Goal: Feedback & Contribution: Submit feedback/report problem

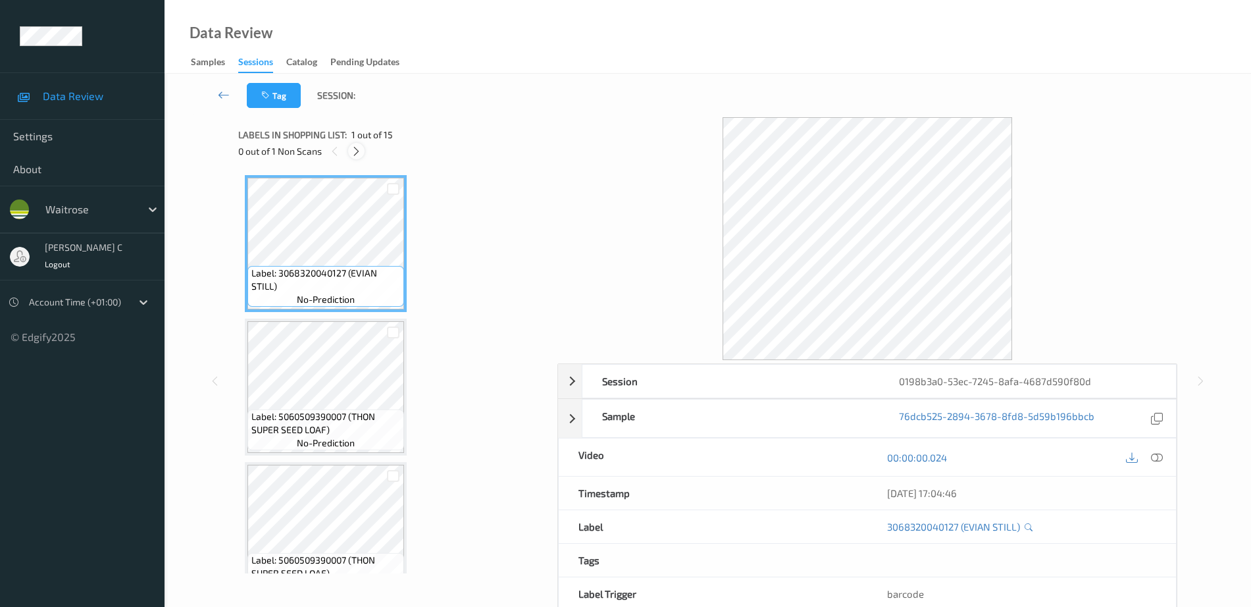
click at [353, 146] on icon at bounding box center [356, 151] width 11 height 12
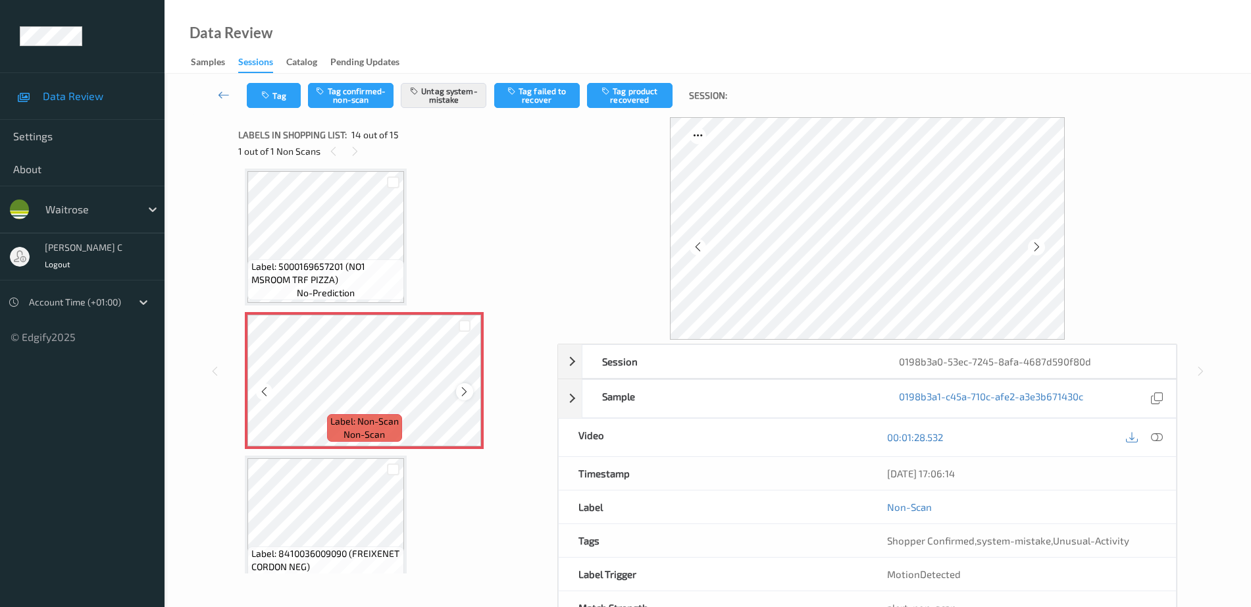
click at [457, 390] on div at bounding box center [464, 391] width 16 height 16
click at [457, 386] on div at bounding box center [464, 391] width 16 height 16
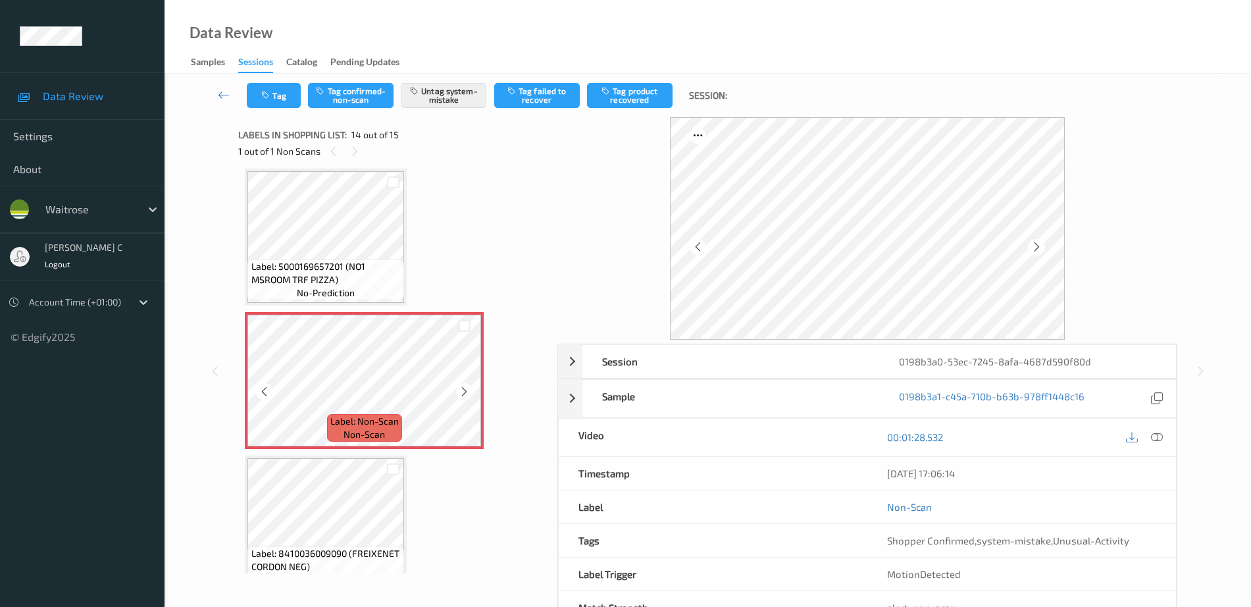
click at [457, 386] on div at bounding box center [464, 391] width 16 height 16
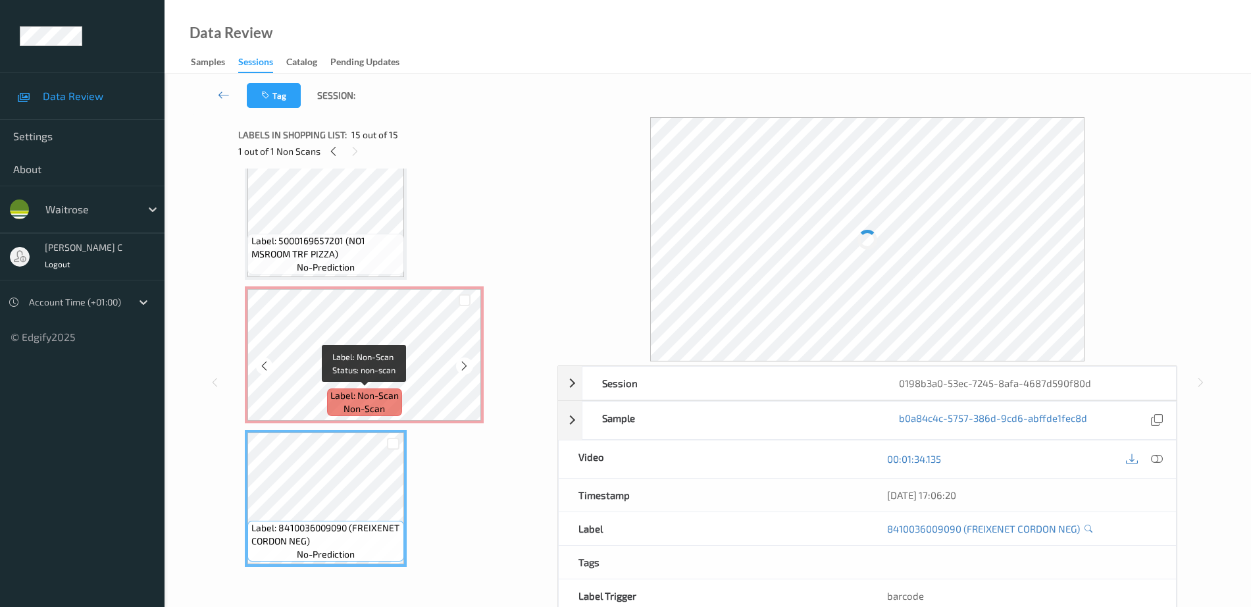
click at [363, 389] on span "Label: Non-Scan" at bounding box center [364, 395] width 68 height 13
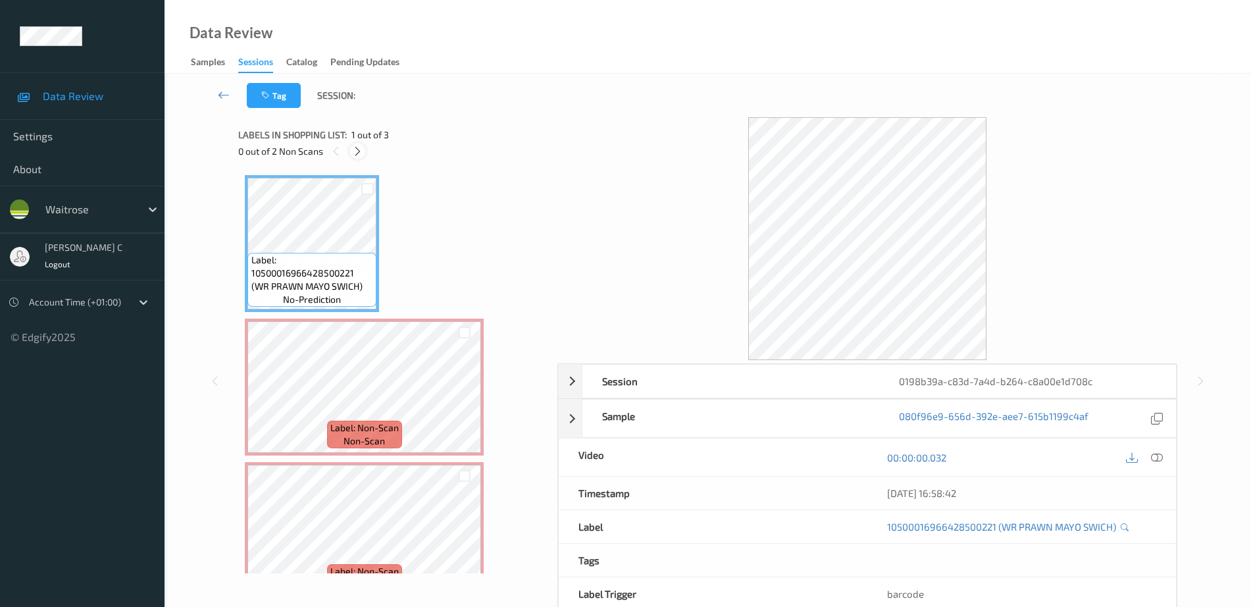
click at [356, 153] on icon at bounding box center [357, 151] width 11 height 12
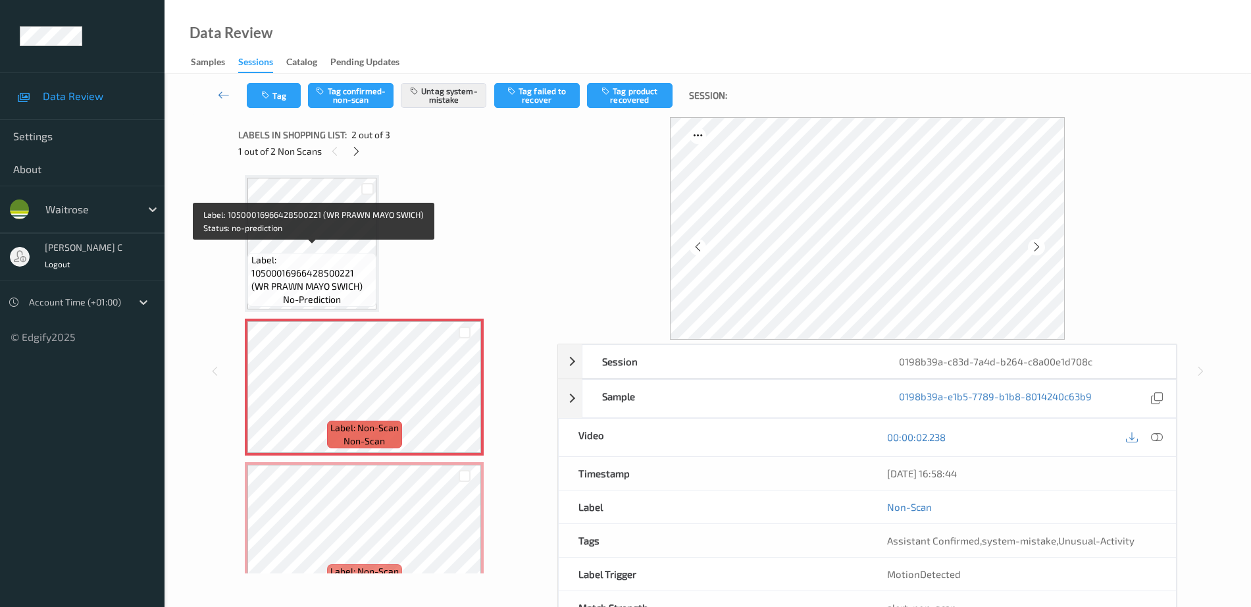
click at [313, 261] on span "Label: 10500016966428500221 (WR PRAWN MAYO SWICH)" at bounding box center [312, 272] width 122 height 39
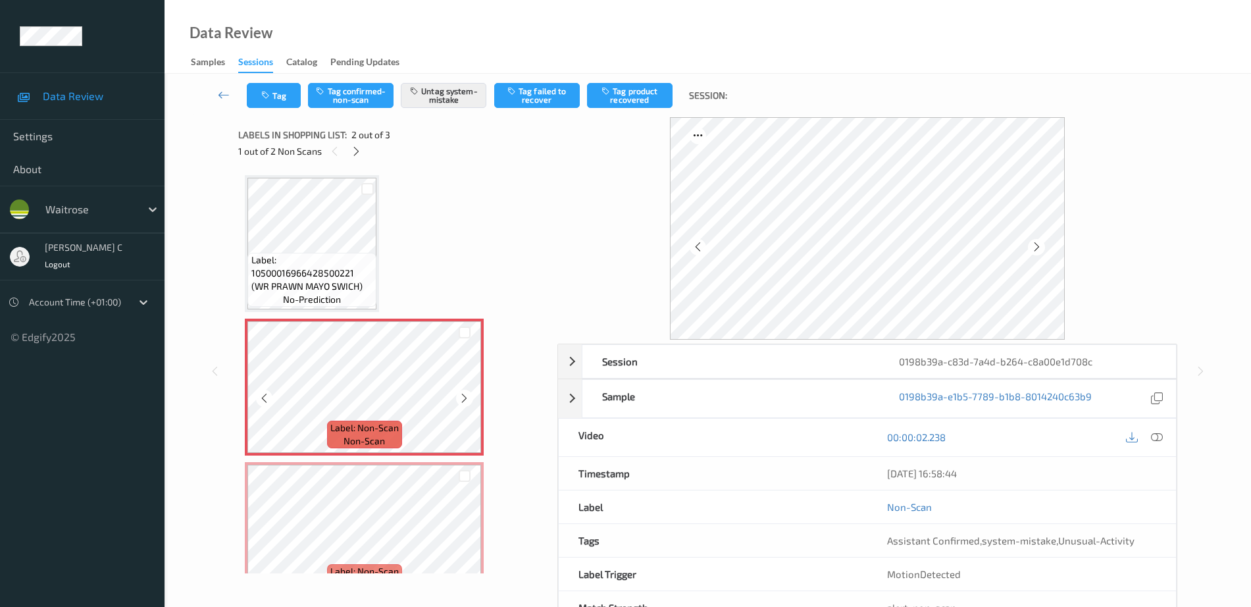
scroll to position [32, 0]
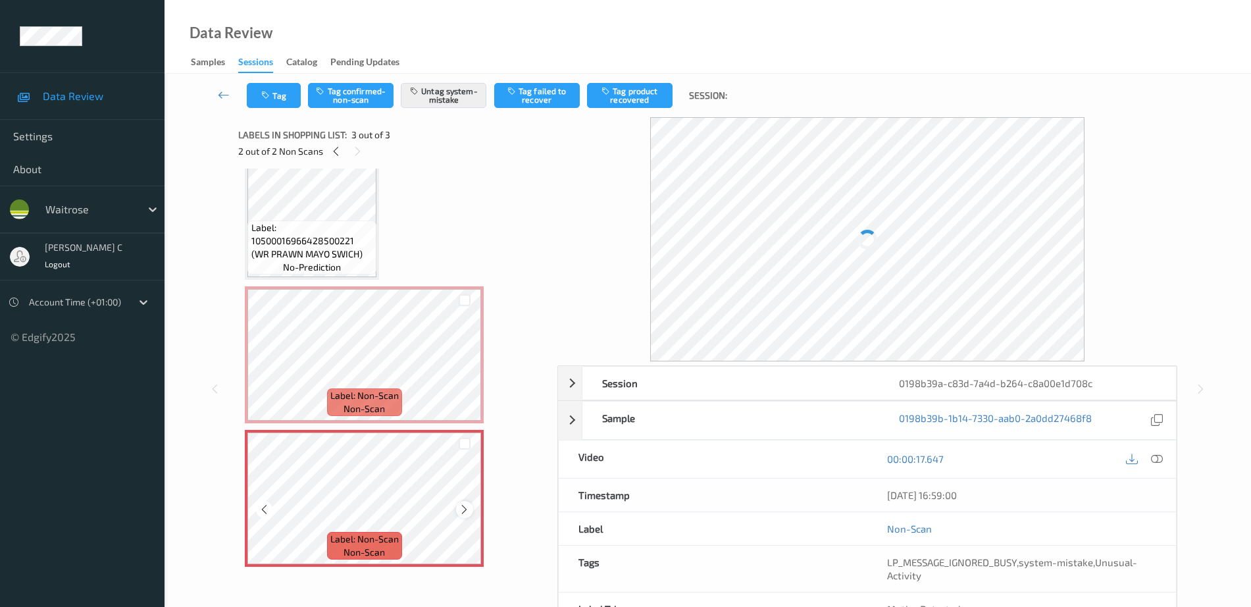
click at [463, 513] on icon at bounding box center [464, 509] width 11 height 12
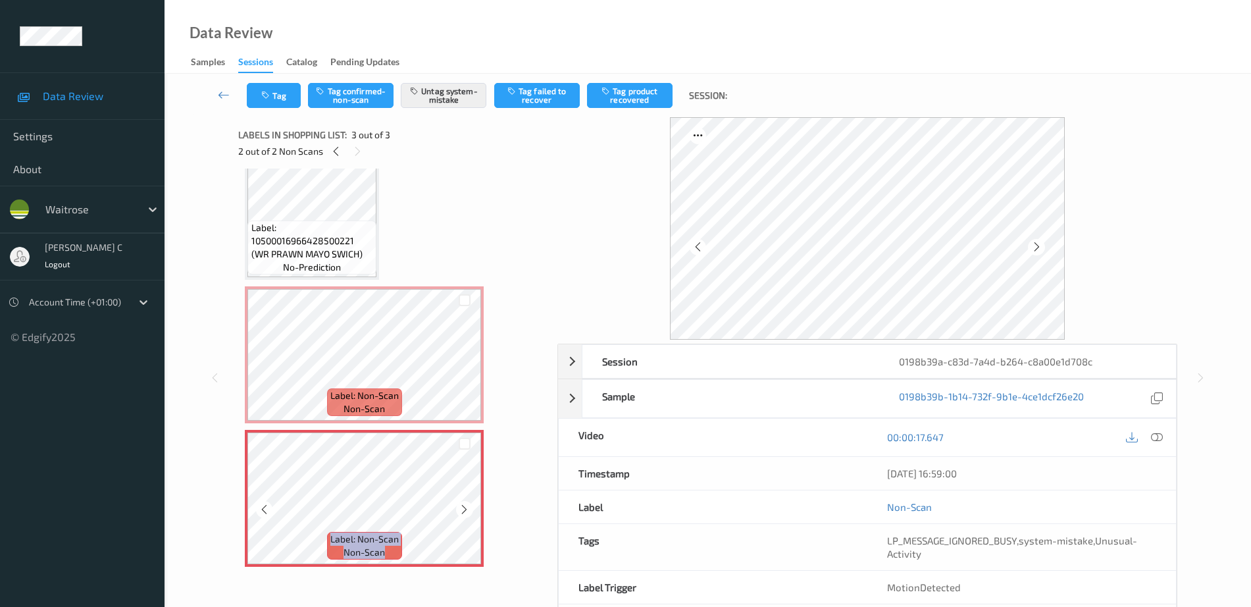
click at [463, 513] on icon at bounding box center [464, 509] width 11 height 12
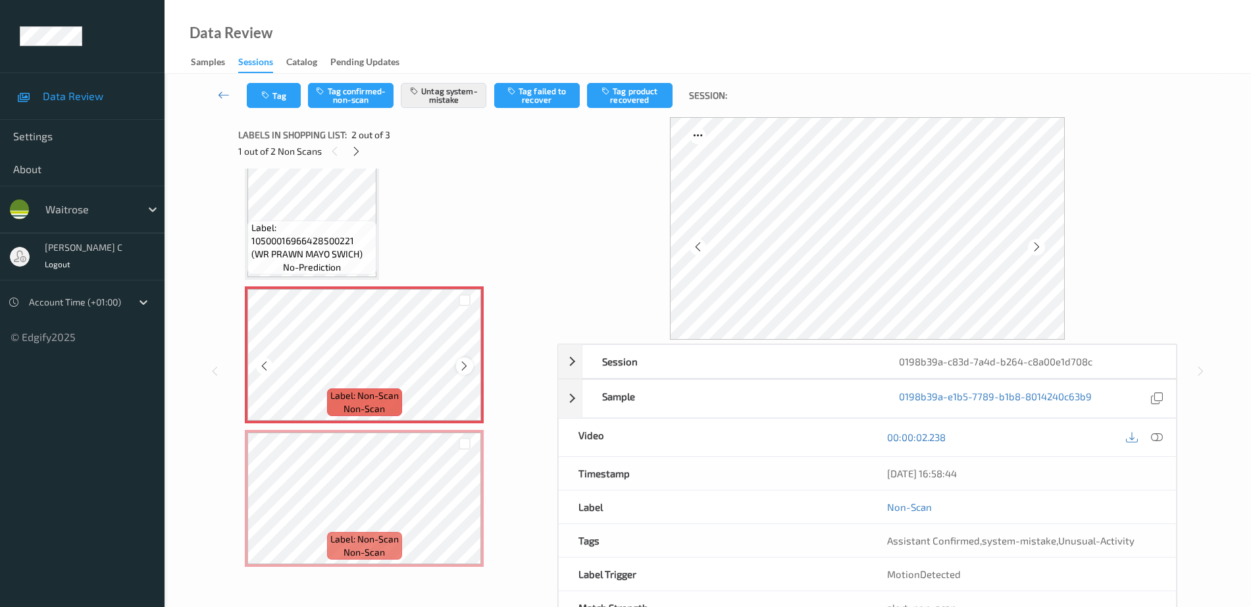
click at [466, 363] on icon at bounding box center [464, 366] width 11 height 12
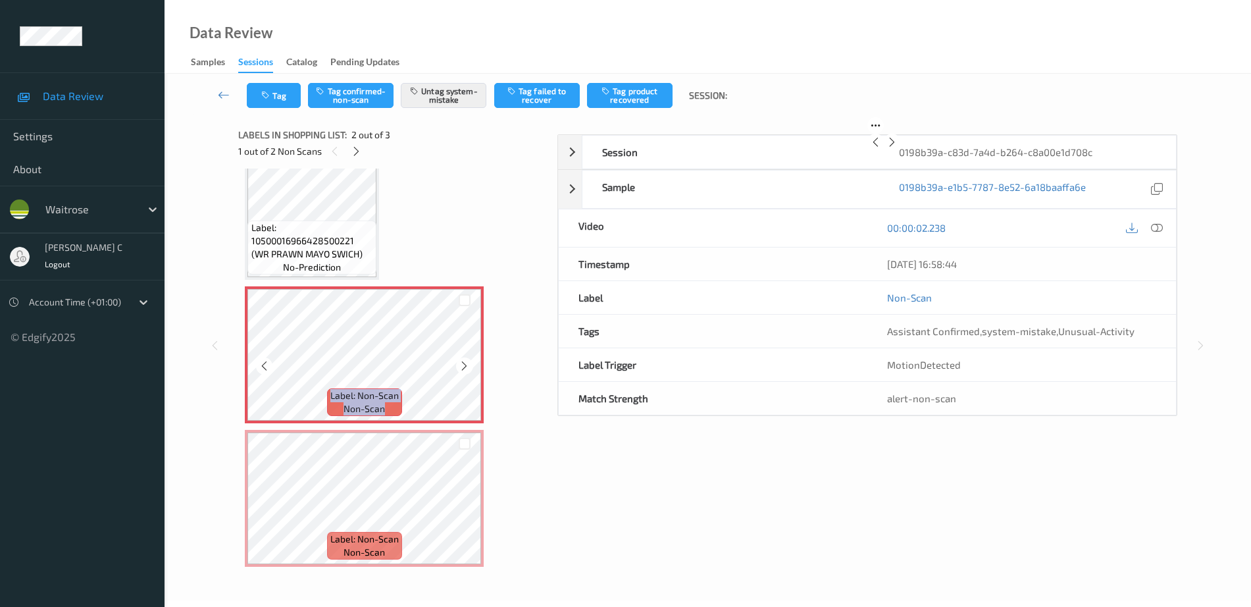
click at [466, 363] on icon at bounding box center [464, 366] width 11 height 12
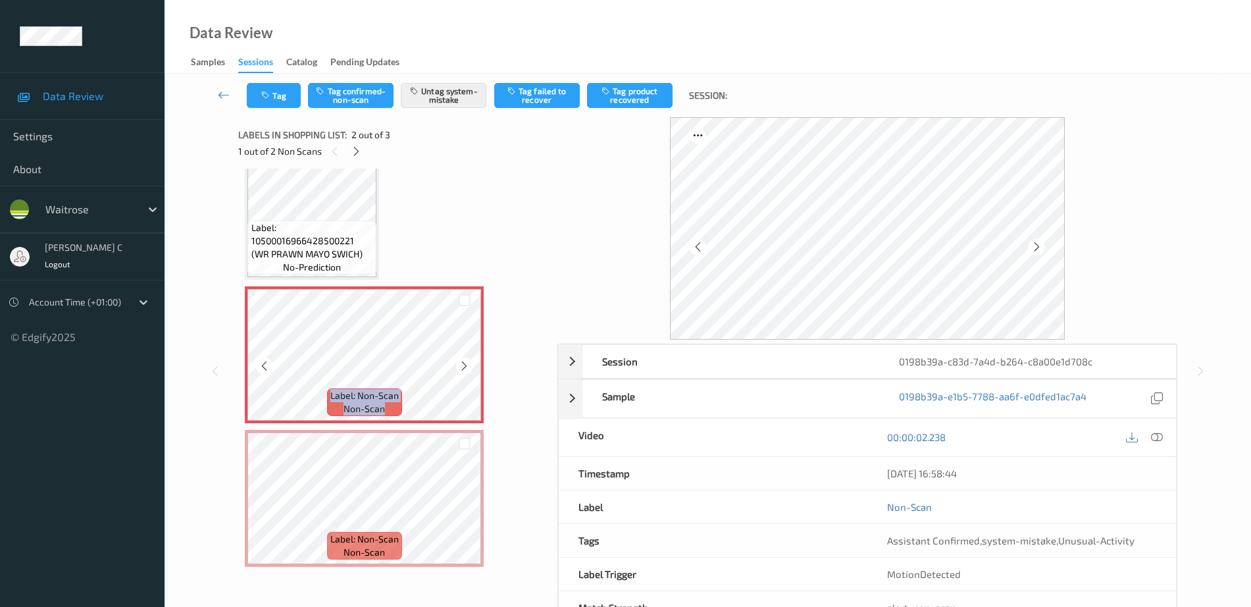
click at [466, 363] on icon at bounding box center [464, 366] width 11 height 12
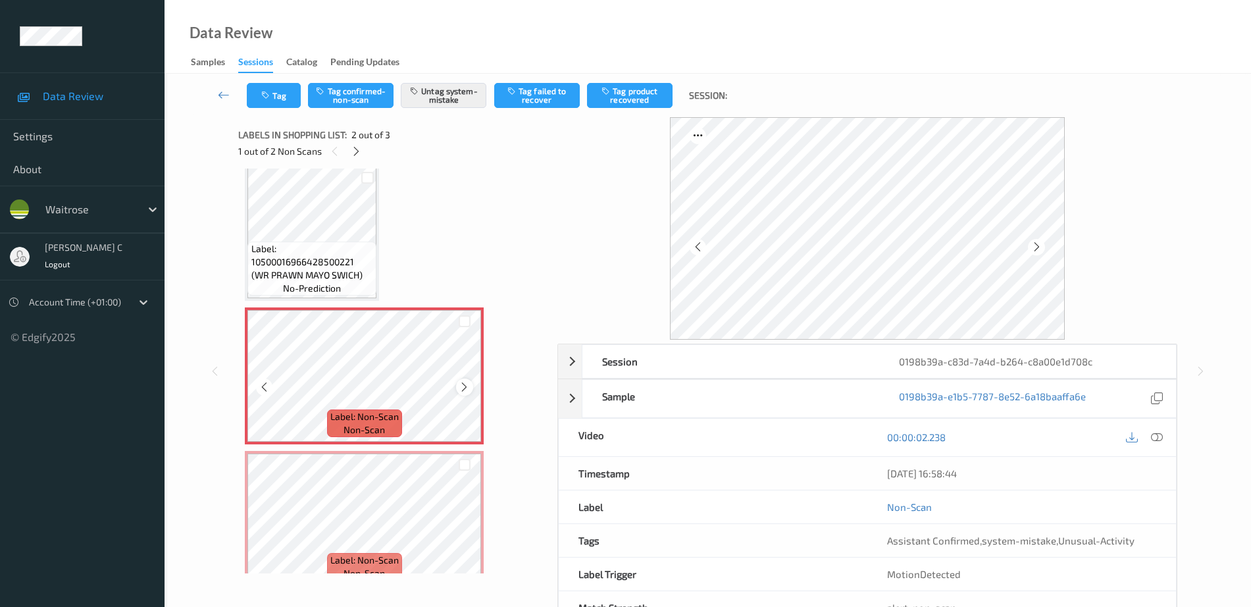
scroll to position [0, 0]
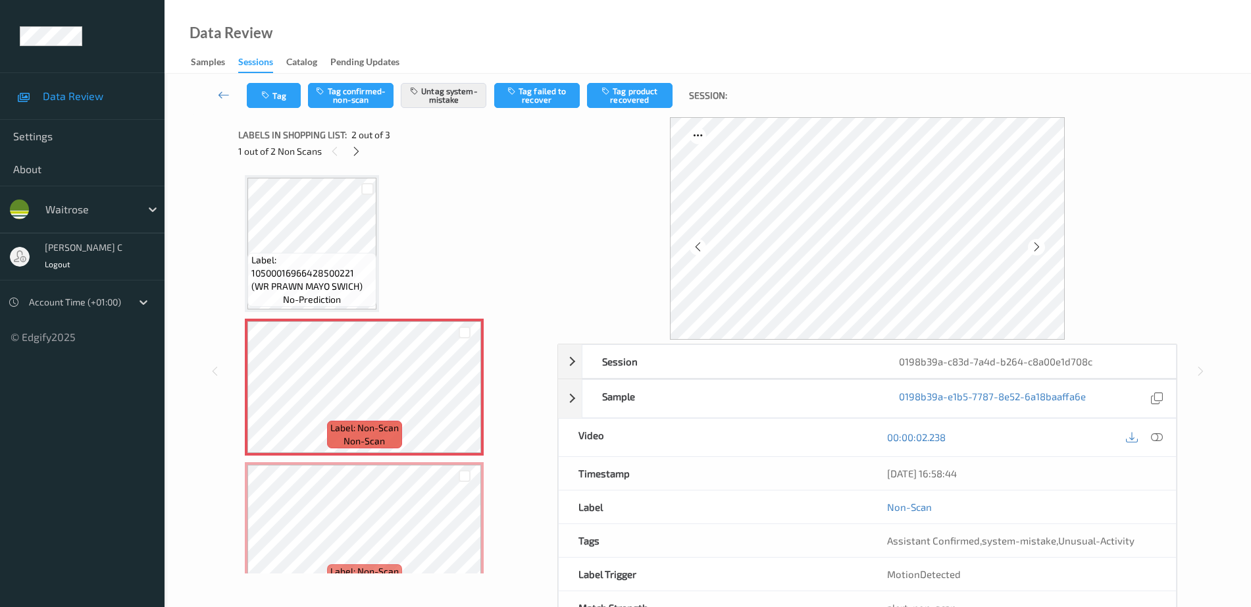
click at [372, 253] on span "Label: 10500016966428500221 (WR PRAWN MAYO SWICH)" at bounding box center [312, 272] width 122 height 39
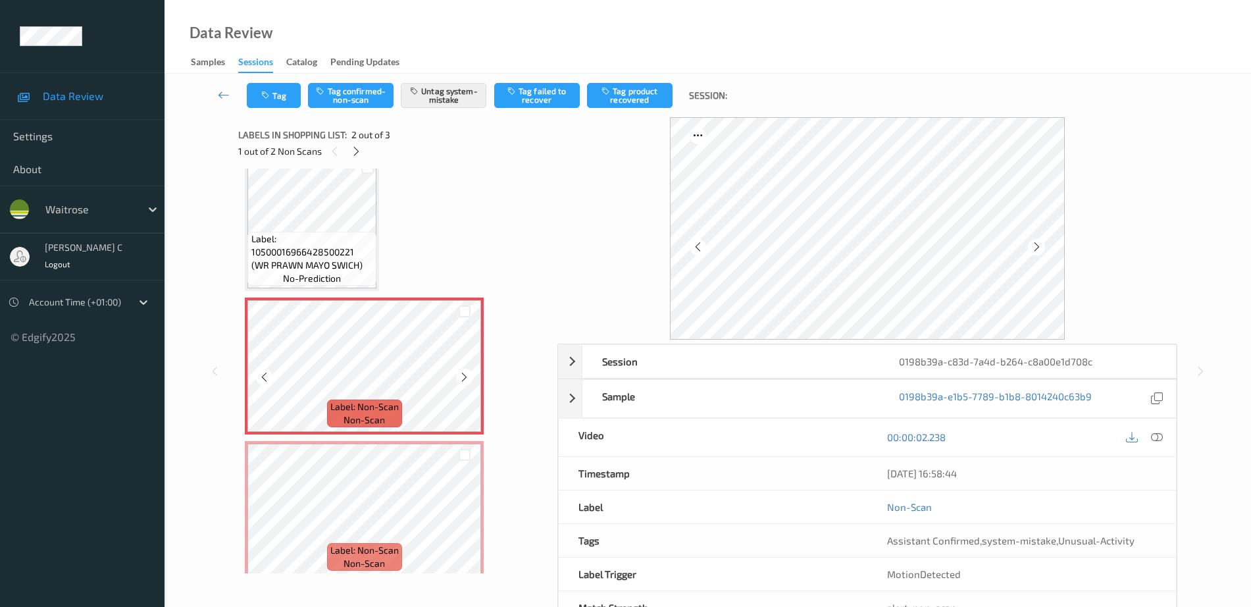
scroll to position [32, 0]
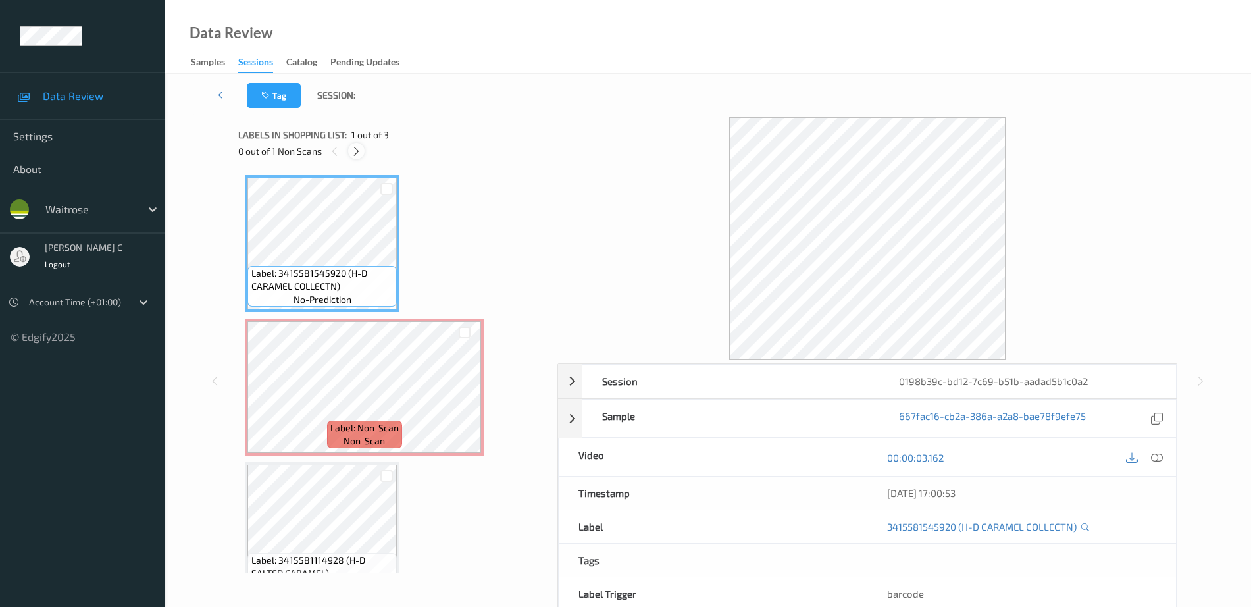
click at [359, 147] on icon at bounding box center [356, 151] width 11 height 12
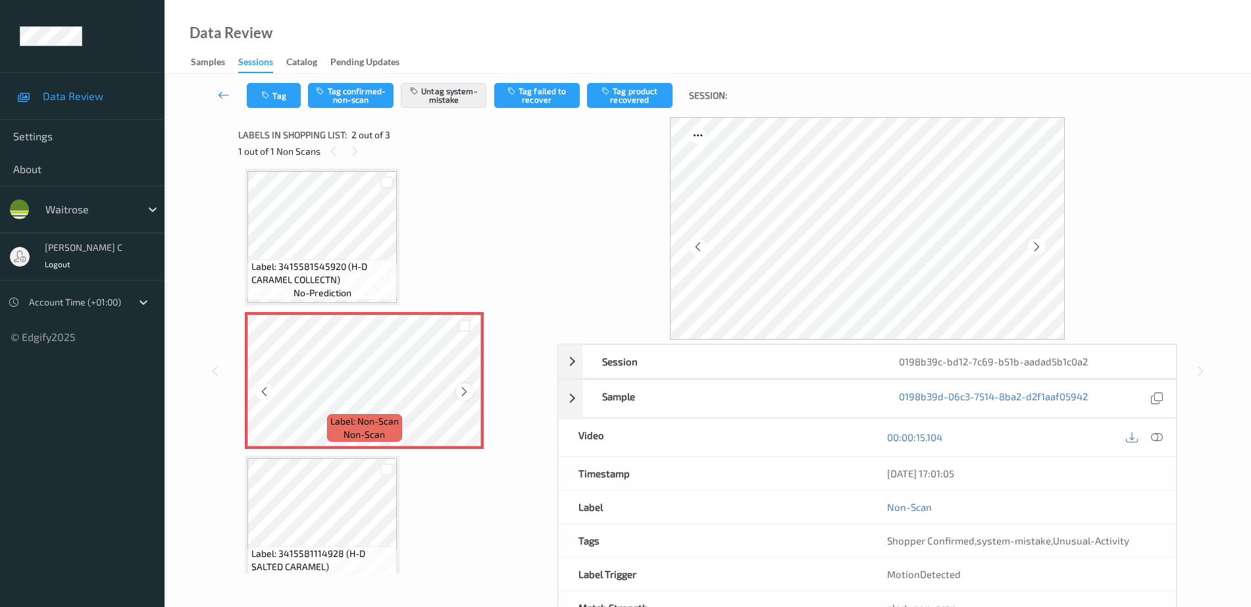
click at [466, 392] on icon at bounding box center [464, 392] width 11 height 12
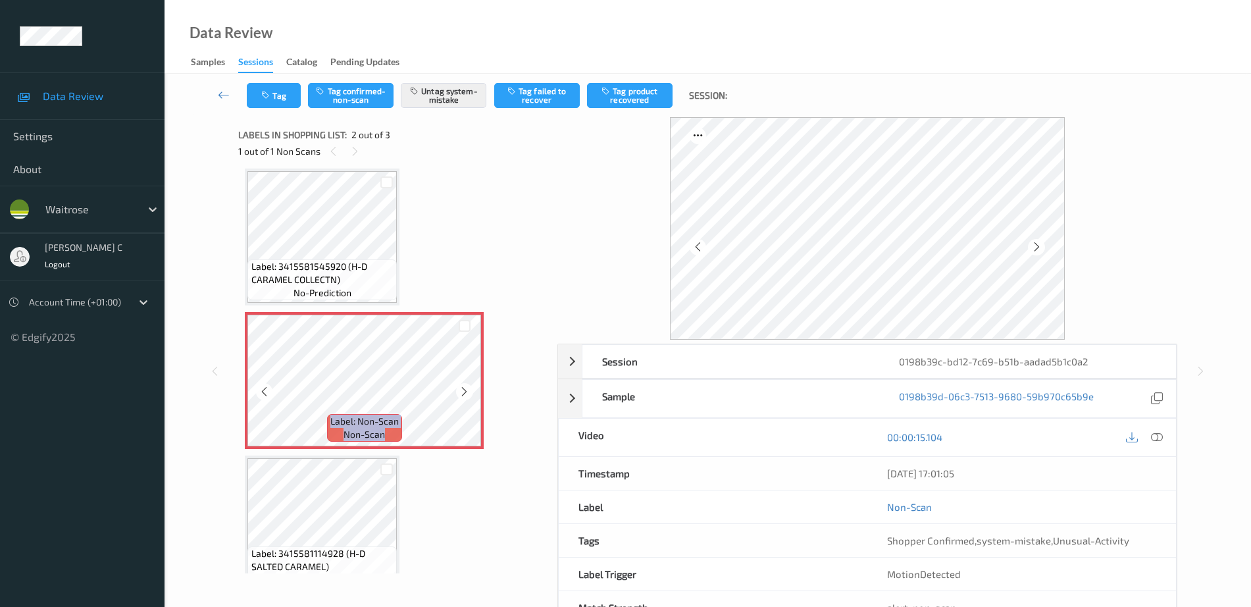
click at [466, 392] on icon at bounding box center [464, 392] width 11 height 12
click at [324, 270] on span "Label: 3415581545920 (H-D CARAMEL COLLECTN)" at bounding box center [322, 273] width 143 height 26
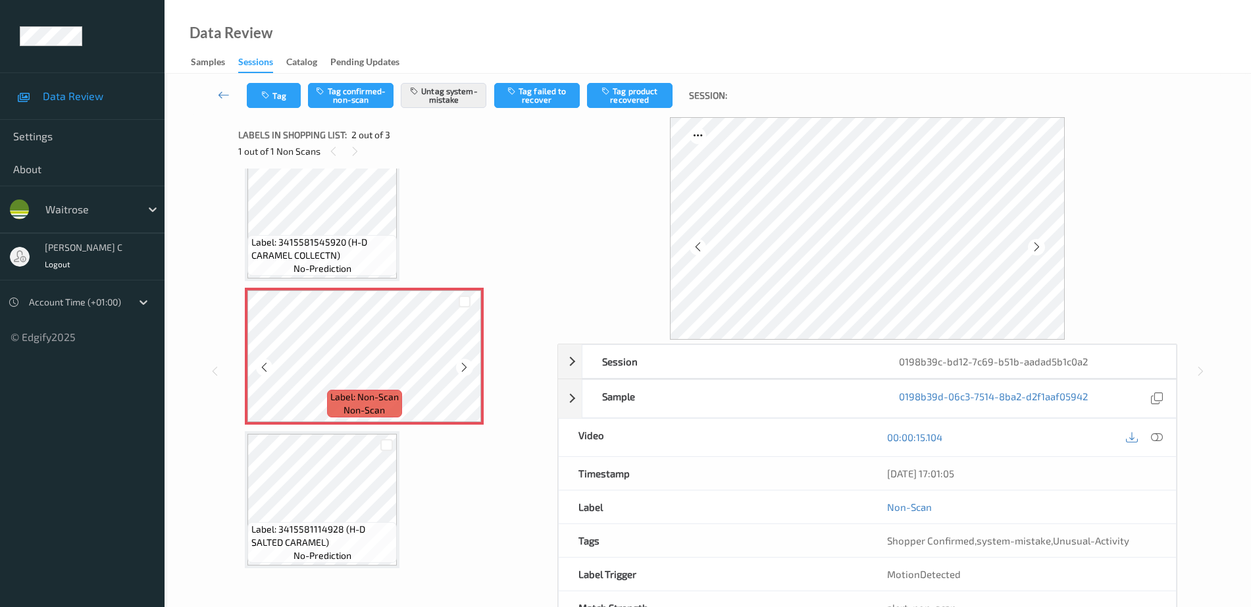
scroll to position [32, 0]
click at [357, 423] on div "Label: Non-Scan non-scan" at bounding box center [364, 354] width 239 height 137
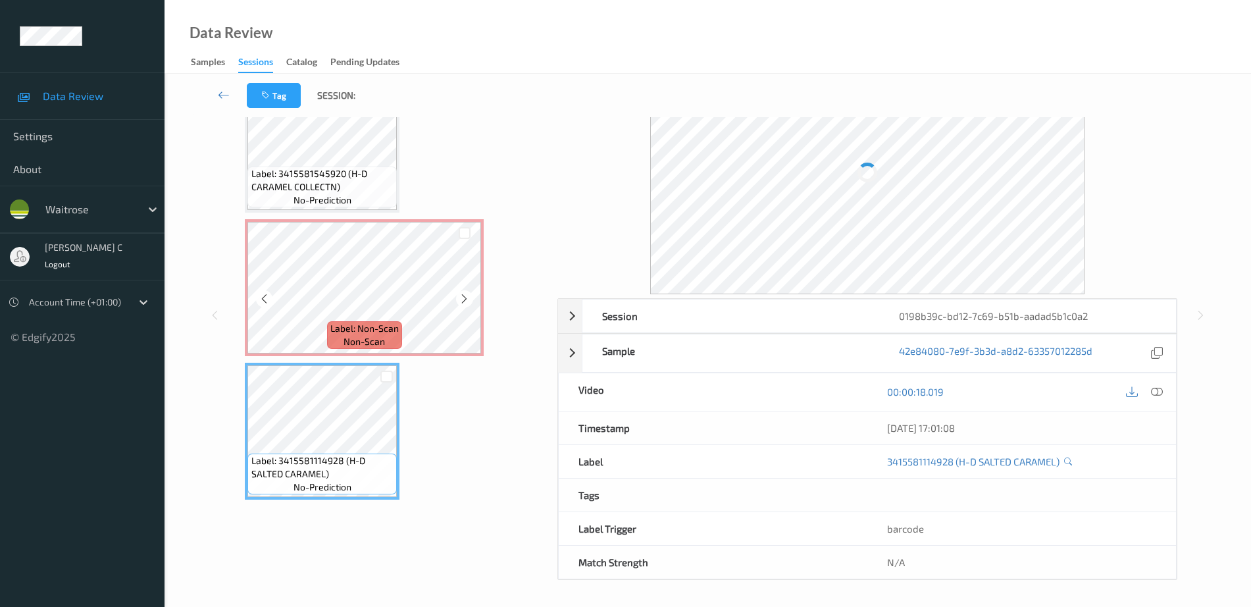
scroll to position [45, 0]
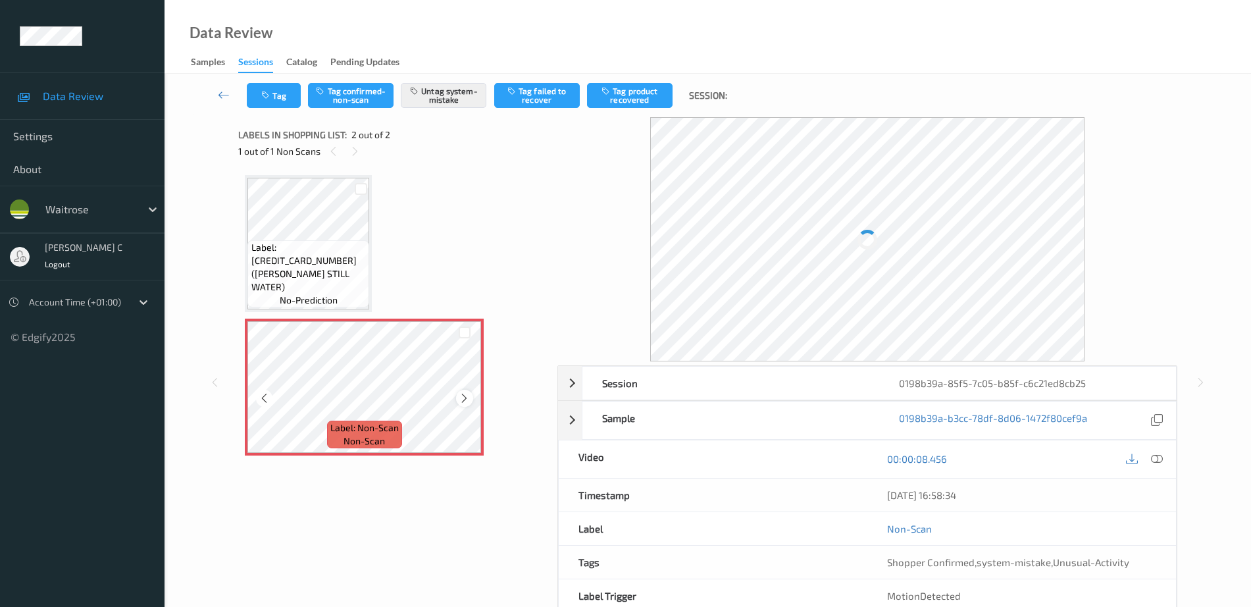
click at [468, 396] on icon at bounding box center [464, 398] width 11 height 12
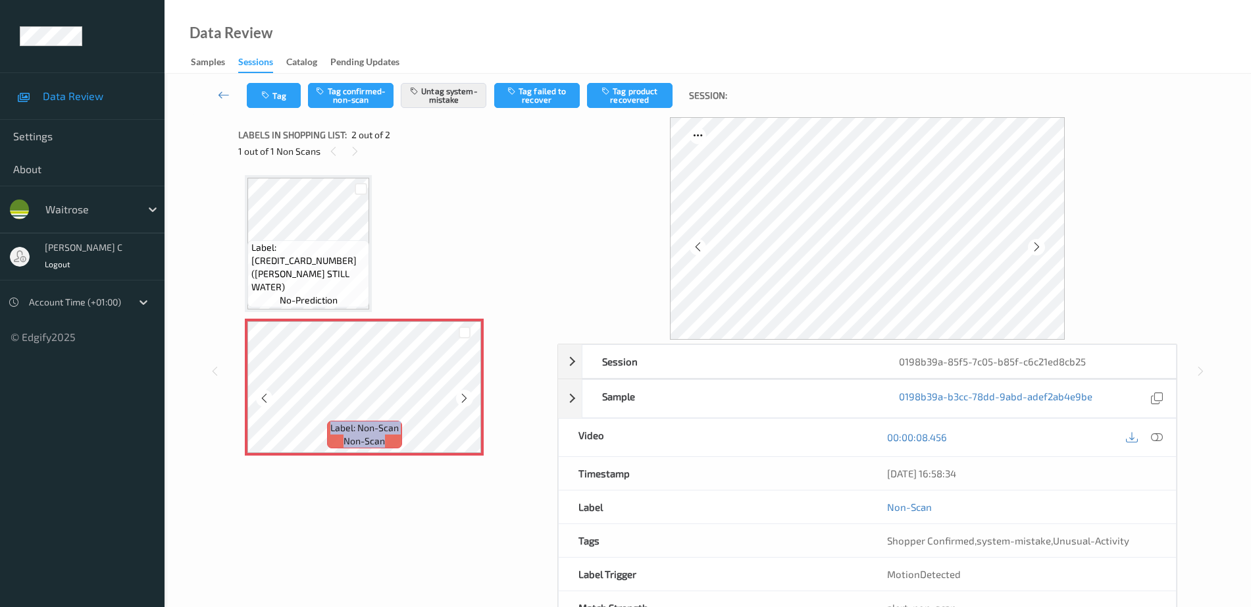
click at [468, 396] on icon at bounding box center [464, 398] width 11 height 12
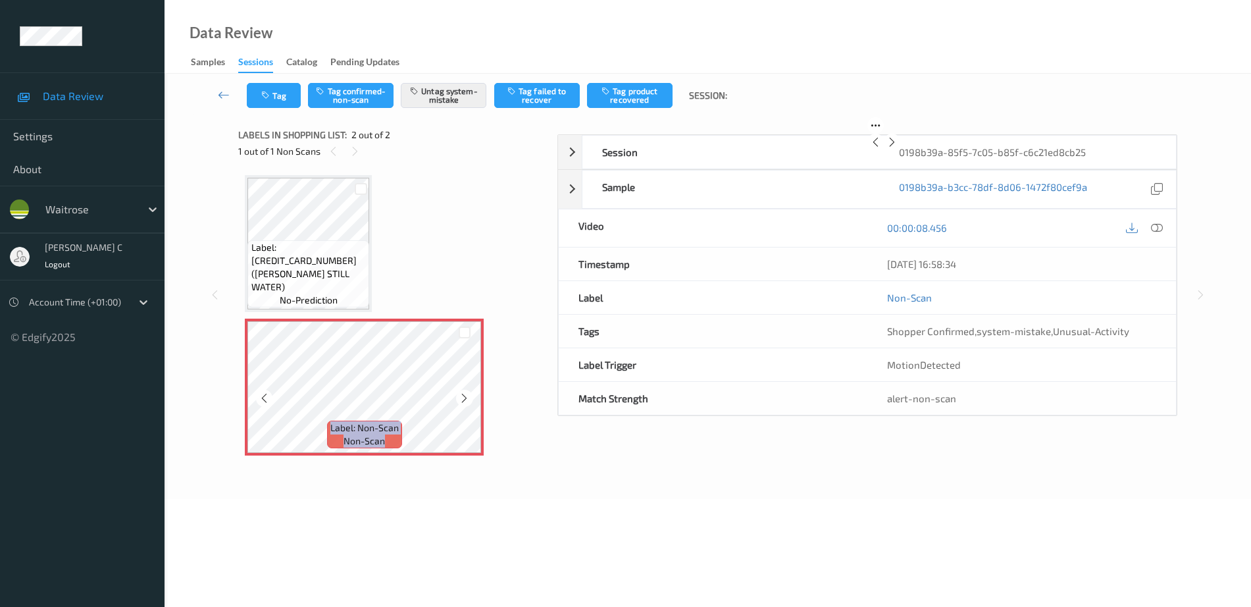
click at [468, 396] on icon at bounding box center [464, 398] width 11 height 12
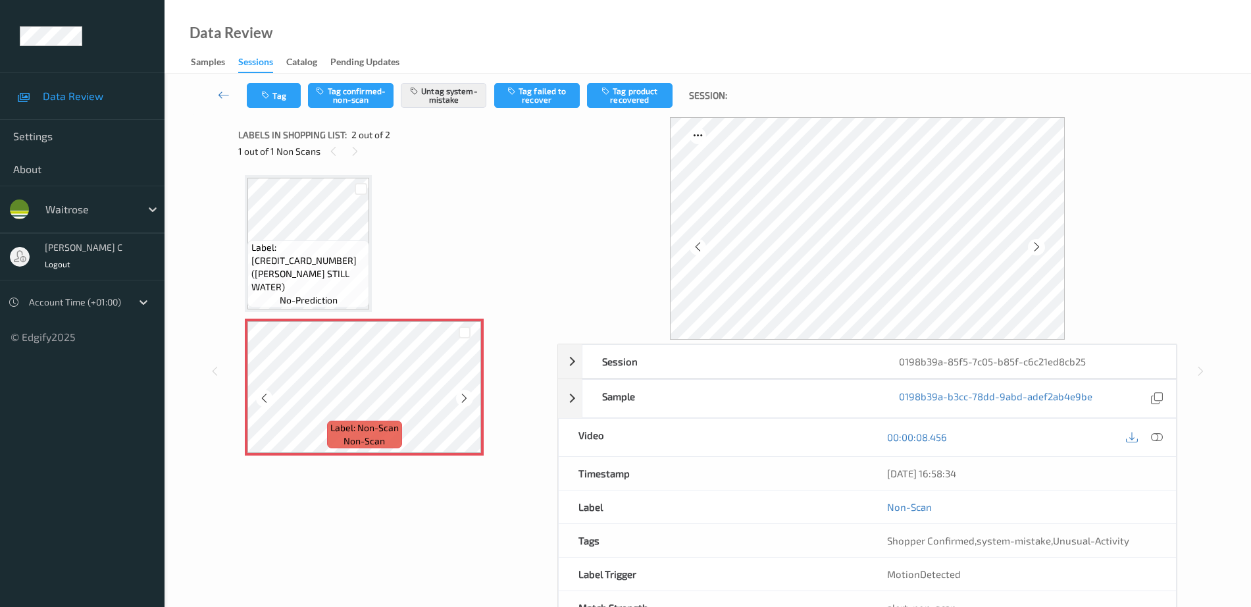
click at [319, 271] on span "Label: 5000169009383 (WR ESS STILL WATER)" at bounding box center [308, 267] width 115 height 53
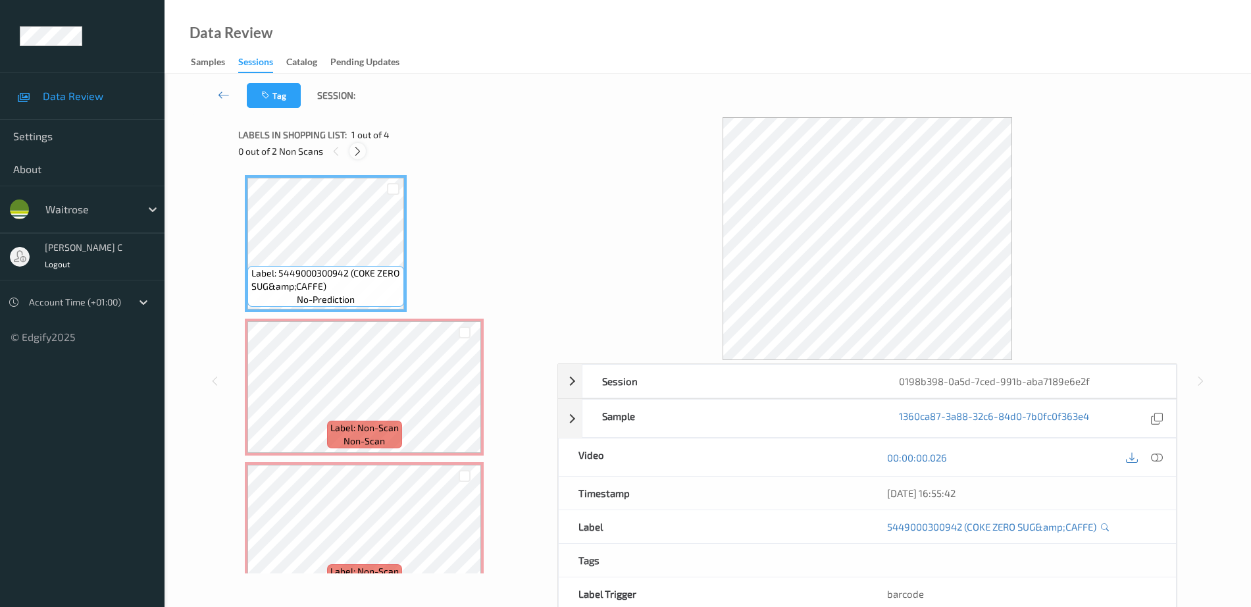
click at [356, 150] on icon at bounding box center [357, 151] width 11 height 12
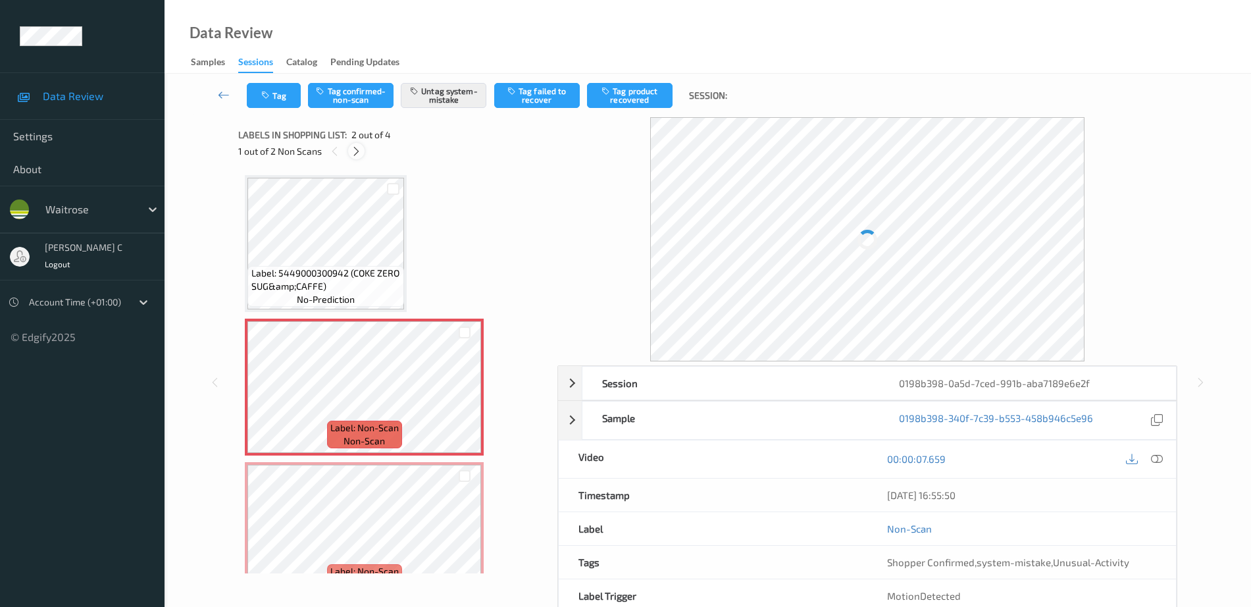
scroll to position [7, 0]
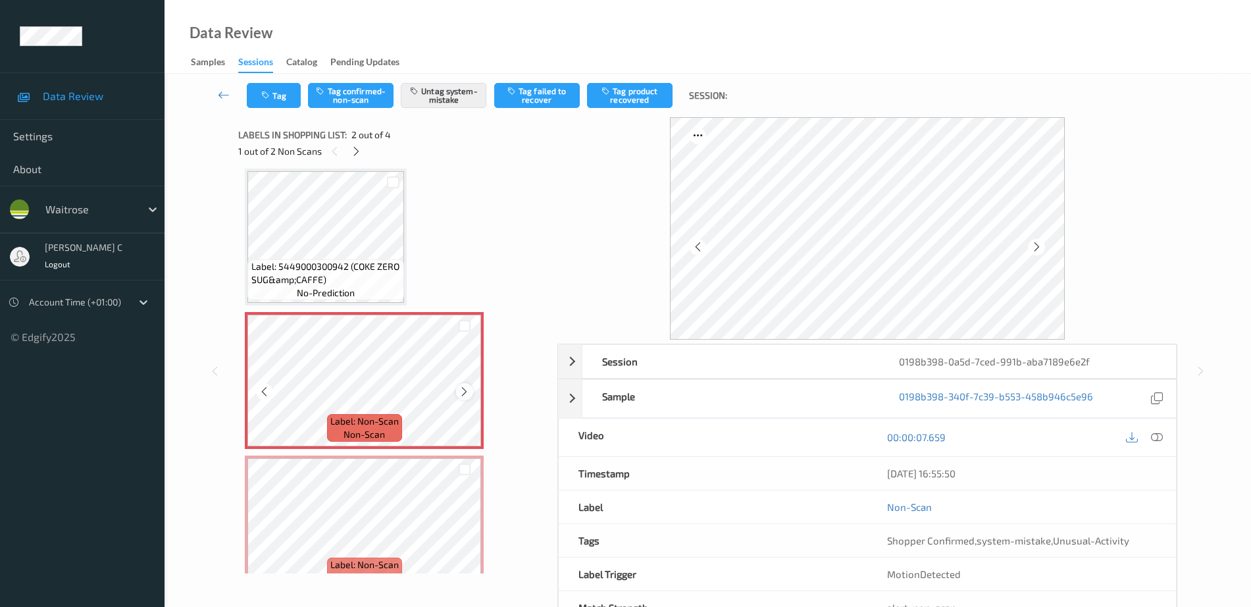
click at [464, 392] on icon at bounding box center [464, 392] width 11 height 12
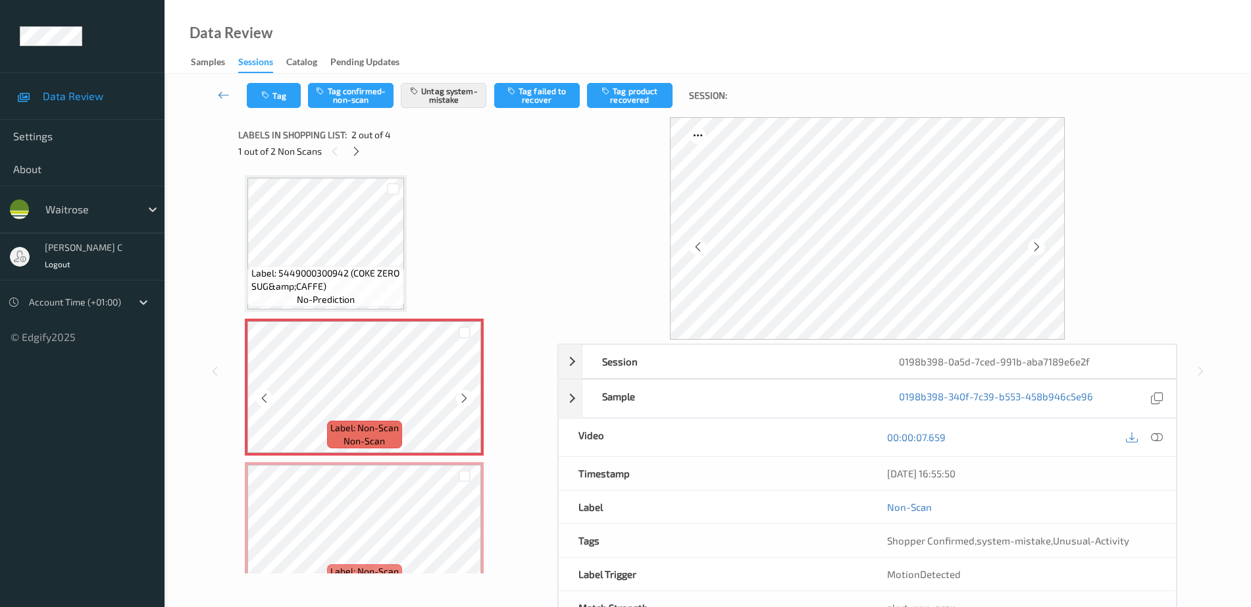
scroll to position [164, 0]
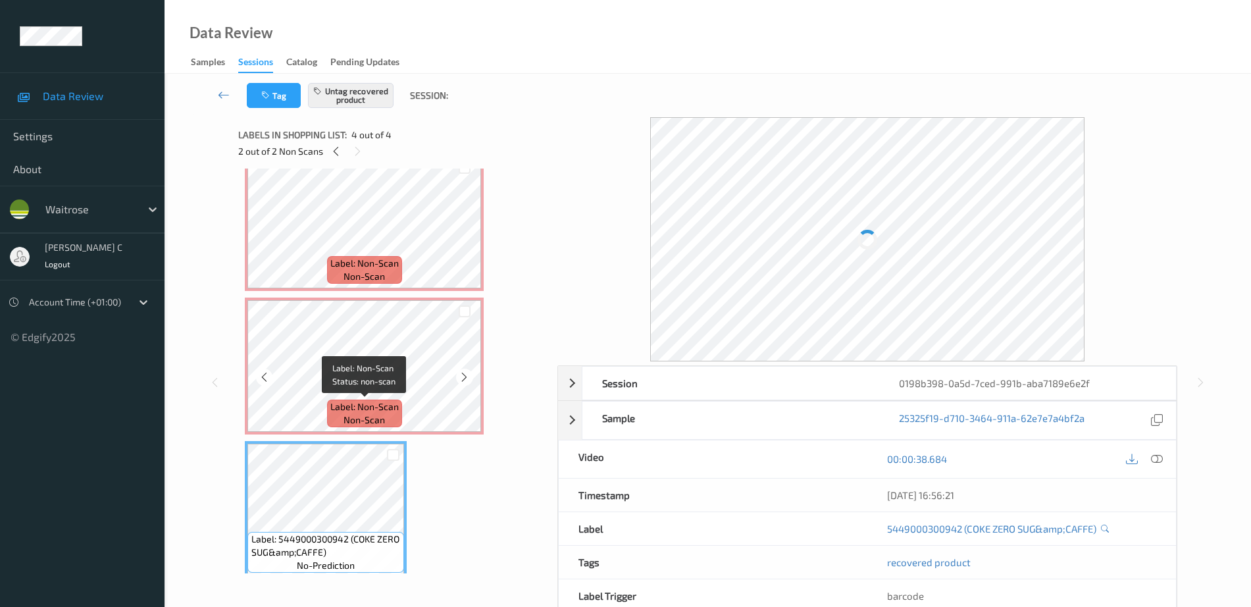
click at [388, 409] on span "Label: Non-Scan" at bounding box center [364, 406] width 68 height 13
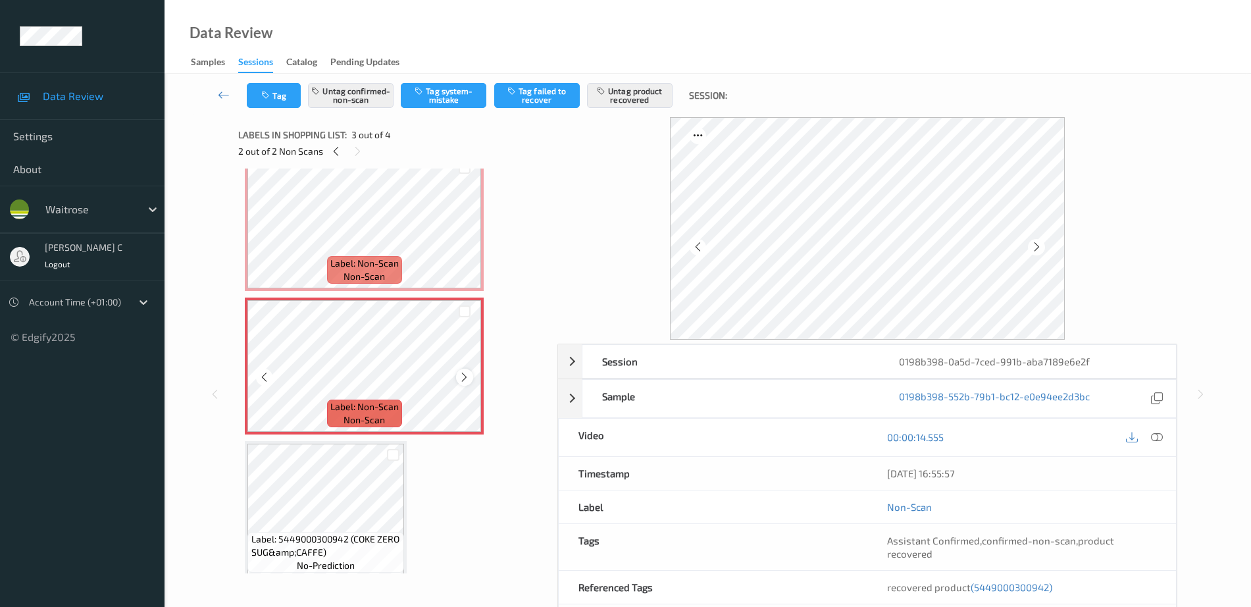
click at [468, 374] on icon at bounding box center [464, 377] width 11 height 12
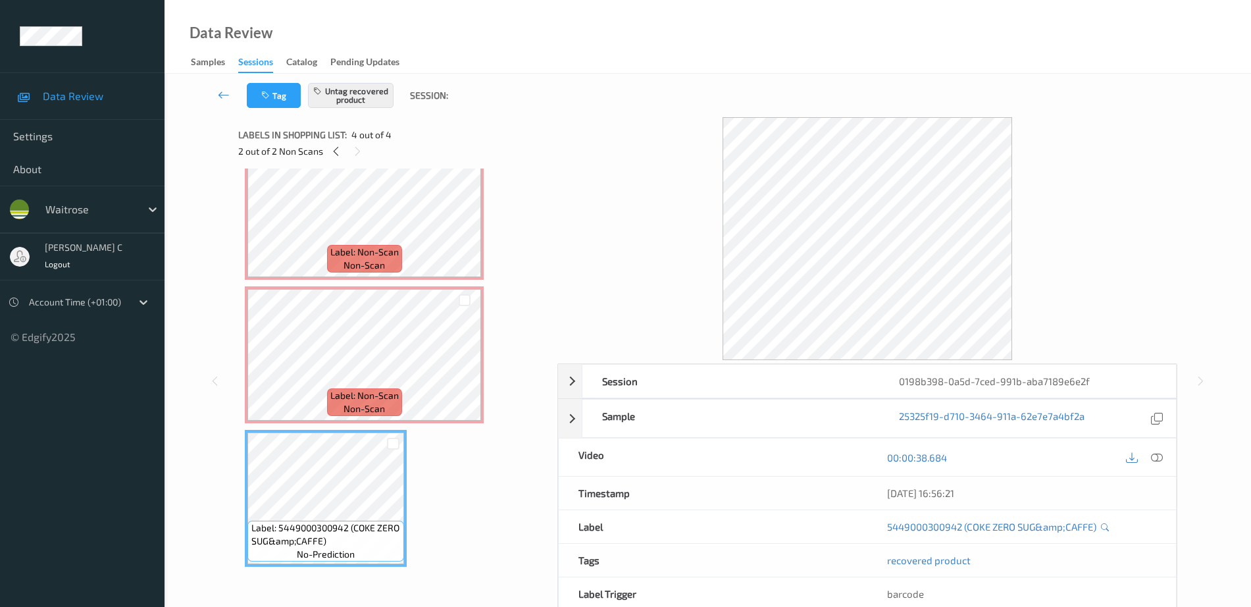
scroll to position [0, 0]
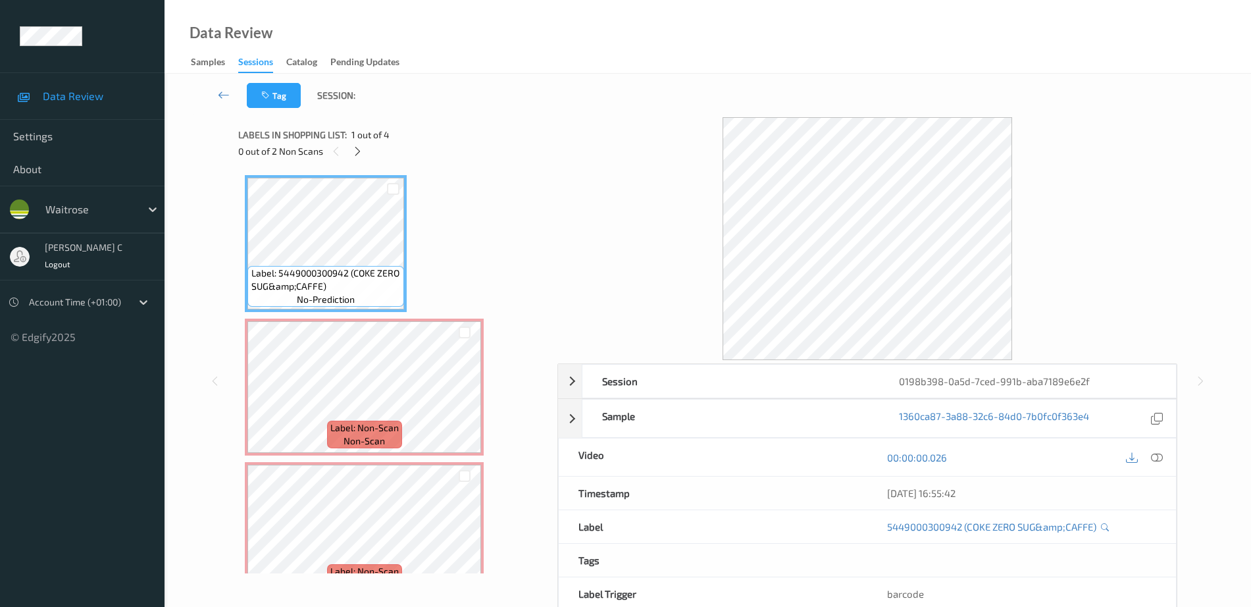
click at [1166, 460] on div "00:00:00.026" at bounding box center [1021, 457] width 309 height 38
click at [1152, 453] on icon at bounding box center [1157, 457] width 12 height 12
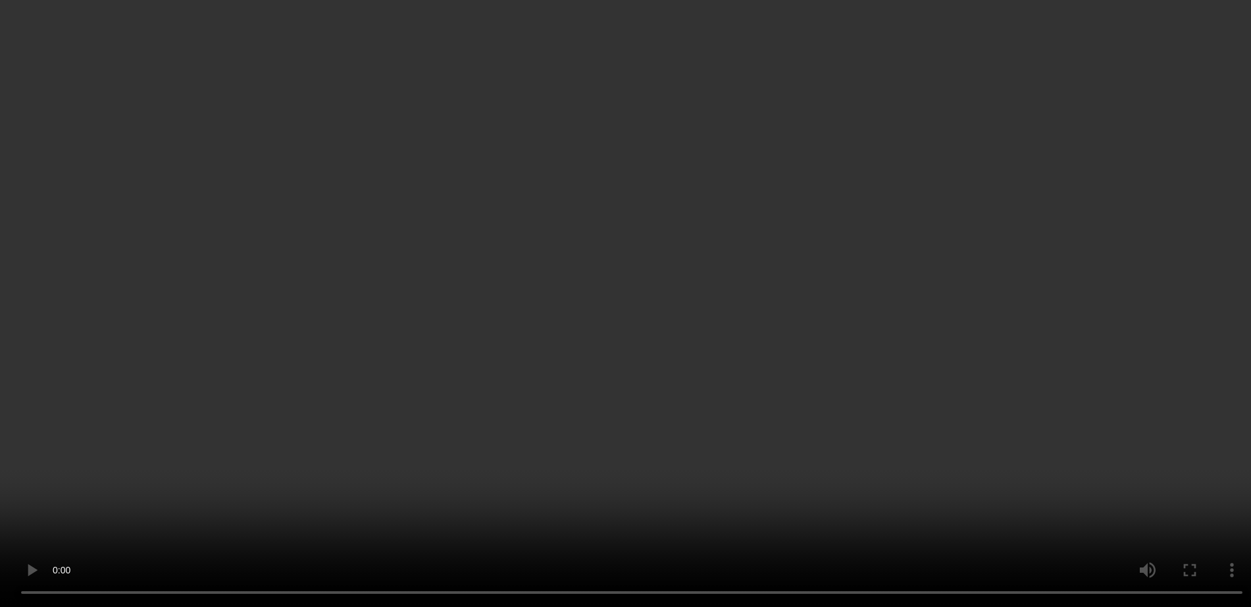
scroll to position [176, 0]
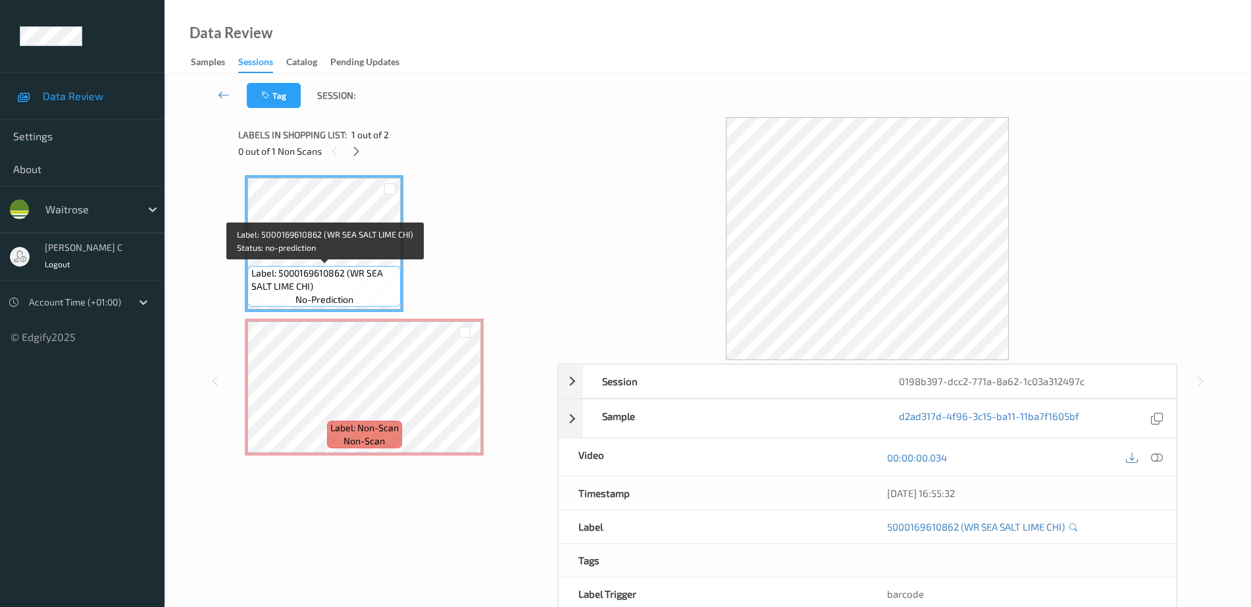
click at [312, 295] on span "no-prediction" at bounding box center [324, 299] width 58 height 13
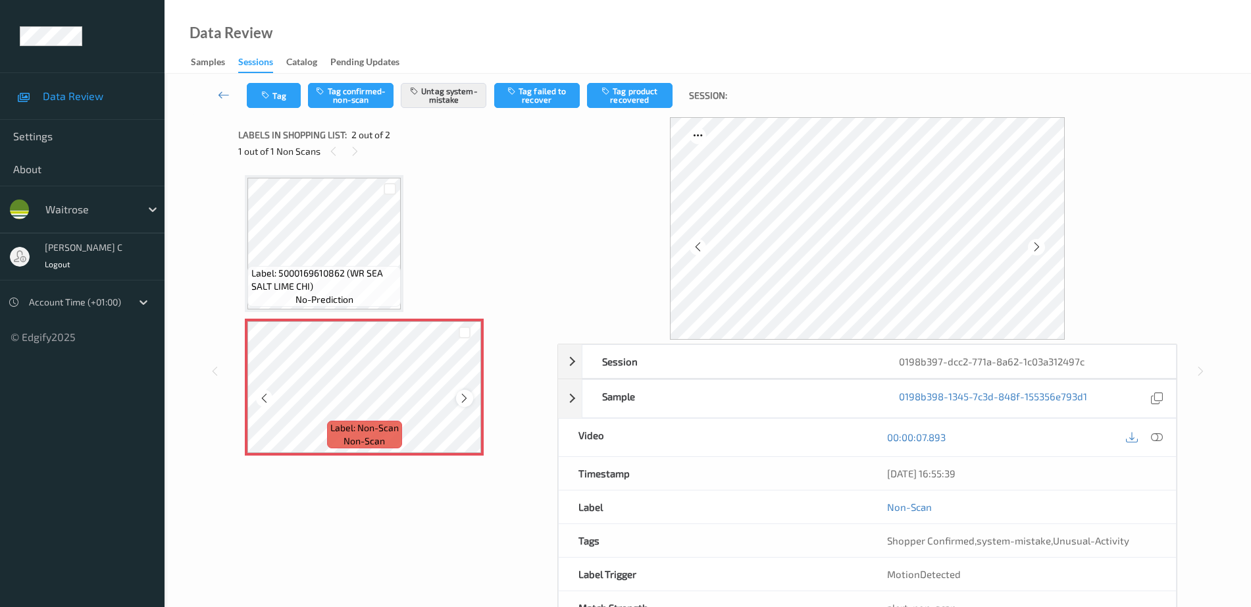
click at [463, 398] on icon at bounding box center [464, 398] width 11 height 12
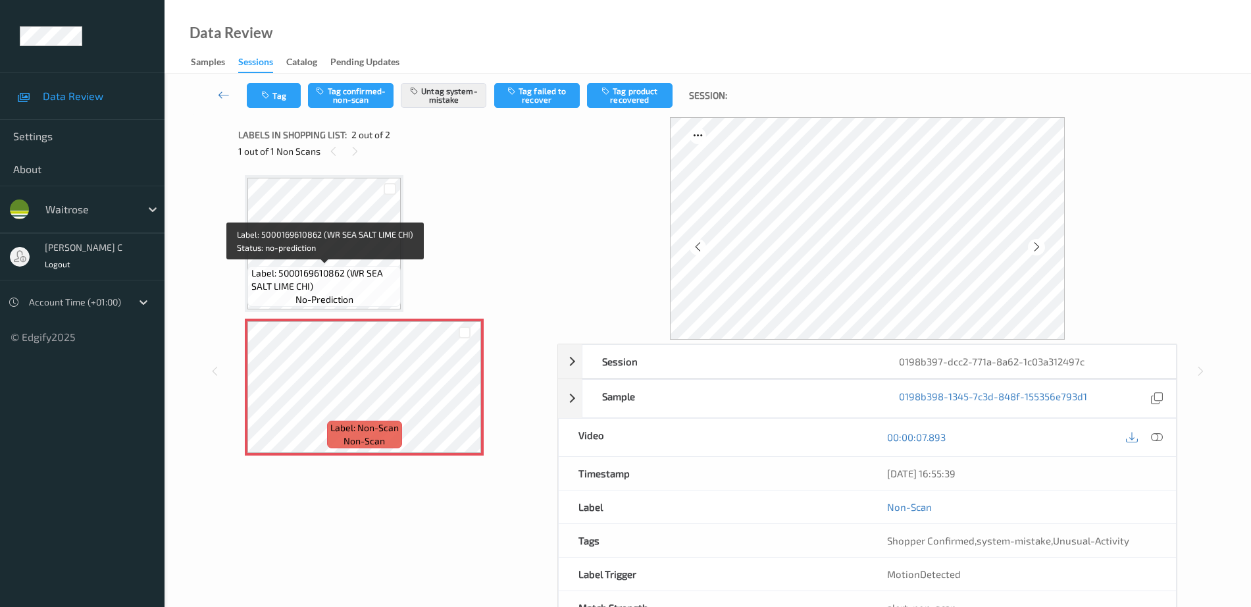
click at [350, 284] on span "Label: 5000169610862 (WR SEA SALT LIME CHI)" at bounding box center [324, 279] width 147 height 26
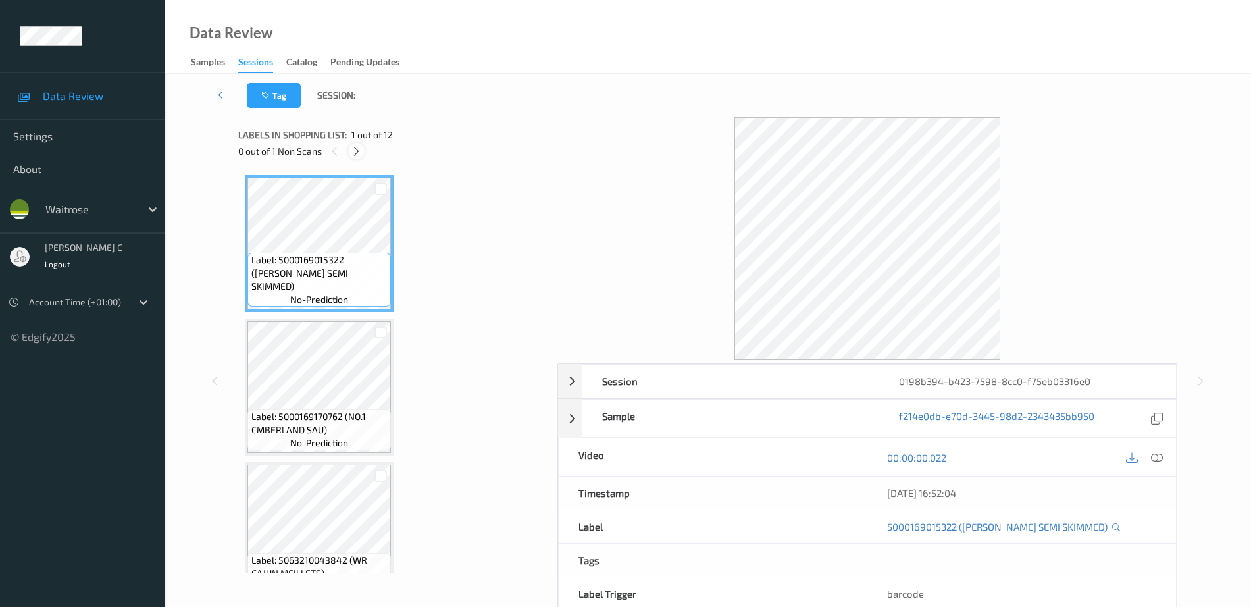
click at [363, 148] on div at bounding box center [356, 151] width 16 height 16
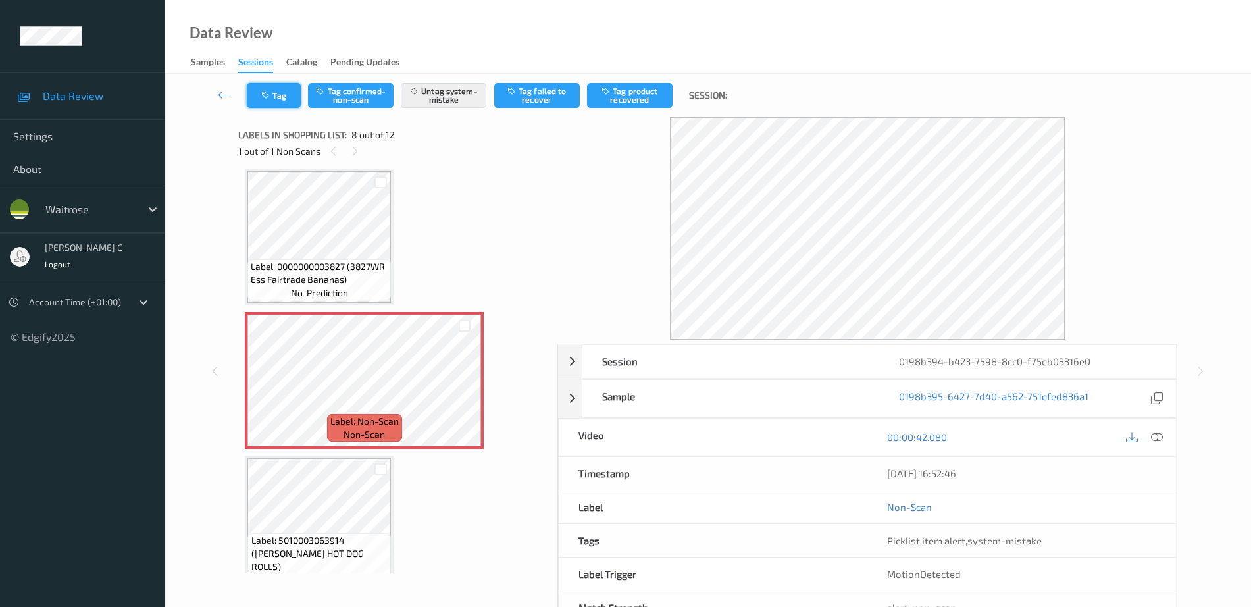
click at [278, 91] on button "Tag" at bounding box center [274, 95] width 54 height 25
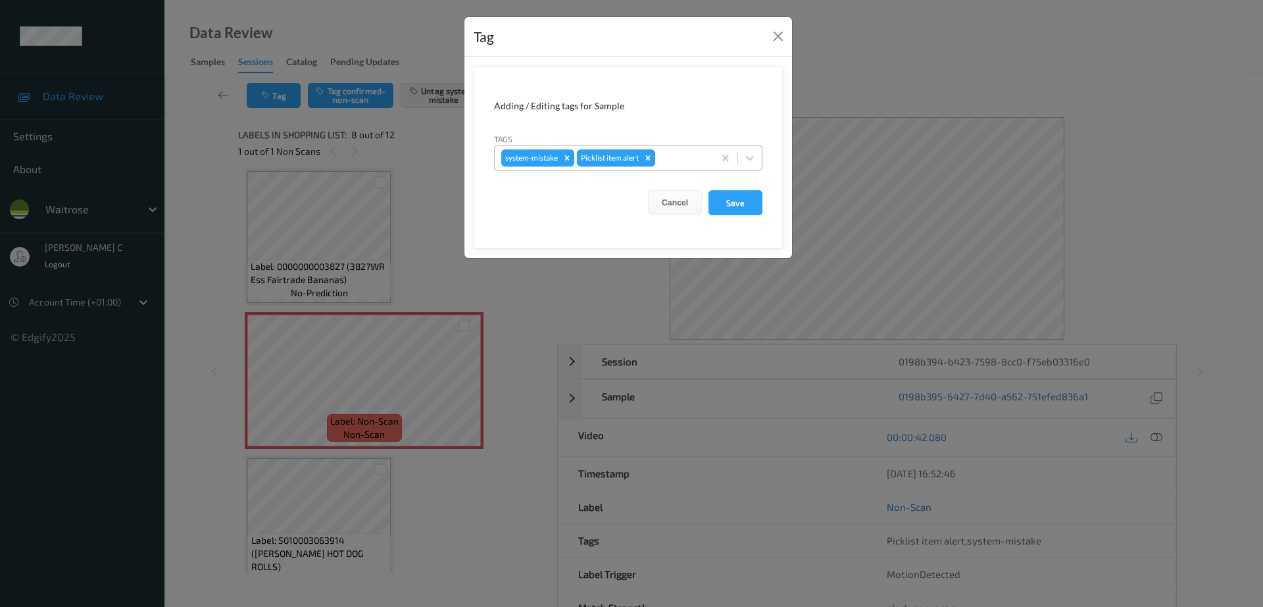
click at [683, 155] on div at bounding box center [682, 158] width 49 height 16
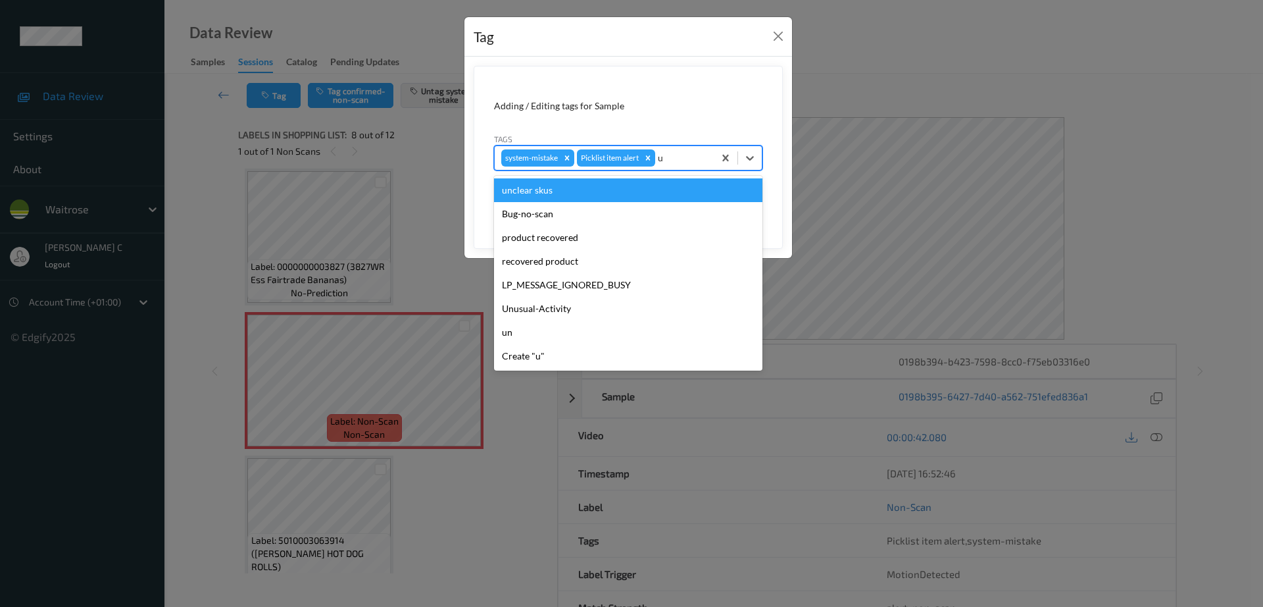
type input "un"
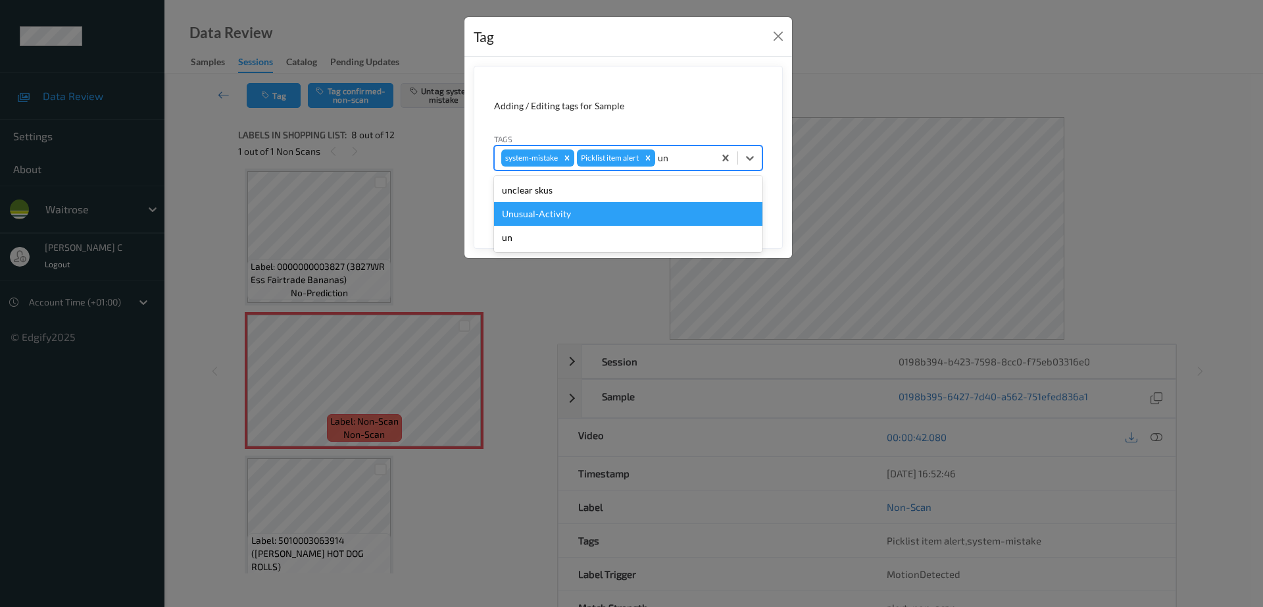
click at [581, 212] on div "Unusual-Activity" at bounding box center [628, 214] width 268 height 24
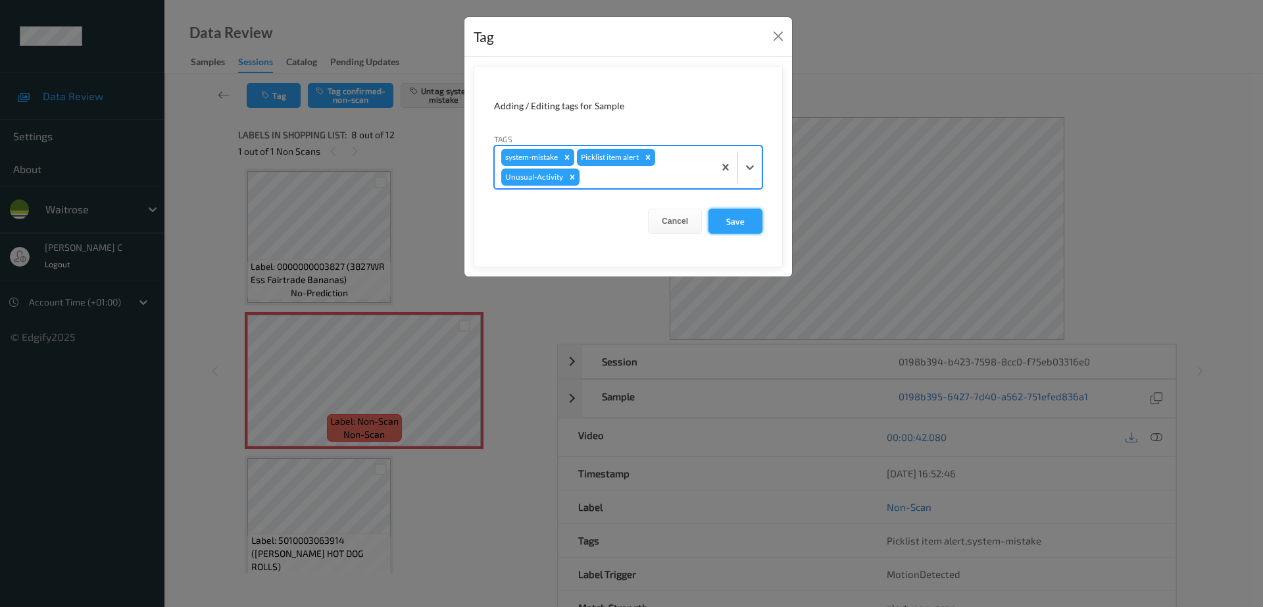
click at [734, 228] on button "Save" at bounding box center [736, 221] width 54 height 25
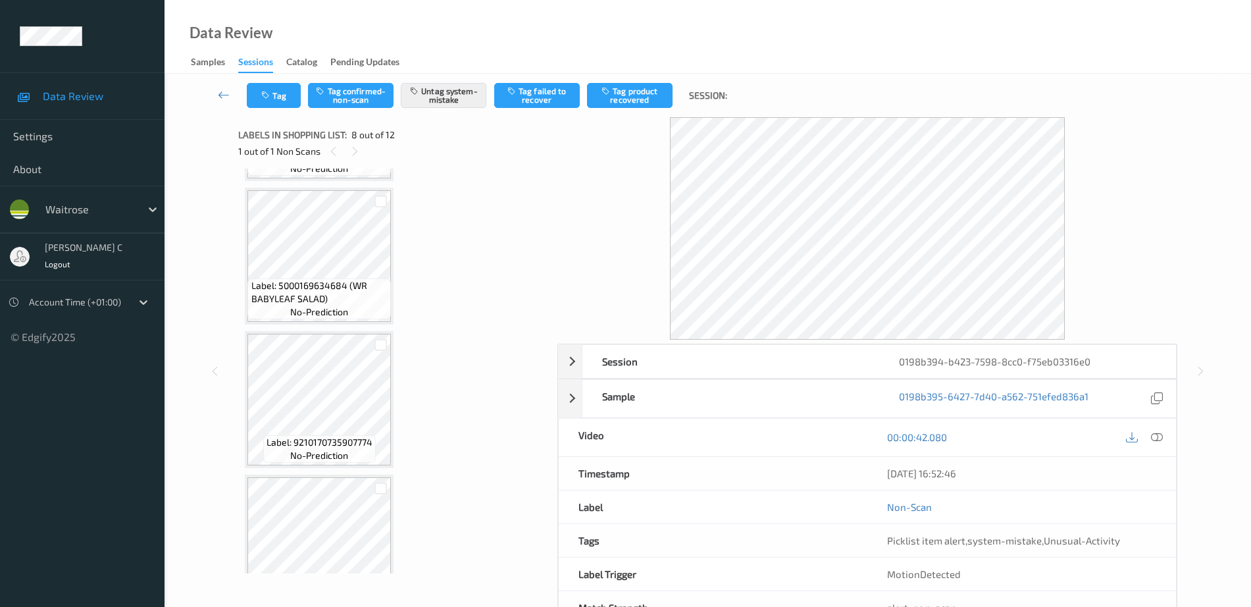
scroll to position [949, 0]
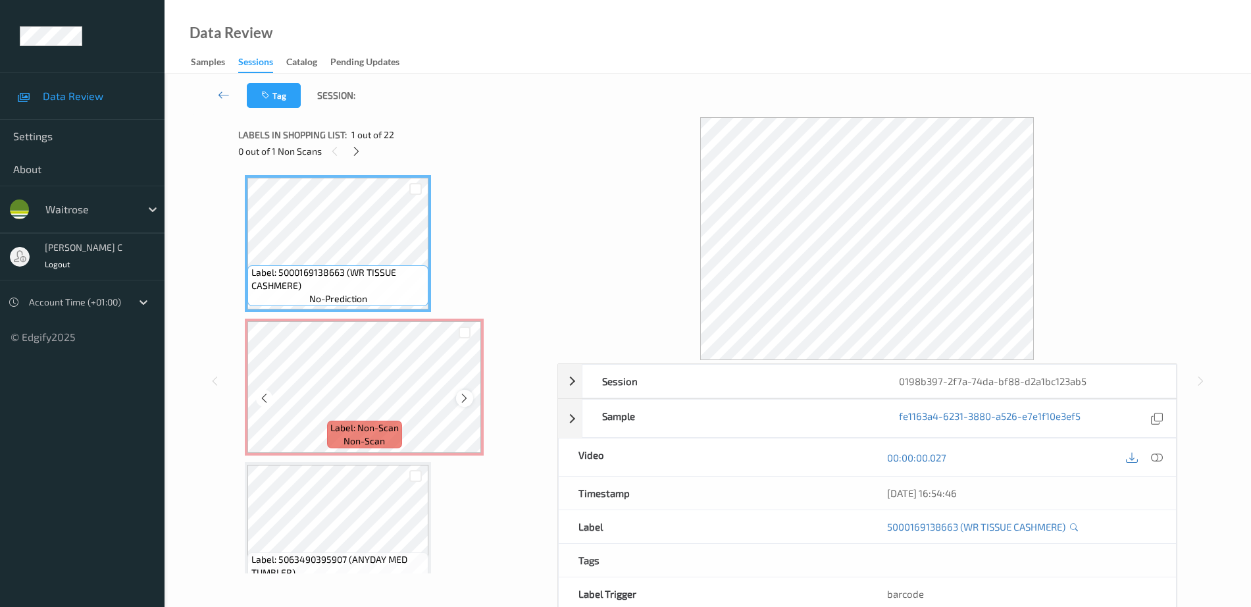
click at [463, 394] on icon at bounding box center [464, 398] width 11 height 12
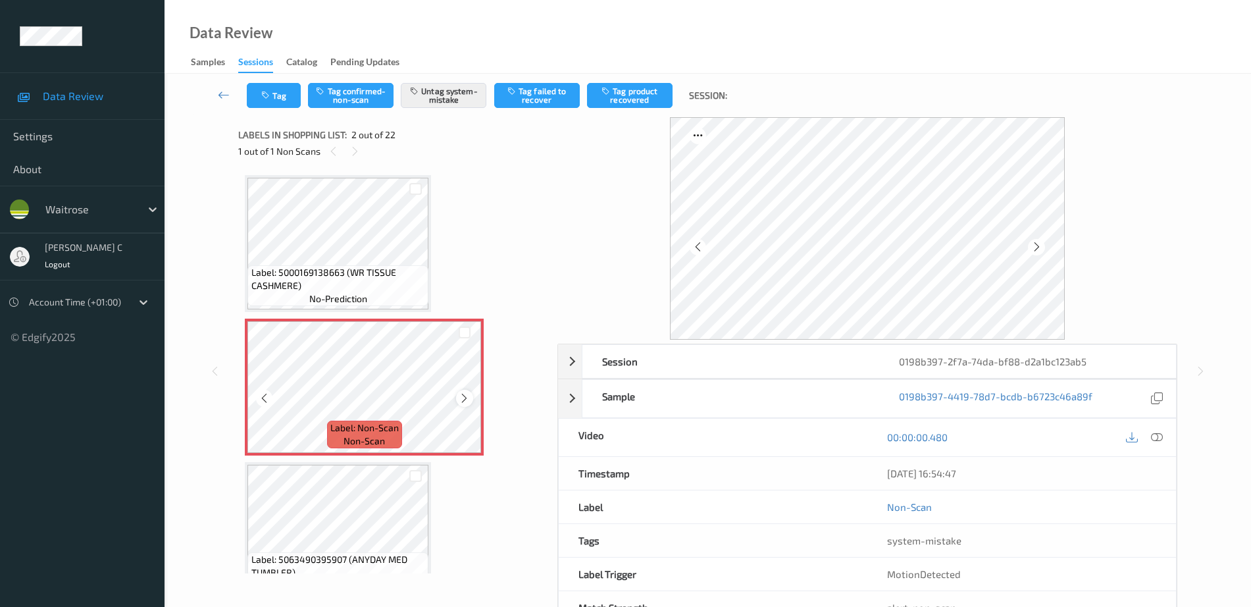
click at [463, 395] on icon at bounding box center [464, 398] width 11 height 12
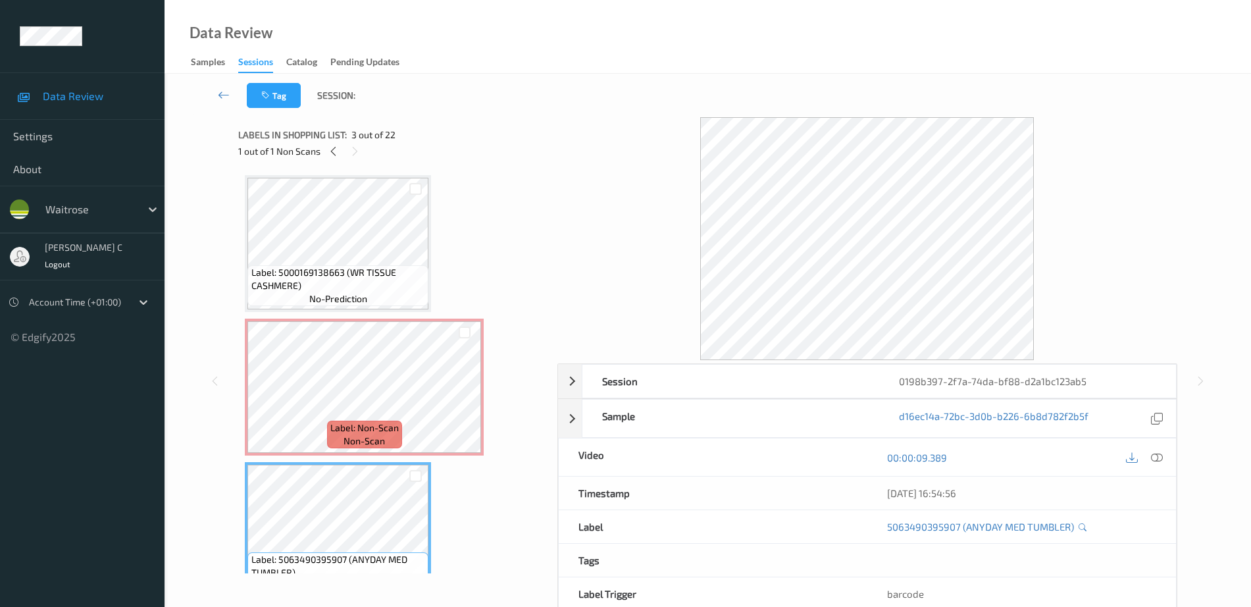
click at [338, 303] on span "no-prediction" at bounding box center [338, 298] width 58 height 13
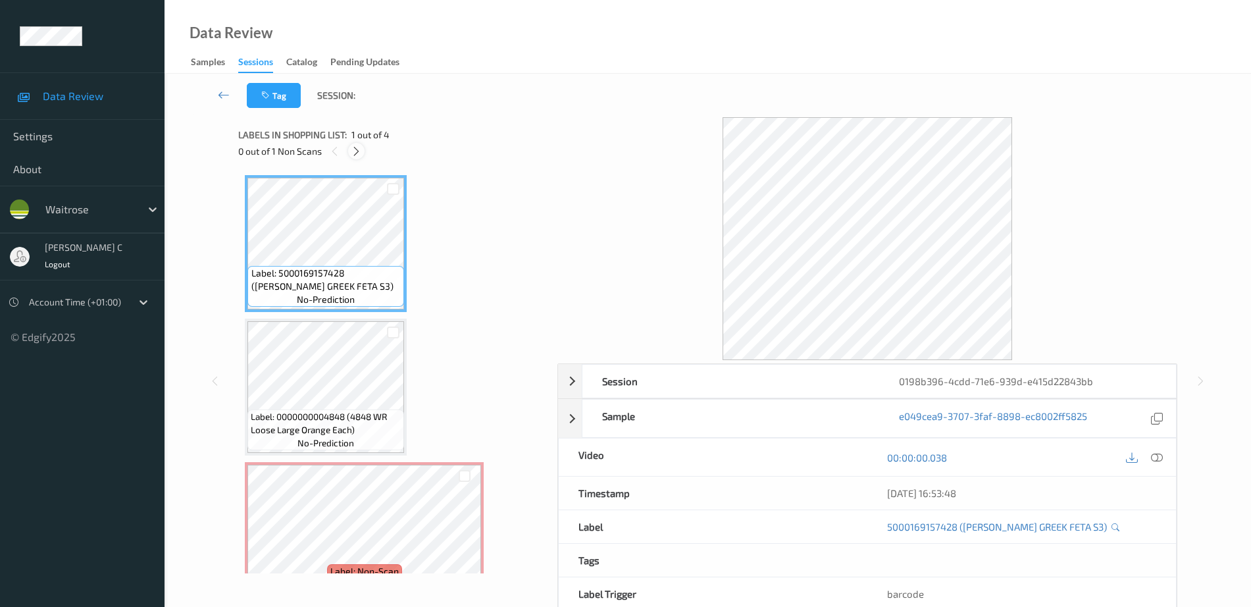
click at [363, 151] on div at bounding box center [356, 151] width 16 height 16
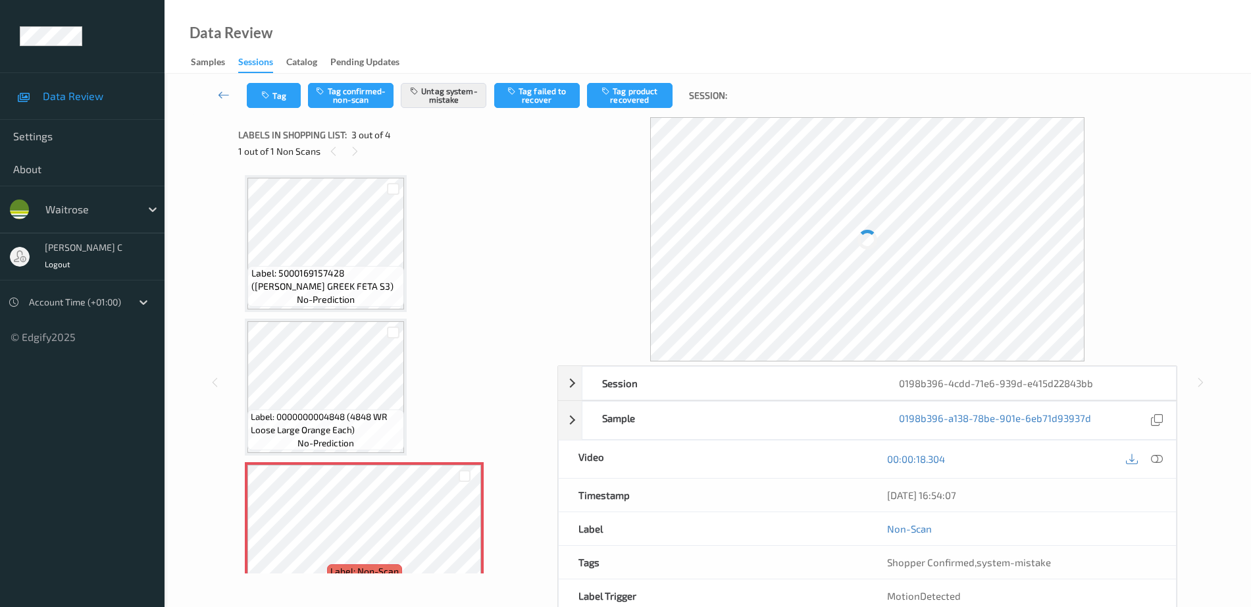
scroll to position [150, 0]
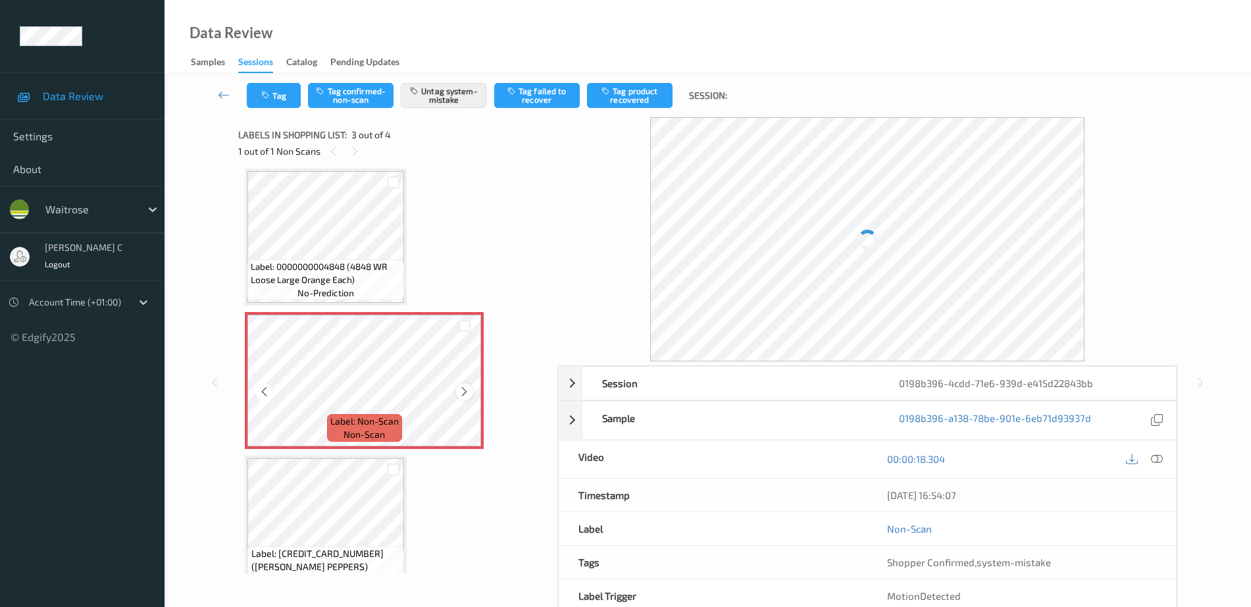
click at [463, 392] on icon at bounding box center [464, 392] width 11 height 12
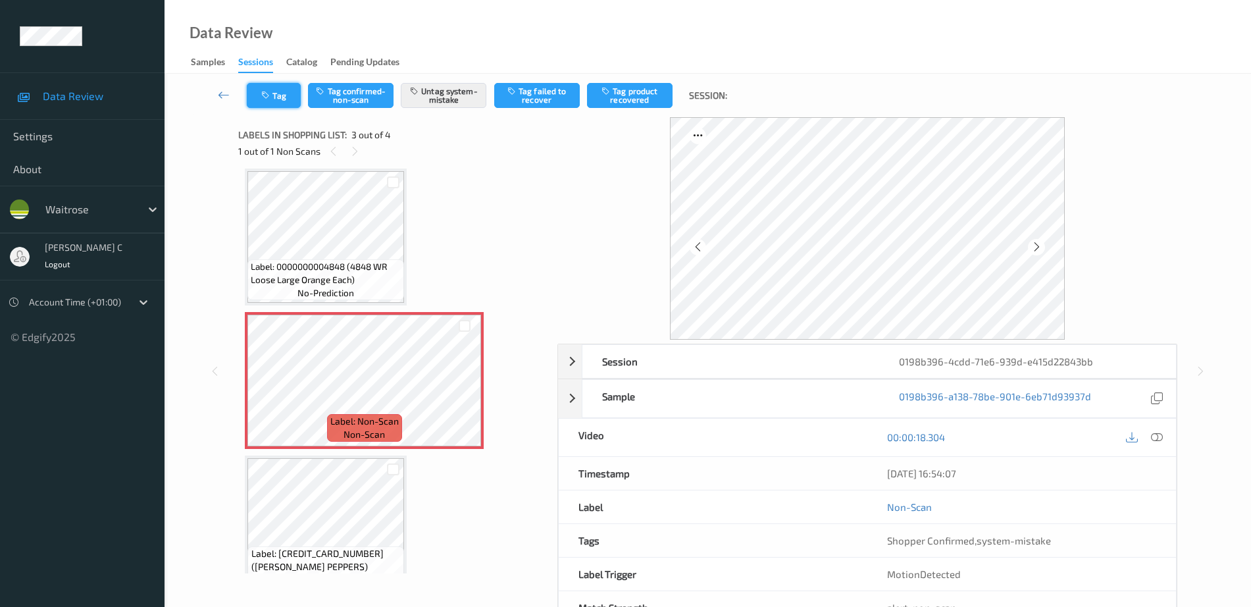
click at [267, 96] on icon "button" at bounding box center [266, 95] width 11 height 9
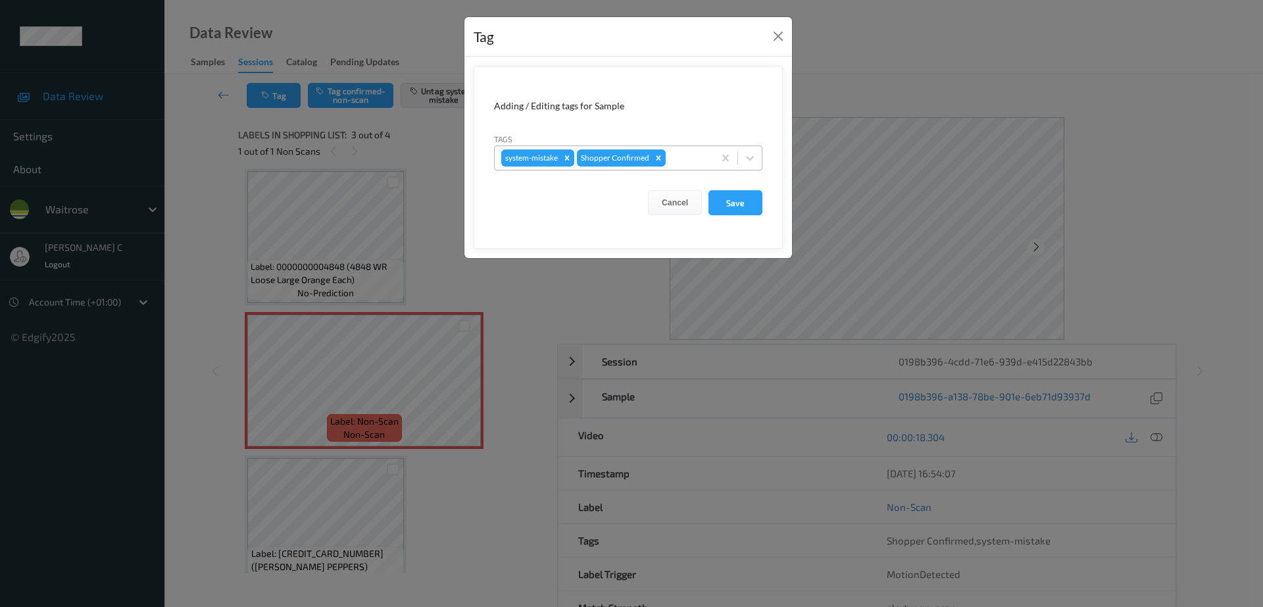
click at [682, 145] on div "system-mistake Shopper Confirmed" at bounding box center [628, 157] width 268 height 25
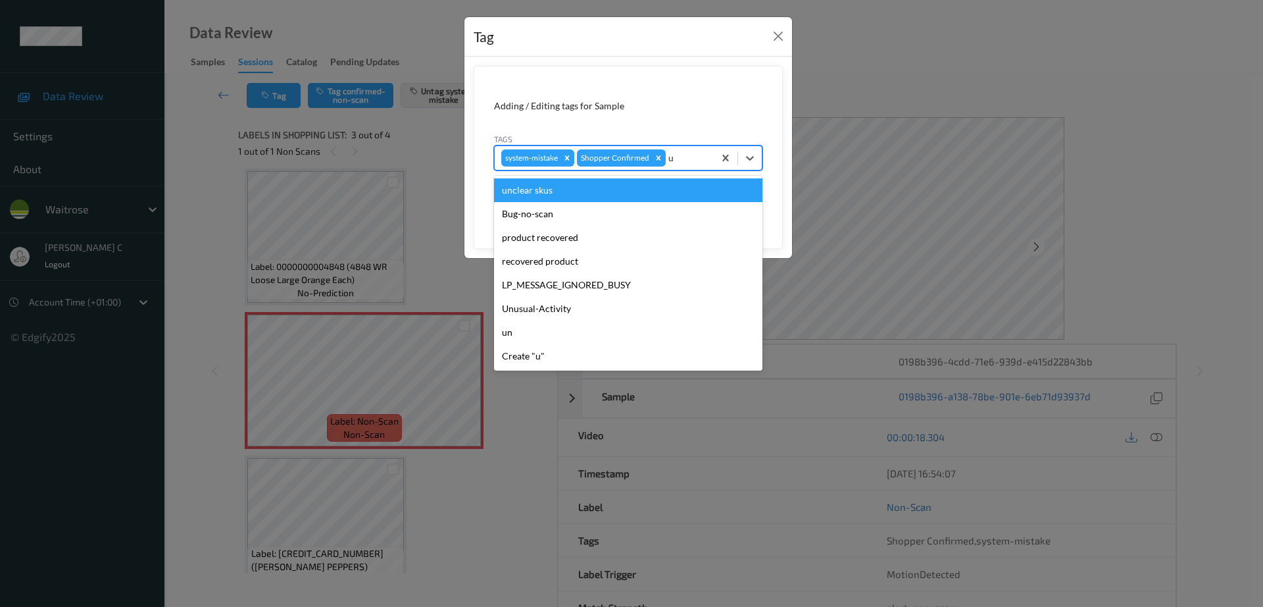
type input "un"
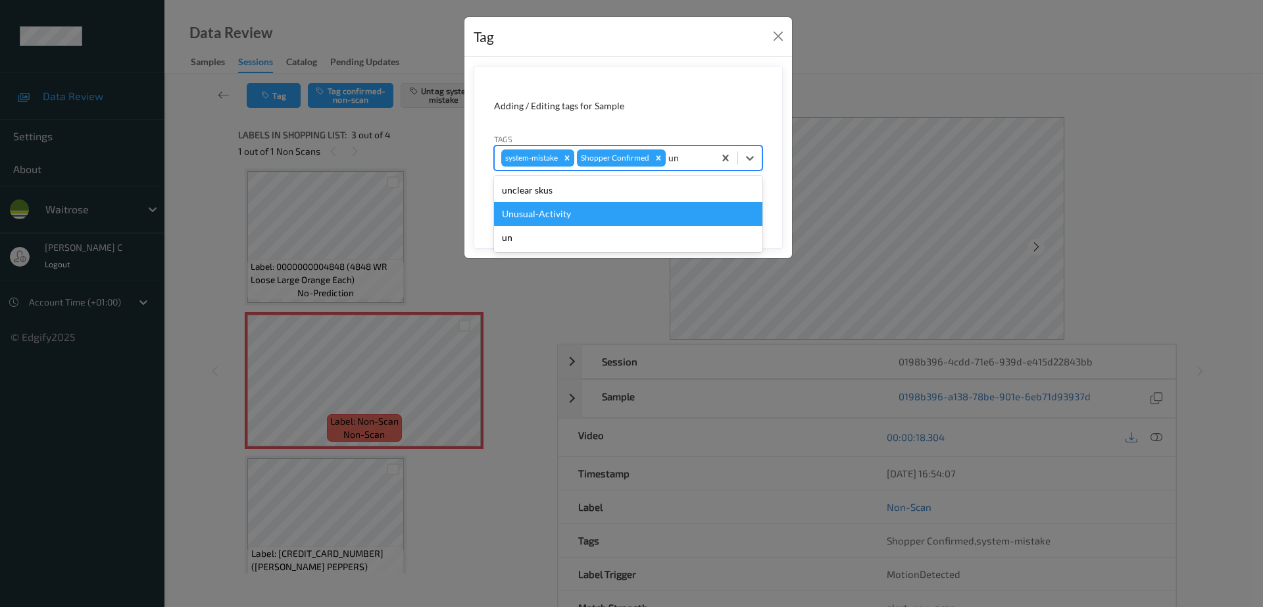
click at [553, 213] on div "Unusual-Activity" at bounding box center [628, 214] width 268 height 24
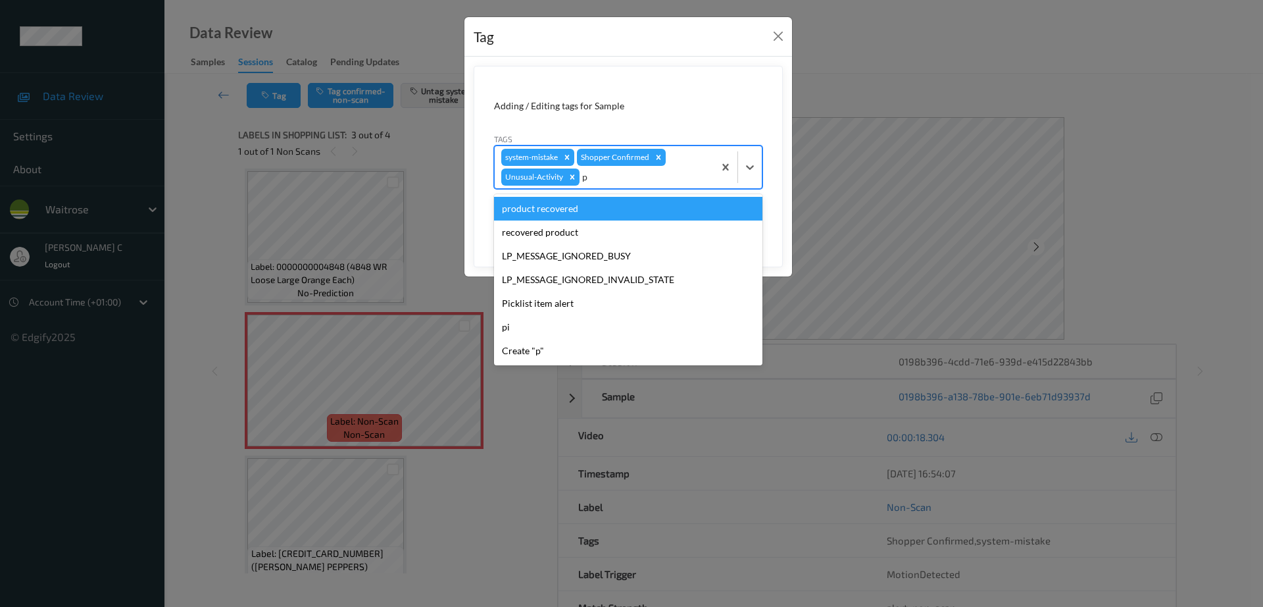
type input "pi"
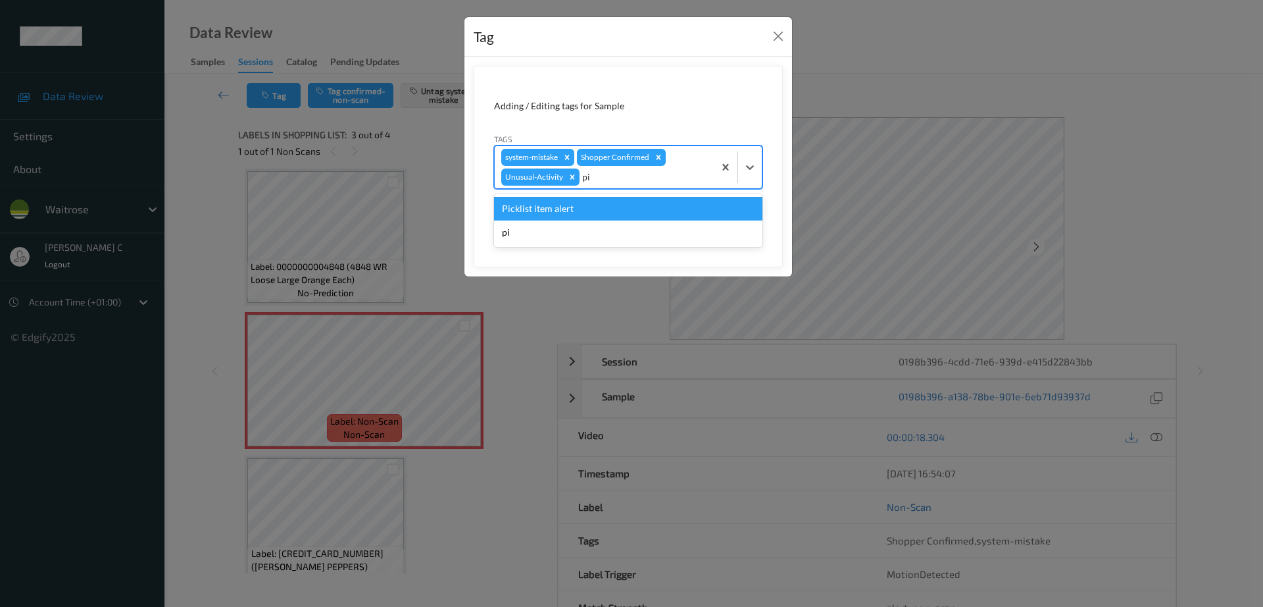
click at [553, 213] on div "Picklist item alert" at bounding box center [628, 209] width 268 height 24
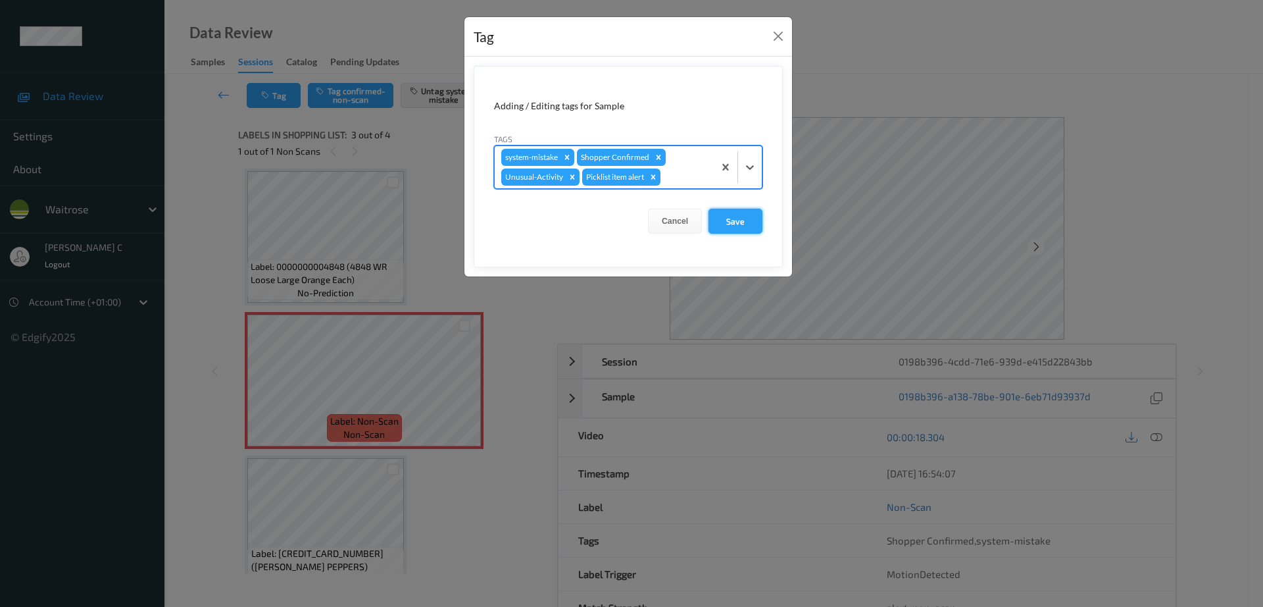
click at [728, 221] on button "Save" at bounding box center [736, 221] width 54 height 25
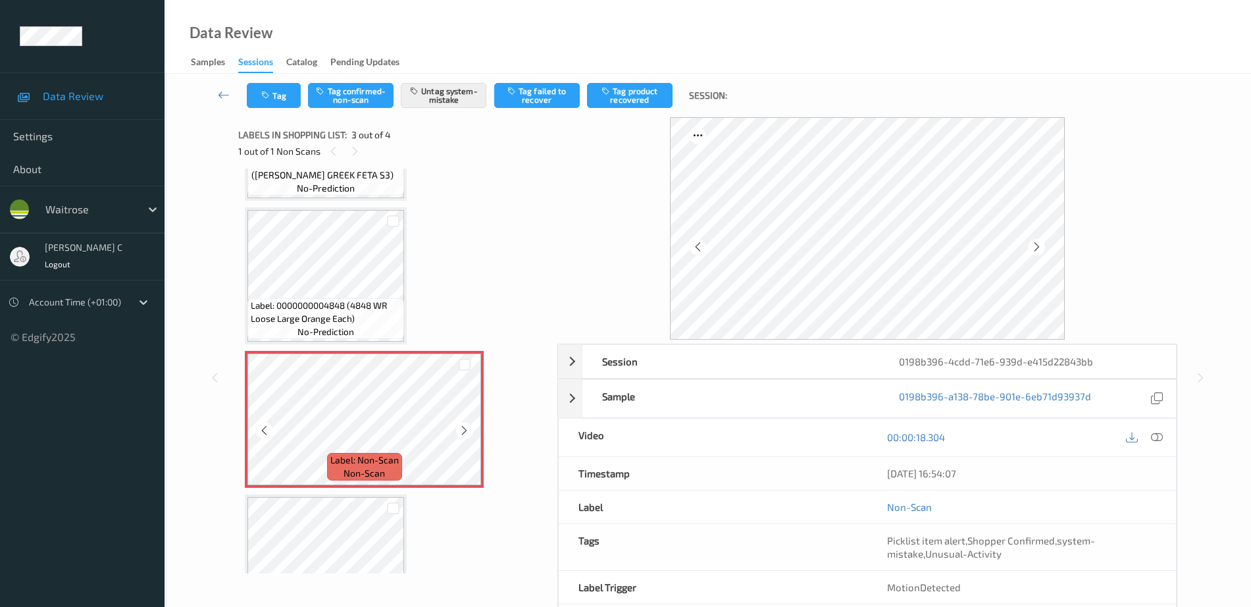
scroll to position [93, 0]
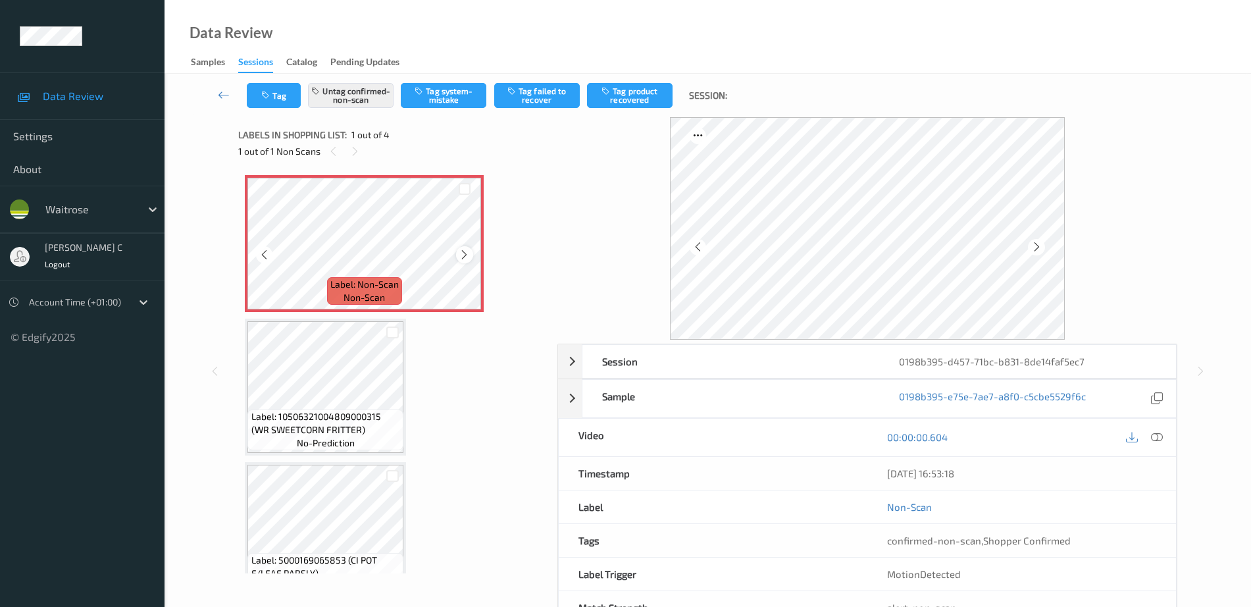
click at [465, 251] on icon at bounding box center [464, 255] width 11 height 12
click at [1157, 437] on icon at bounding box center [1157, 437] width 12 height 12
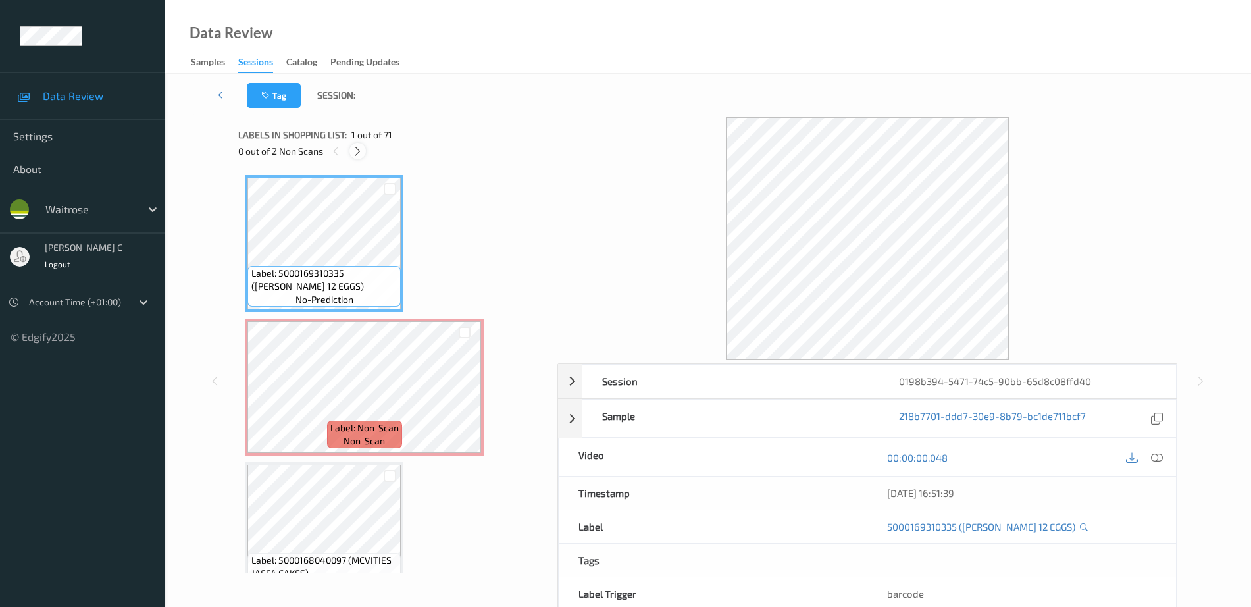
click at [358, 150] on icon at bounding box center [357, 151] width 11 height 12
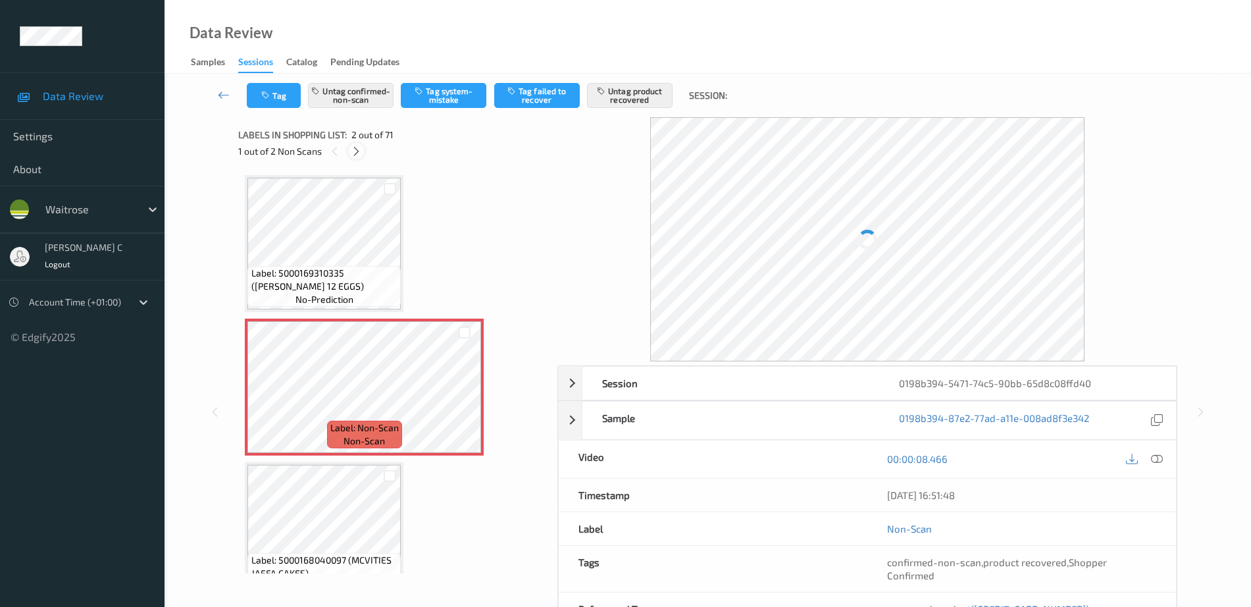
scroll to position [7, 0]
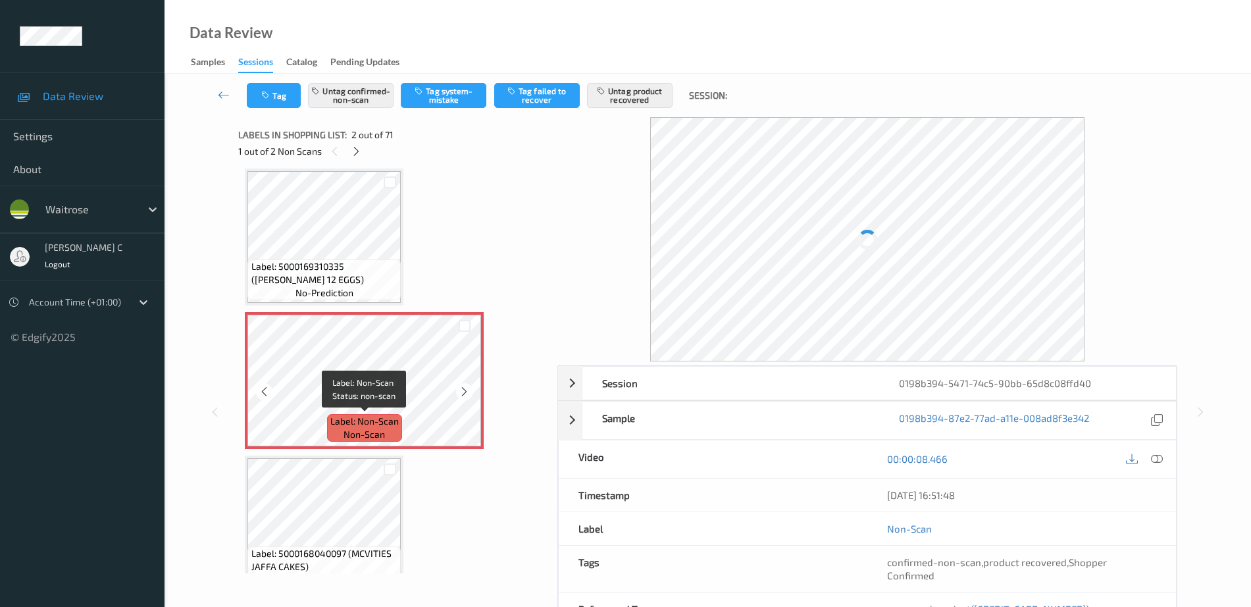
click at [389, 429] on div "Label: Non-Scan non-scan" at bounding box center [364, 428] width 75 height 28
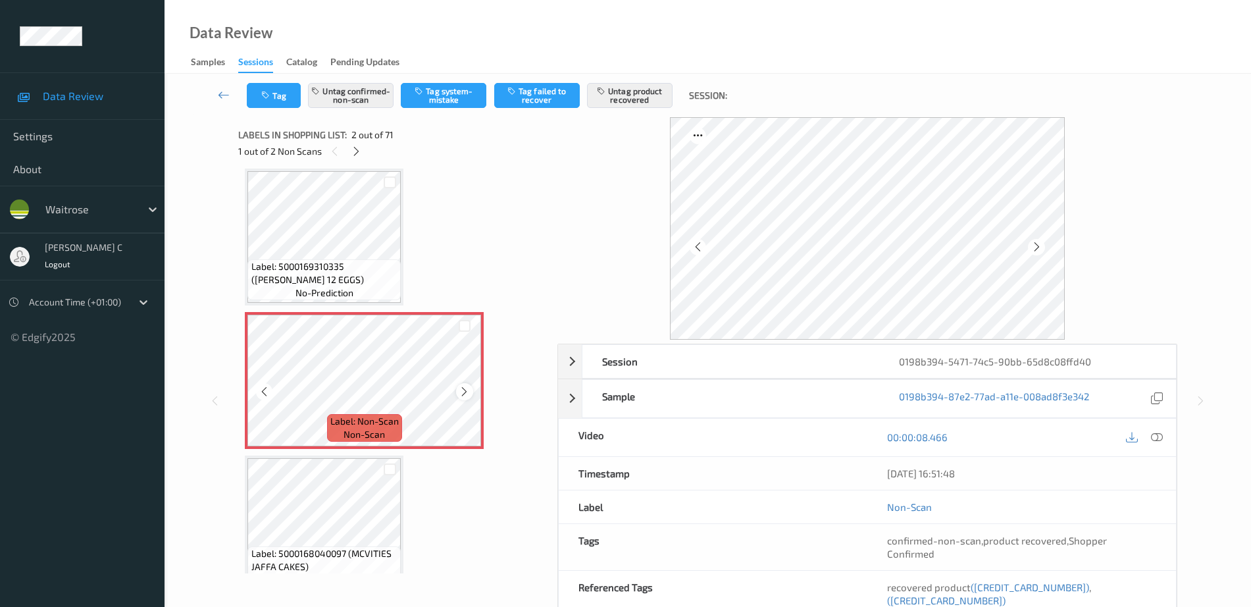
click at [462, 388] on icon at bounding box center [464, 392] width 11 height 12
click at [365, 305] on div "Label: 5000169310335 (WR DORG 12 EGGS) no-prediction" at bounding box center [324, 236] width 159 height 137
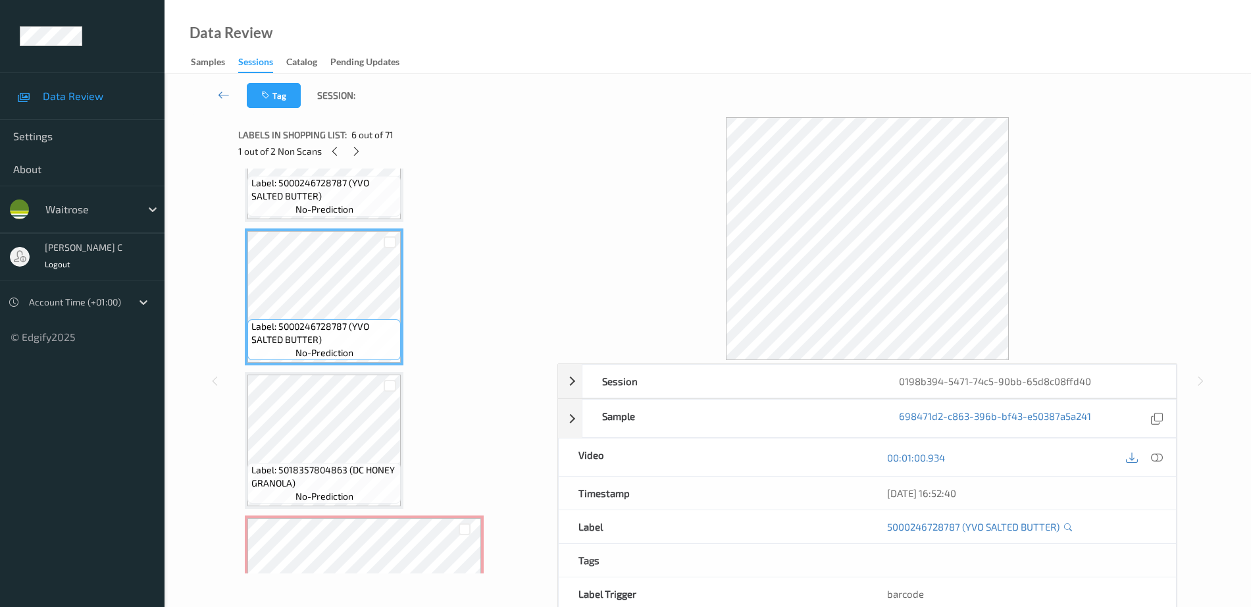
scroll to position [665, 0]
click at [316, 473] on span "Label: 5018357804863 (DC HONEY GRANOLA)" at bounding box center [324, 476] width 147 height 26
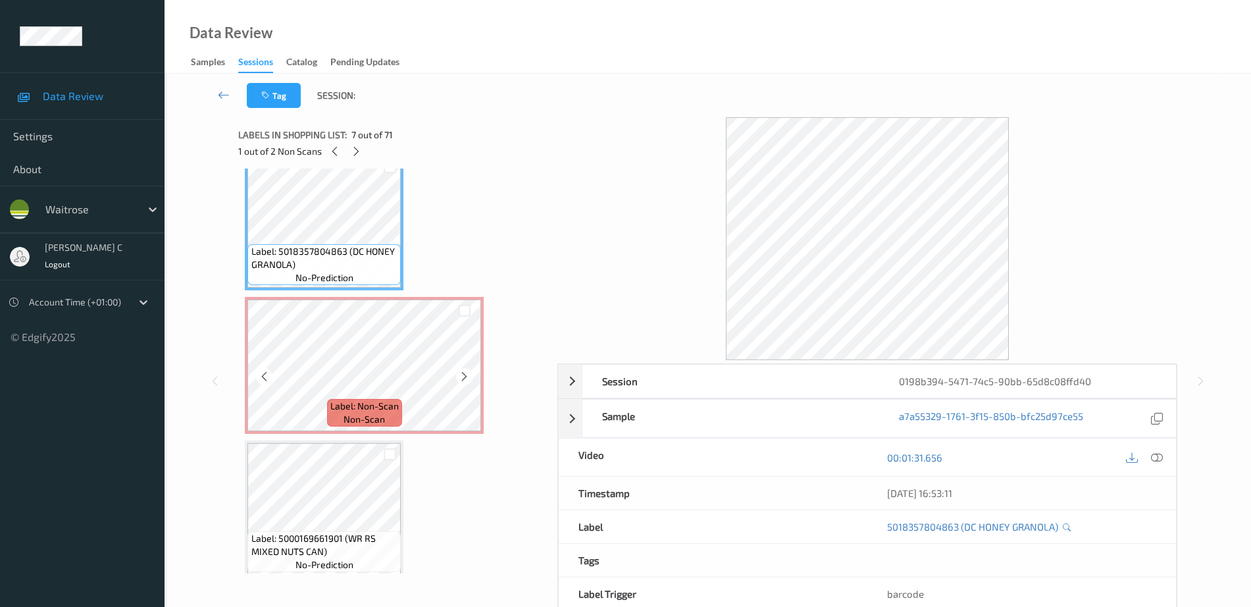
scroll to position [911, 0]
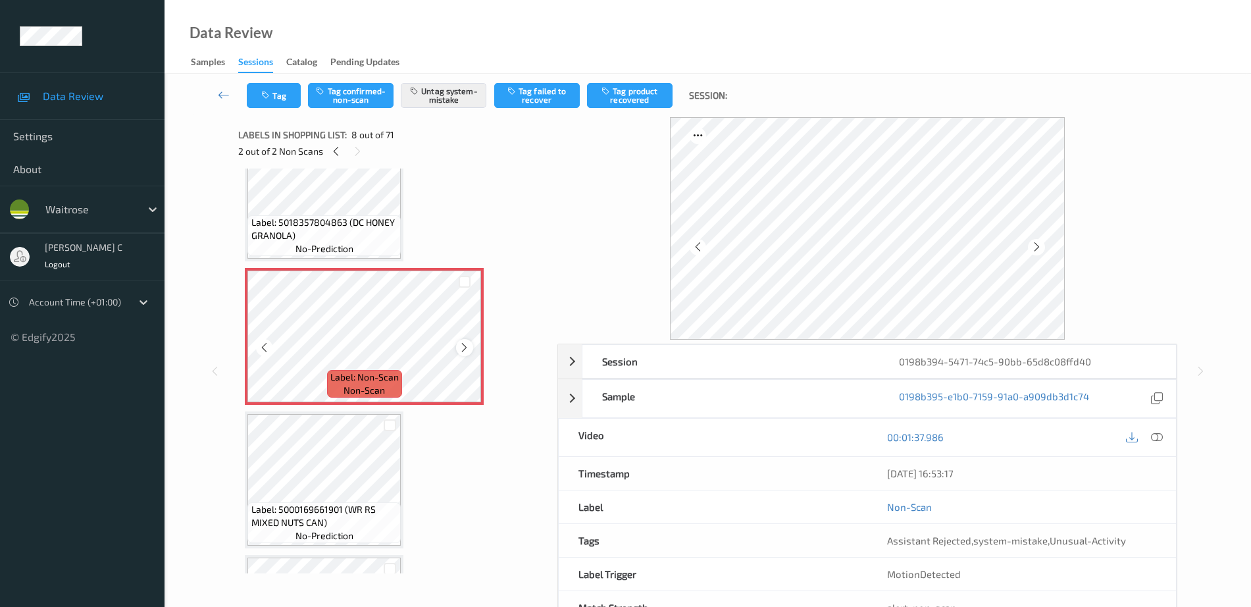
click at [463, 346] on icon at bounding box center [464, 347] width 11 height 12
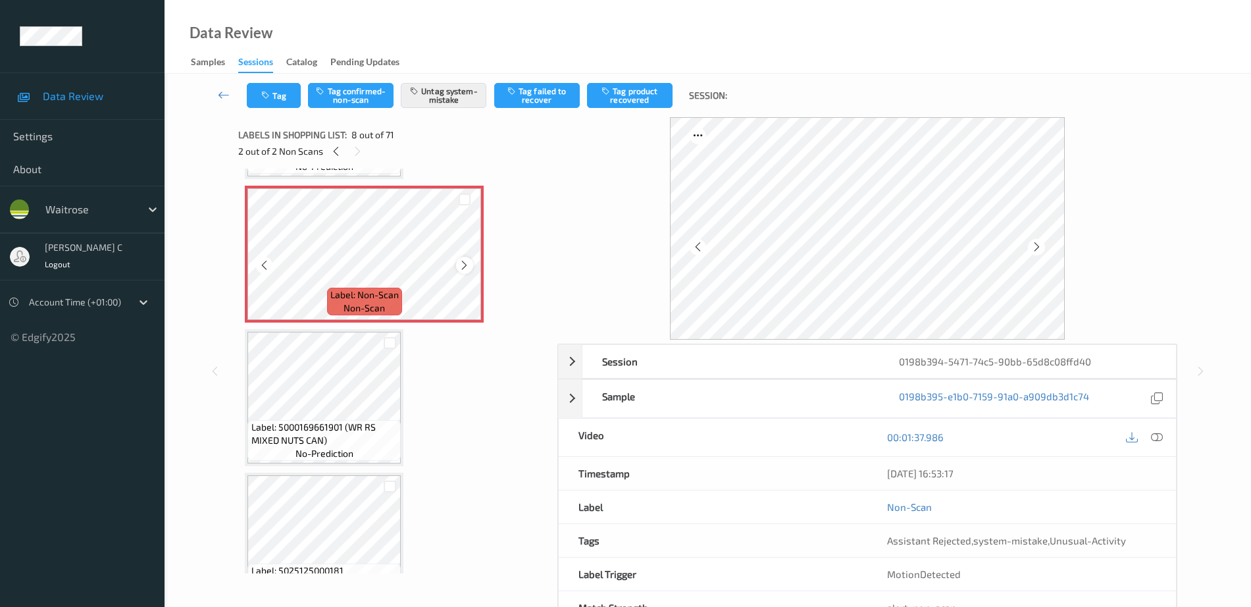
click at [461, 266] on icon at bounding box center [464, 265] width 11 height 12
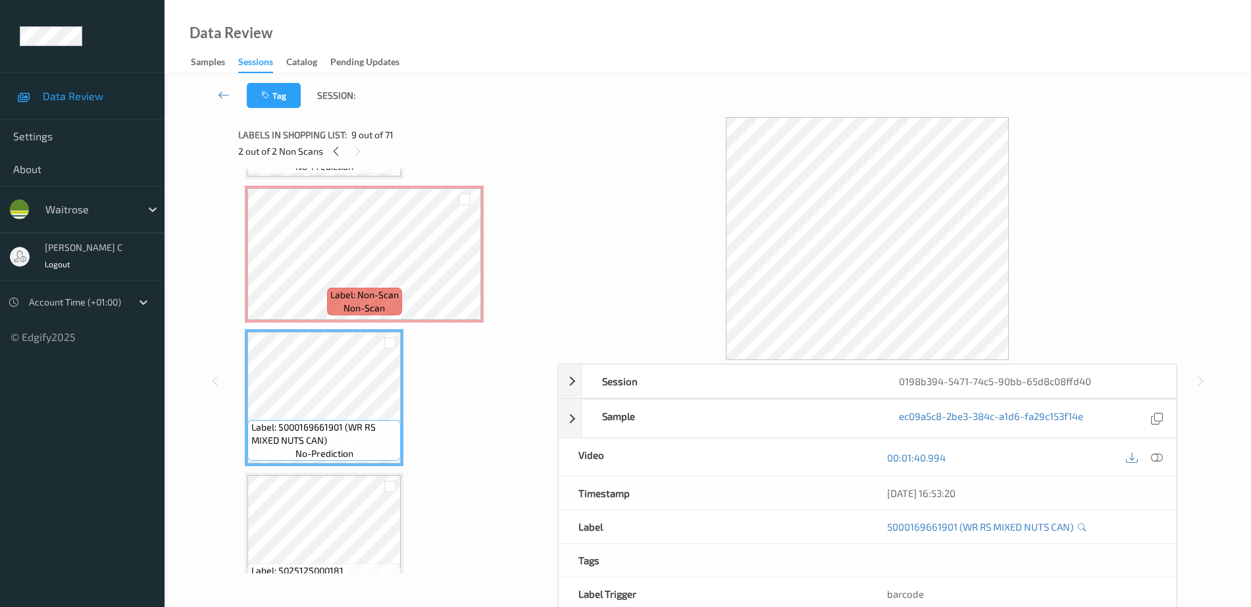
click at [362, 290] on span "Label: Non-Scan" at bounding box center [364, 294] width 68 height 13
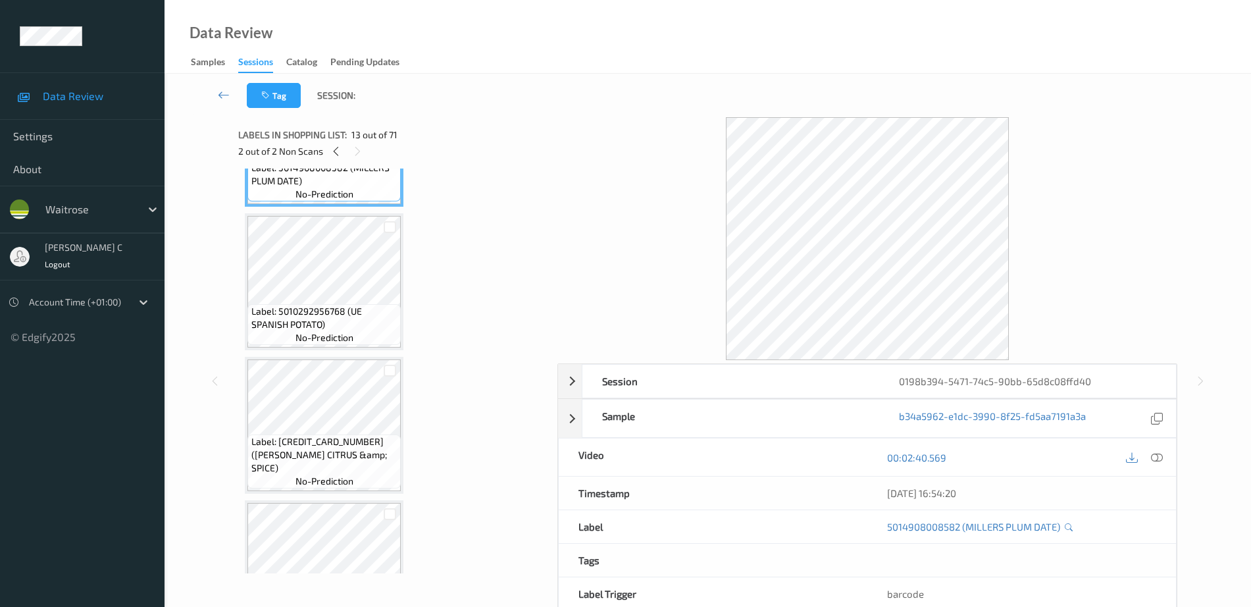
scroll to position [1898, 0]
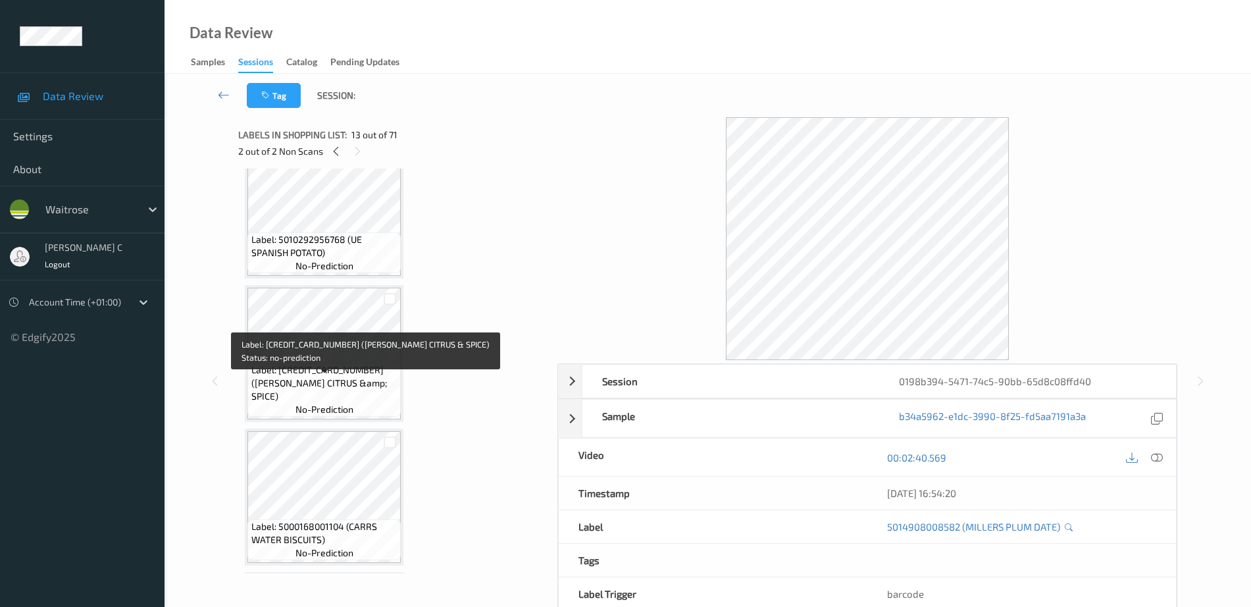
click at [345, 386] on span "Label: 5065007705179 (OTT CITRUS &amp; SPICE)" at bounding box center [324, 382] width 147 height 39
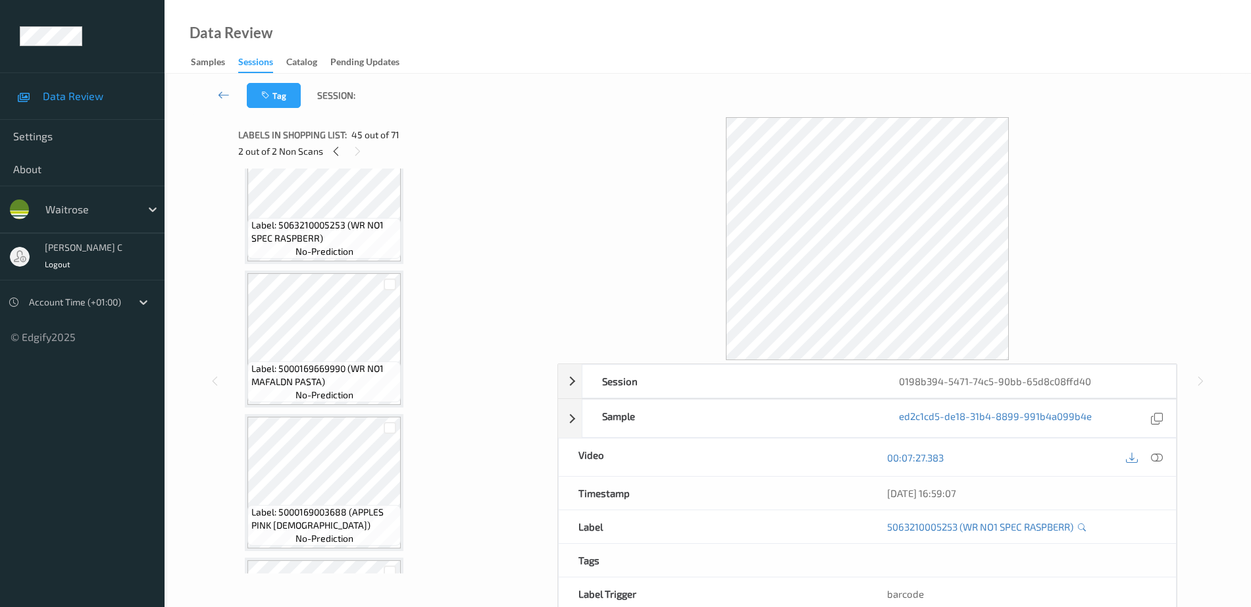
scroll to position [6504, 0]
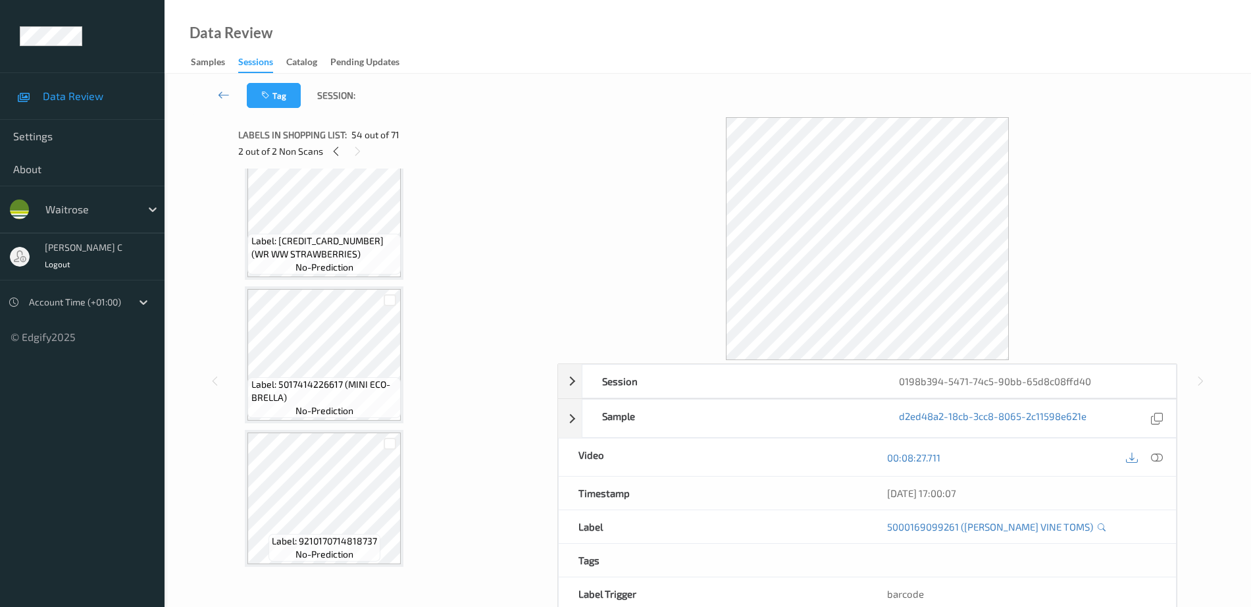
scroll to position [9457, 0]
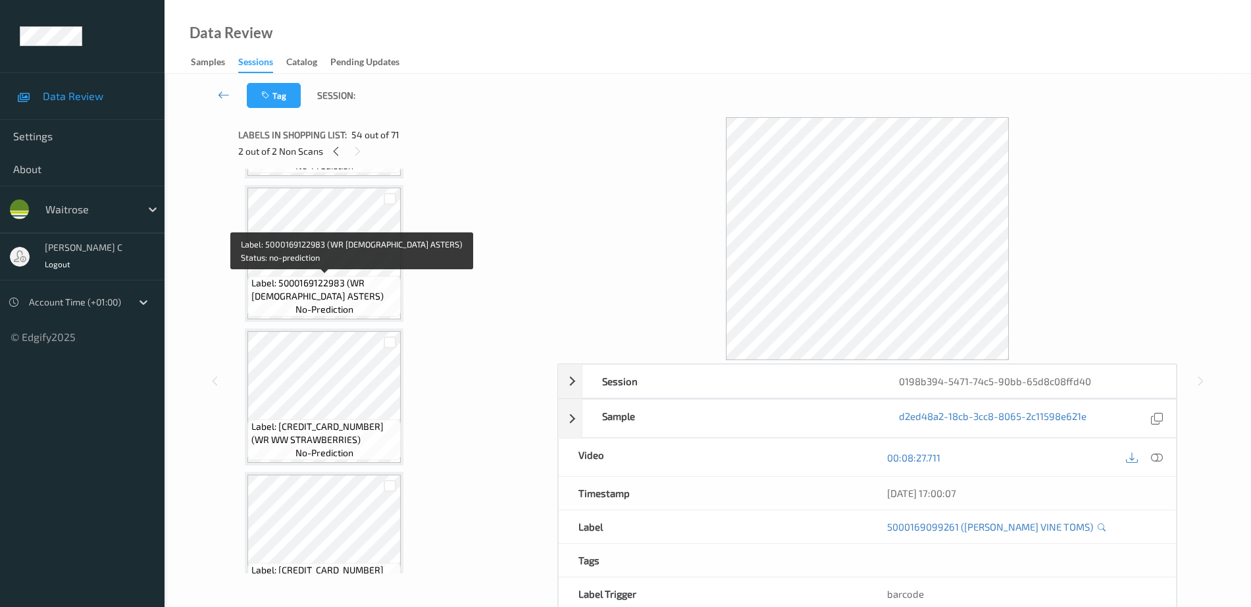
click at [335, 277] on span "Label: 5000169122983 (WR BRITISH ASTERS)" at bounding box center [324, 289] width 147 height 26
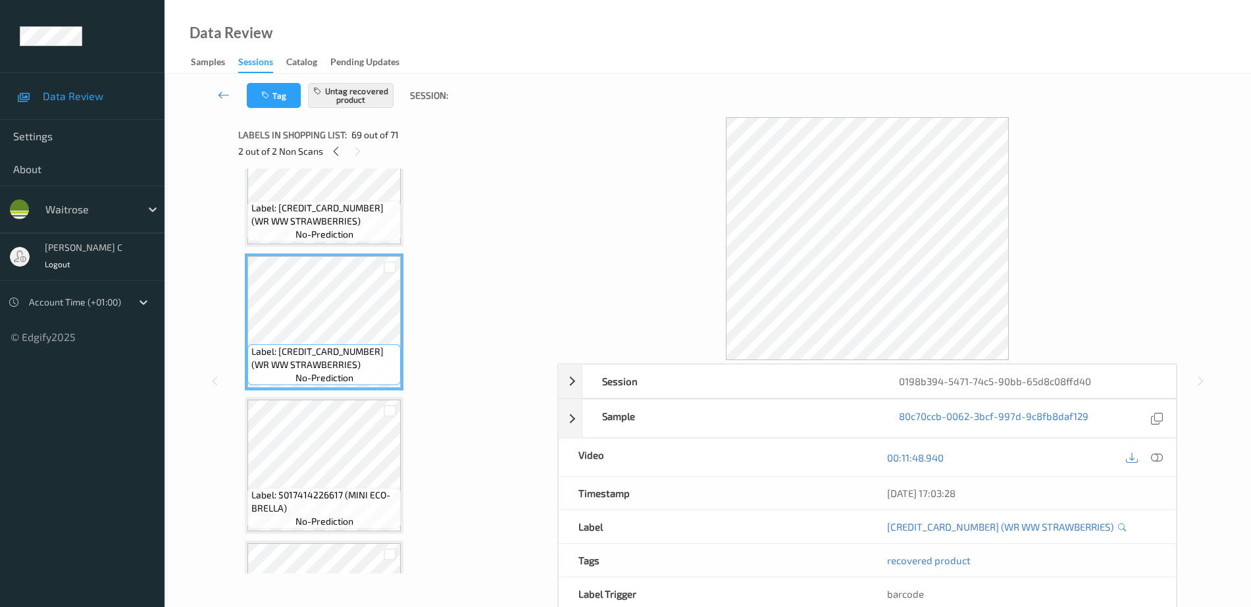
scroll to position [9704, 0]
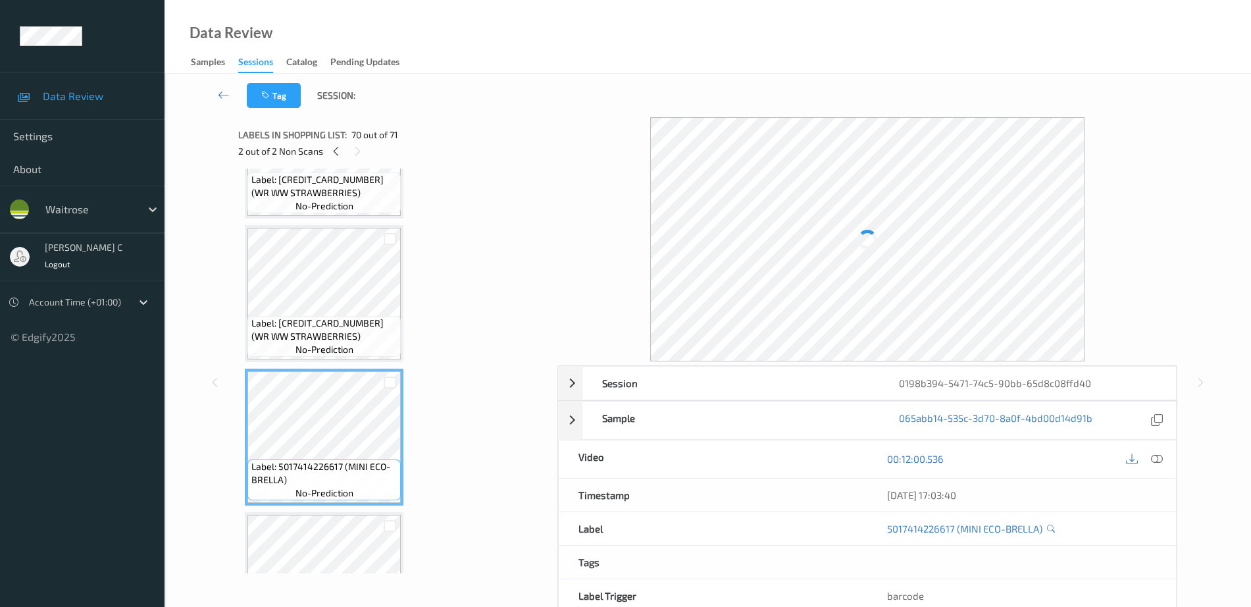
click at [334, 328] on span "Label: 5000169660003 (WR WW STRAWBERRIES)" at bounding box center [324, 329] width 147 height 26
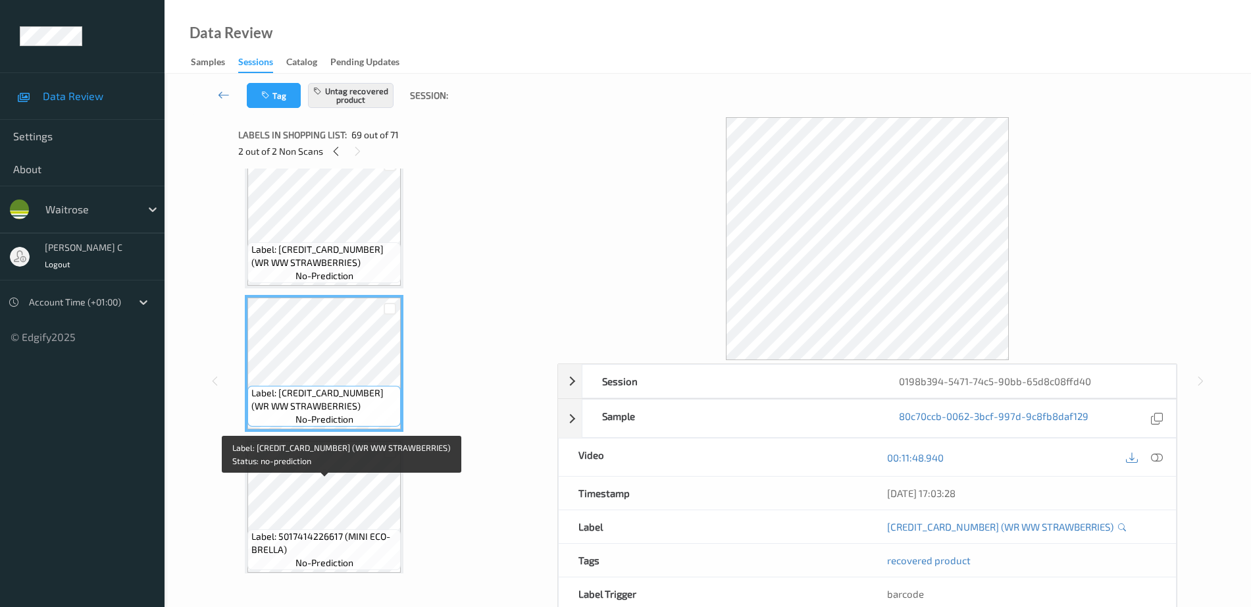
scroll to position [9539, 0]
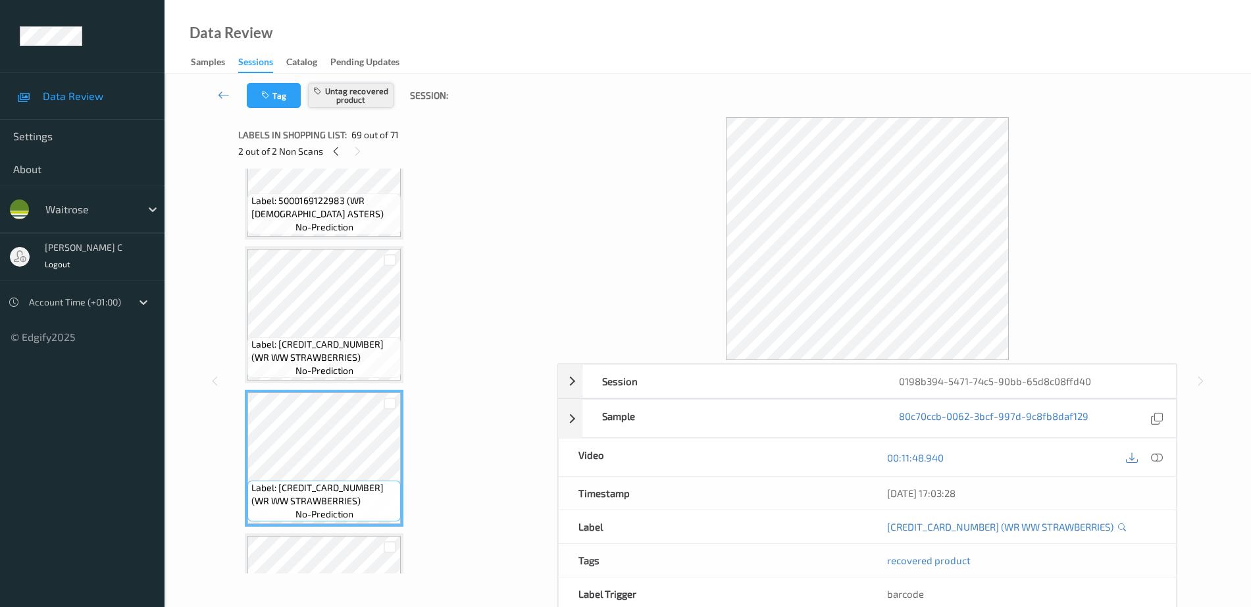
click at [372, 95] on button "Untag recovered product" at bounding box center [351, 95] width 86 height 25
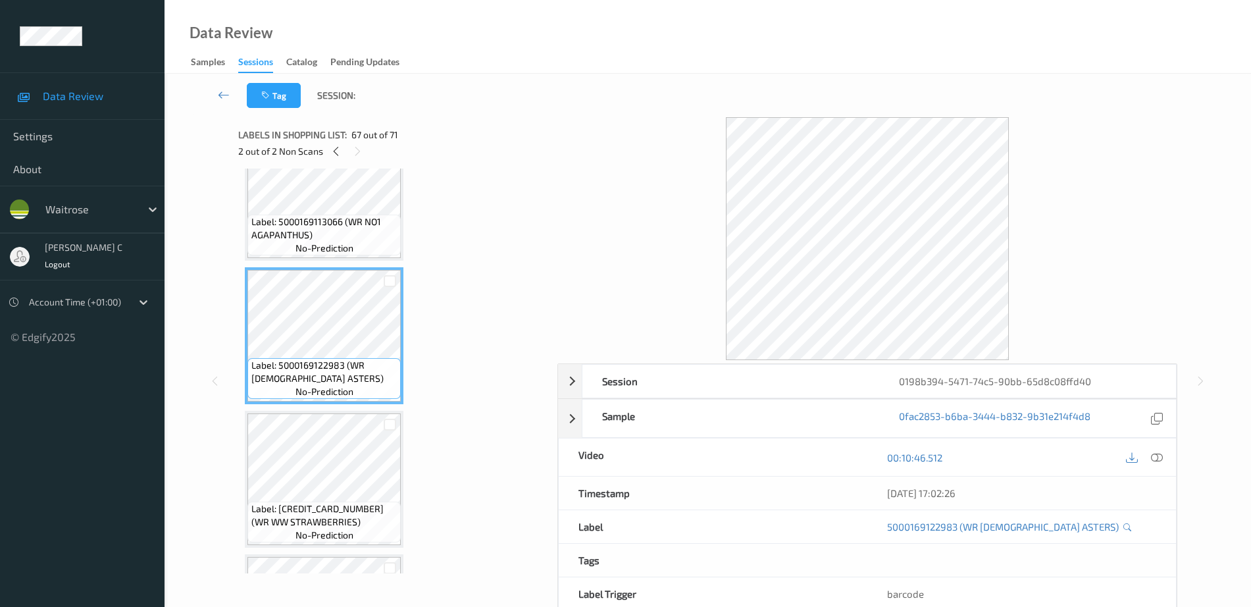
scroll to position [9457, 0]
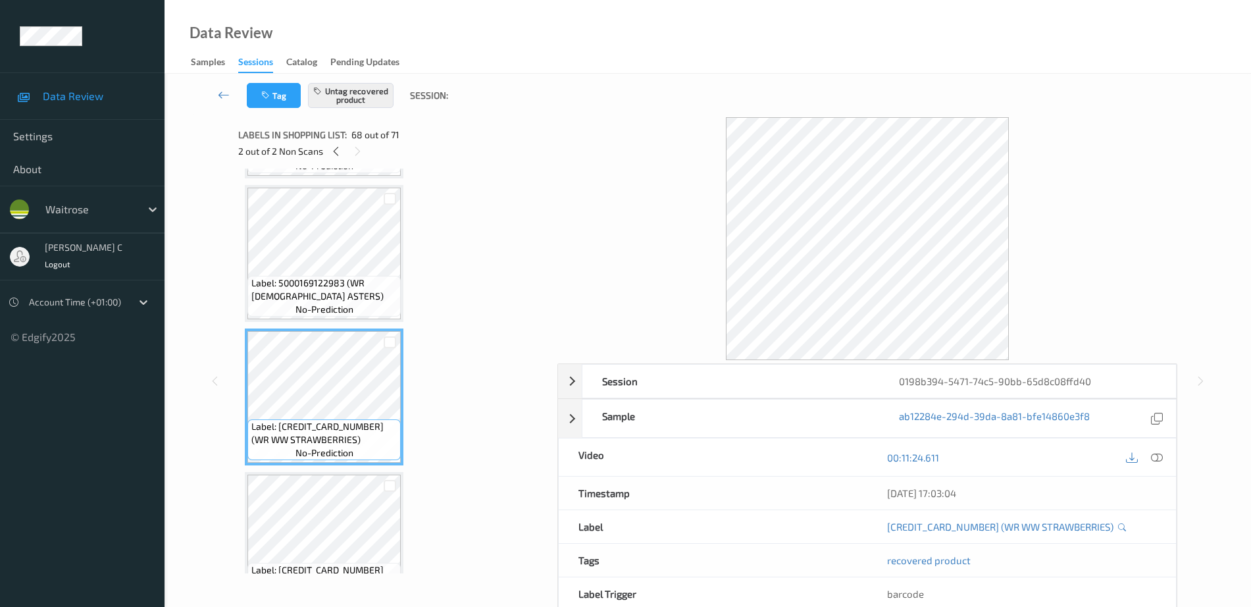
click at [326, 280] on span "Label: 5000169122983 (WR BRITISH ASTERS)" at bounding box center [324, 289] width 147 height 26
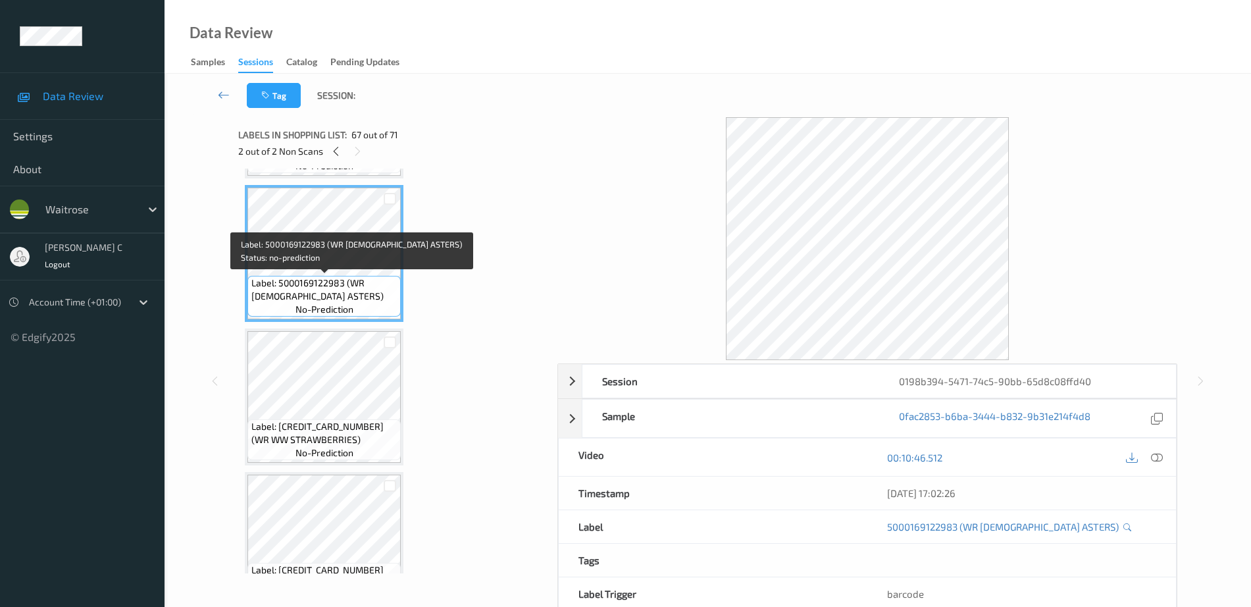
click at [326, 442] on span "Label: 5000169660003 (WR WW STRAWBERRIES)" at bounding box center [324, 433] width 147 height 26
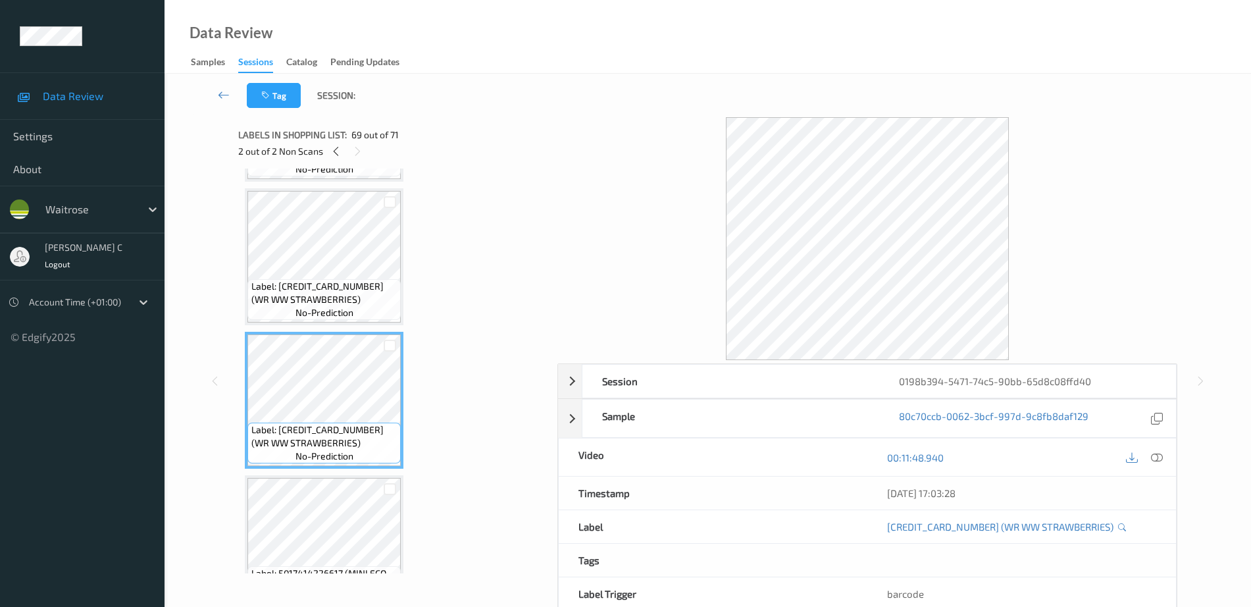
scroll to position [9622, 0]
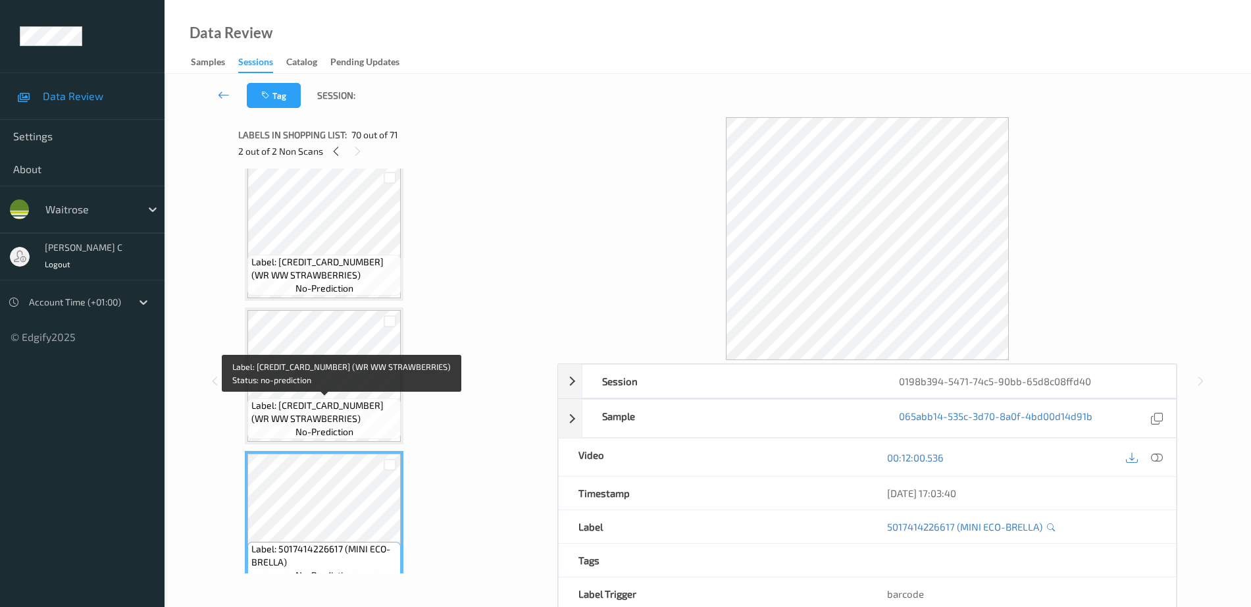
click at [331, 401] on span "Label: 5000169660003 (WR WW STRAWBERRIES)" at bounding box center [324, 412] width 147 height 26
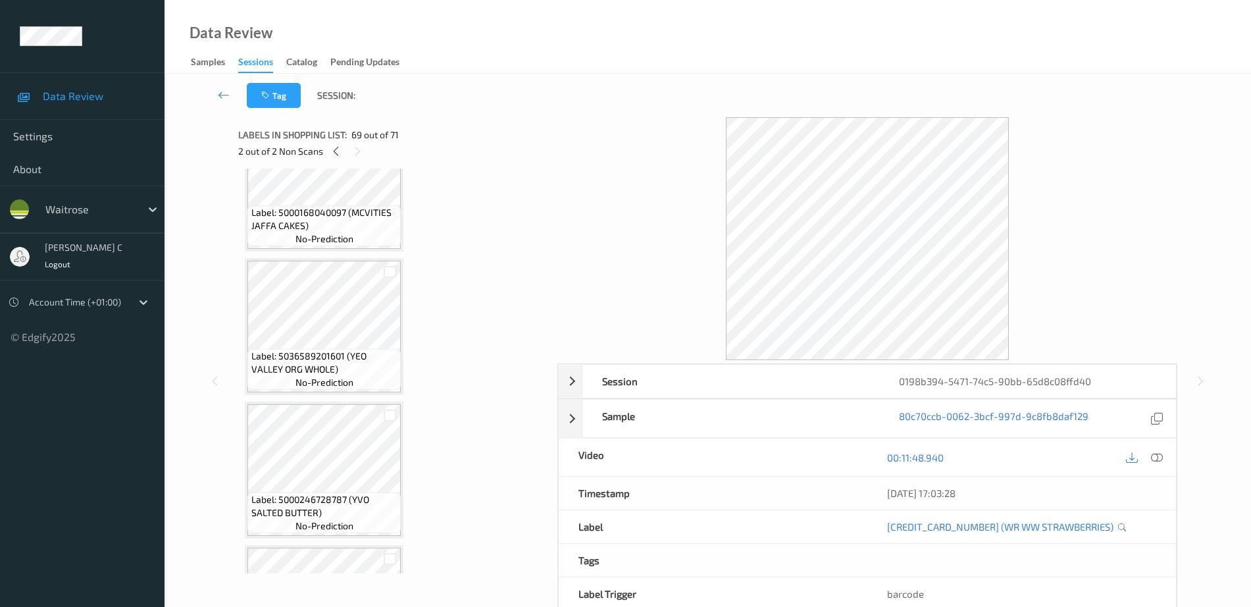
scroll to position [0, 0]
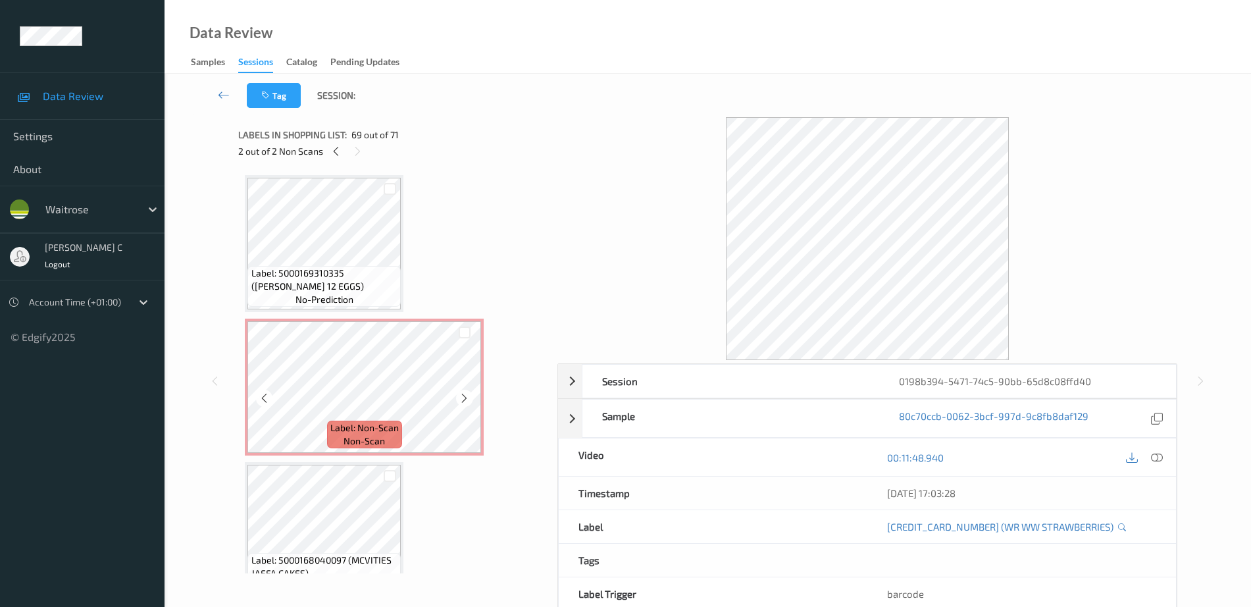
click at [348, 436] on span "non-scan" at bounding box center [363, 440] width 41 height 13
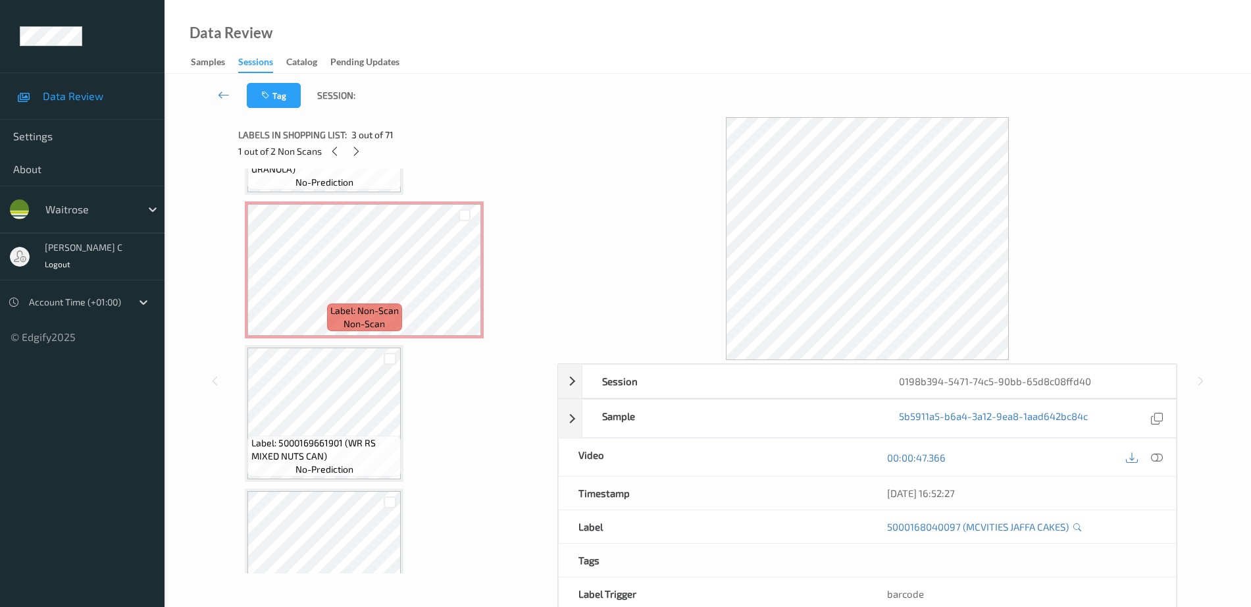
scroll to position [905, 0]
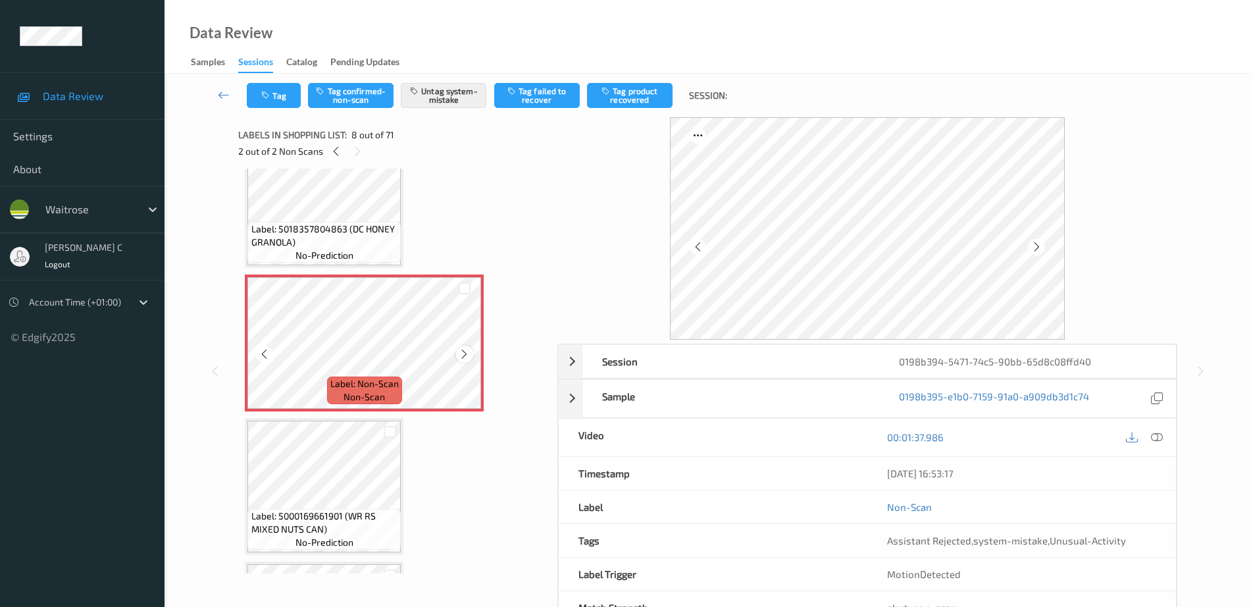
click at [459, 352] on icon at bounding box center [464, 354] width 11 height 12
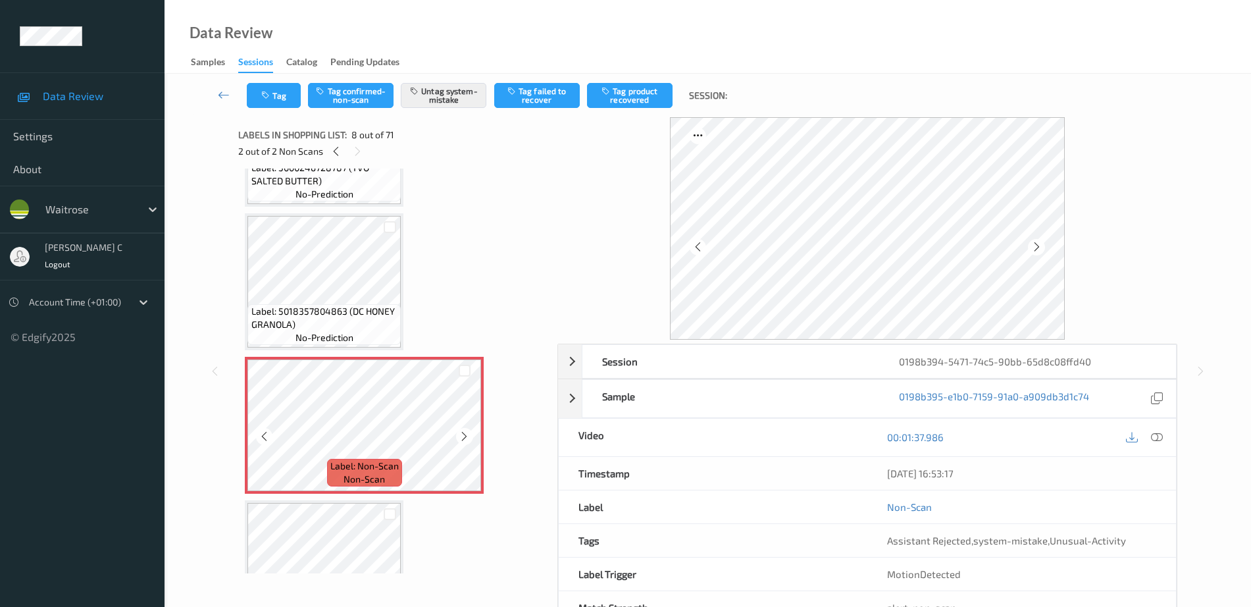
scroll to position [740, 0]
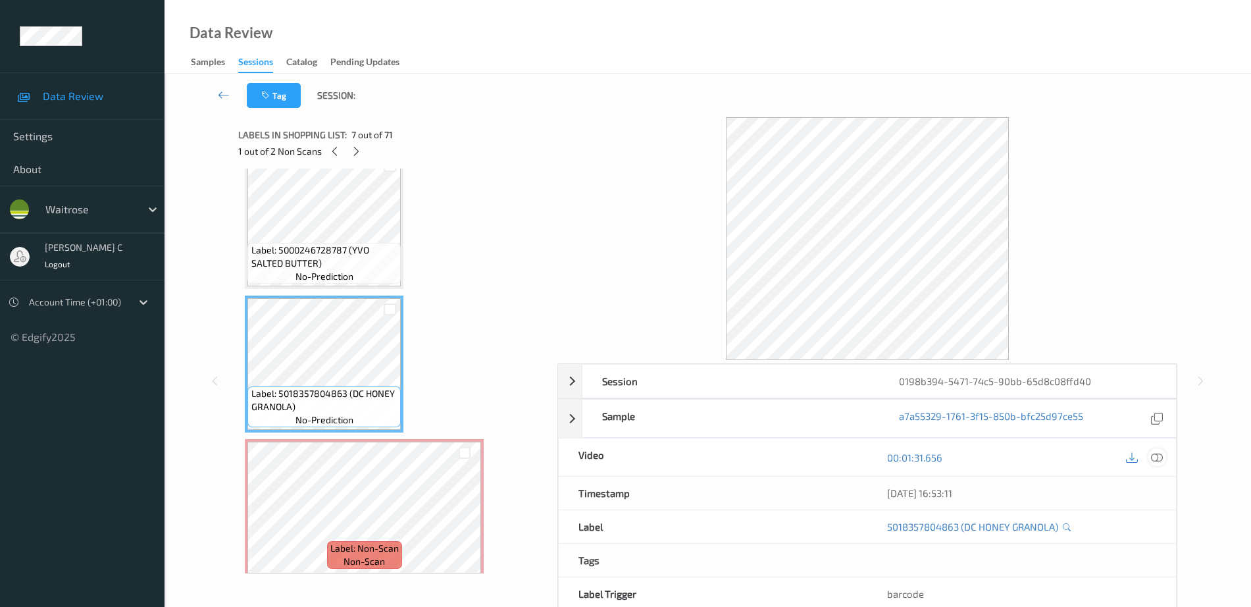
click at [1157, 456] on icon at bounding box center [1157, 457] width 12 height 12
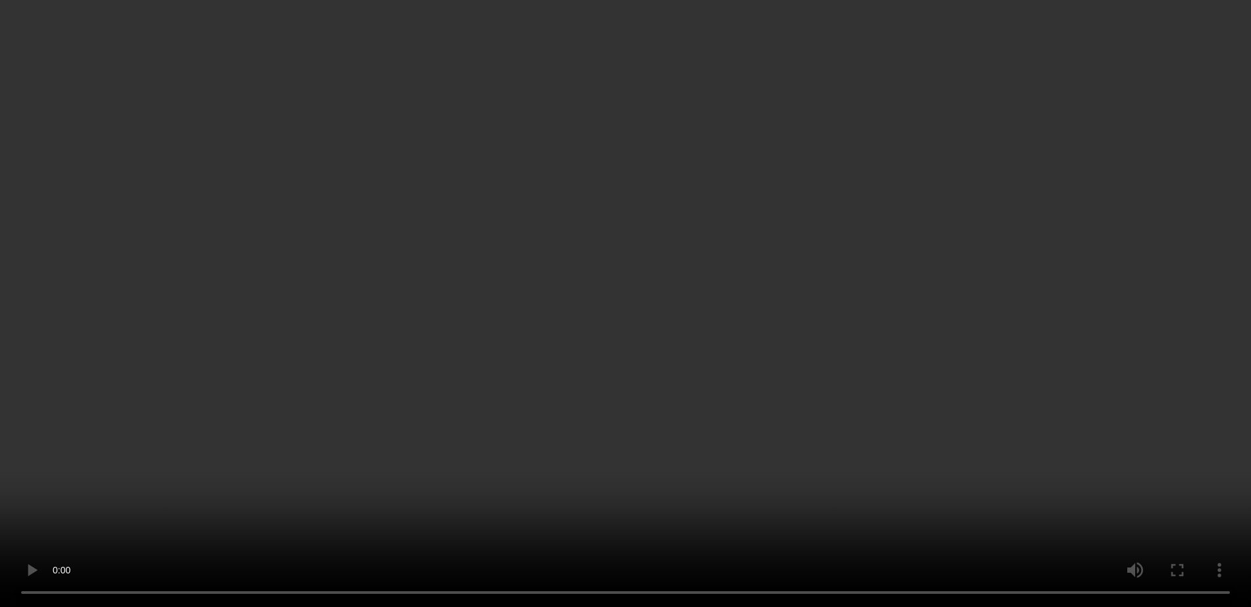
scroll to position [905, 0]
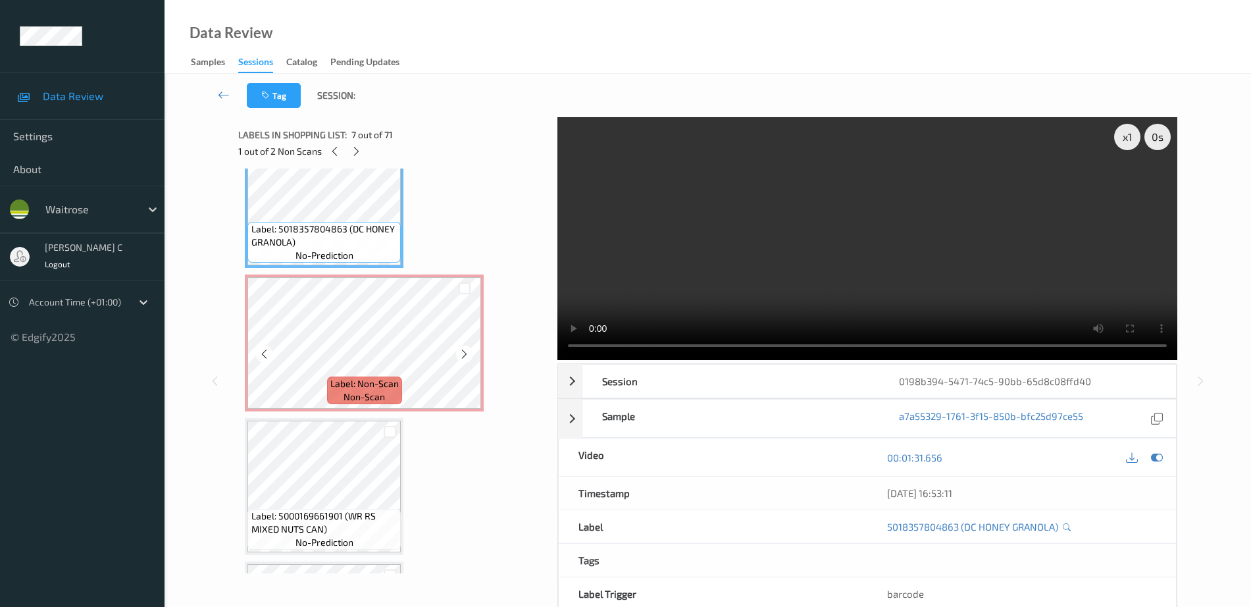
click at [346, 382] on span "Label: Non-Scan" at bounding box center [364, 383] width 68 height 13
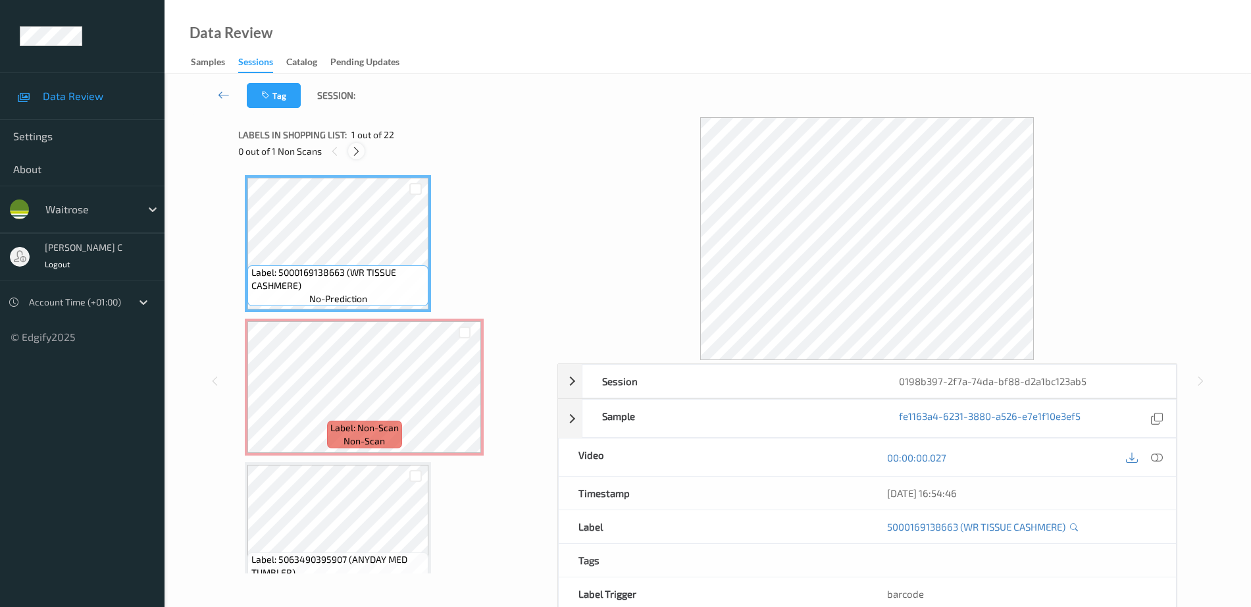
click at [361, 145] on icon at bounding box center [356, 151] width 11 height 12
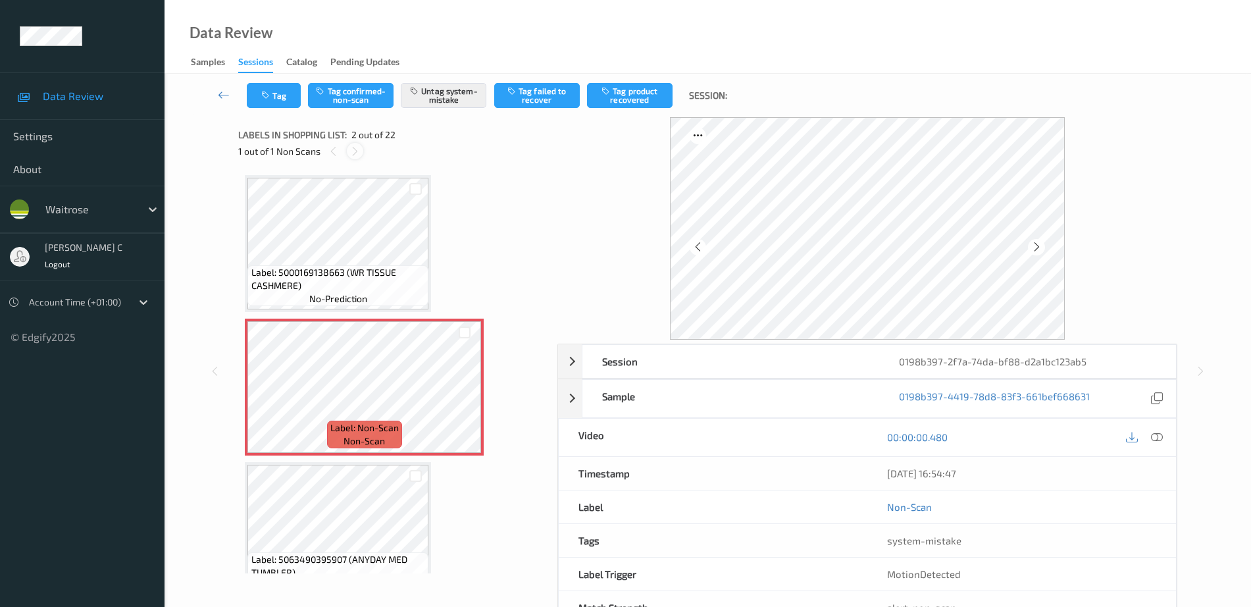
scroll to position [7, 0]
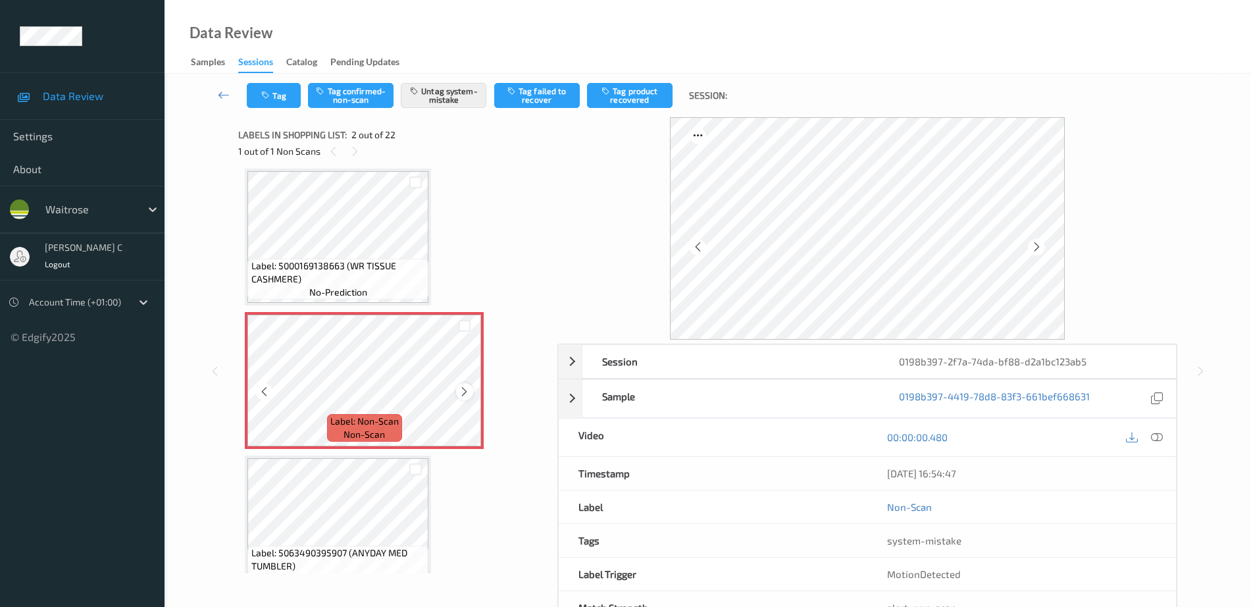
click at [465, 393] on icon at bounding box center [464, 392] width 11 height 12
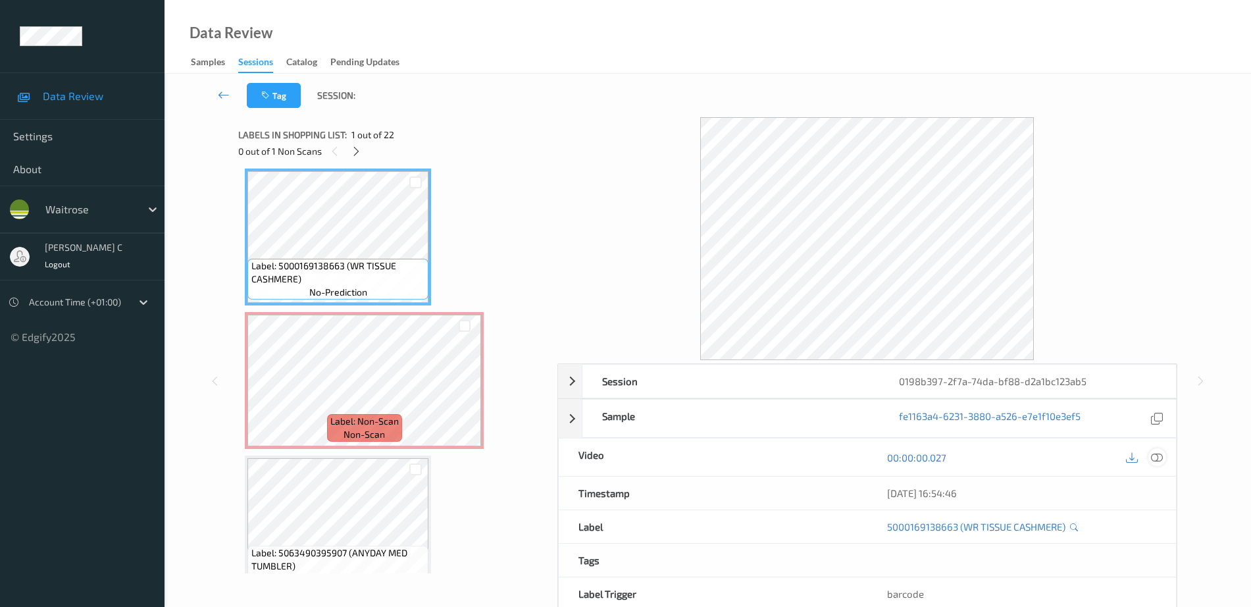
click at [1153, 456] on icon at bounding box center [1157, 457] width 12 height 12
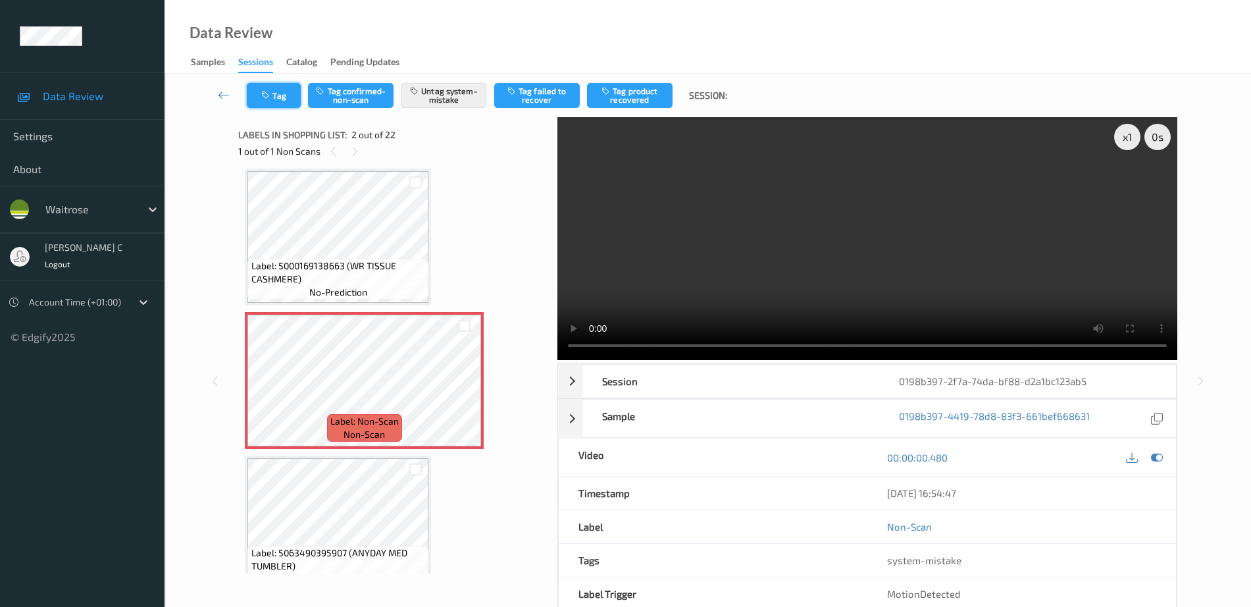
click at [298, 88] on button "Tag" at bounding box center [274, 95] width 54 height 25
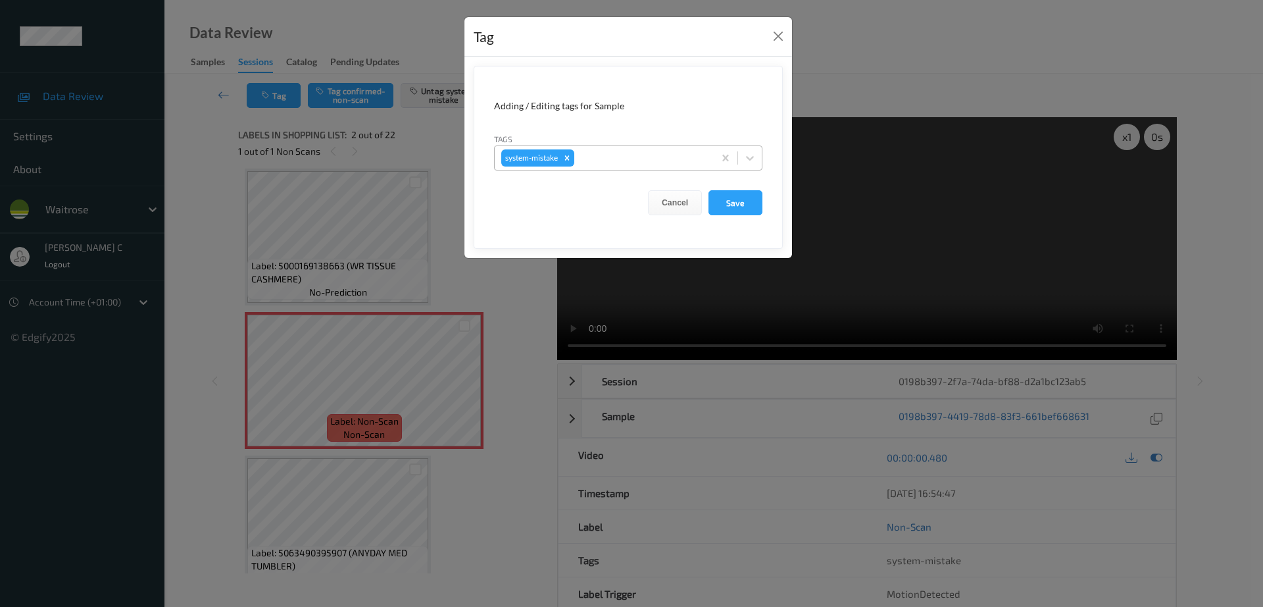
click at [637, 155] on div at bounding box center [642, 158] width 130 height 16
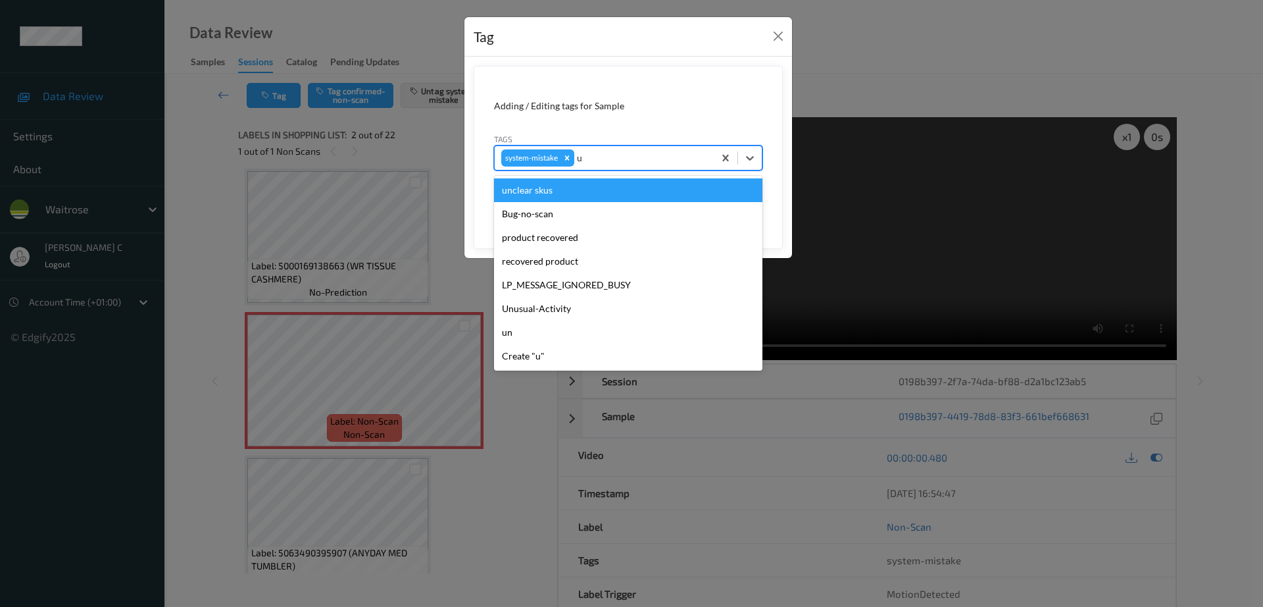
type input "un"
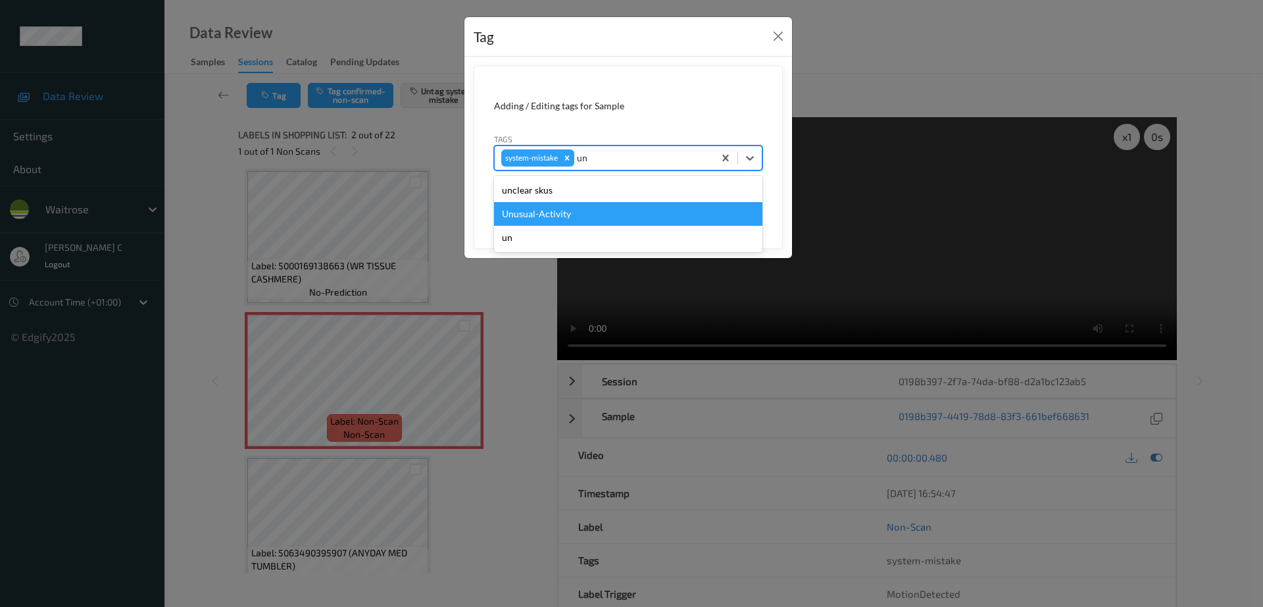
click at [564, 213] on div "Unusual-Activity" at bounding box center [628, 214] width 268 height 24
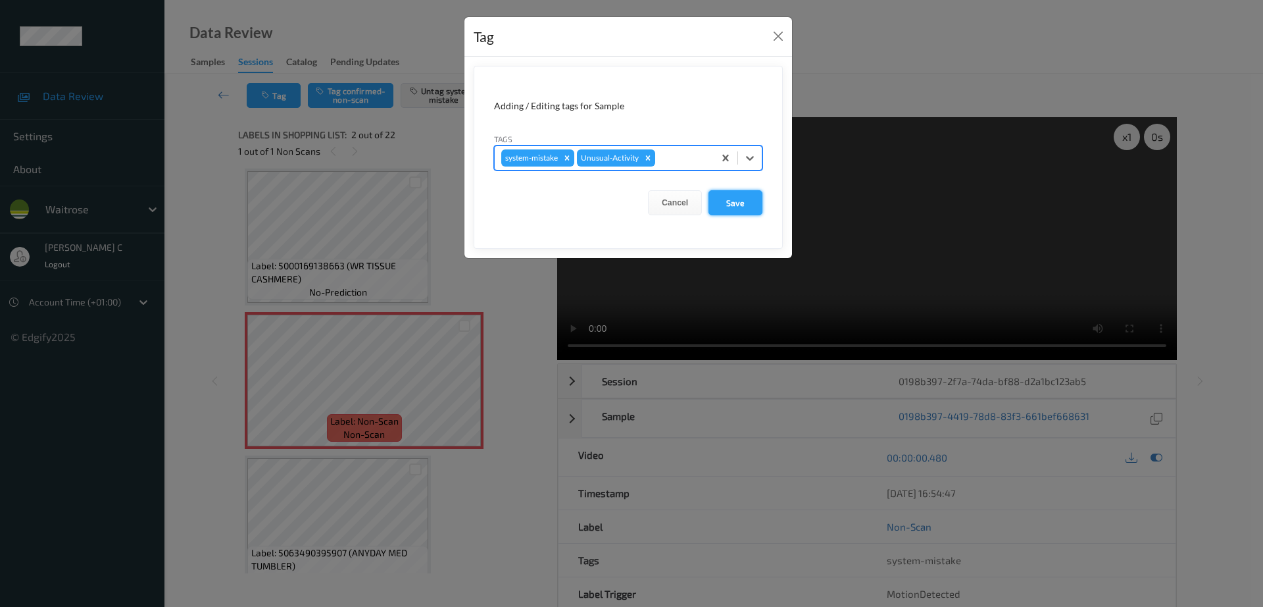
click at [749, 206] on button "Save" at bounding box center [736, 202] width 54 height 25
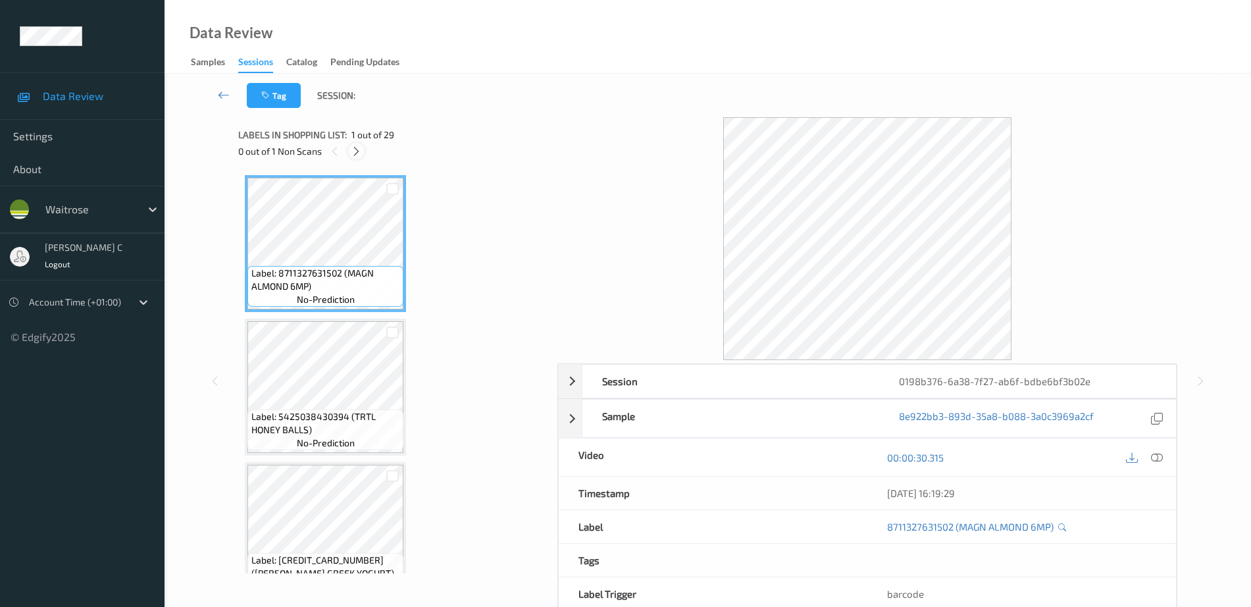
click at [354, 151] on icon at bounding box center [356, 151] width 11 height 12
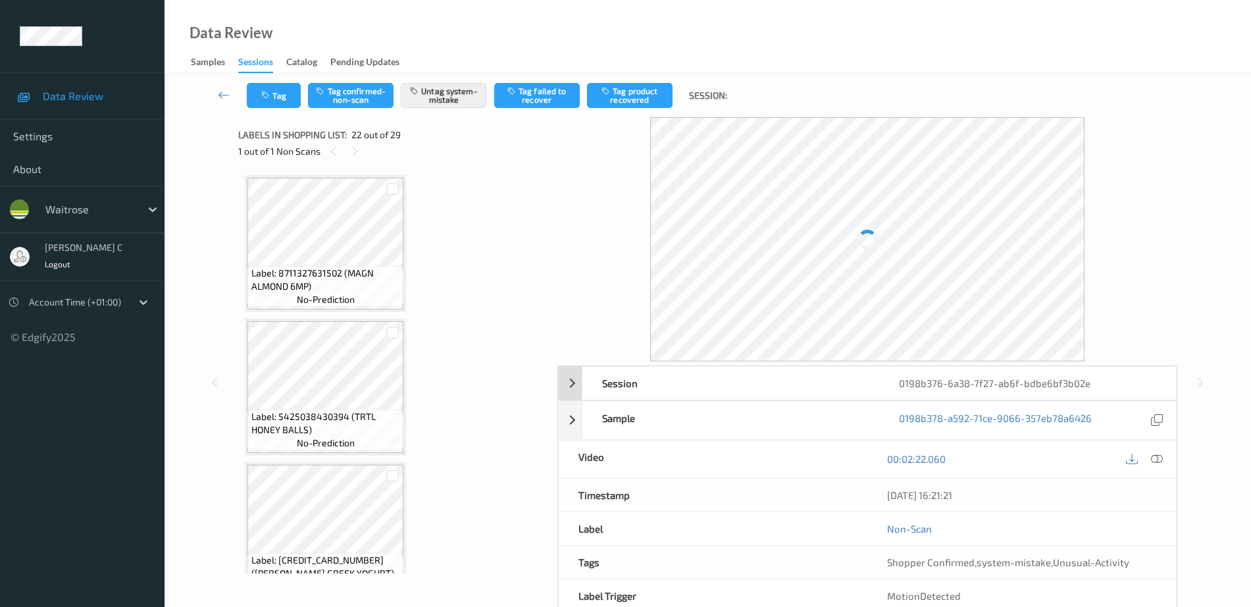
scroll to position [2875, 0]
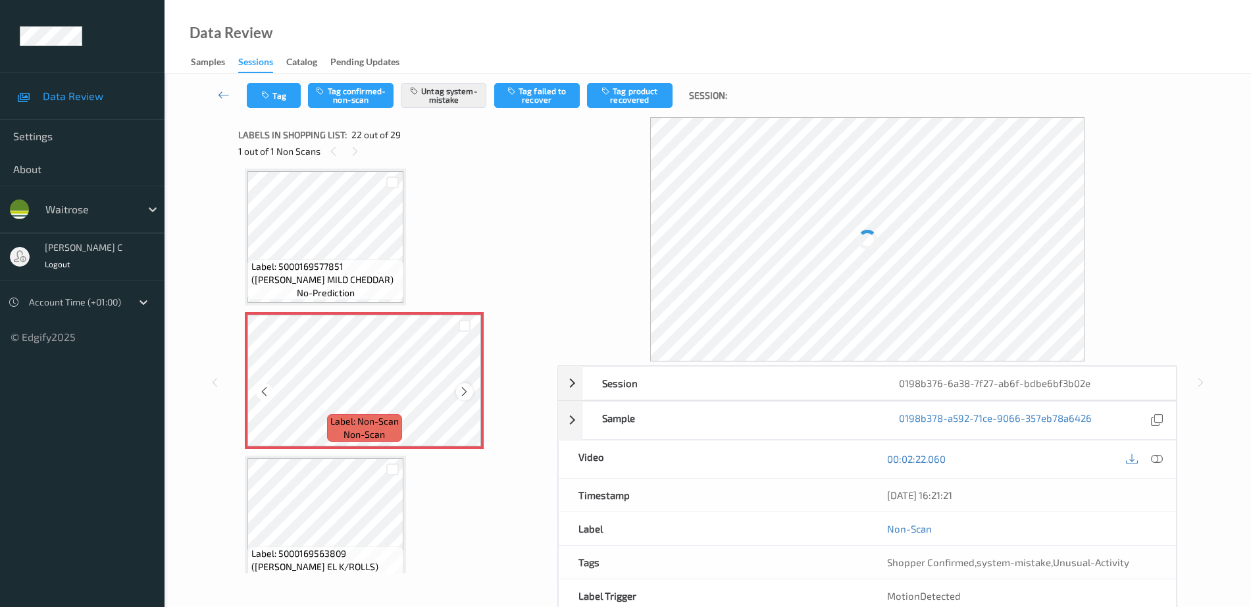
click at [461, 393] on icon at bounding box center [464, 392] width 11 height 12
click at [462, 392] on icon at bounding box center [464, 392] width 11 height 12
click at [326, 261] on span "Label: 5000169577851 (WR ESS MILD CHEDDAR)" at bounding box center [325, 273] width 149 height 26
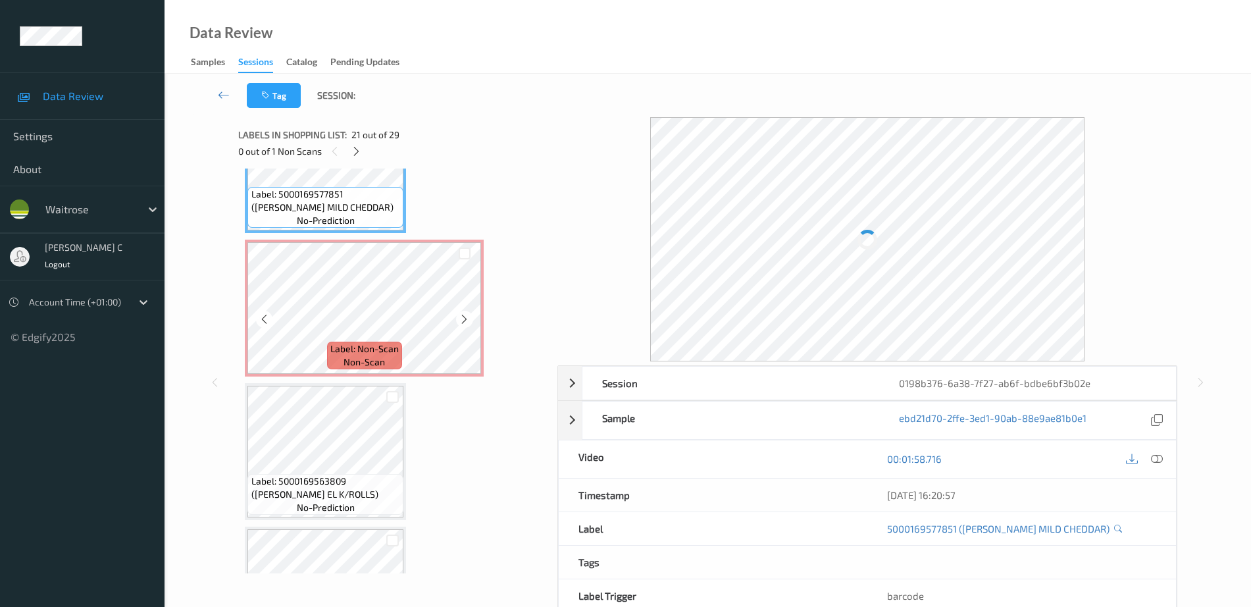
scroll to position [3040, 0]
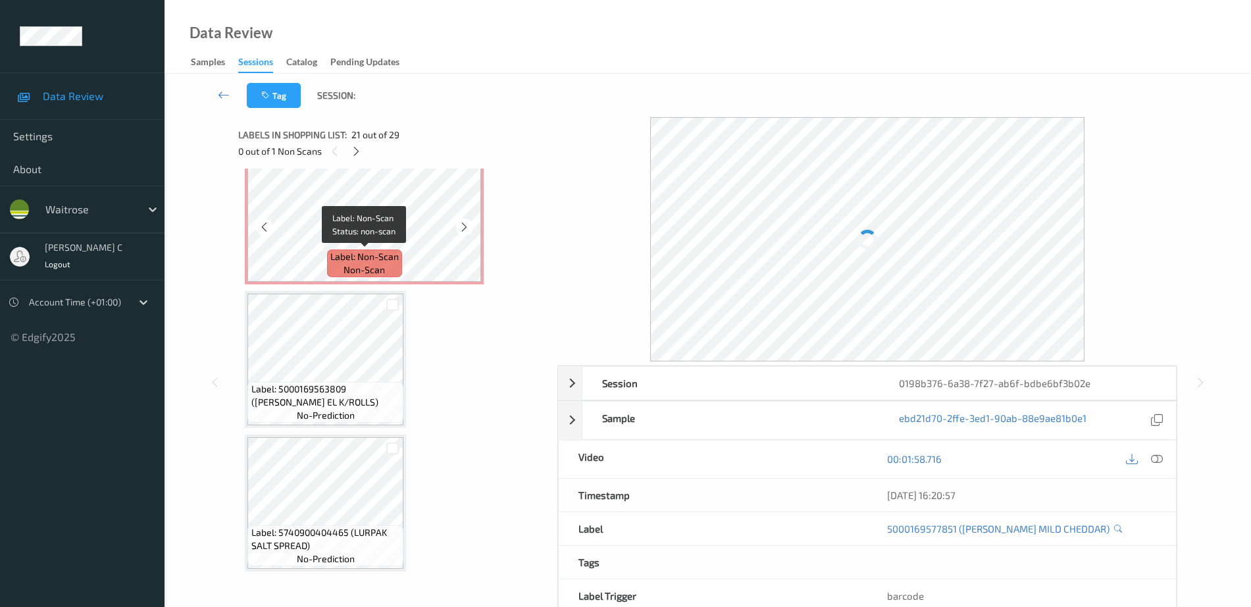
click at [358, 253] on span "Label: Non-Scan" at bounding box center [364, 256] width 68 height 13
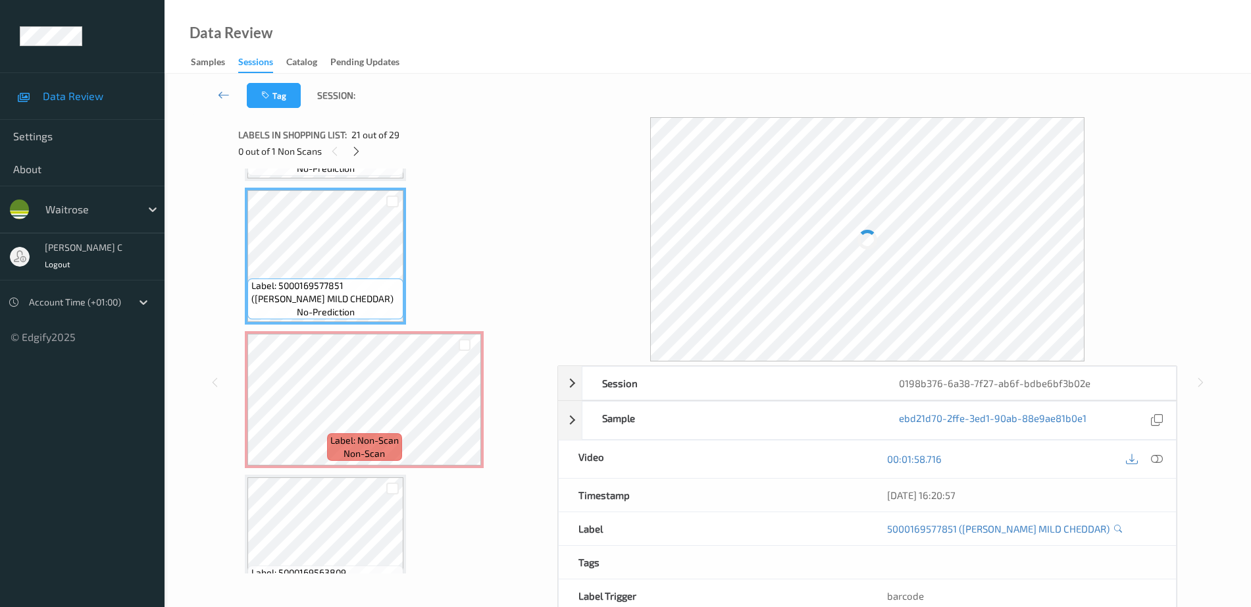
scroll to position [2875, 0]
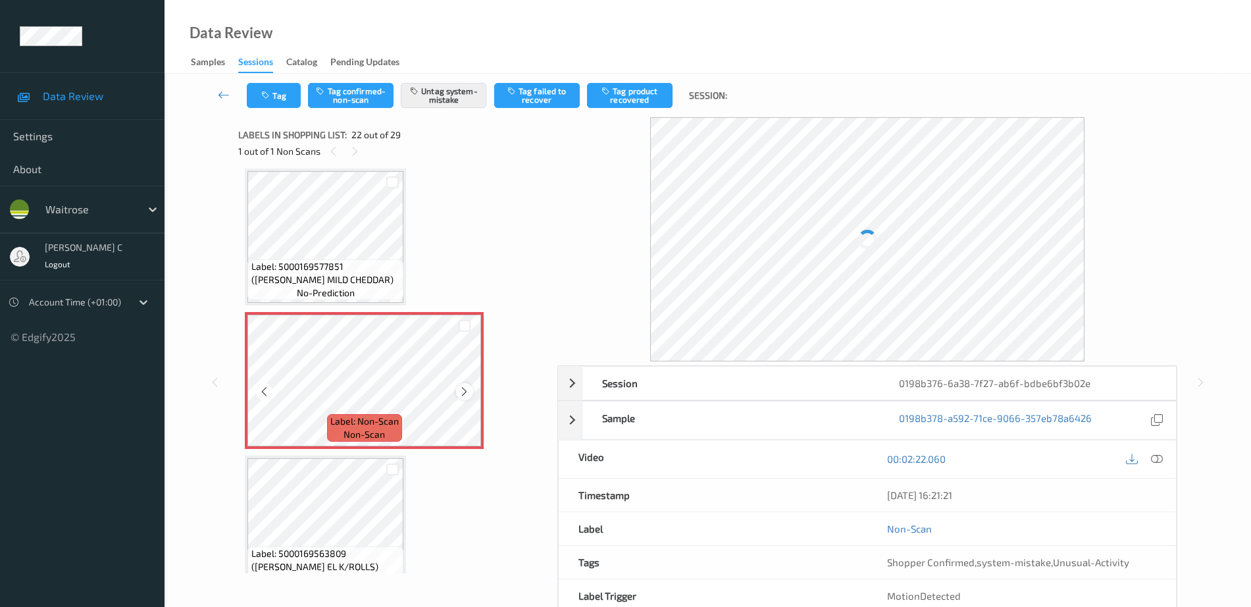
click at [464, 390] on icon at bounding box center [464, 392] width 11 height 12
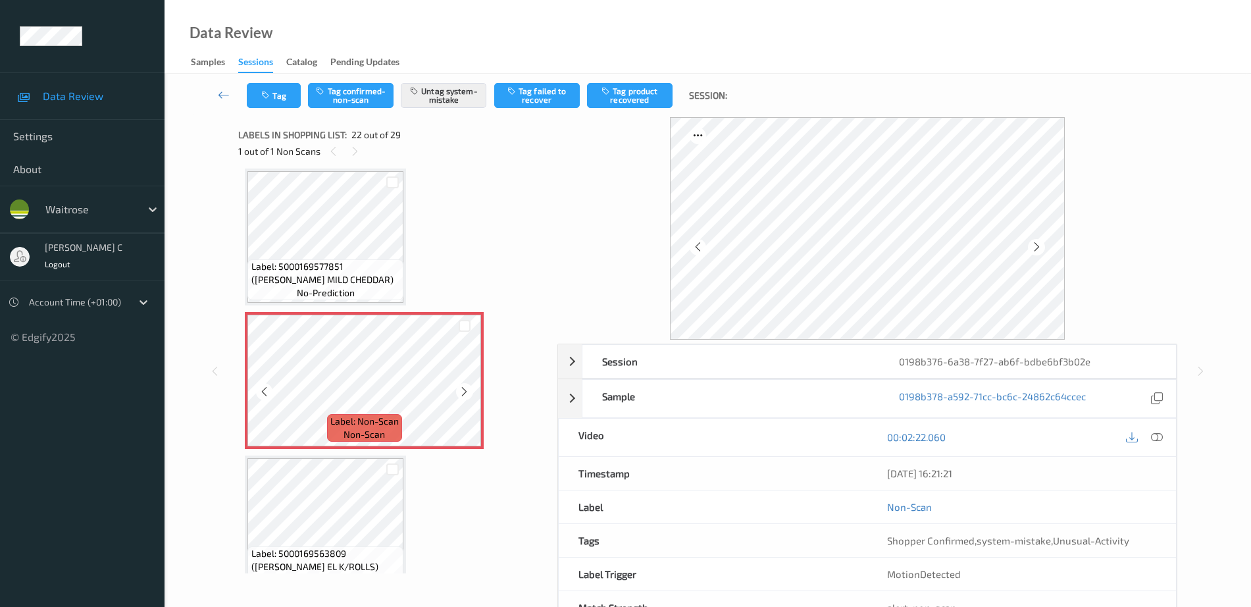
click at [464, 390] on icon at bounding box center [464, 392] width 11 height 12
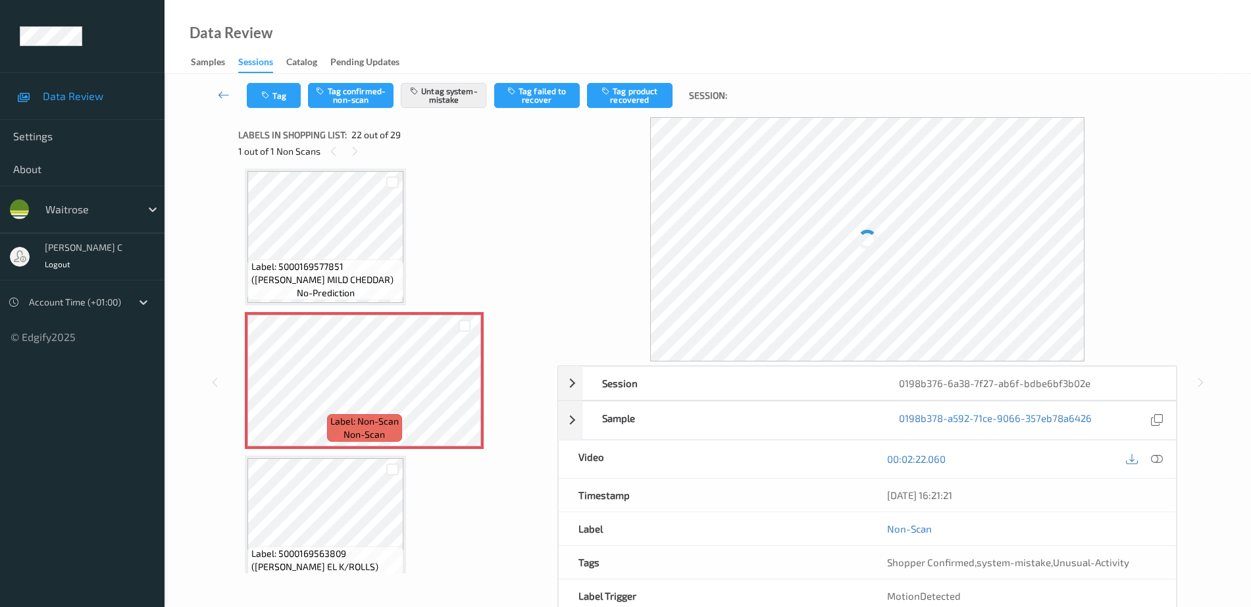
click at [351, 270] on span "Label: 5000169577851 (WR ESS MILD CHEDDAR)" at bounding box center [325, 273] width 149 height 26
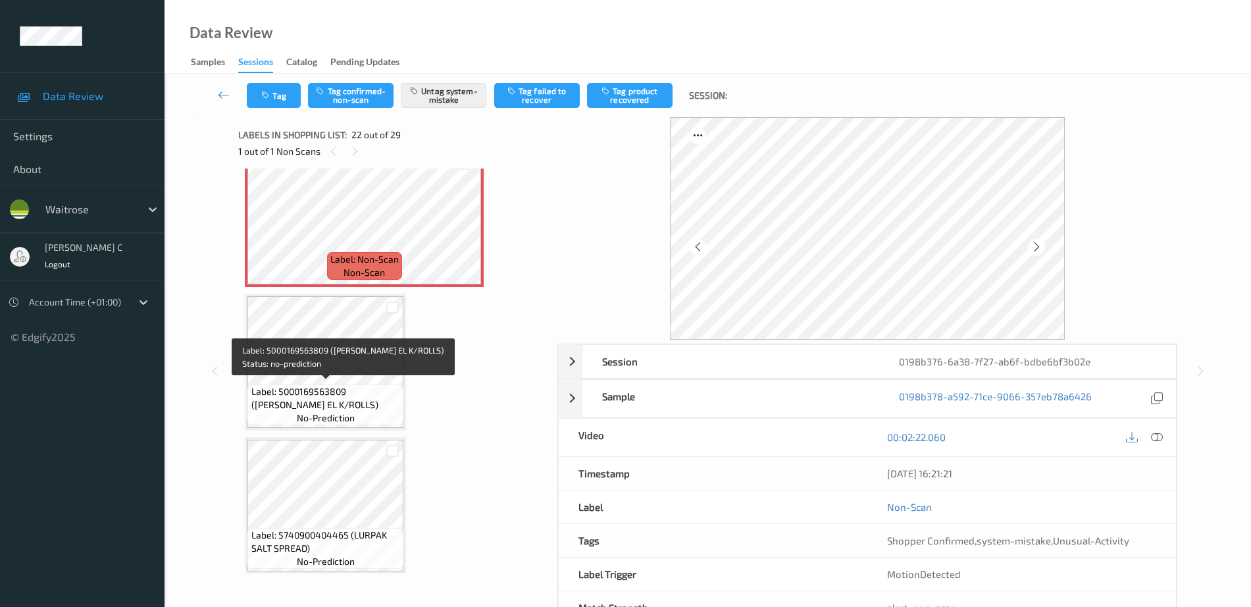
scroll to position [3040, 0]
click at [329, 402] on span "Label: 5000169563809 (WR ESS EL K/ROLLS)" at bounding box center [325, 395] width 149 height 26
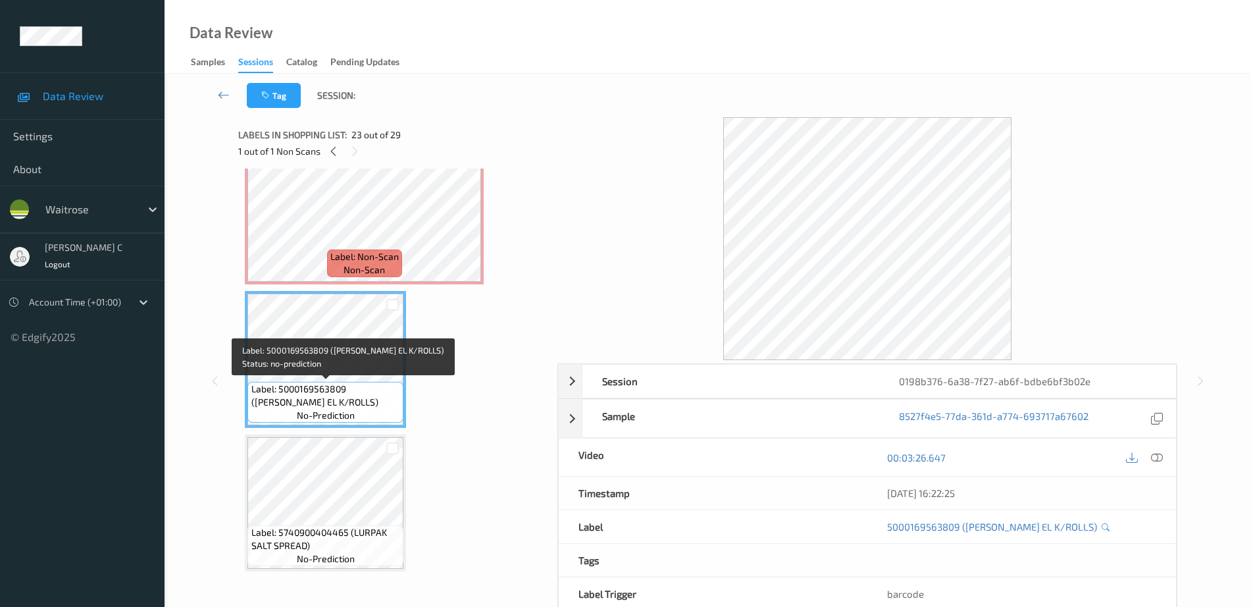
scroll to position [2958, 0]
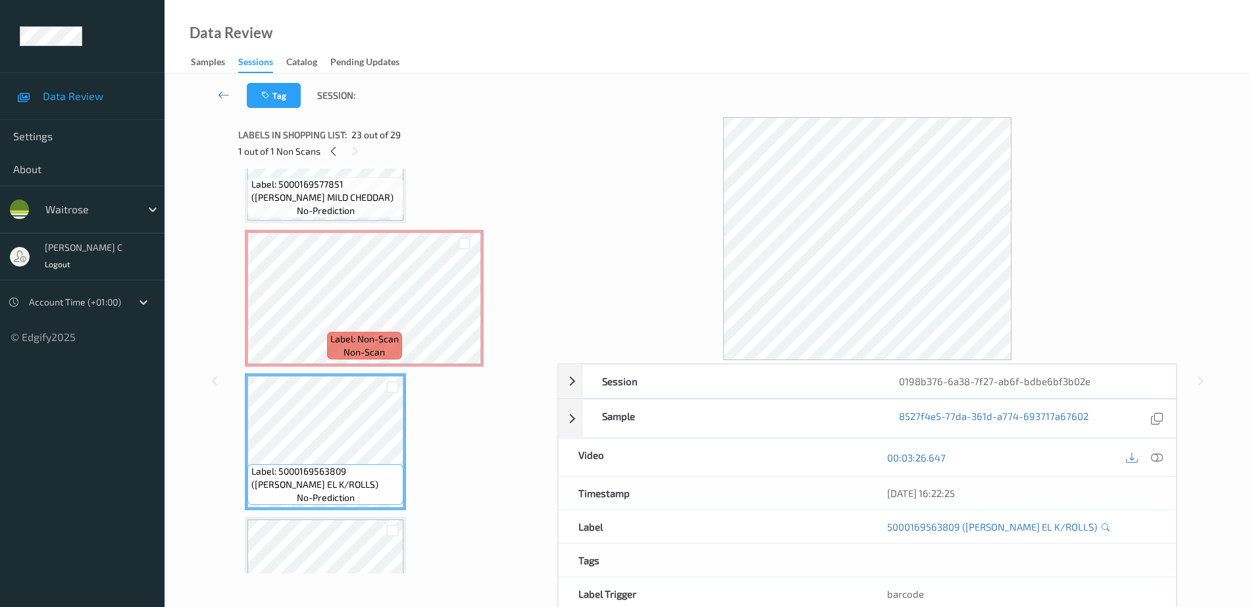
click at [382, 193] on span "Label: 5000169577851 (WR ESS MILD CHEDDAR)" at bounding box center [325, 191] width 149 height 26
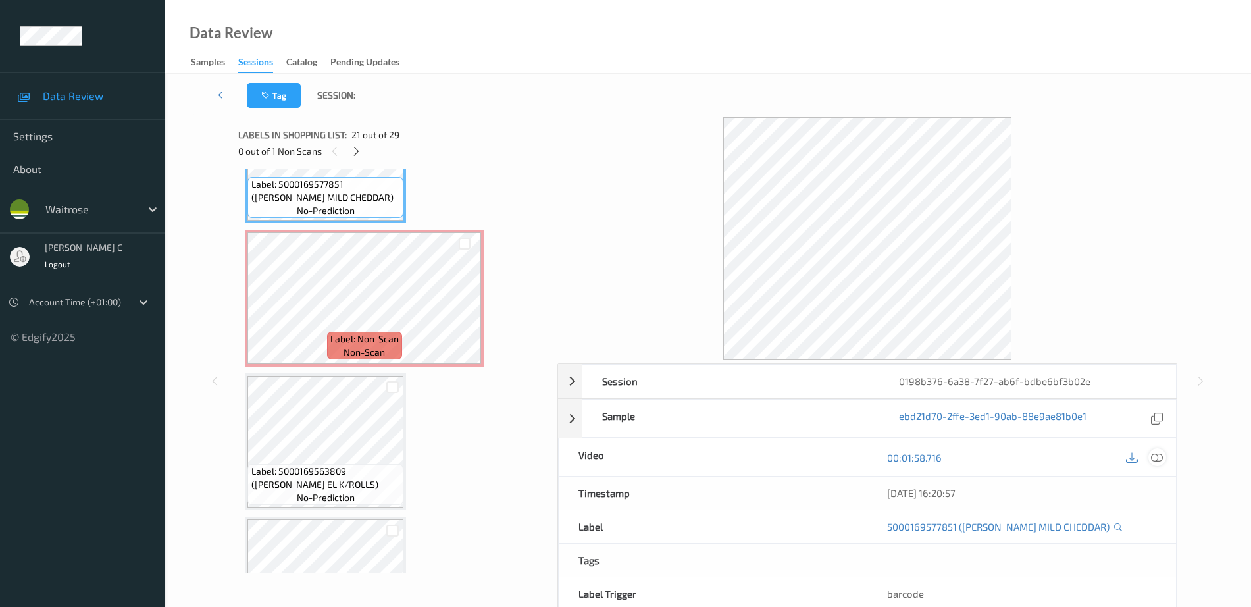
click at [1157, 459] on icon at bounding box center [1157, 457] width 12 height 12
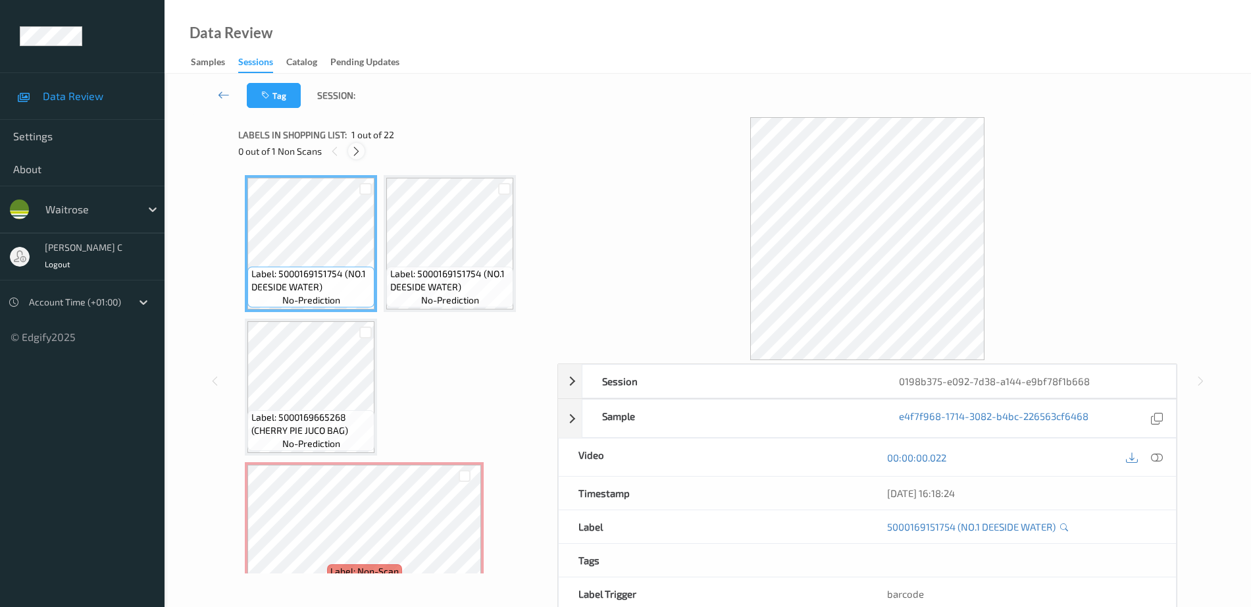
click at [354, 147] on icon at bounding box center [356, 151] width 11 height 12
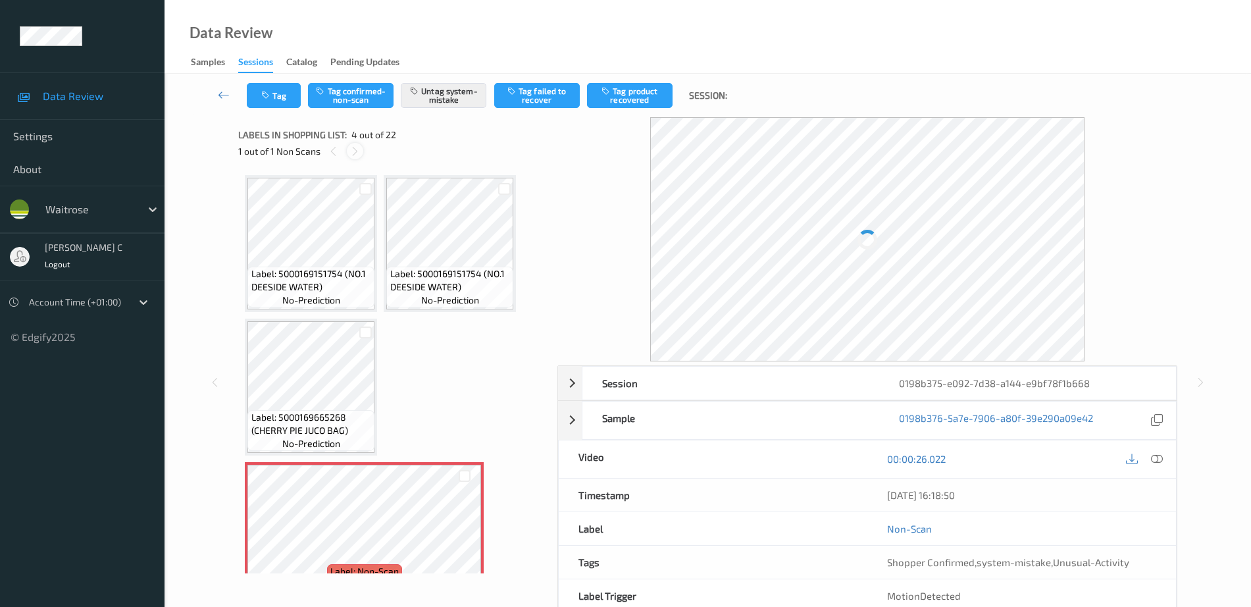
scroll to position [150, 0]
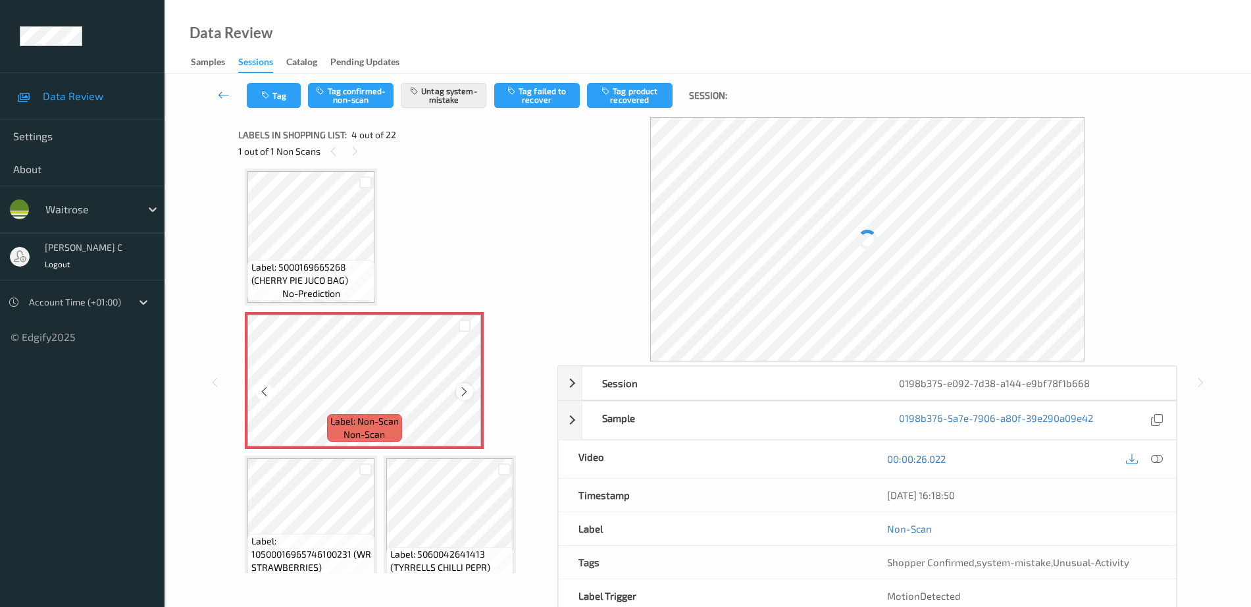
click at [468, 386] on icon at bounding box center [464, 392] width 11 height 12
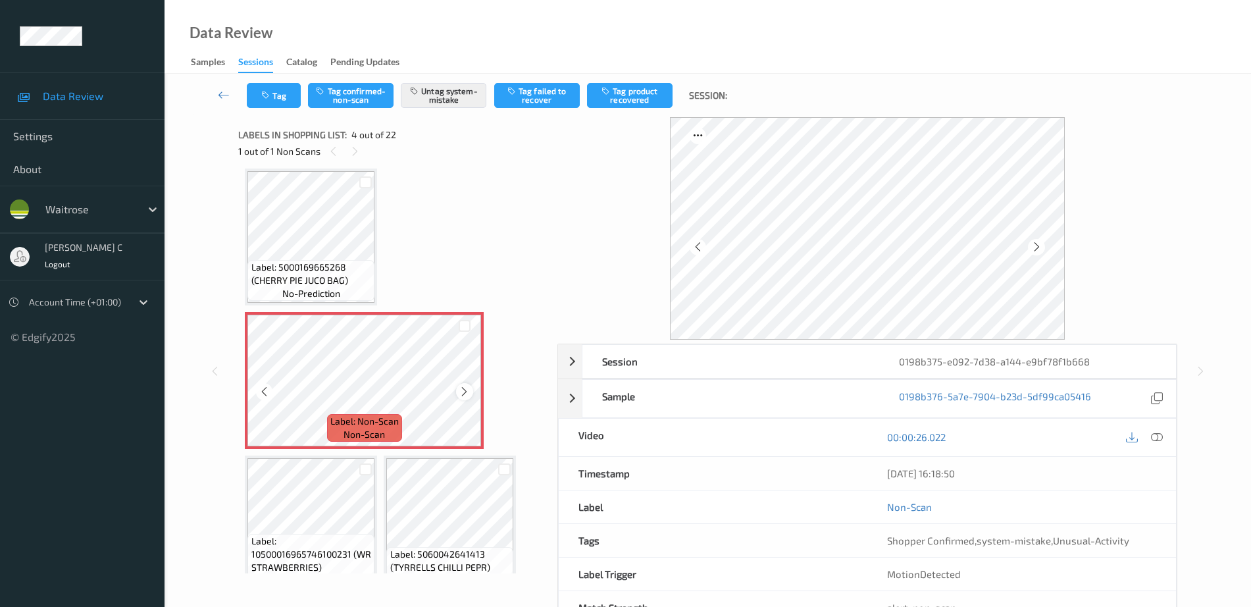
click at [468, 386] on icon at bounding box center [464, 392] width 11 height 12
click at [336, 262] on span "Label: 5000169665268 (CHERRY PIE JUCO BAG)" at bounding box center [311, 274] width 120 height 26
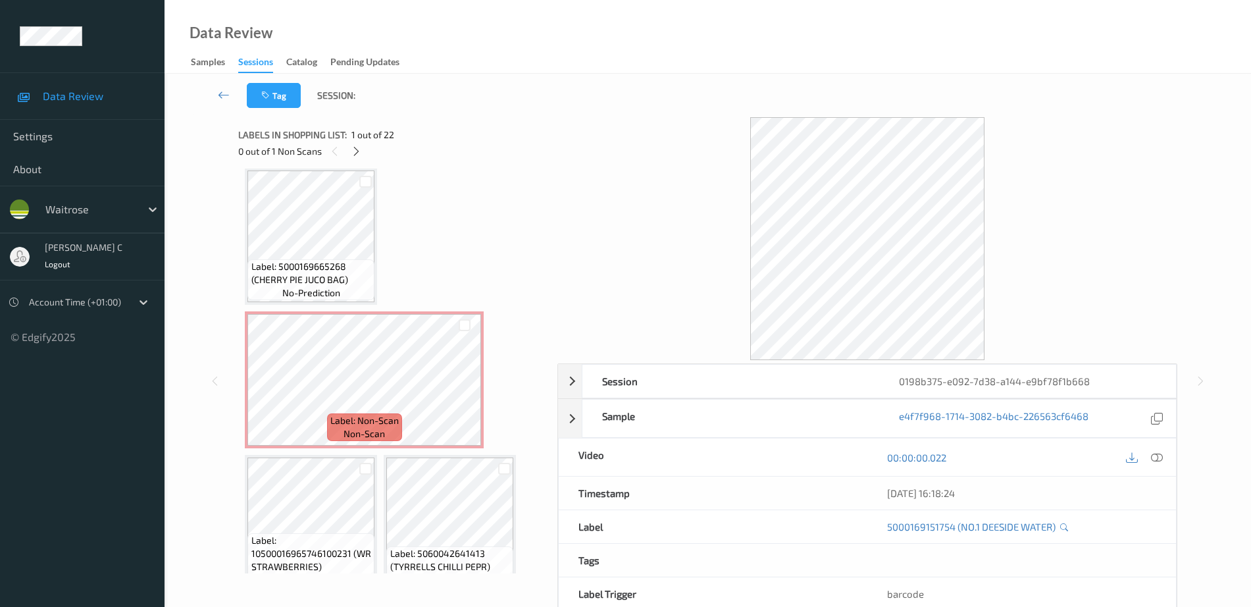
scroll to position [247, 0]
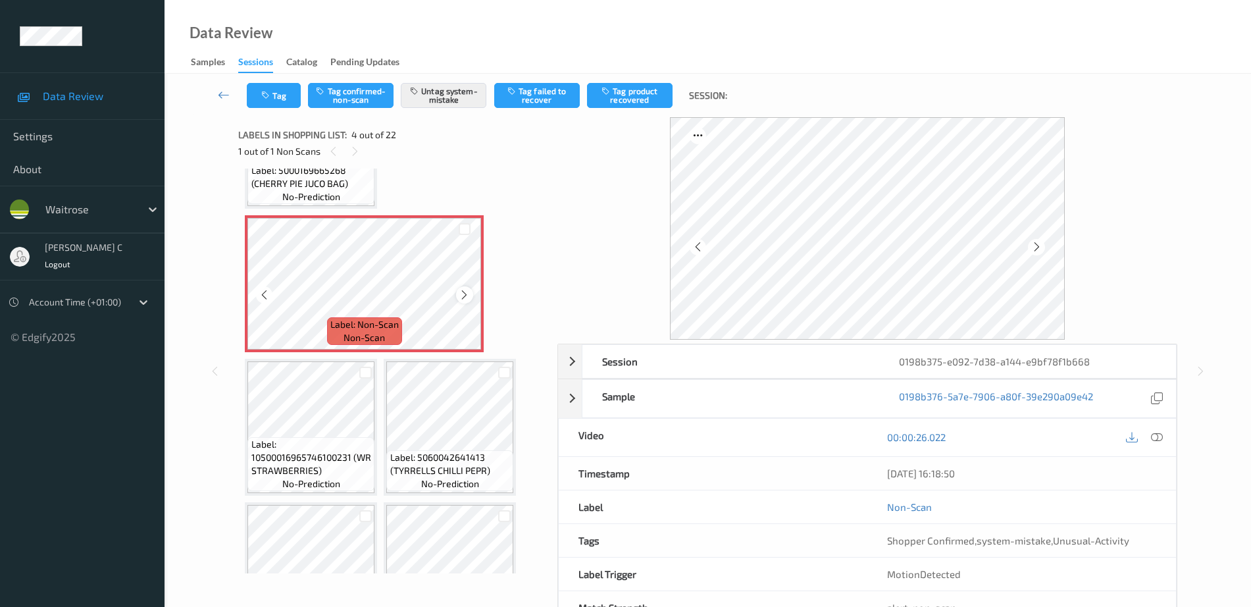
click at [468, 290] on icon at bounding box center [464, 295] width 11 height 12
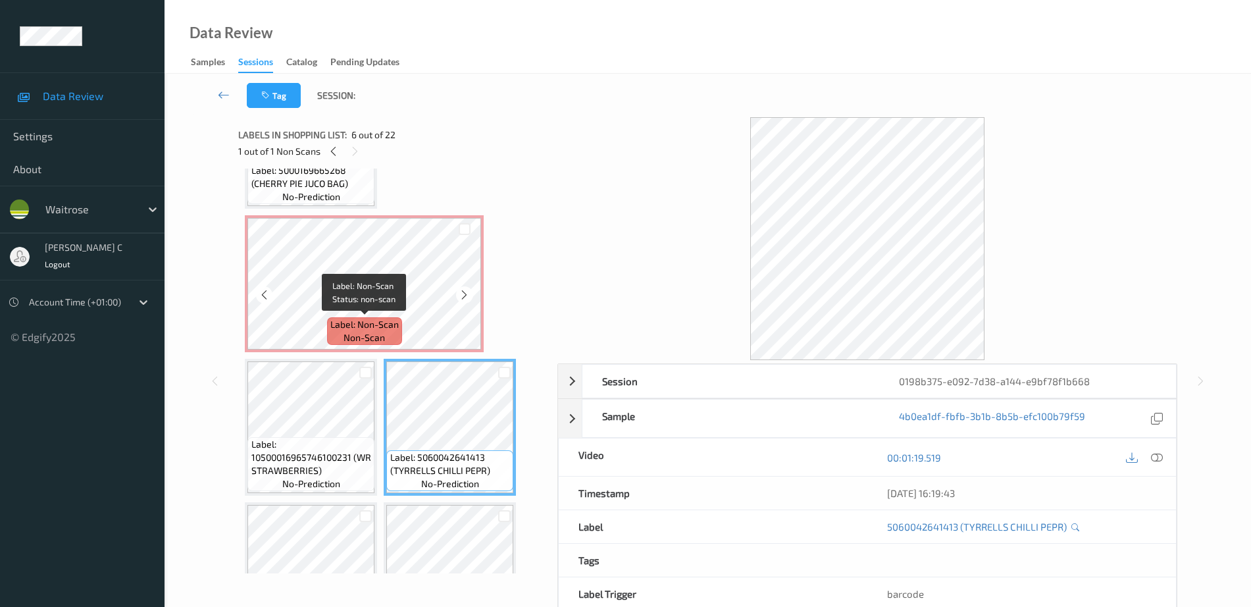
click at [400, 318] on div "Label: Non-Scan non-scan" at bounding box center [364, 331] width 75 height 28
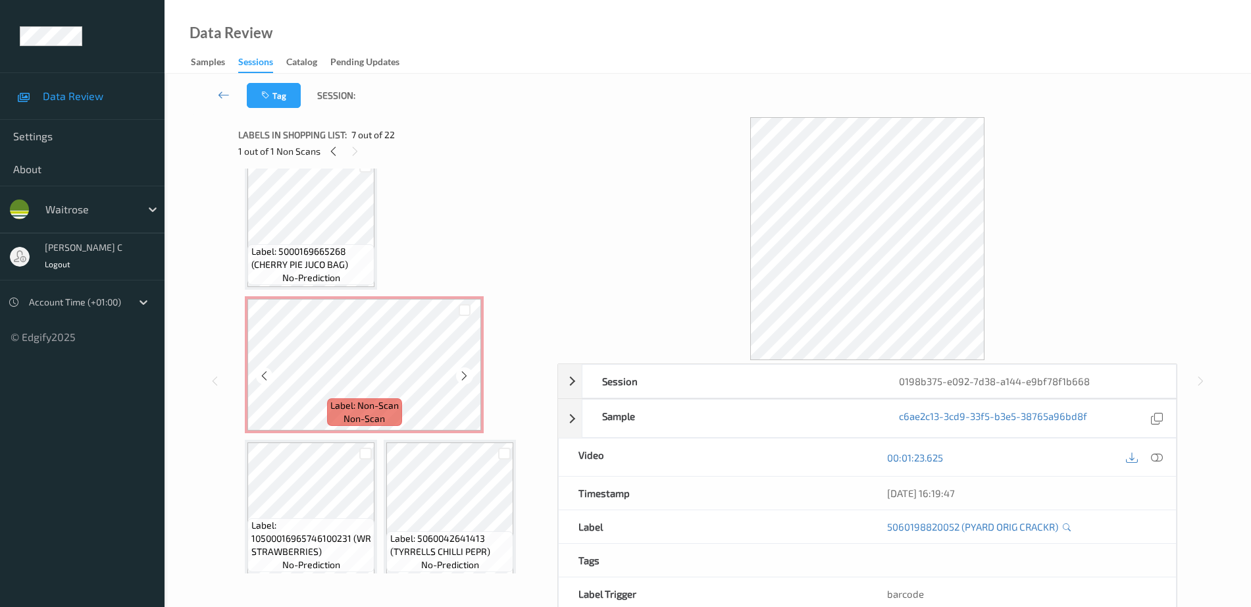
scroll to position [164, 0]
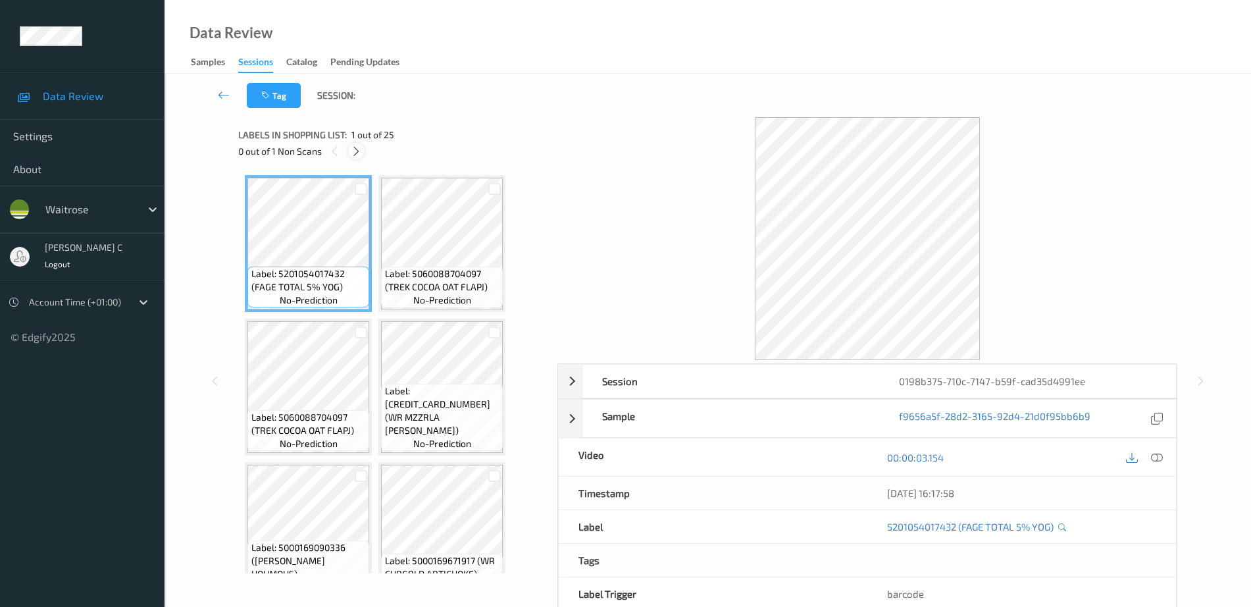
click at [357, 144] on div at bounding box center [356, 151] width 16 height 16
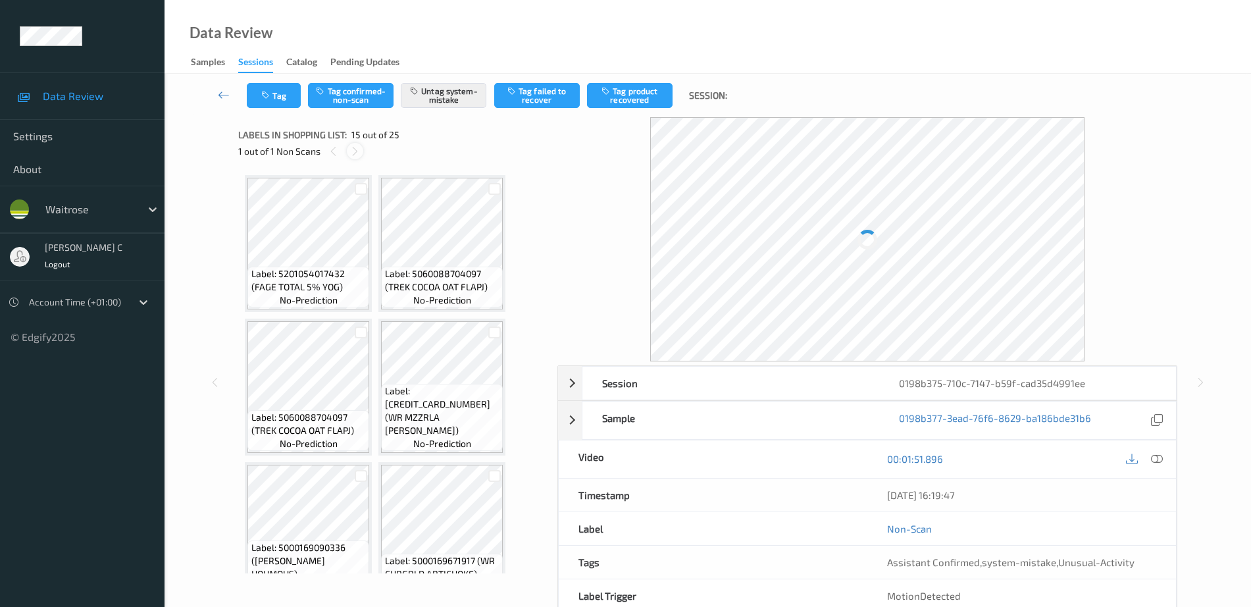
scroll to position [867, 0]
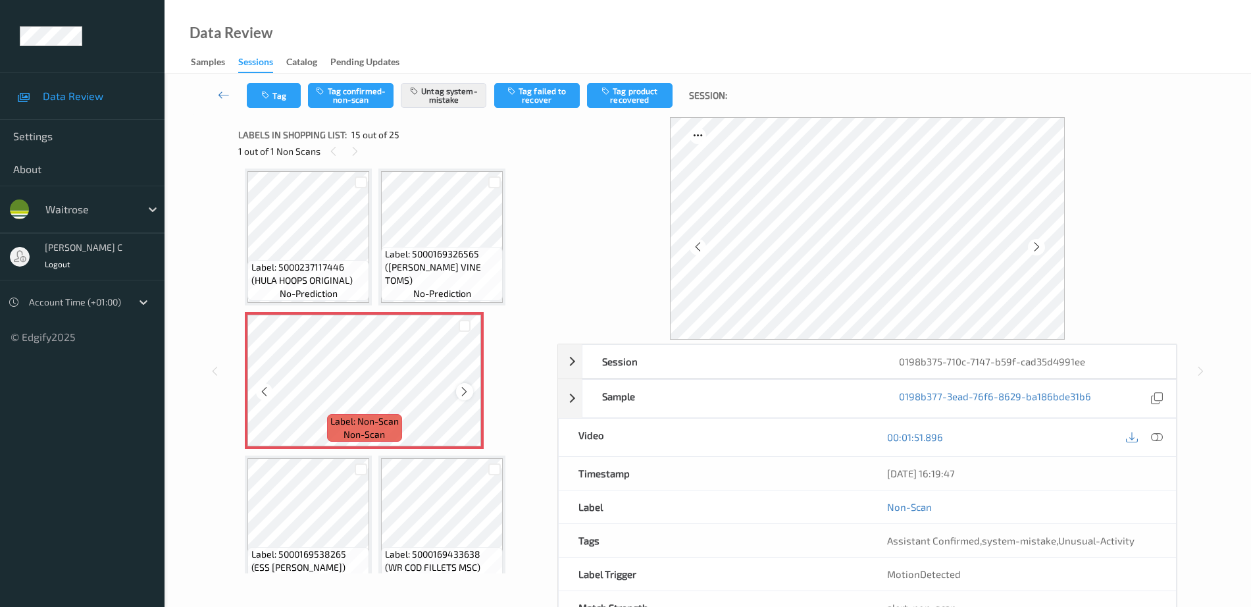
click at [464, 391] on icon at bounding box center [464, 392] width 11 height 12
click at [462, 390] on icon at bounding box center [464, 392] width 11 height 12
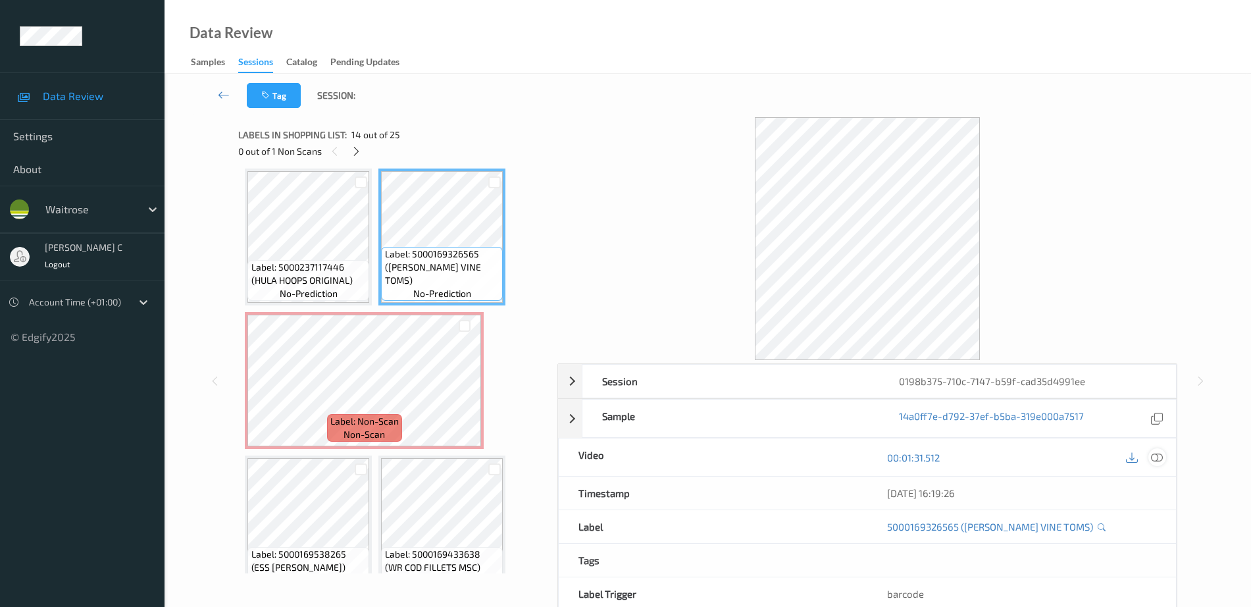
click at [1158, 457] on icon at bounding box center [1157, 457] width 12 height 12
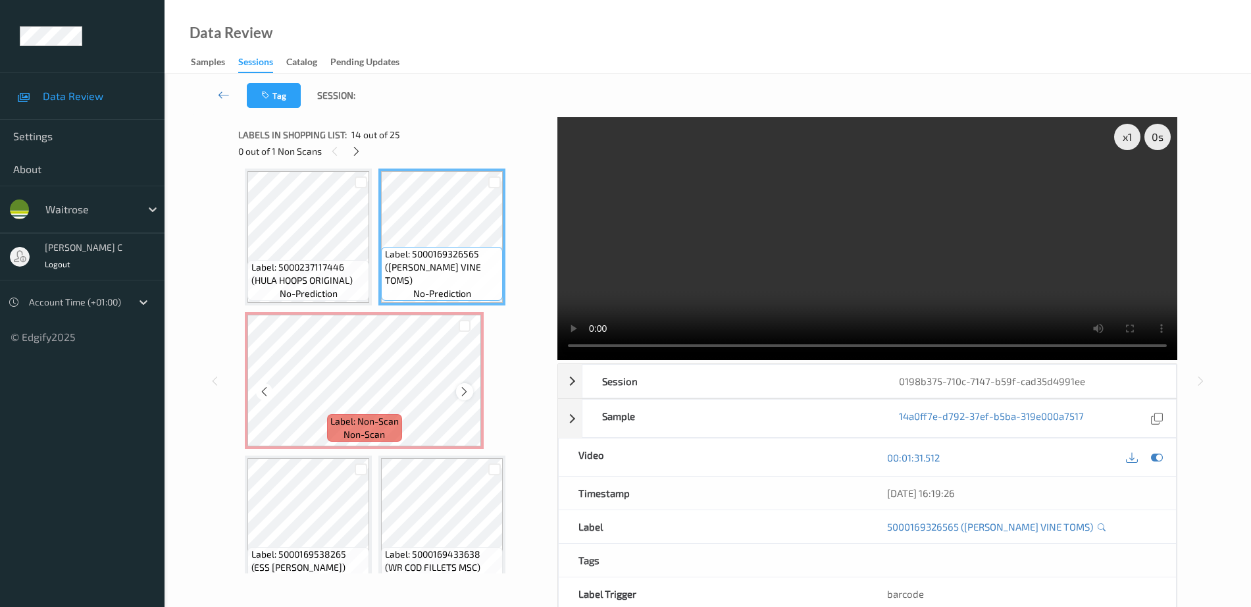
click at [465, 391] on icon at bounding box center [464, 392] width 11 height 12
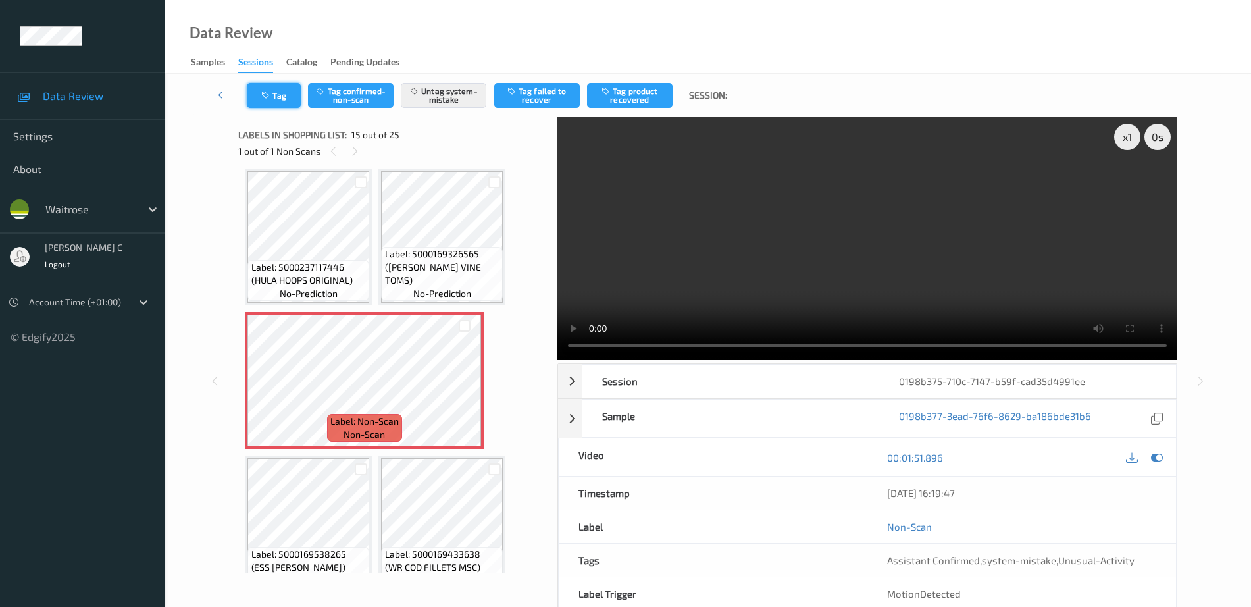
click at [288, 90] on button "Tag" at bounding box center [274, 95] width 54 height 25
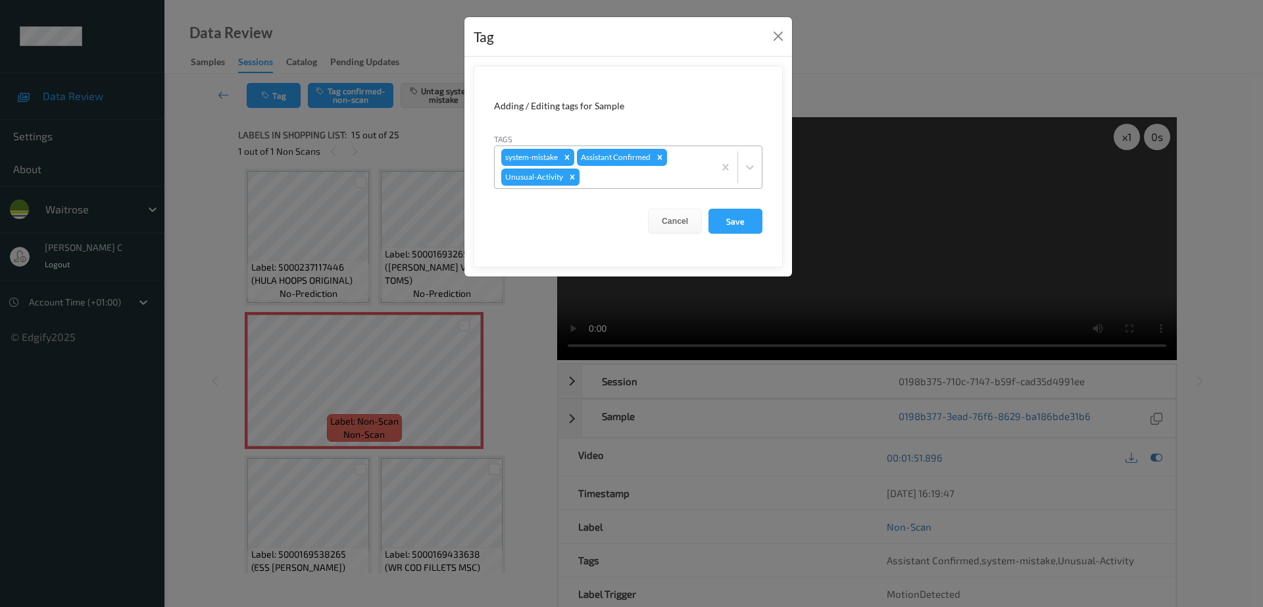
click at [574, 181] on icon "Remove Unusual-Activity" at bounding box center [572, 176] width 9 height 9
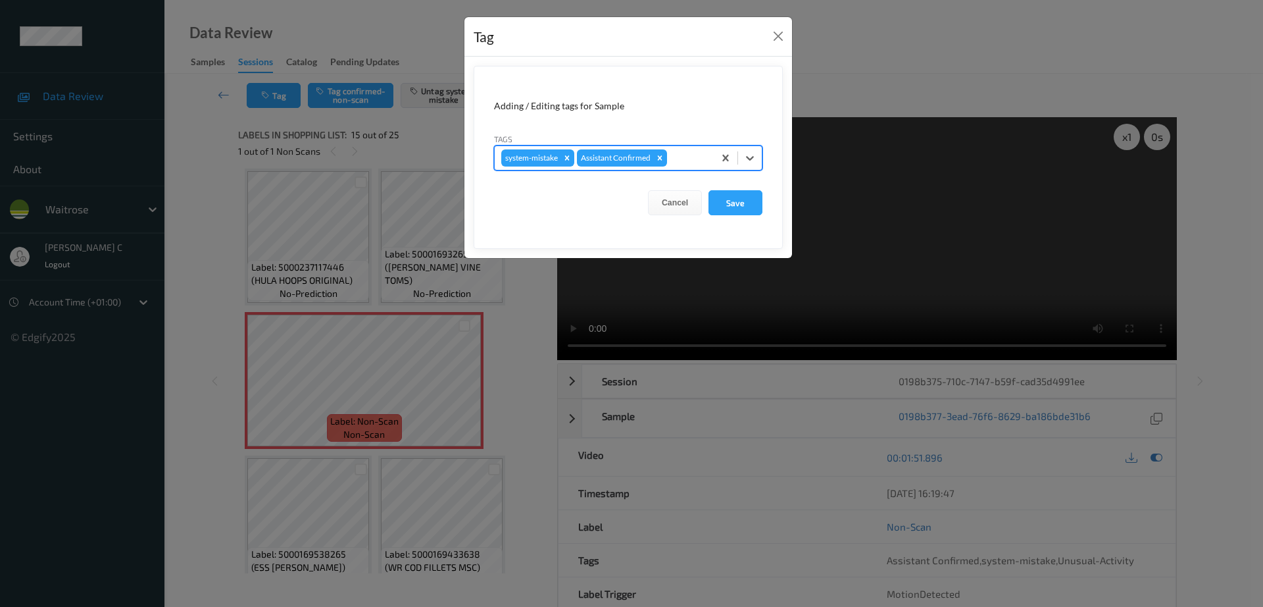
type input "b"
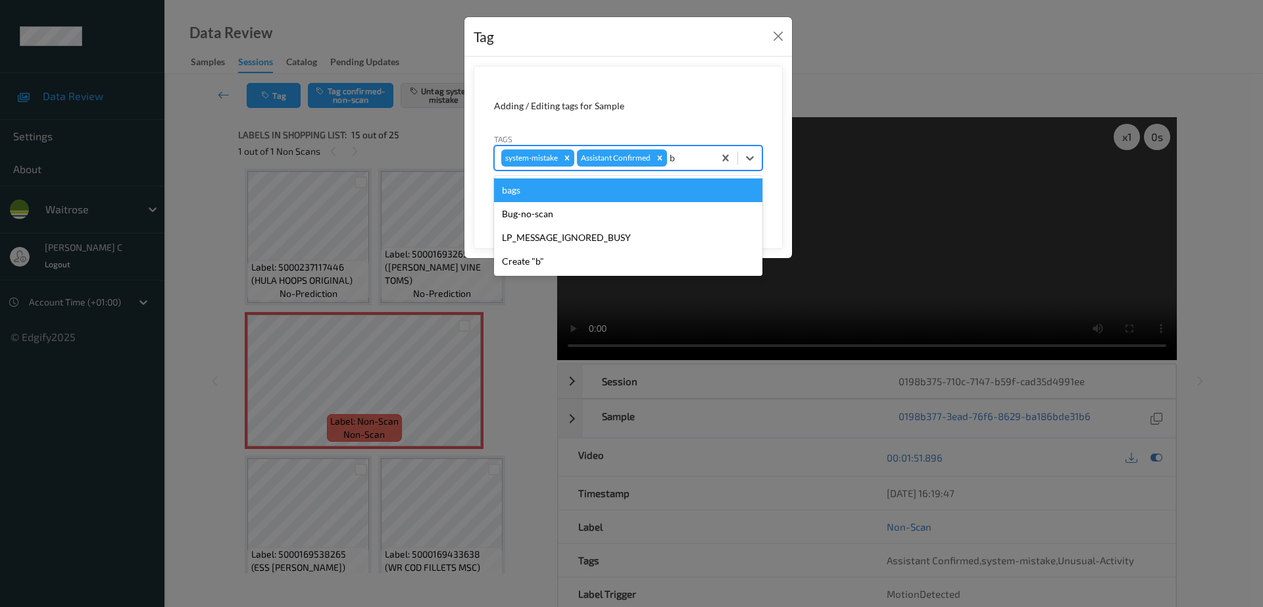
click at [530, 197] on div "bags" at bounding box center [628, 190] width 268 height 24
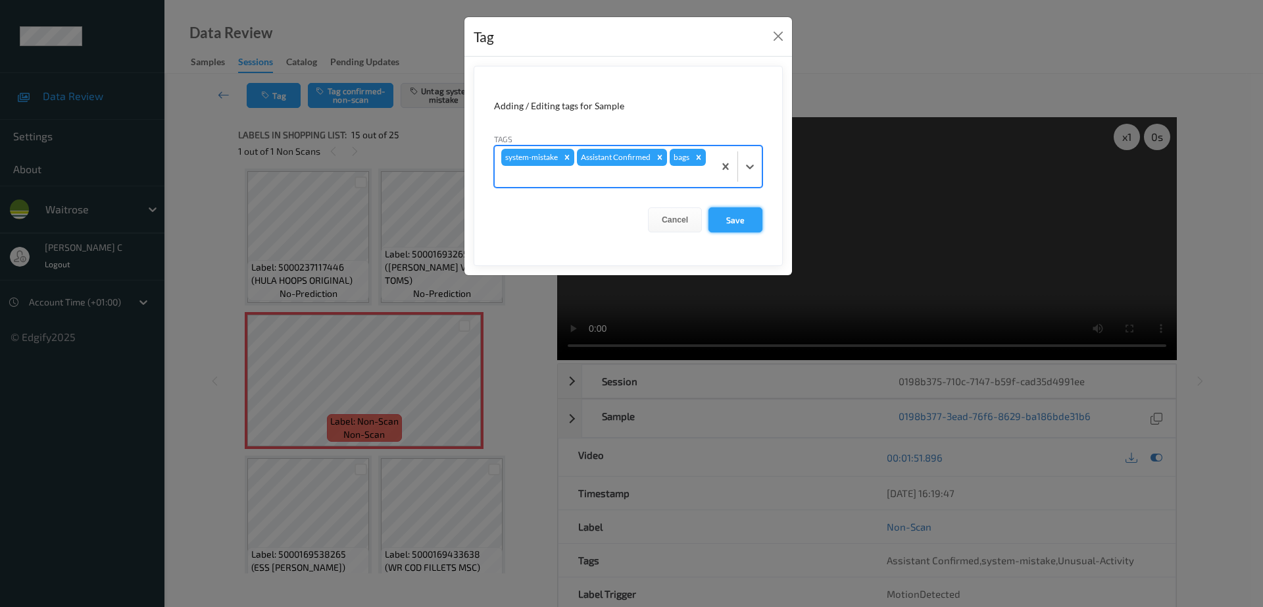
click at [747, 220] on button "Save" at bounding box center [736, 219] width 54 height 25
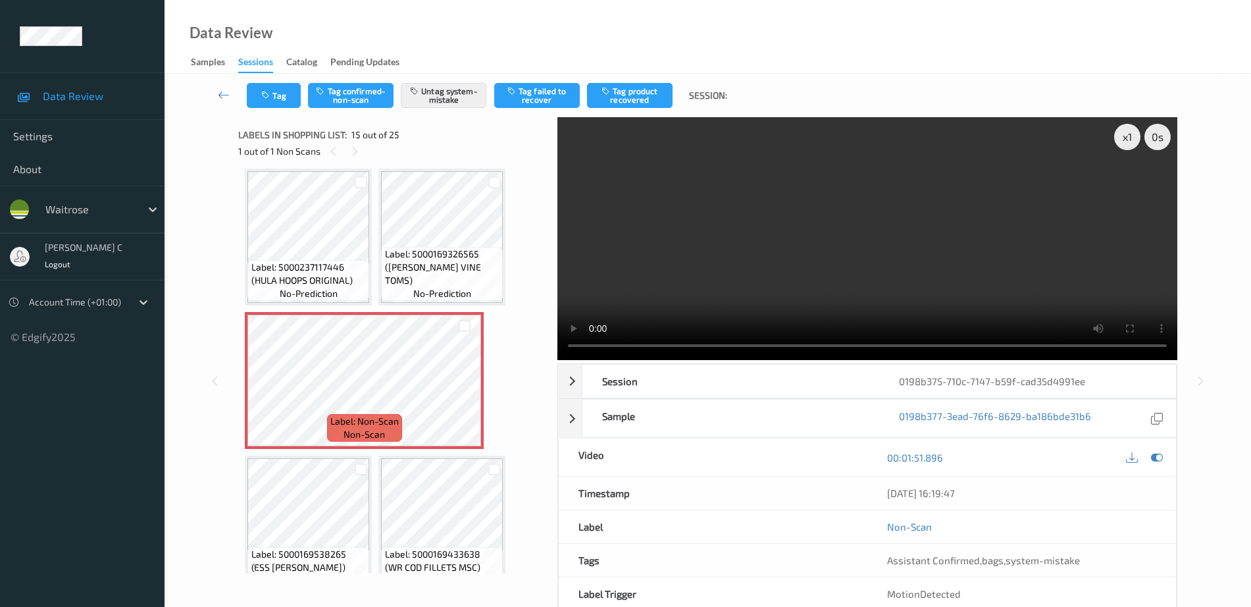
click at [215, 1] on div "Data Review Samples Sessions Catalog Pending Updates" at bounding box center [707, 37] width 1086 height 74
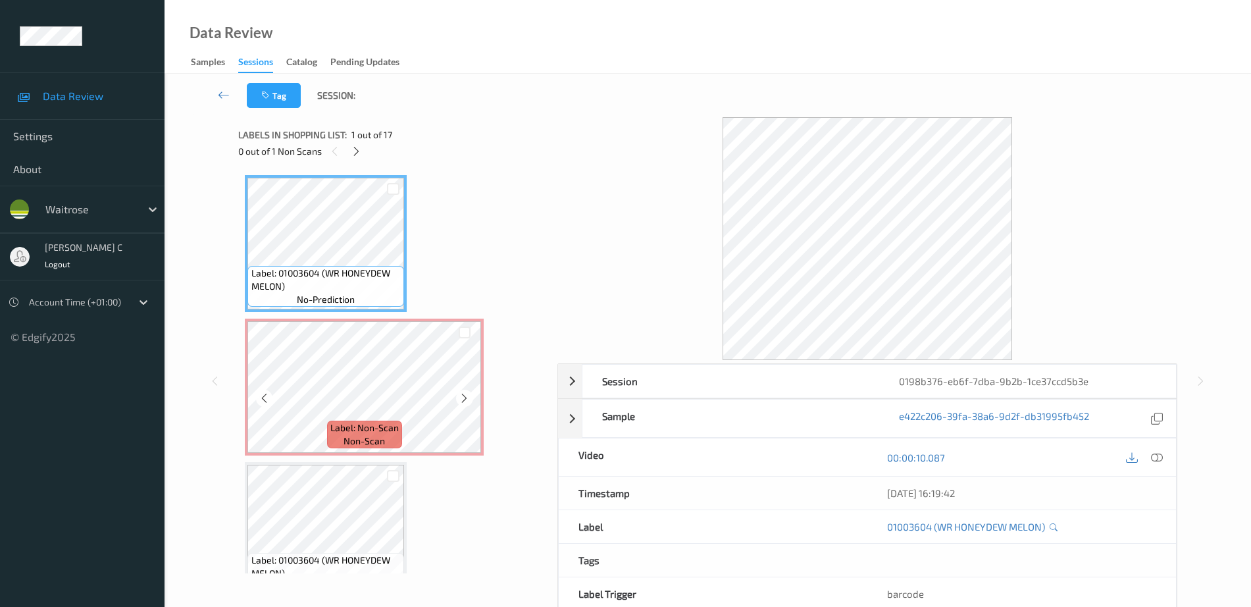
click at [373, 434] on span "non-scan" at bounding box center [363, 440] width 41 height 13
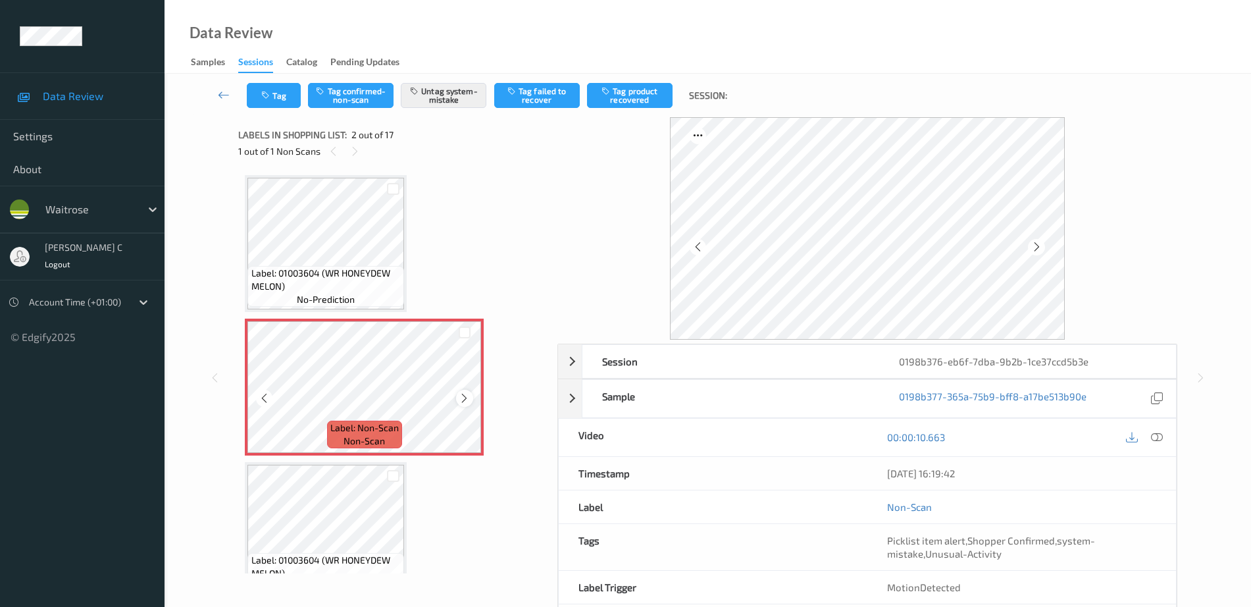
click at [467, 391] on div at bounding box center [464, 398] width 16 height 16
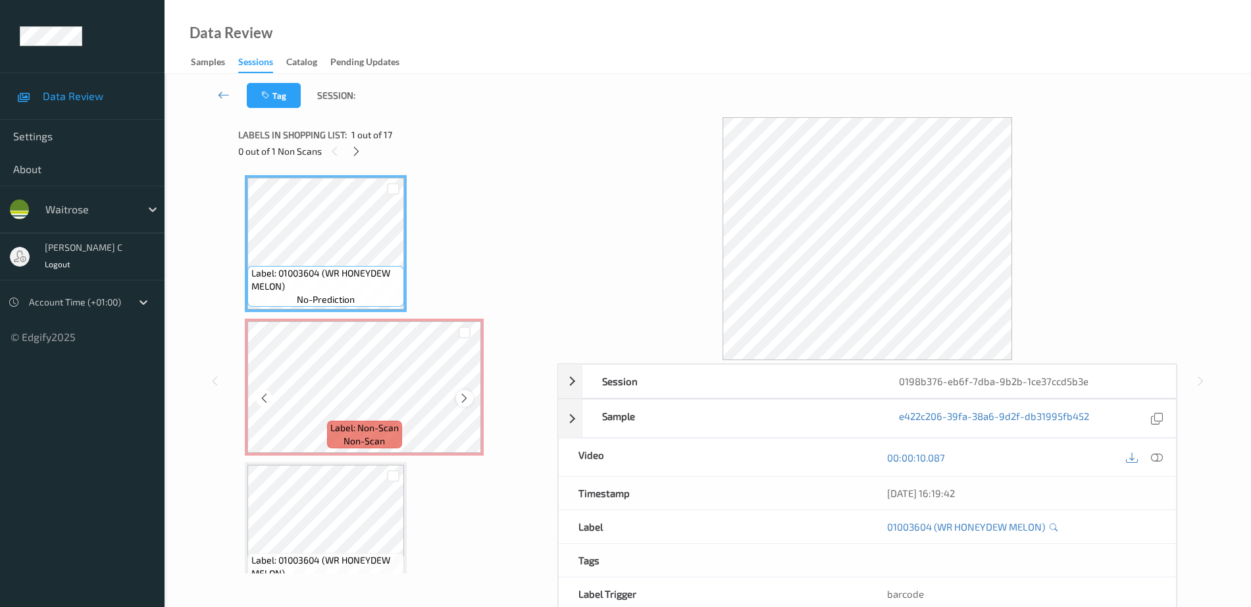
click at [459, 396] on icon at bounding box center [464, 398] width 11 height 12
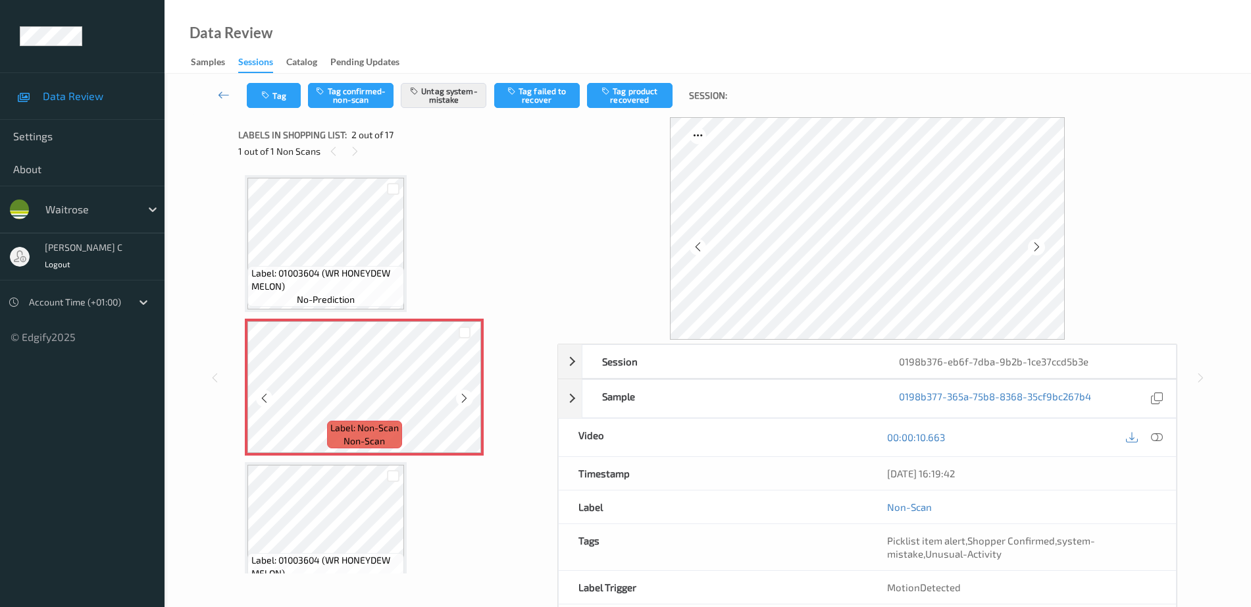
click at [459, 396] on icon at bounding box center [464, 398] width 11 height 12
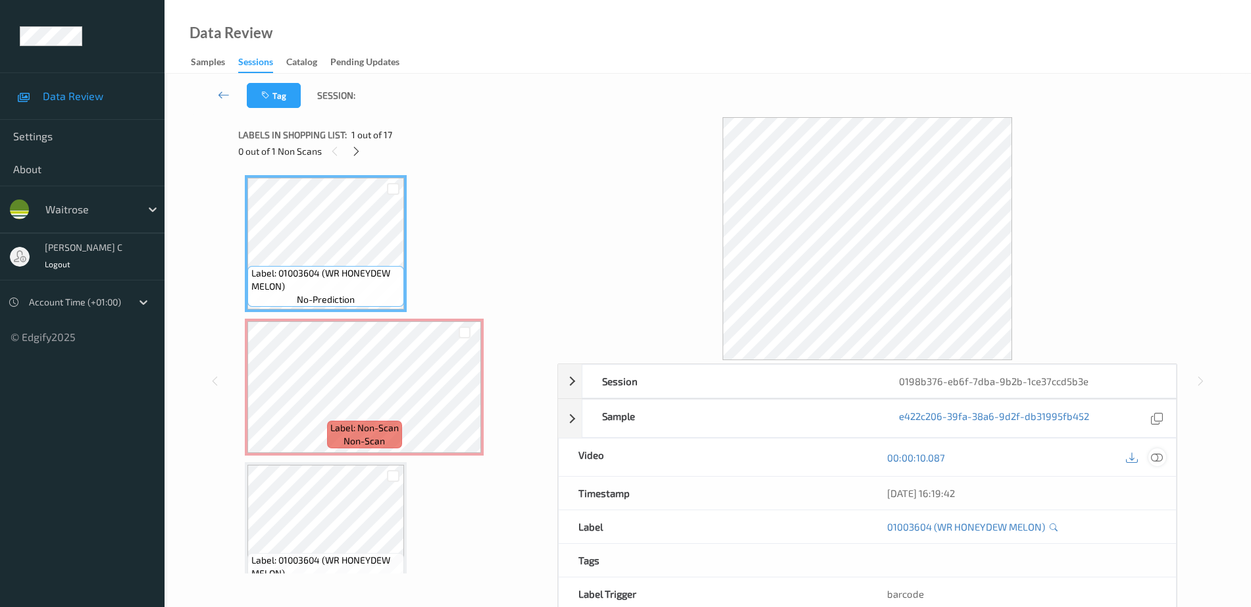
click at [1157, 454] on icon at bounding box center [1157, 457] width 12 height 12
click at [353, 149] on icon at bounding box center [357, 151] width 11 height 12
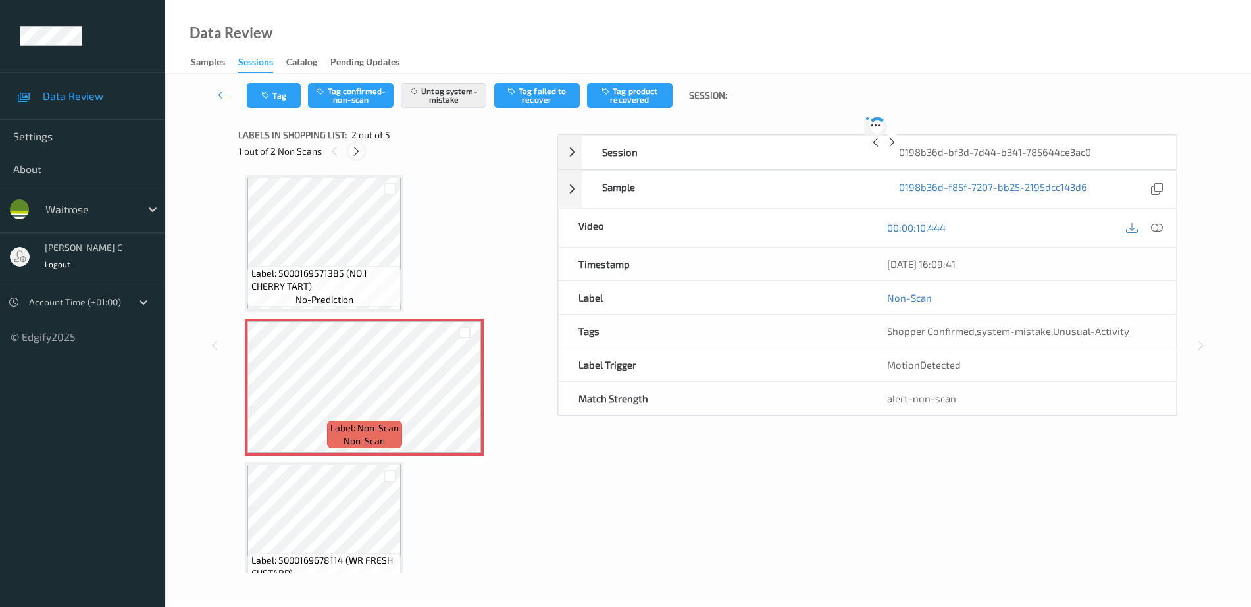
scroll to position [7, 0]
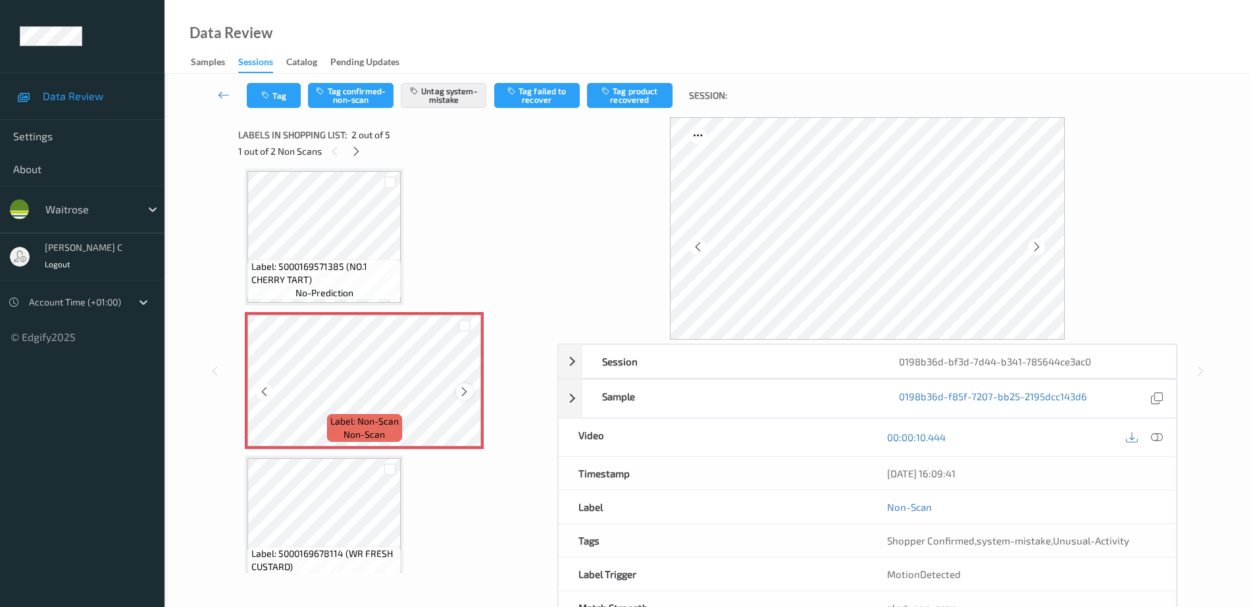
click at [467, 393] on icon at bounding box center [464, 392] width 11 height 12
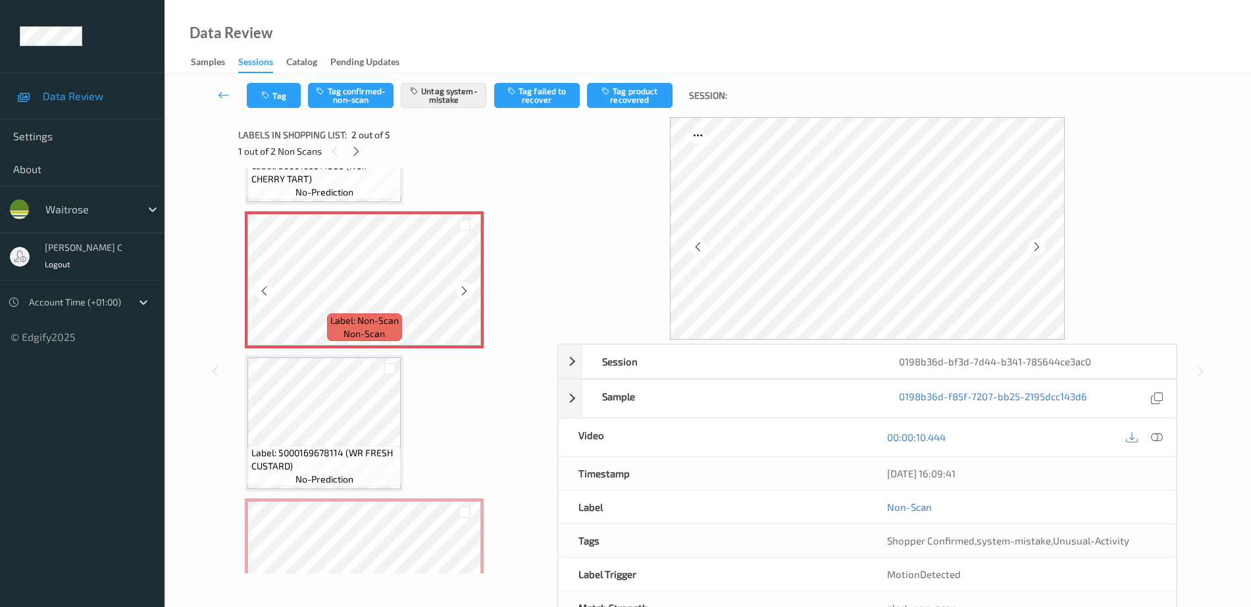
scroll to position [171, 0]
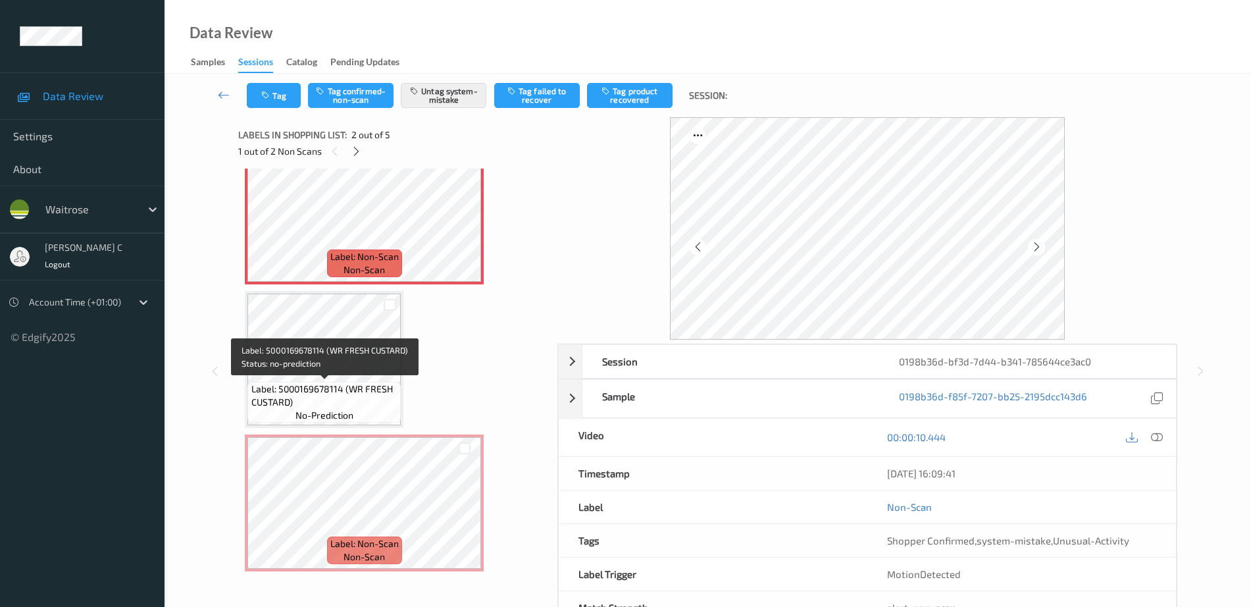
click at [366, 382] on span "Label: 5000169678114 (WR FRESH CUSTARD)" at bounding box center [324, 395] width 147 height 26
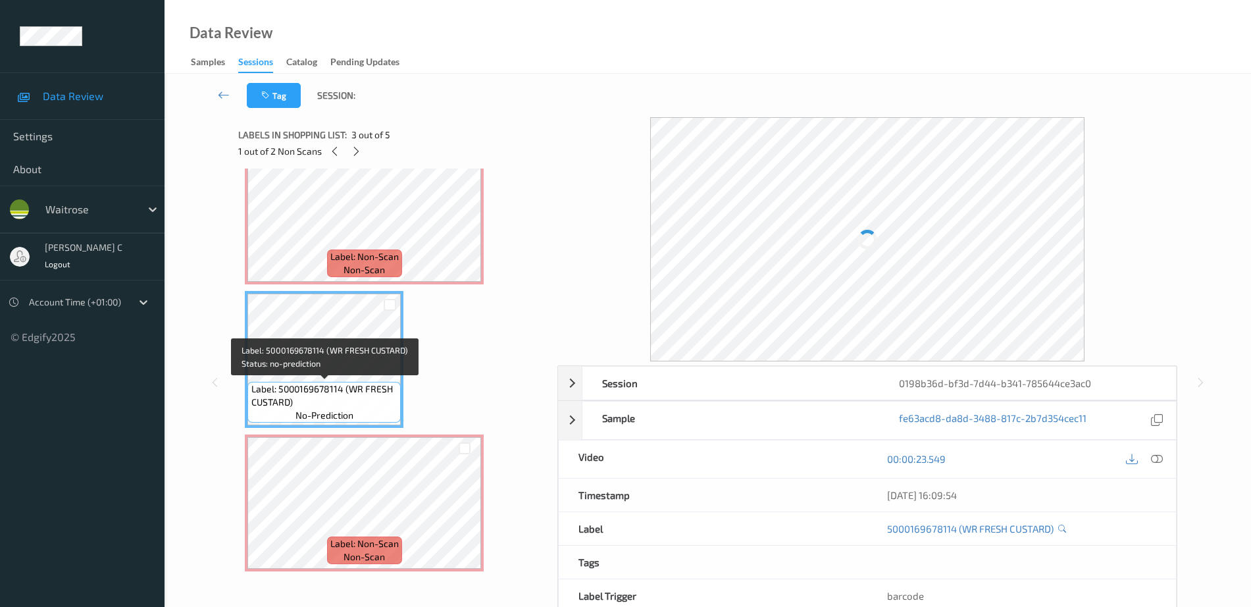
scroll to position [253, 0]
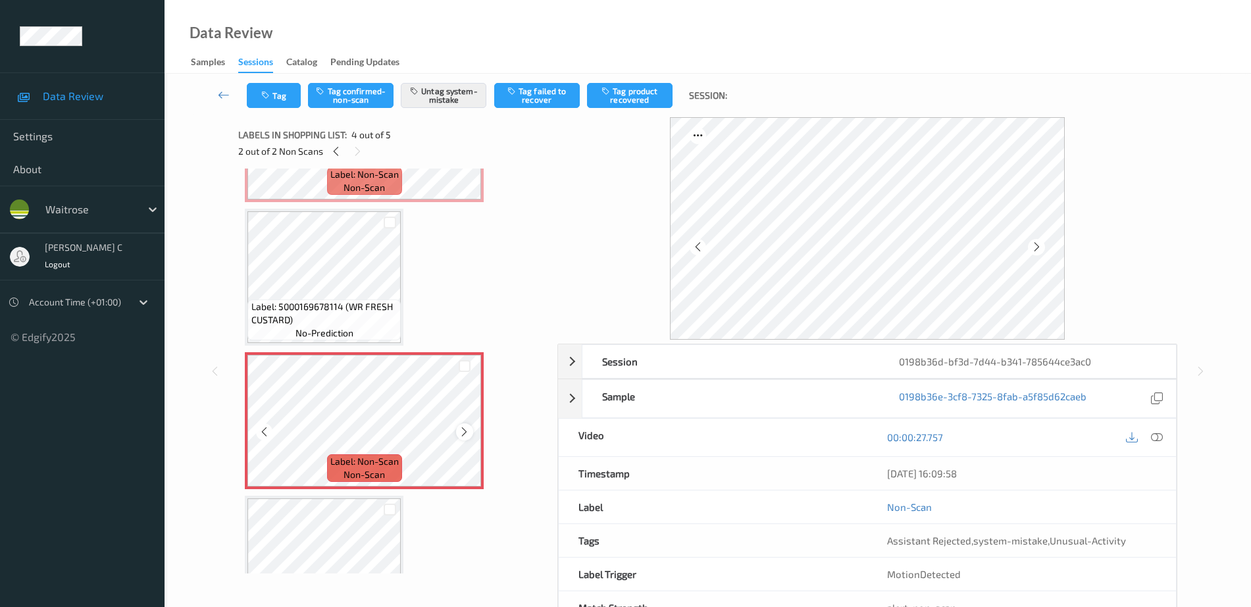
click at [461, 432] on icon at bounding box center [464, 432] width 11 height 12
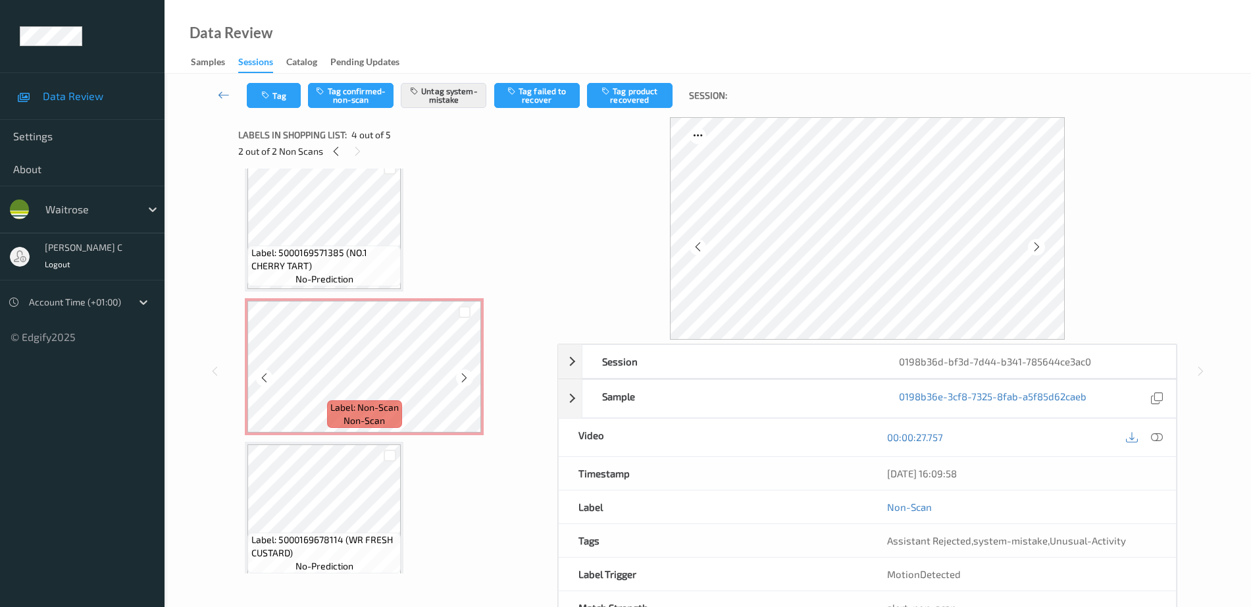
scroll to position [0, 0]
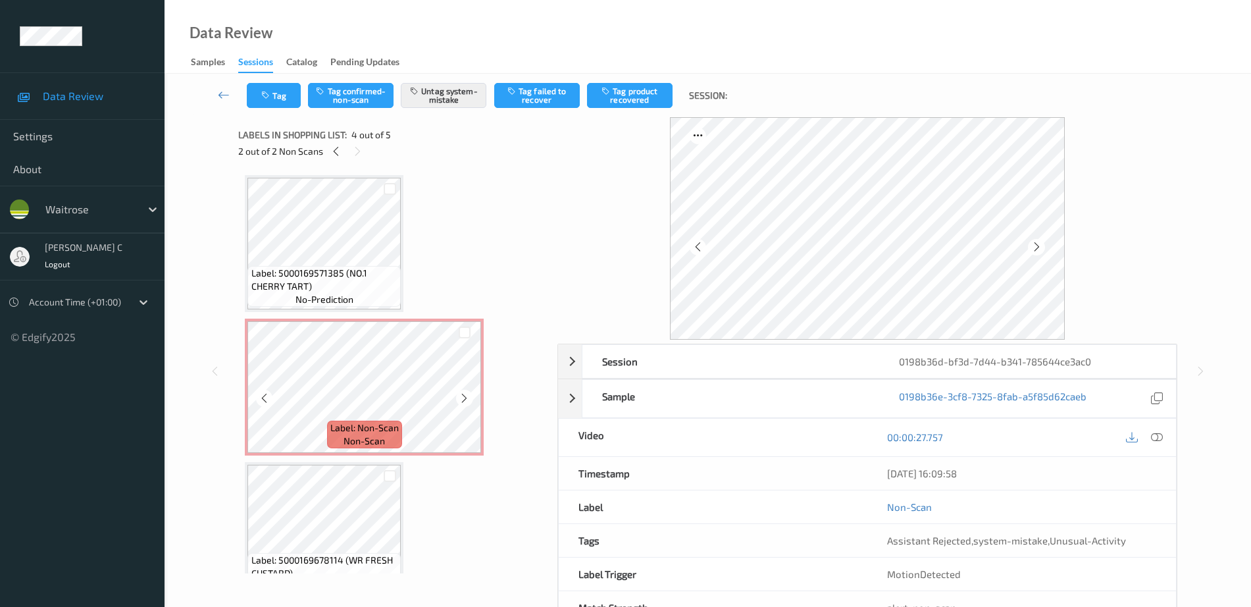
click at [345, 320] on div "Label: Non-Scan non-scan" at bounding box center [364, 386] width 239 height 137
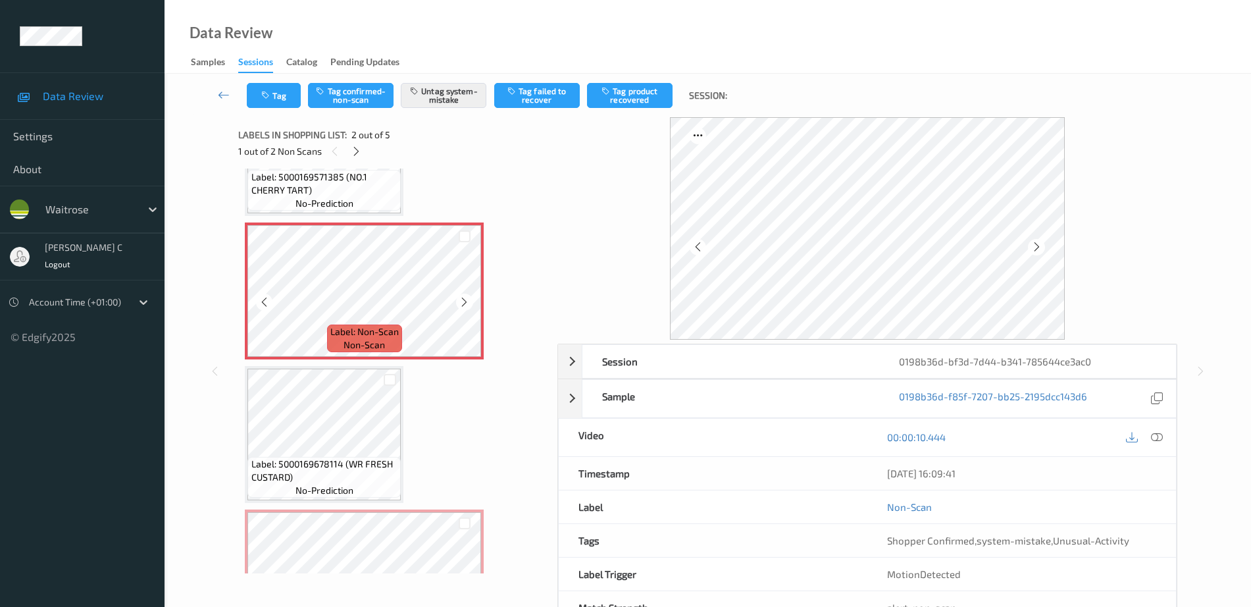
scroll to position [164, 0]
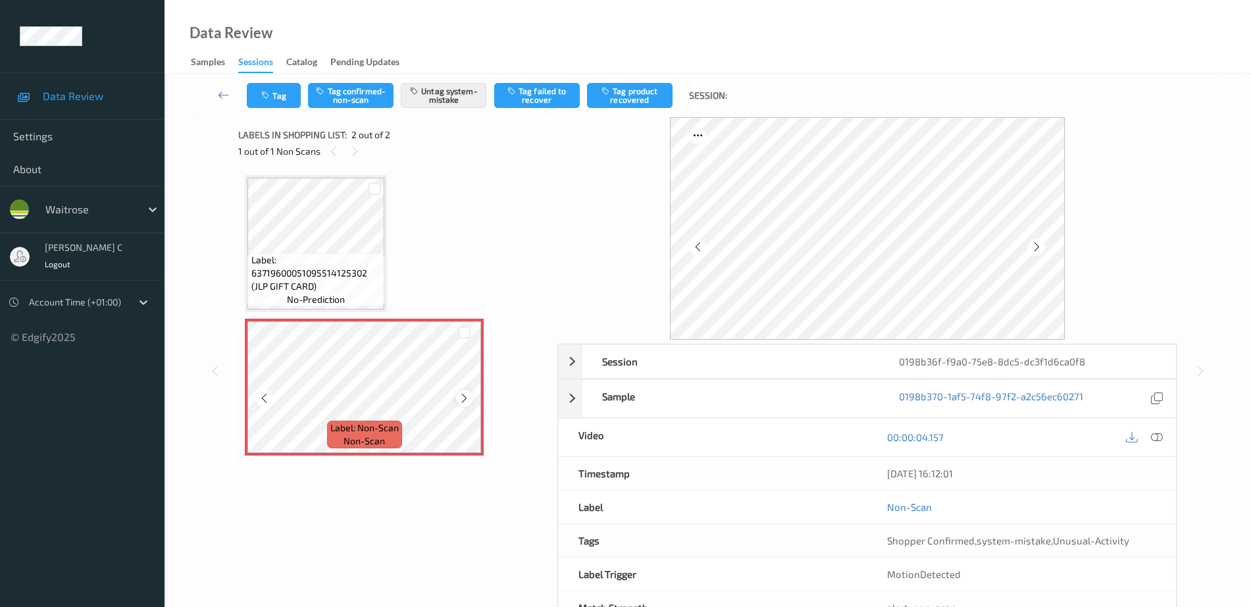
click at [469, 398] on icon at bounding box center [464, 398] width 11 height 12
click at [466, 397] on icon at bounding box center [464, 398] width 11 height 12
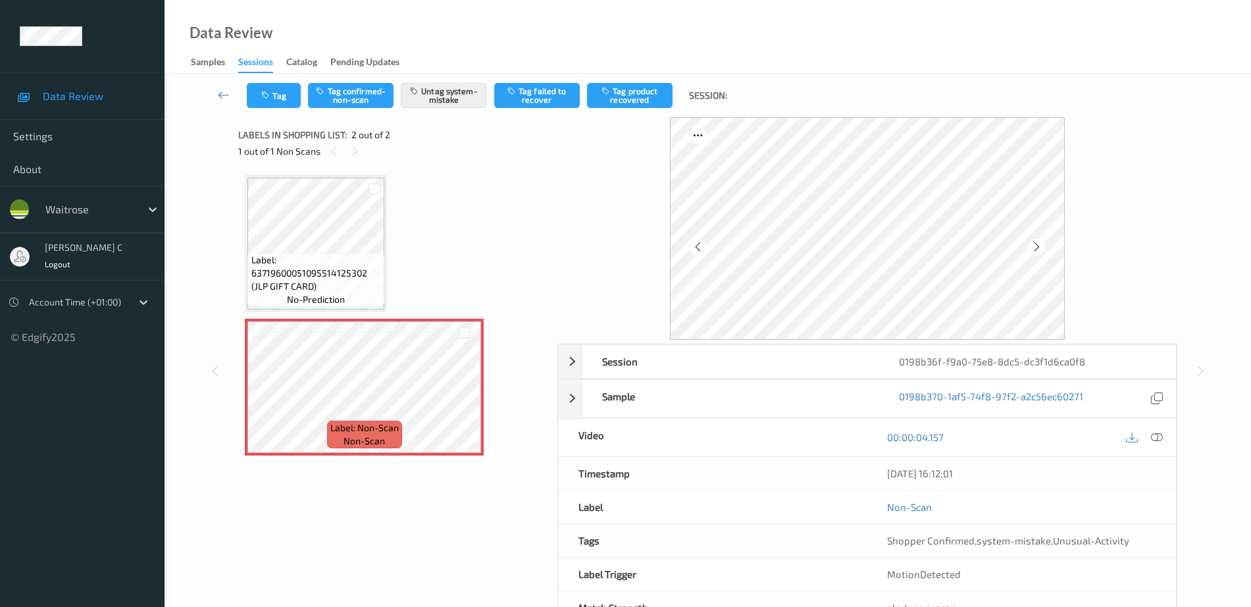
click at [342, 282] on span "Label: 63719600051095514125302 (JLP GIFT CARD)" at bounding box center [316, 272] width 130 height 39
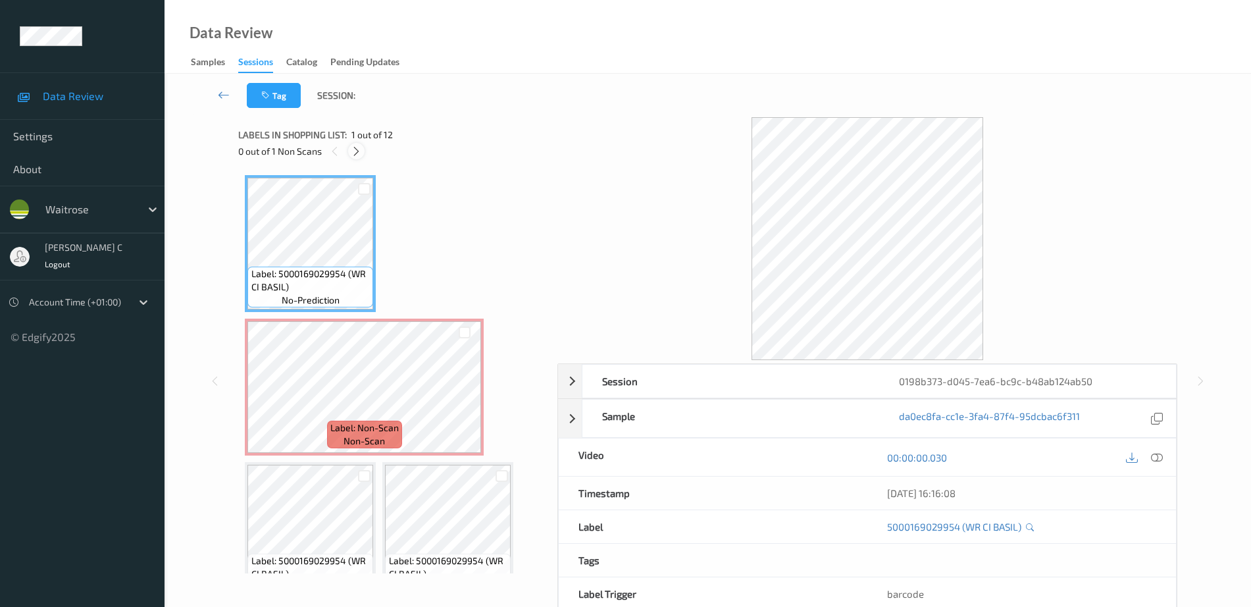
click at [357, 142] on div "Labels in shopping list: 1 out of 12 0 out of 1 Non Scans" at bounding box center [393, 142] width 310 height 51
click at [357, 143] on div at bounding box center [356, 151] width 16 height 16
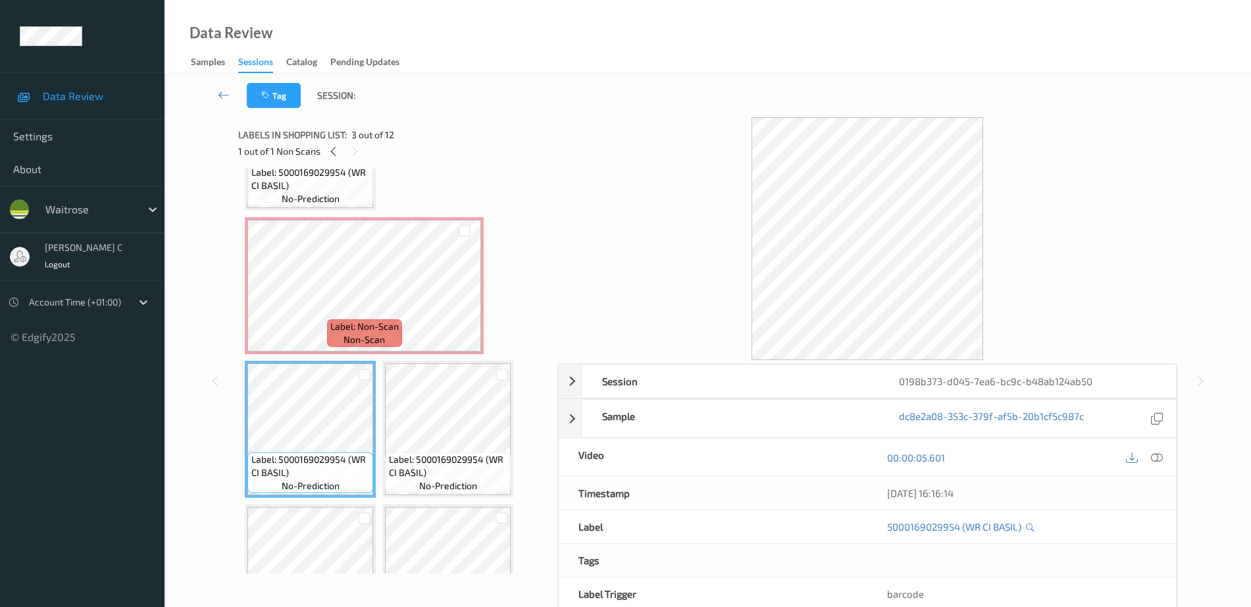
scroll to position [82, 0]
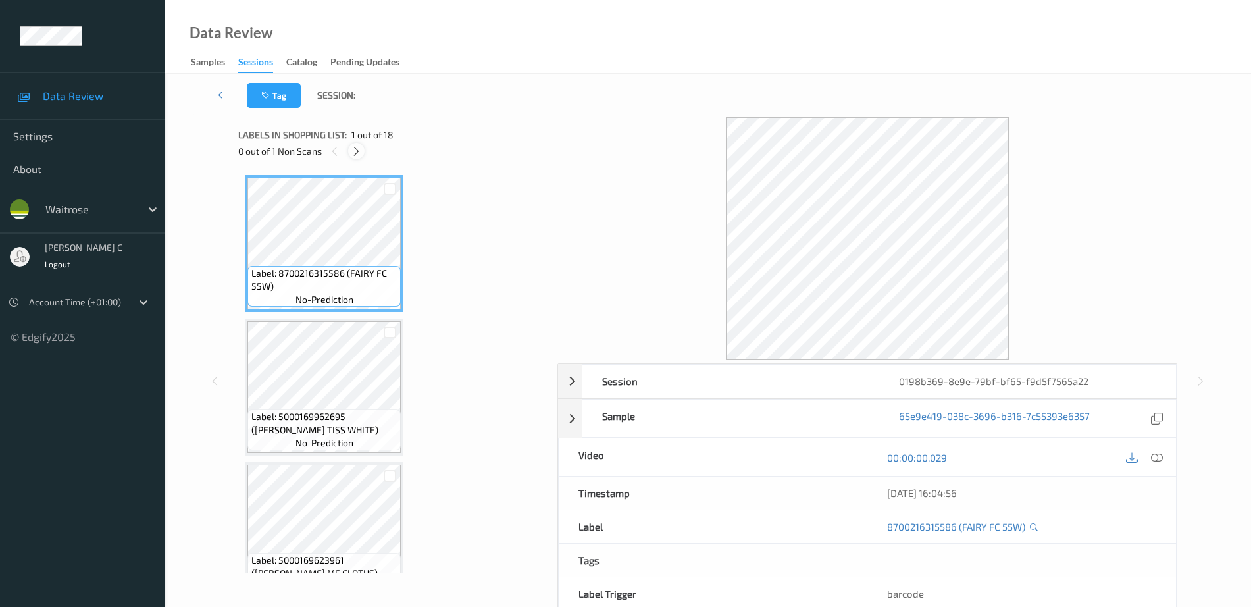
click at [356, 148] on icon at bounding box center [356, 151] width 11 height 12
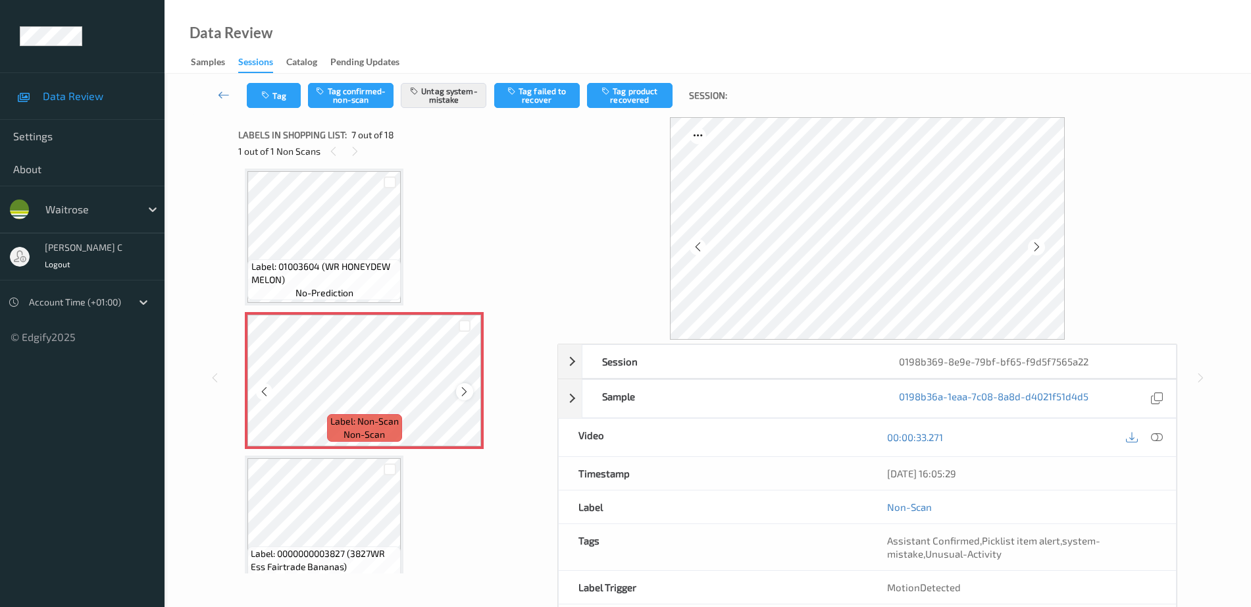
click at [463, 390] on icon at bounding box center [464, 392] width 11 height 12
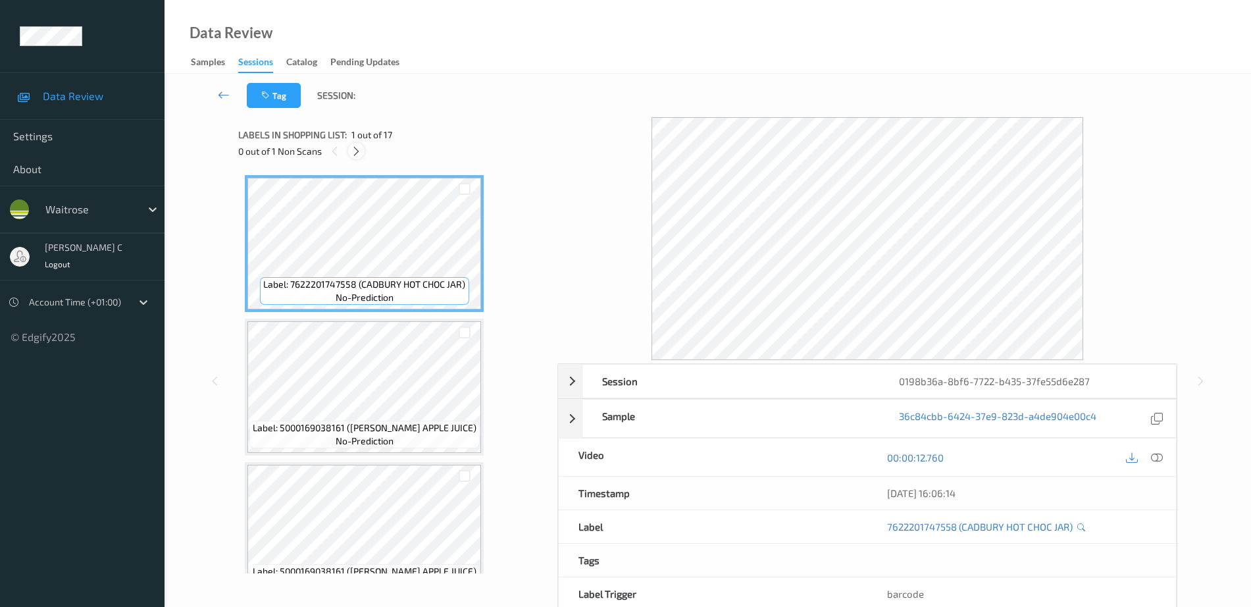
click at [359, 149] on icon at bounding box center [356, 151] width 11 height 12
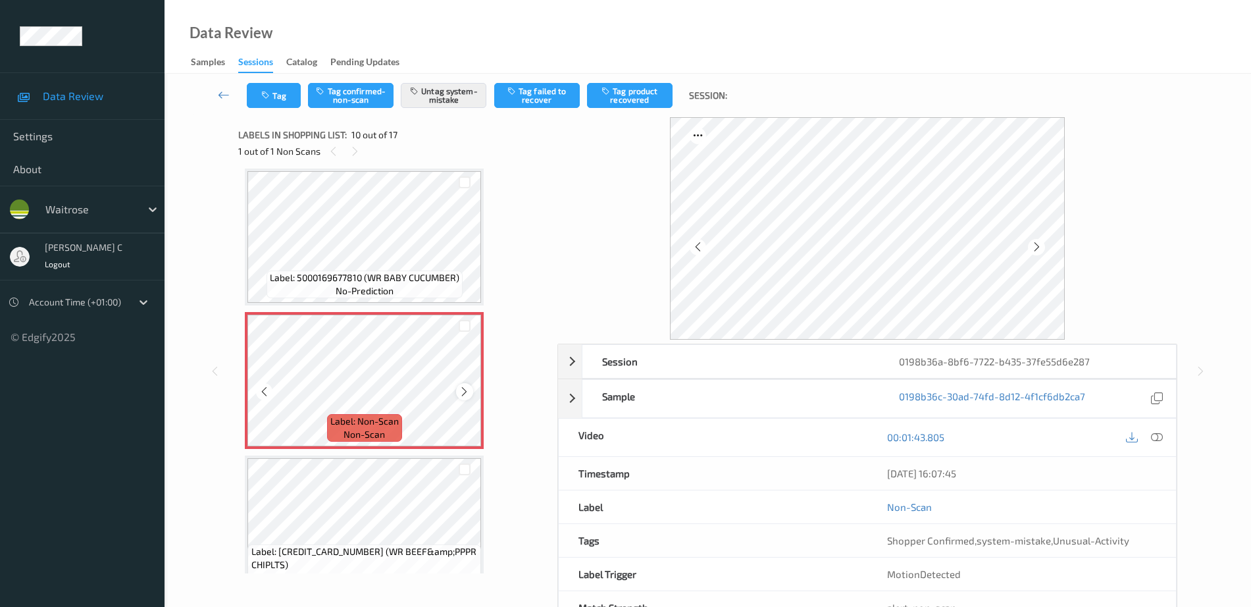
click at [465, 391] on icon at bounding box center [464, 392] width 11 height 12
click at [465, 390] on icon at bounding box center [464, 392] width 11 height 12
click at [380, 274] on span "Label: 5000169677810 (WR BABY CUCUMBER)" at bounding box center [364, 277] width 189 height 13
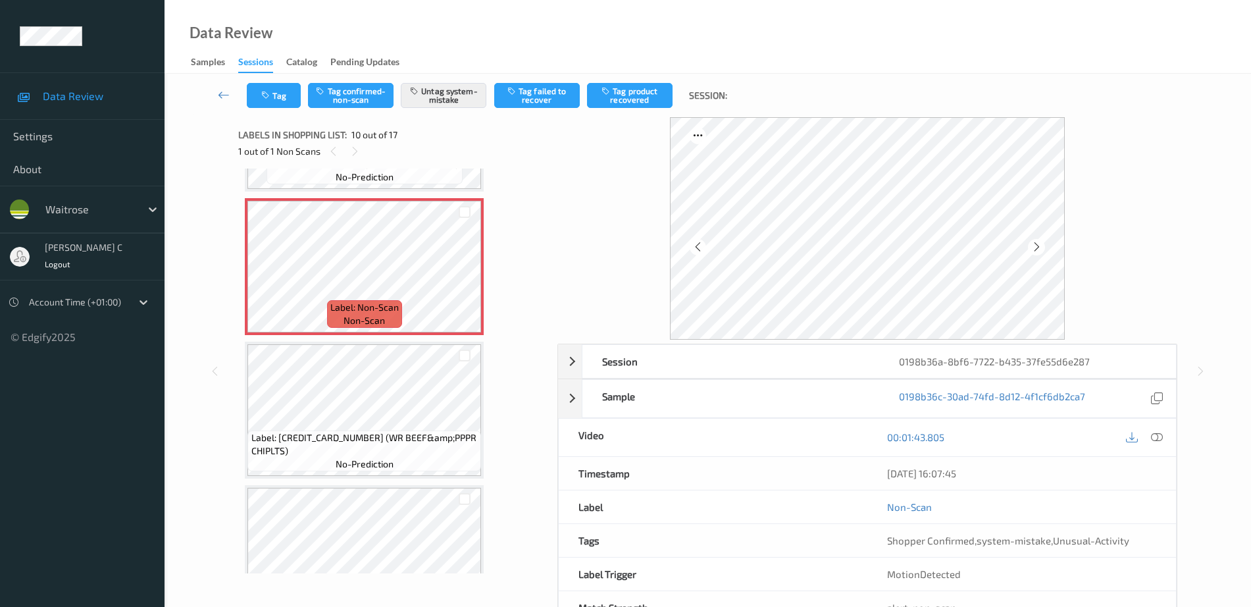
scroll to position [1319, 0]
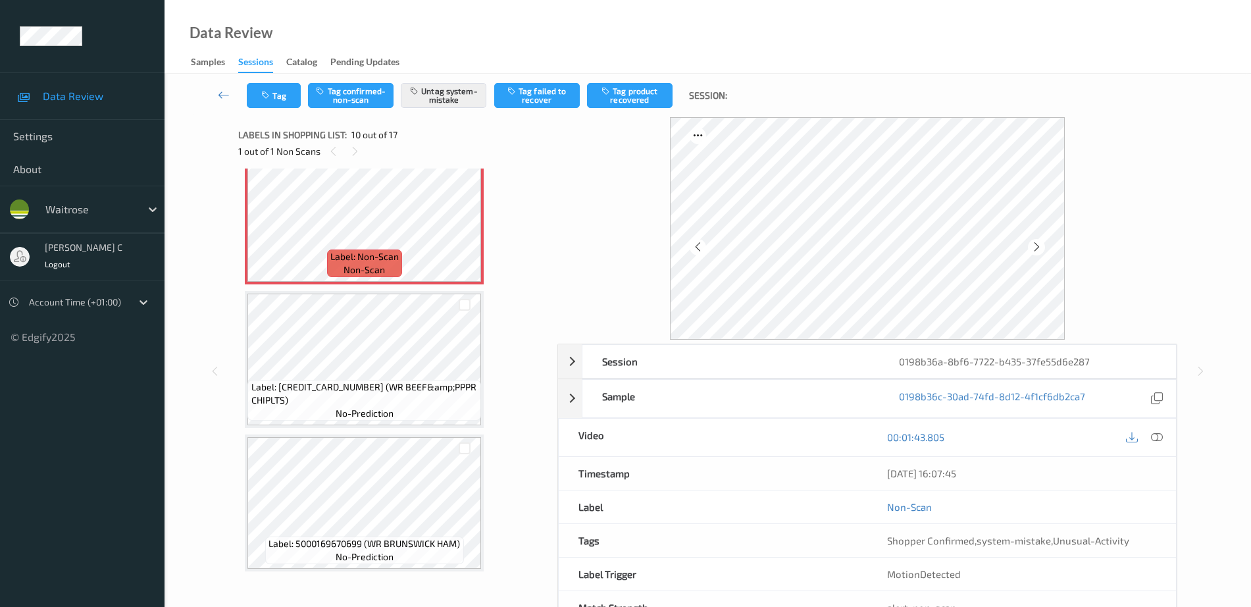
click at [401, 415] on div "Label: [CREDIT_CARD_NUMBER] (WR BEEF&amp;PPPR CHIPLTS) no-prediction" at bounding box center [364, 400] width 234 height 41
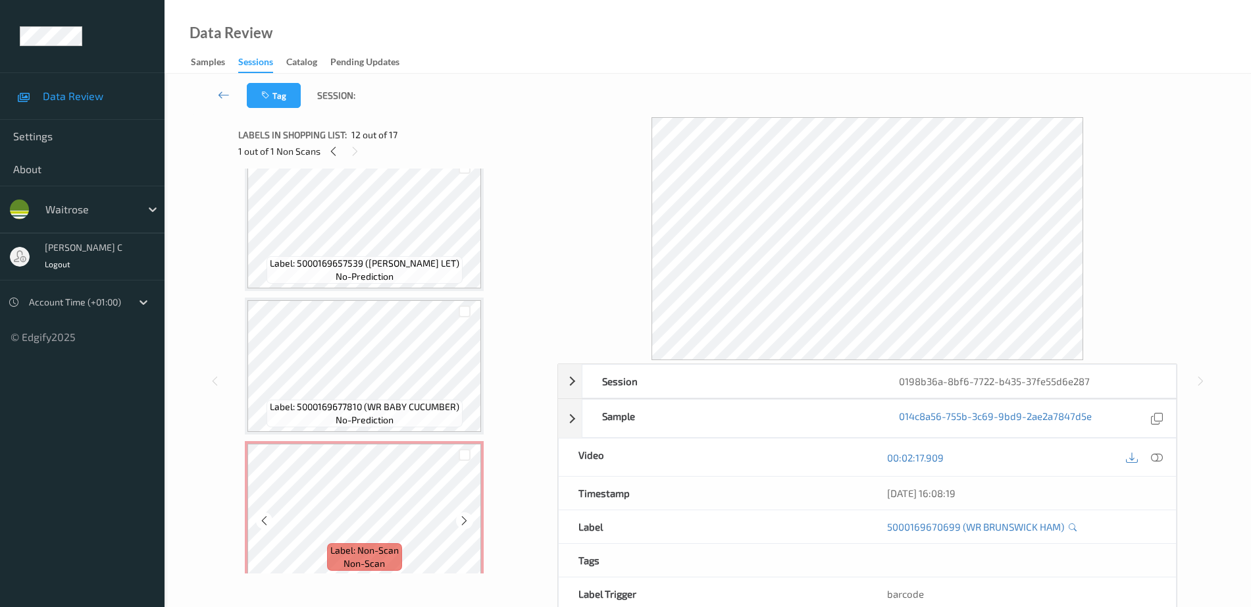
scroll to position [990, 0]
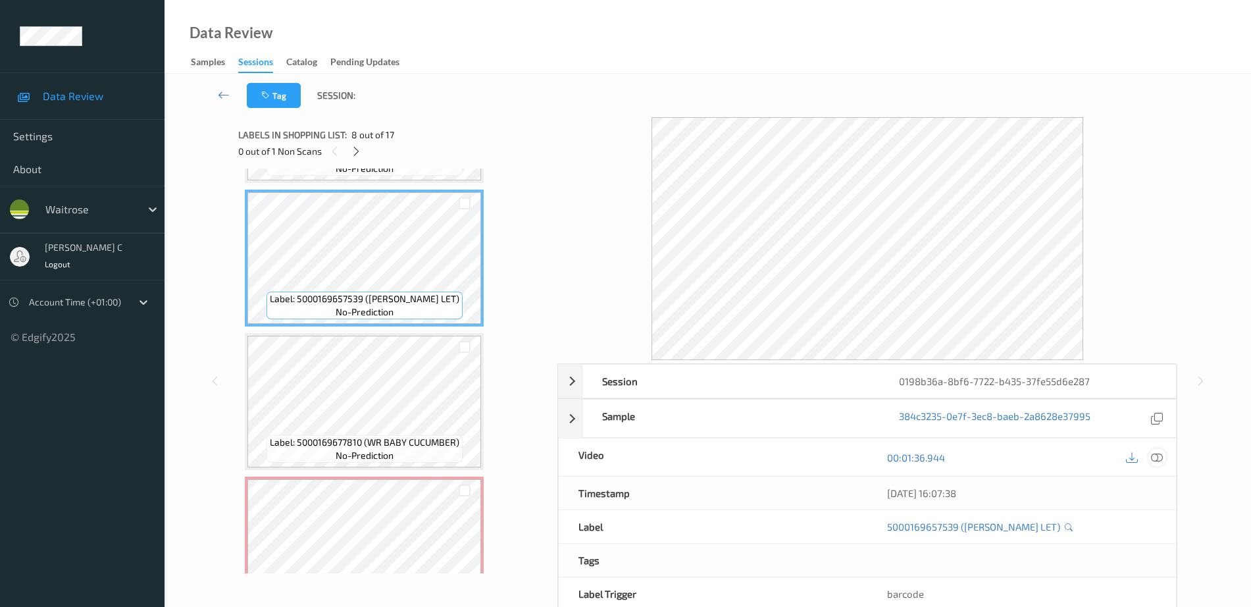
click at [1149, 454] on div at bounding box center [1157, 457] width 18 height 18
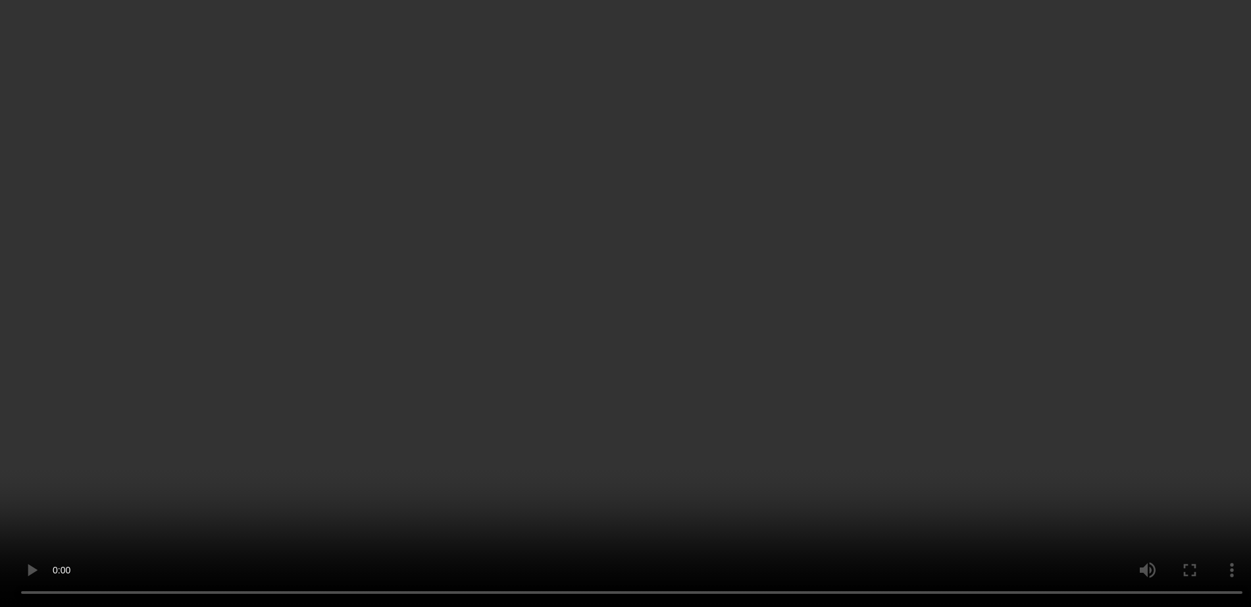
scroll to position [1154, 0]
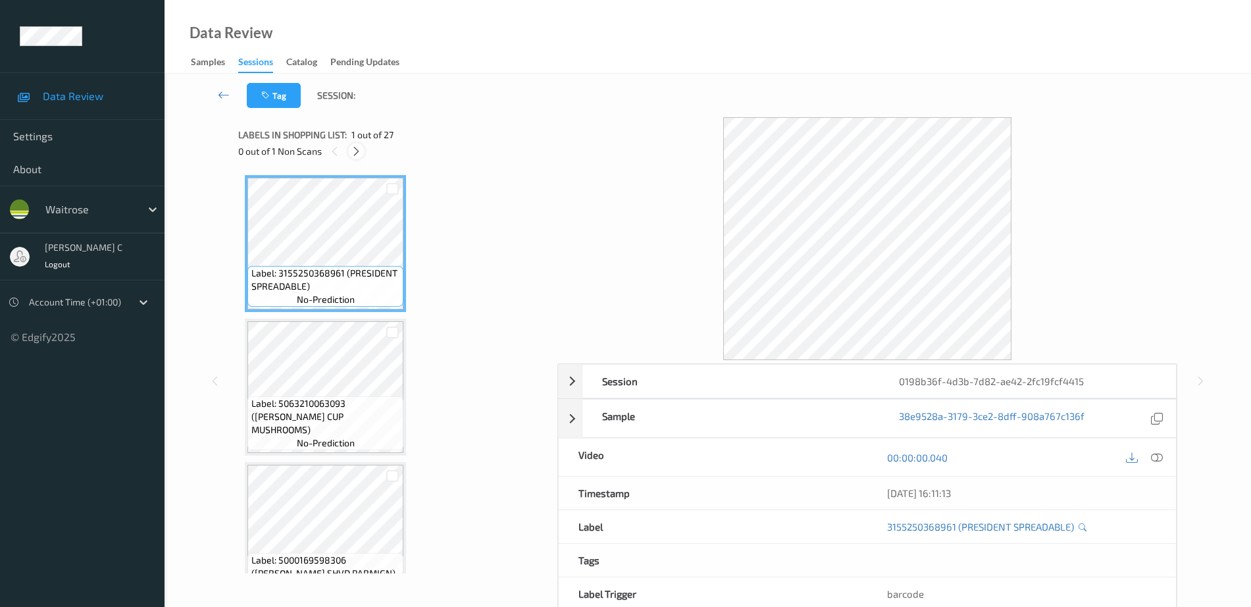
click at [355, 148] on icon at bounding box center [356, 151] width 11 height 12
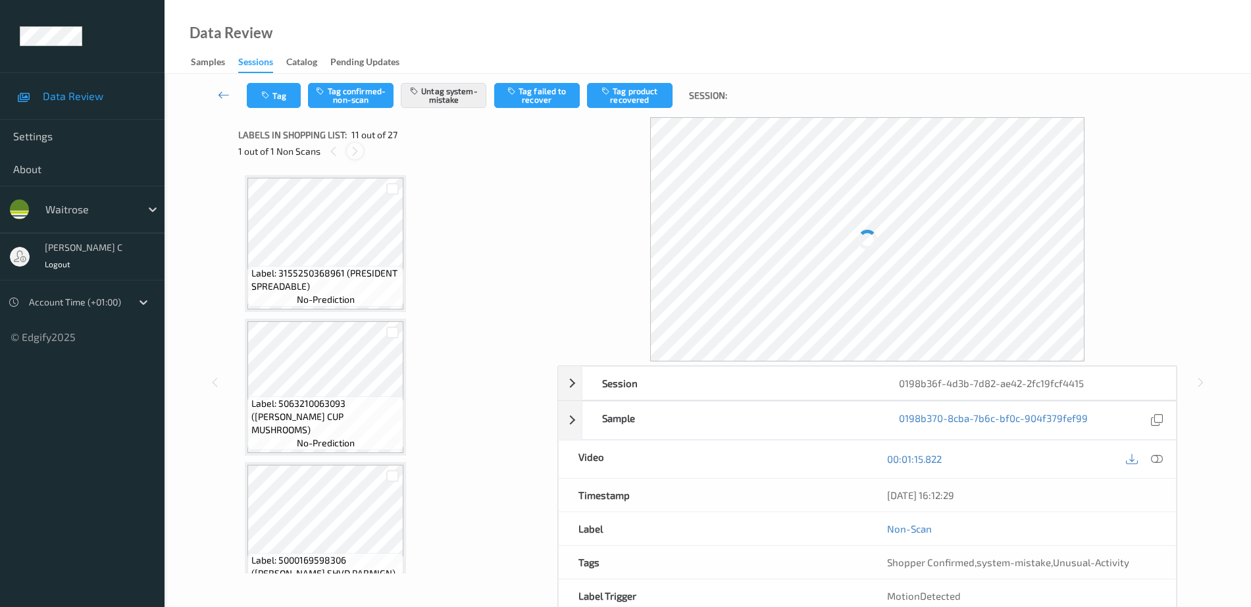
scroll to position [1298, 0]
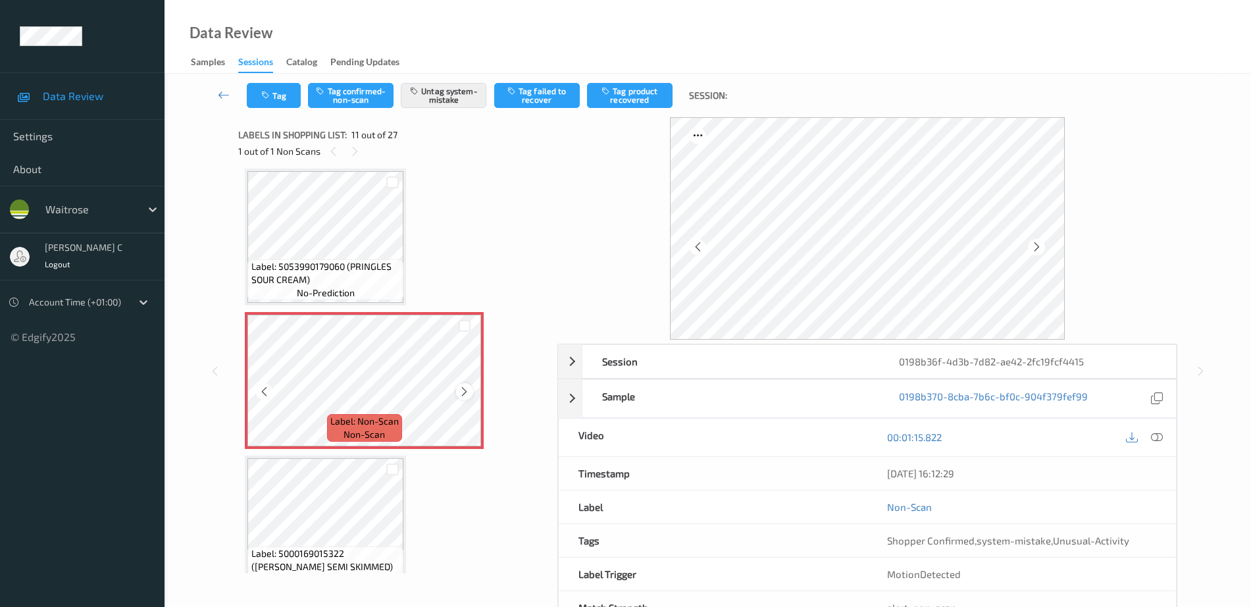
click at [458, 393] on div at bounding box center [464, 391] width 16 height 16
click at [316, 276] on span "Label: 5053990179060 (PRINGLES SOUR CREAM)" at bounding box center [325, 273] width 149 height 26
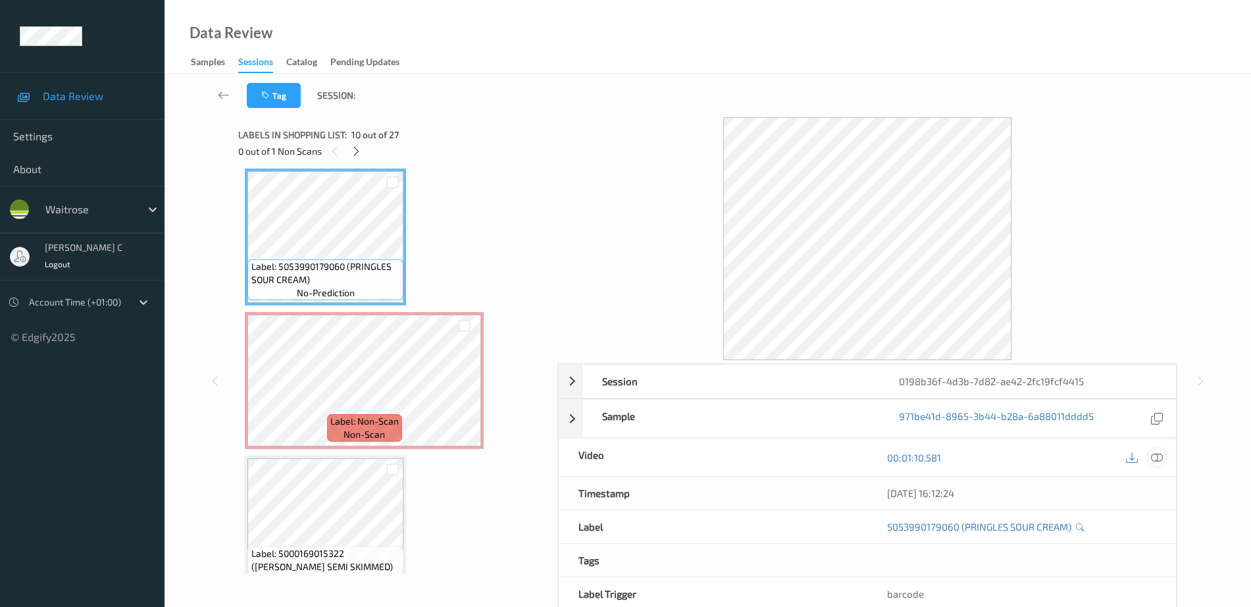
click at [1159, 461] on icon at bounding box center [1157, 457] width 12 height 12
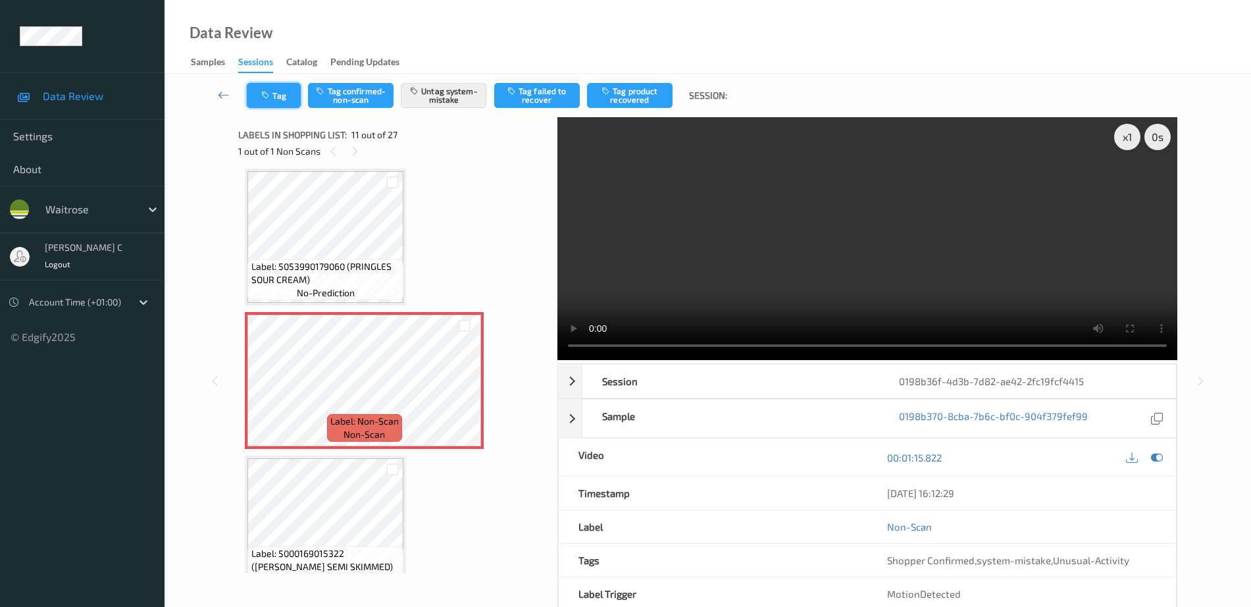
click at [291, 89] on button "Tag" at bounding box center [274, 95] width 54 height 25
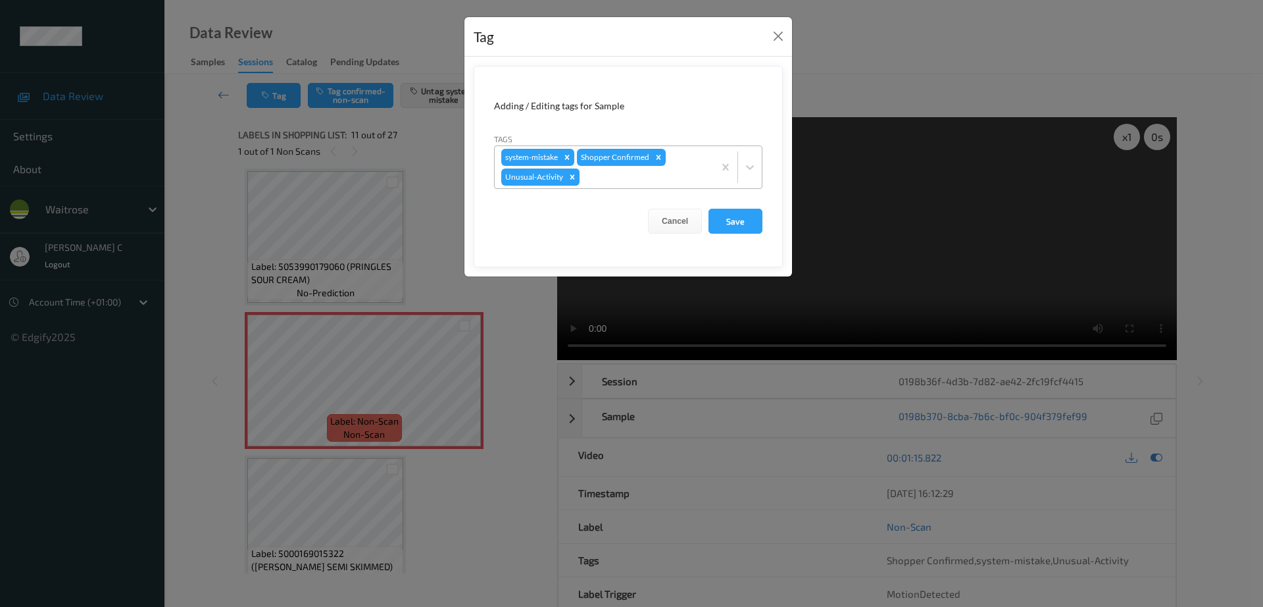
click at [578, 181] on div "Remove Unusual-Activity" at bounding box center [572, 176] width 14 height 17
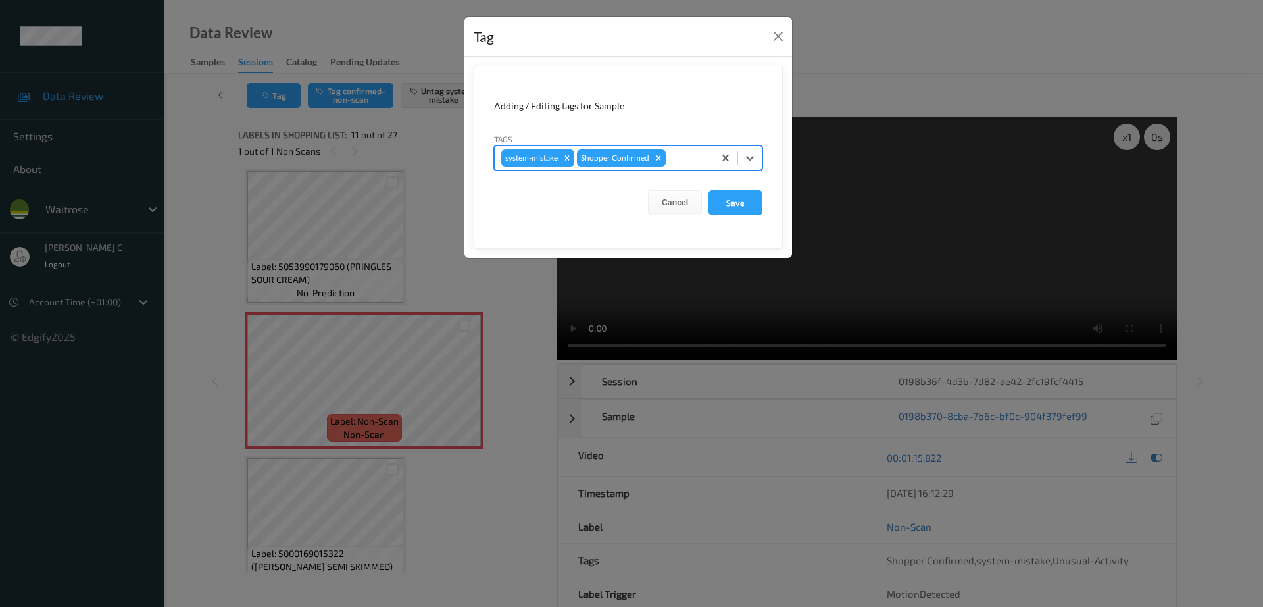
type input "b"
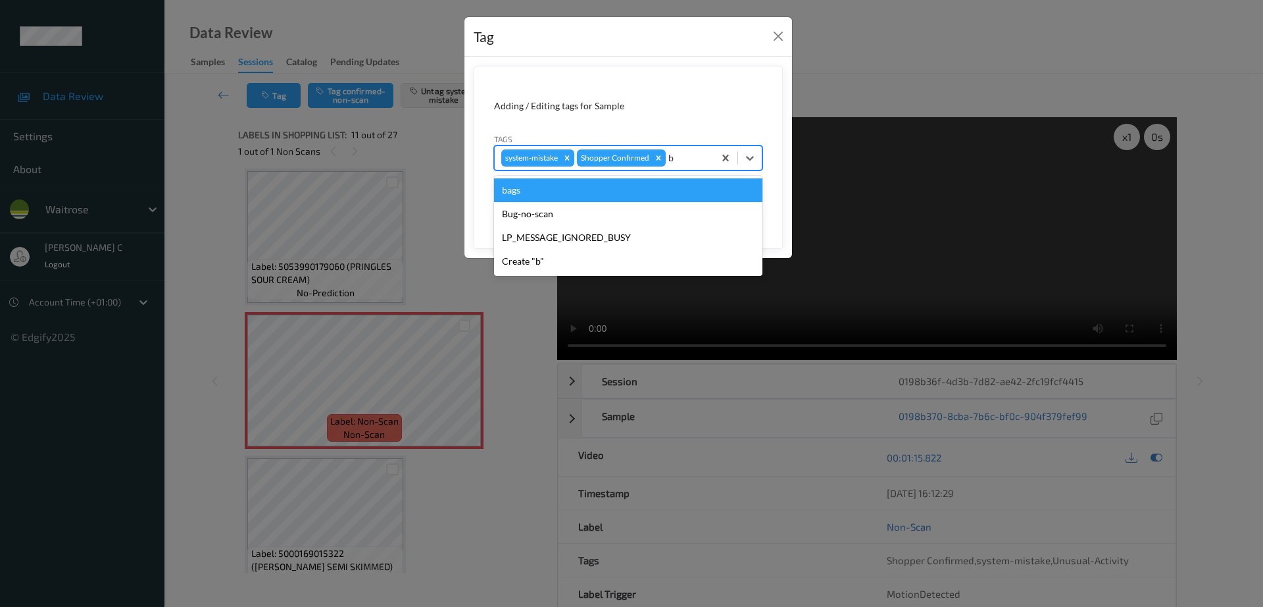
click at [592, 184] on div "bags" at bounding box center [628, 190] width 268 height 24
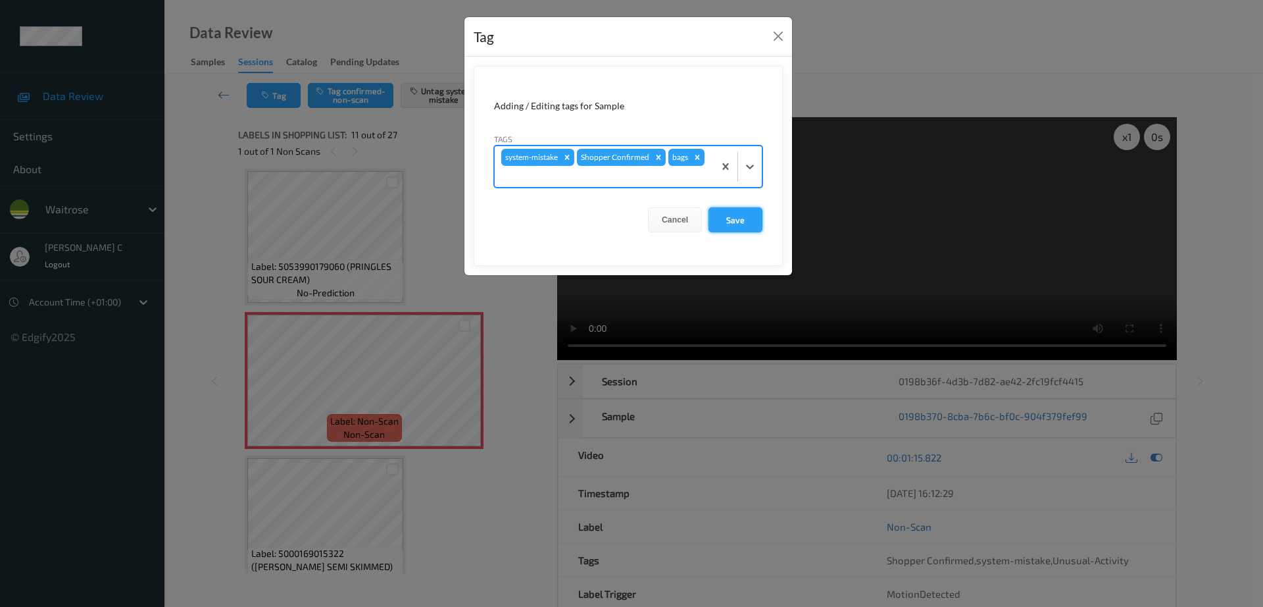
click at [748, 220] on button "Save" at bounding box center [736, 219] width 54 height 25
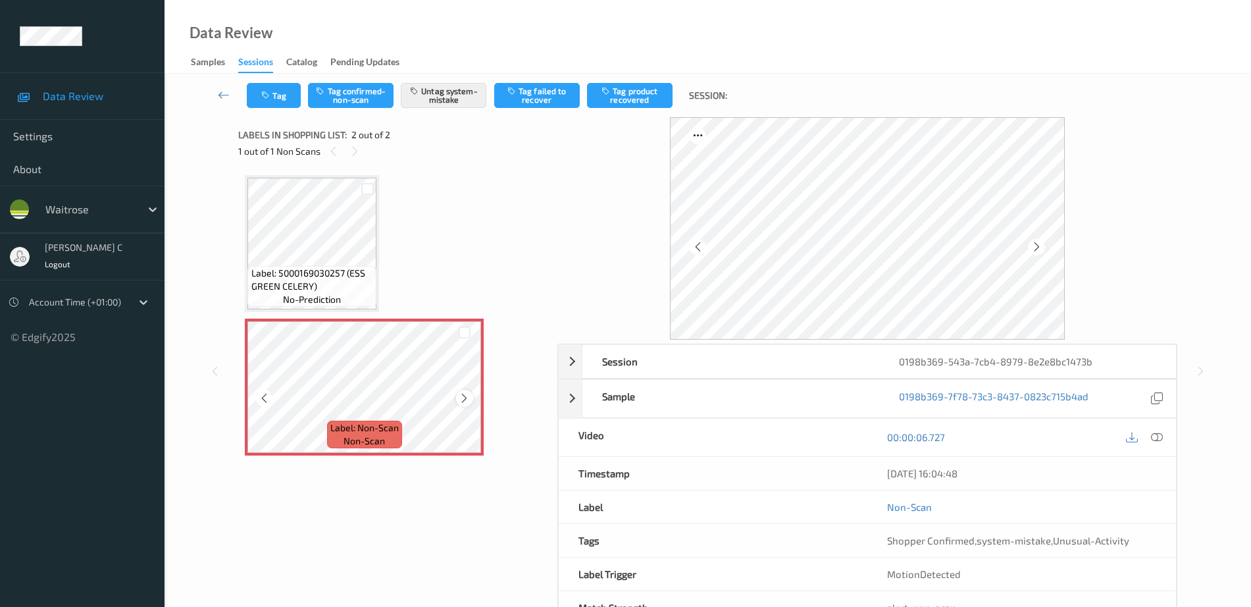
click at [463, 401] on icon at bounding box center [464, 398] width 11 height 12
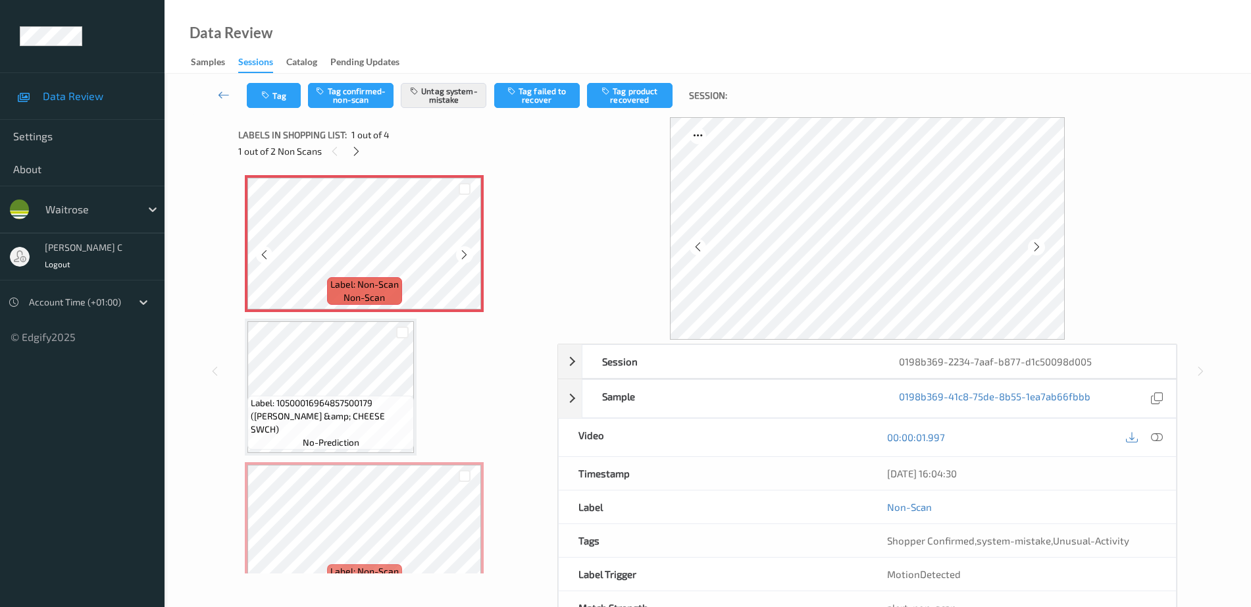
click at [470, 250] on div at bounding box center [464, 254] width 16 height 16
click at [1154, 435] on icon at bounding box center [1157, 437] width 12 height 12
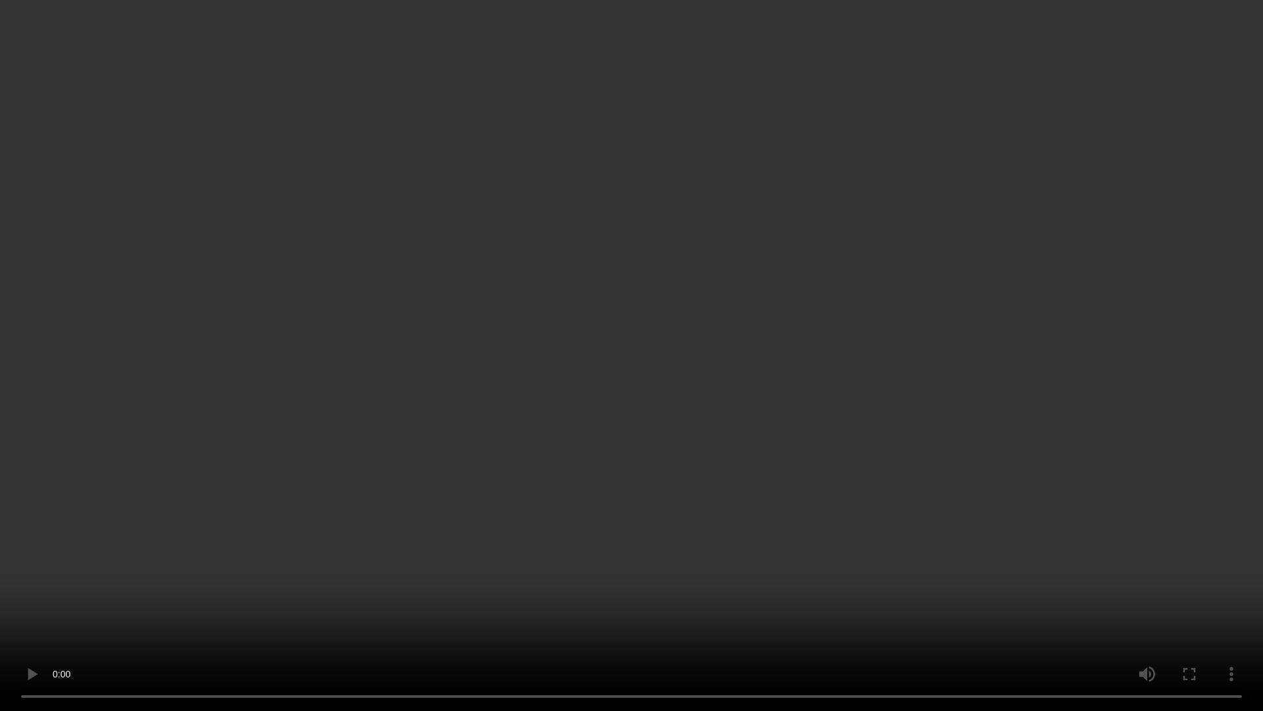
click at [1136, 396] on video at bounding box center [631, 355] width 1263 height 711
click at [22, 578] on video at bounding box center [631, 355] width 1263 height 711
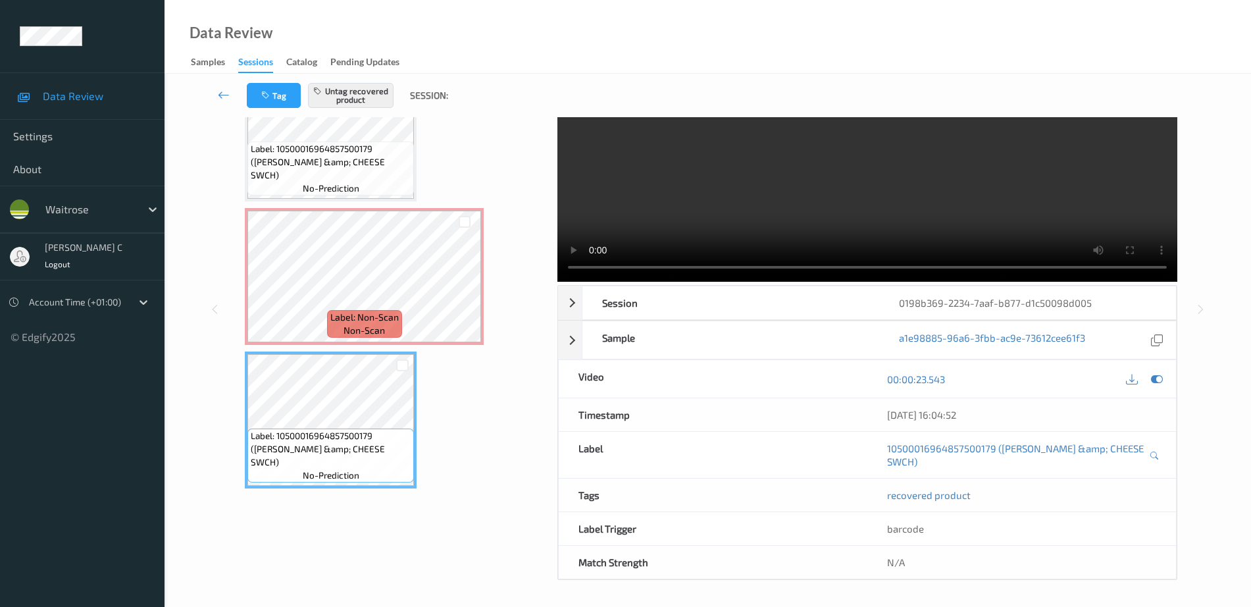
scroll to position [65, 0]
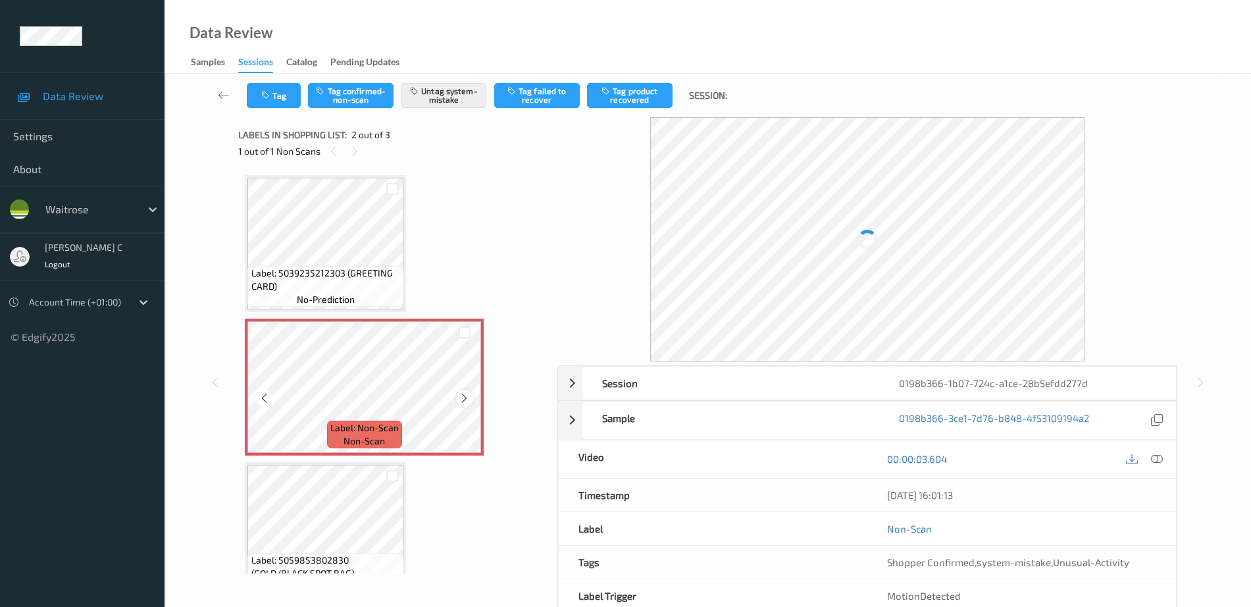
click at [463, 399] on icon at bounding box center [464, 398] width 11 height 12
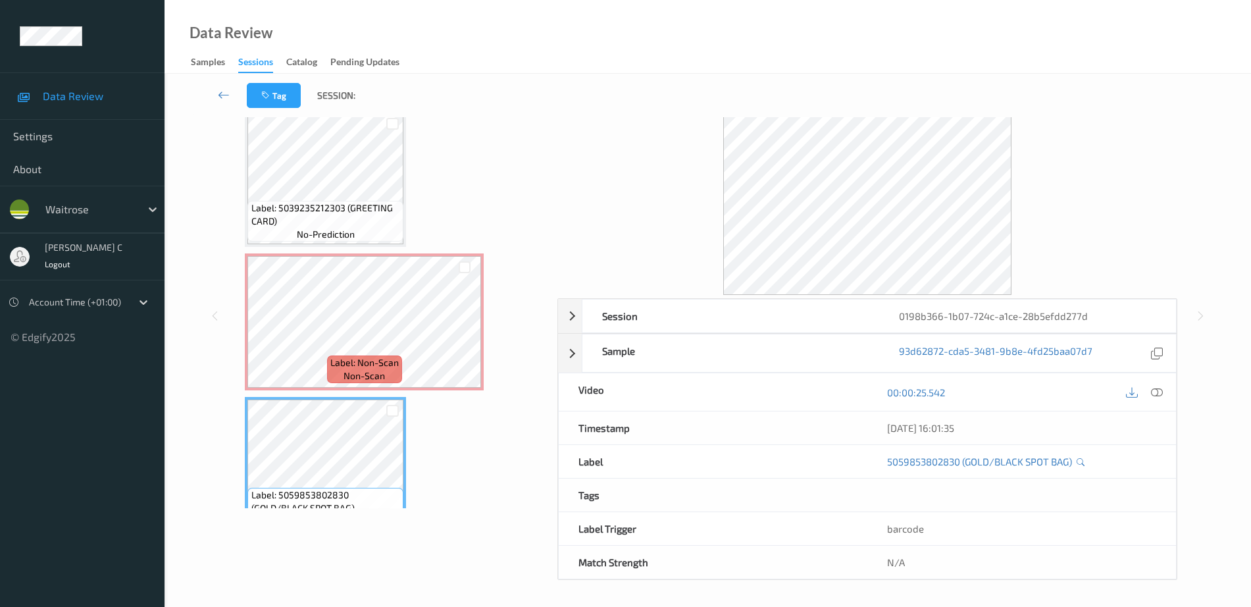
click at [336, 211] on span "Label: 5039235212303 (GREETING CARD)" at bounding box center [325, 214] width 149 height 26
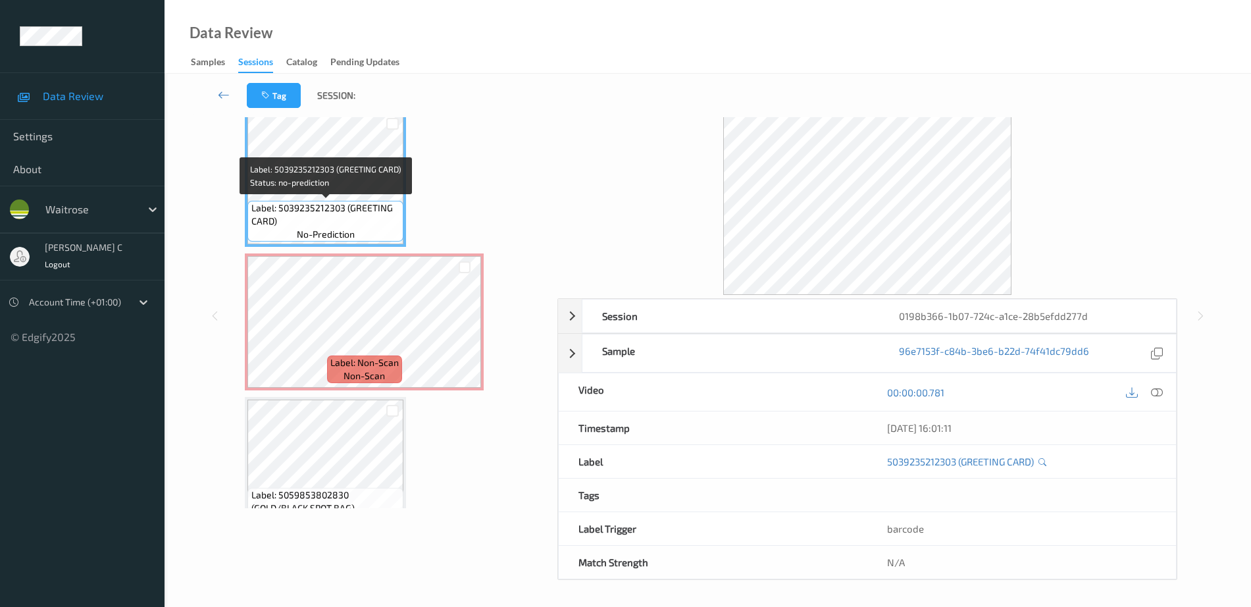
click at [339, 208] on span "Label: 5039235212303 (GREETING CARD)" at bounding box center [325, 214] width 149 height 26
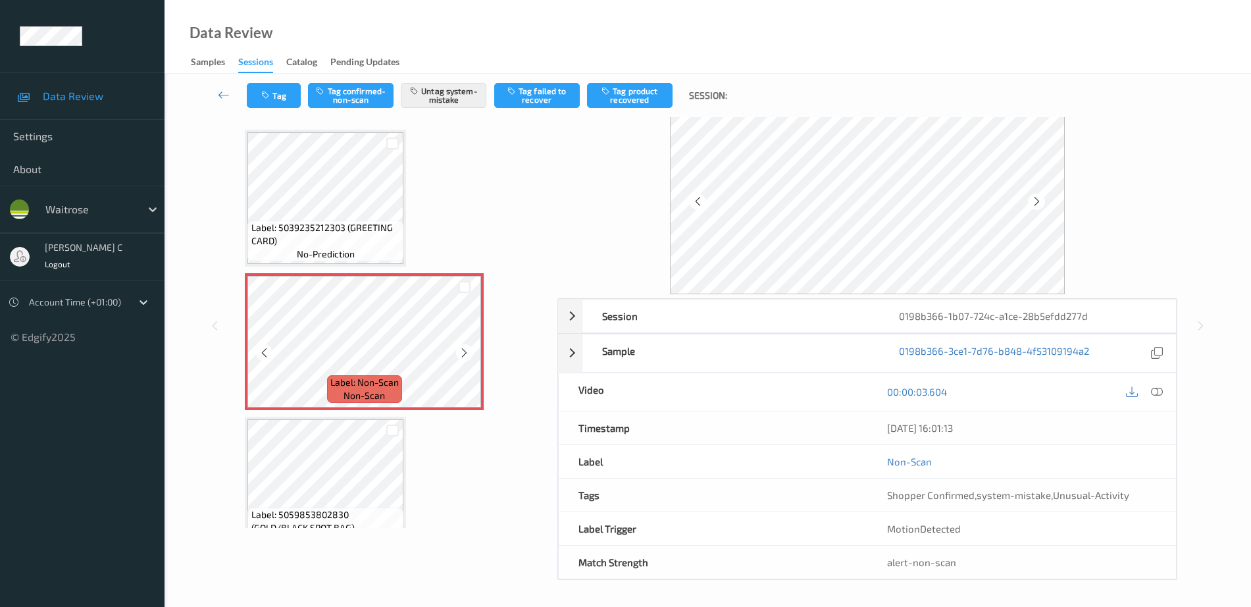
scroll to position [45, 0]
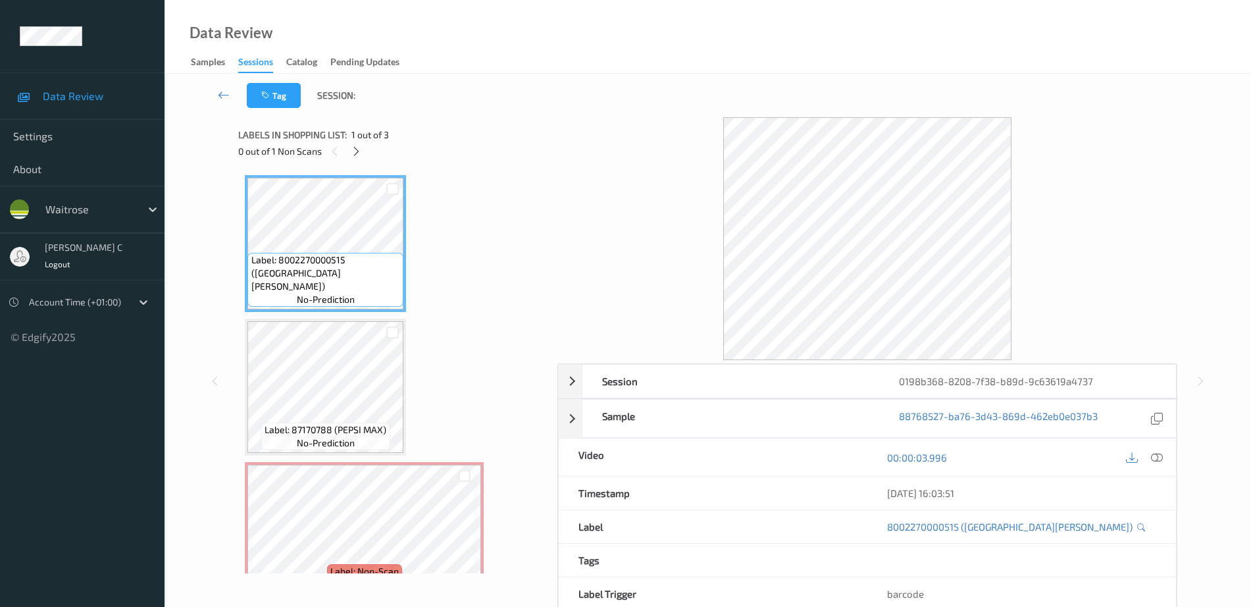
click at [360, 157] on div at bounding box center [356, 151] width 16 height 16
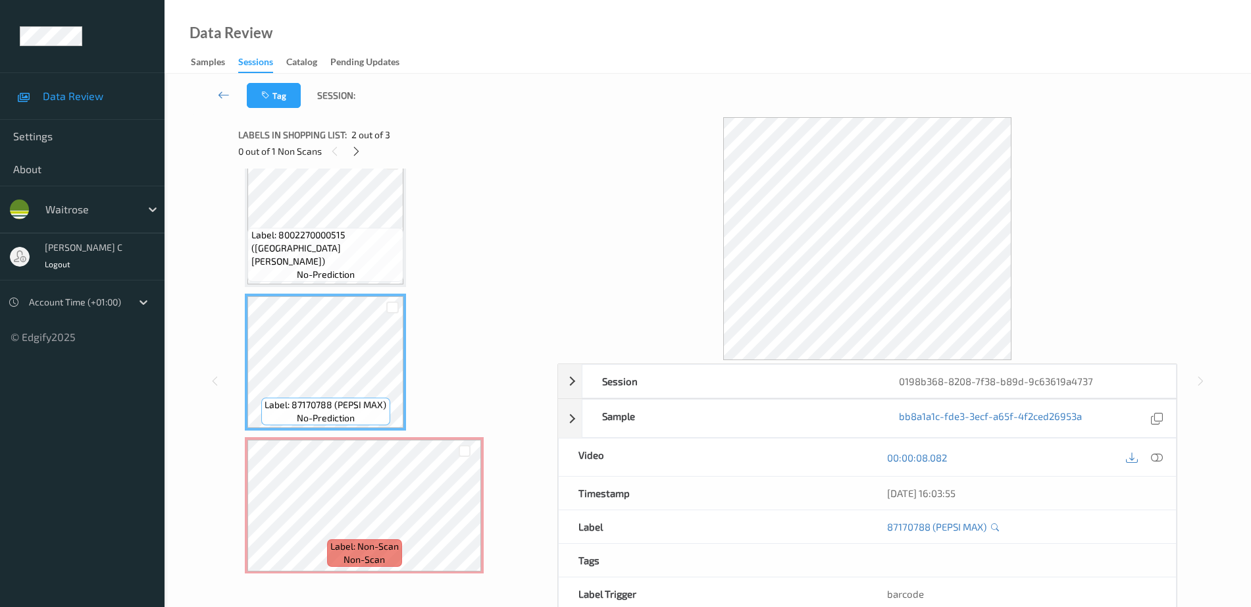
scroll to position [32, 0]
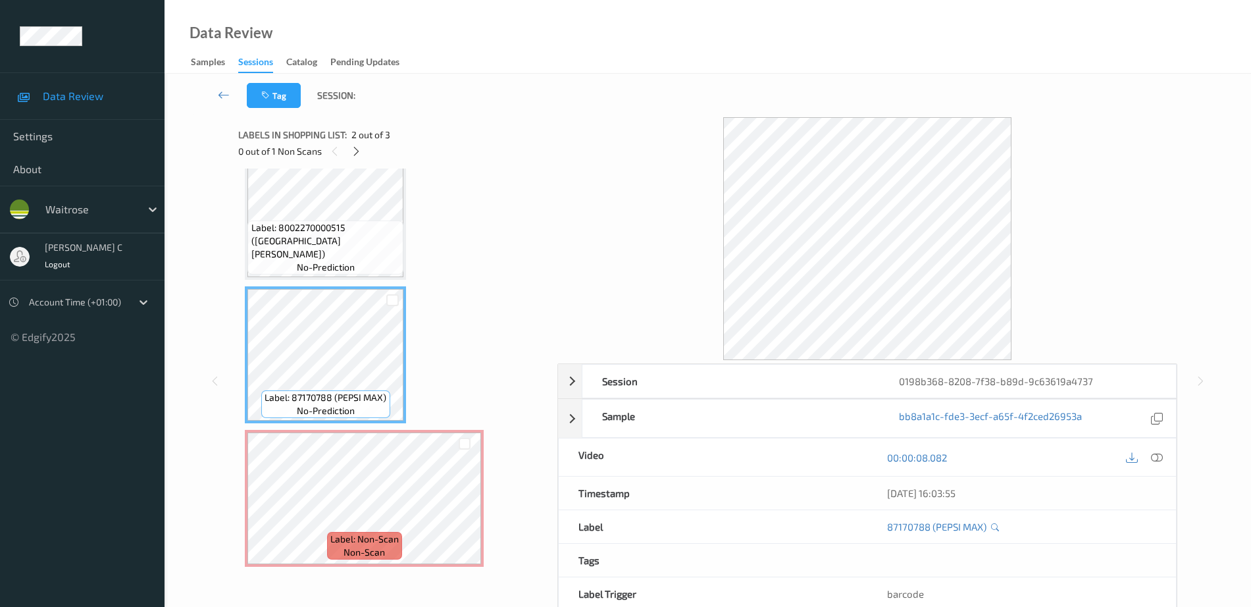
click at [347, 426] on div "Label: 8002270000515 (SAN PELLEGRINO) no-prediction Label: 87170788 (PEPSI MAX)…" at bounding box center [393, 355] width 297 height 424
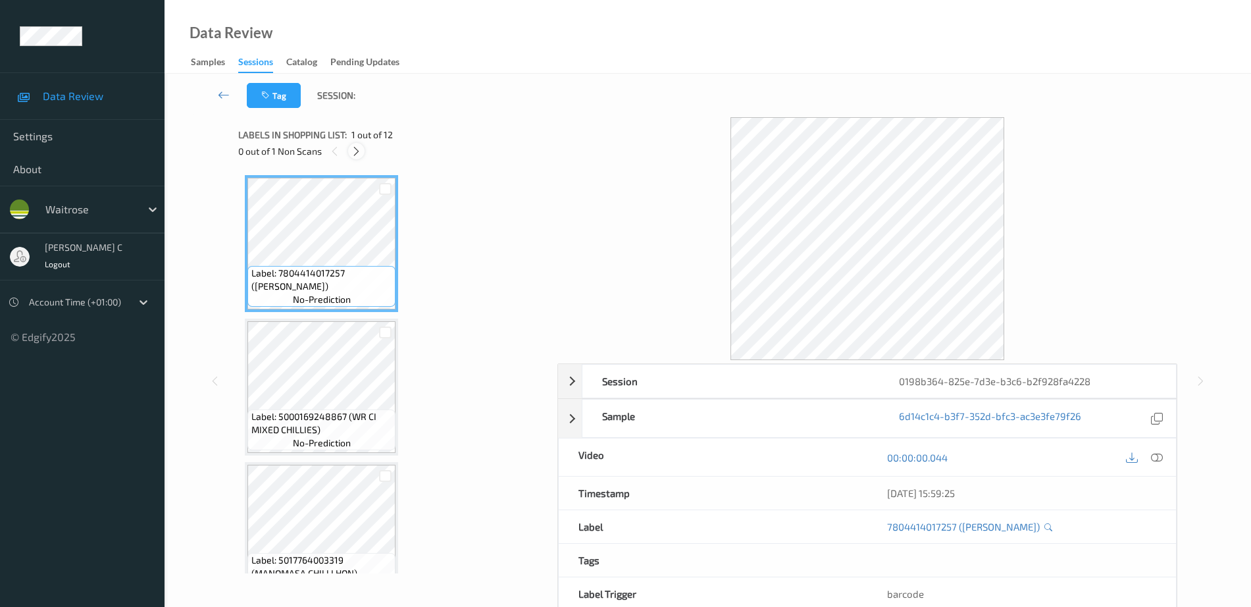
click at [357, 147] on icon at bounding box center [356, 151] width 11 height 12
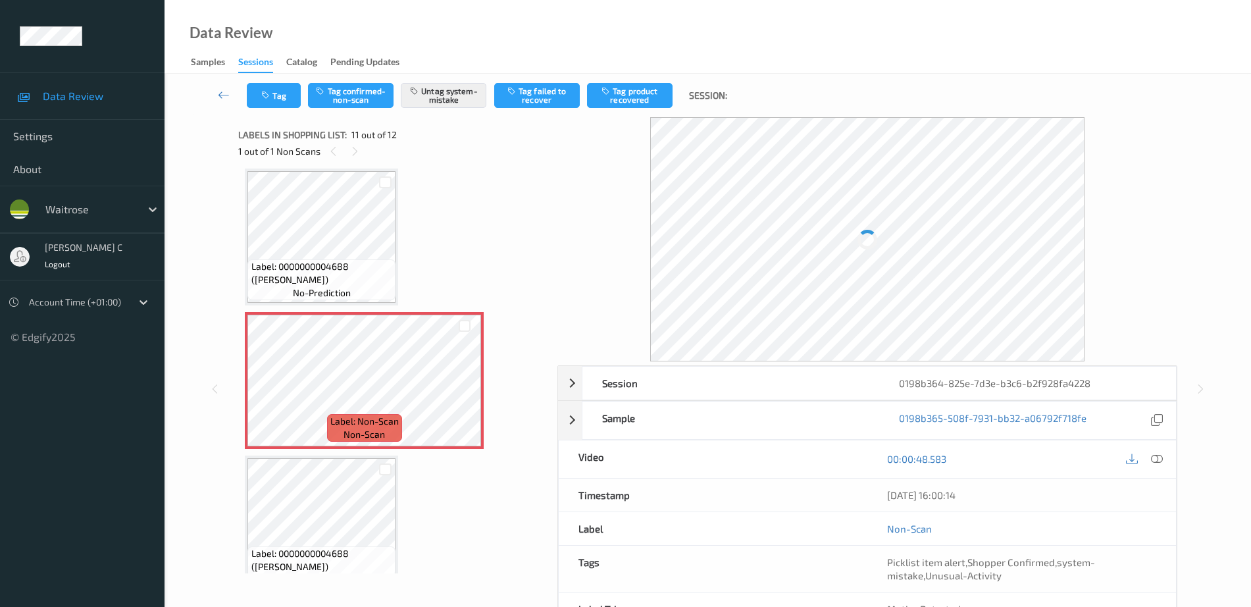
click at [344, 265] on span "Label: 0000000004688 (WR LEMON)" at bounding box center [321, 273] width 141 height 26
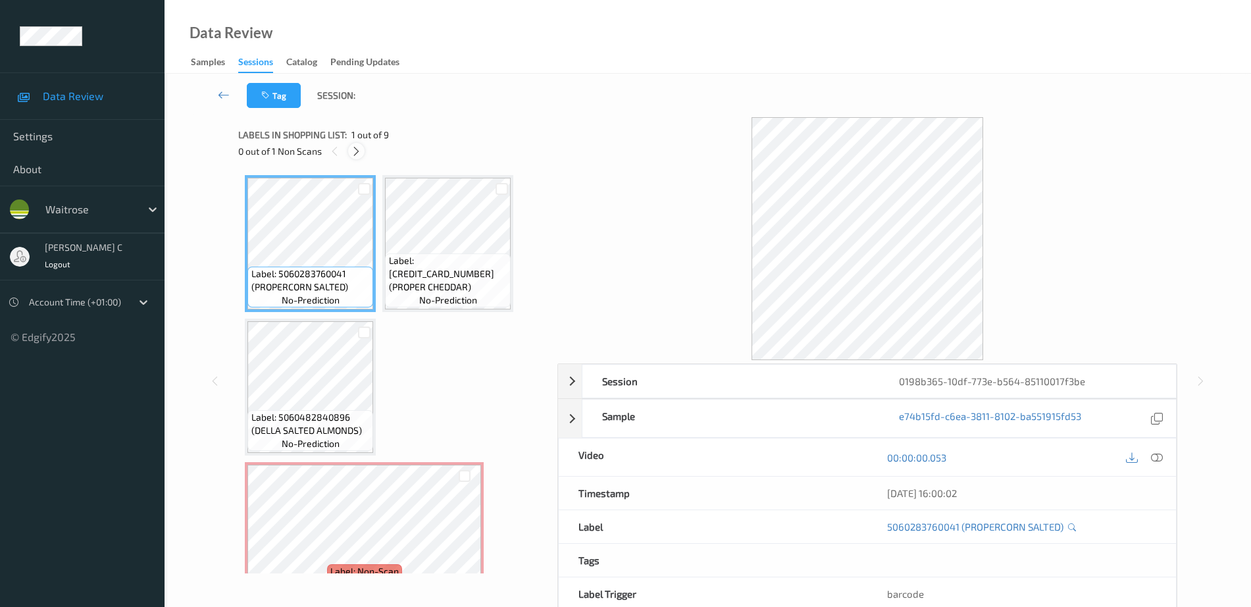
click at [357, 149] on icon at bounding box center [356, 151] width 11 height 12
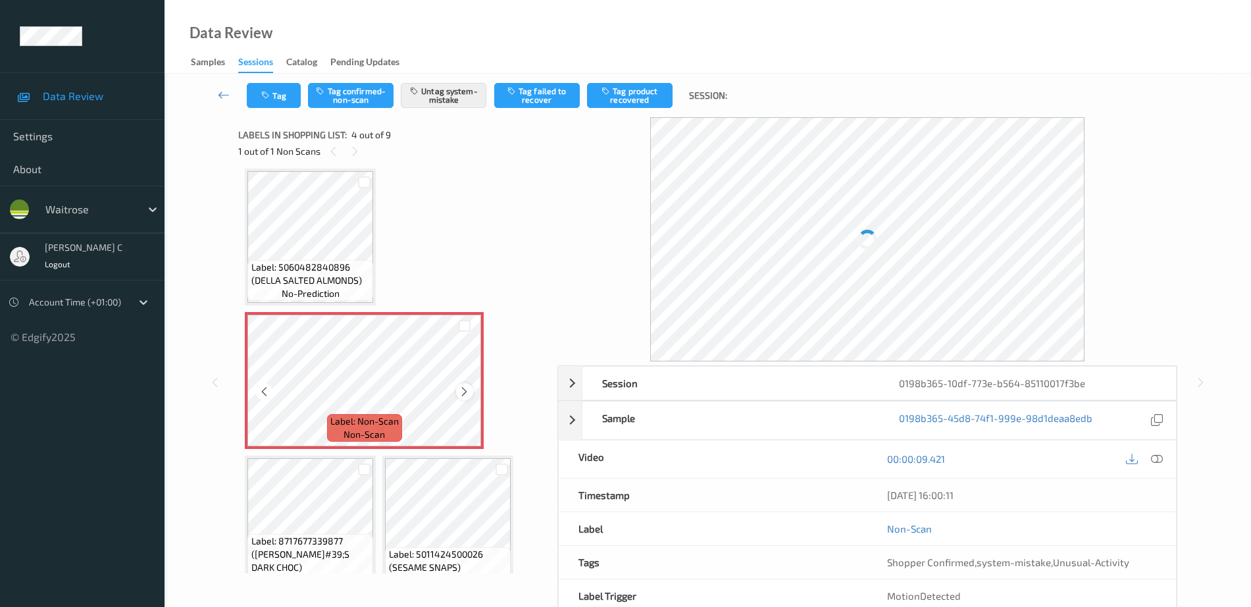
click at [470, 386] on icon at bounding box center [464, 392] width 11 height 12
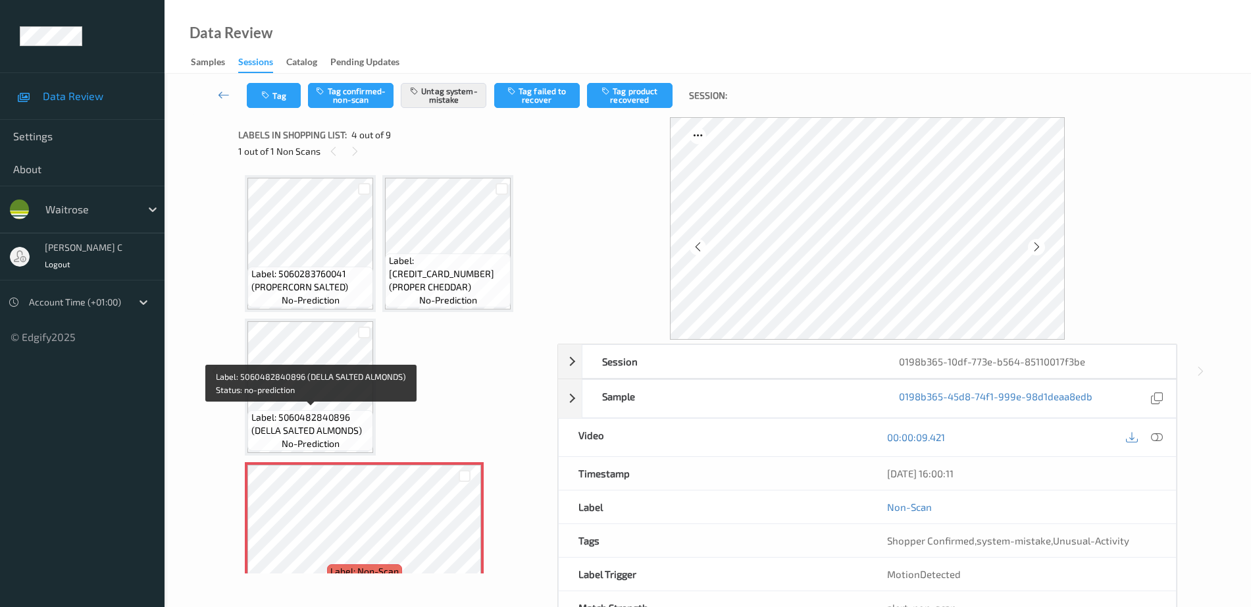
scroll to position [329, 0]
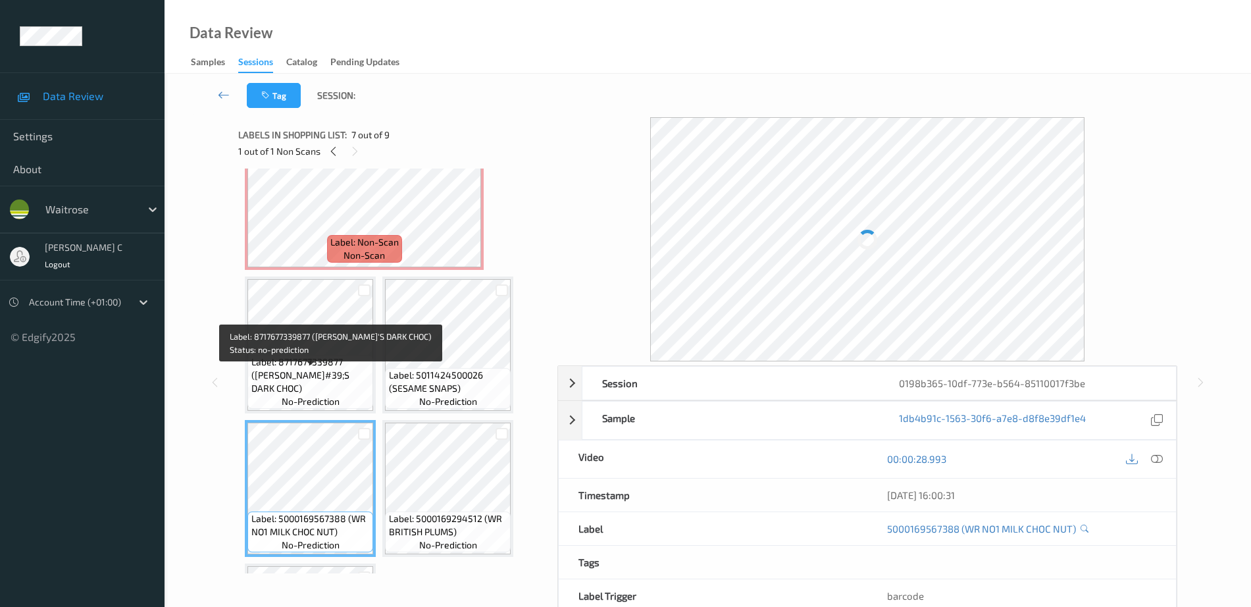
click at [327, 383] on span "Label: 8717677339877 (TONY&#39;S DARK CHOC)" at bounding box center [310, 374] width 119 height 39
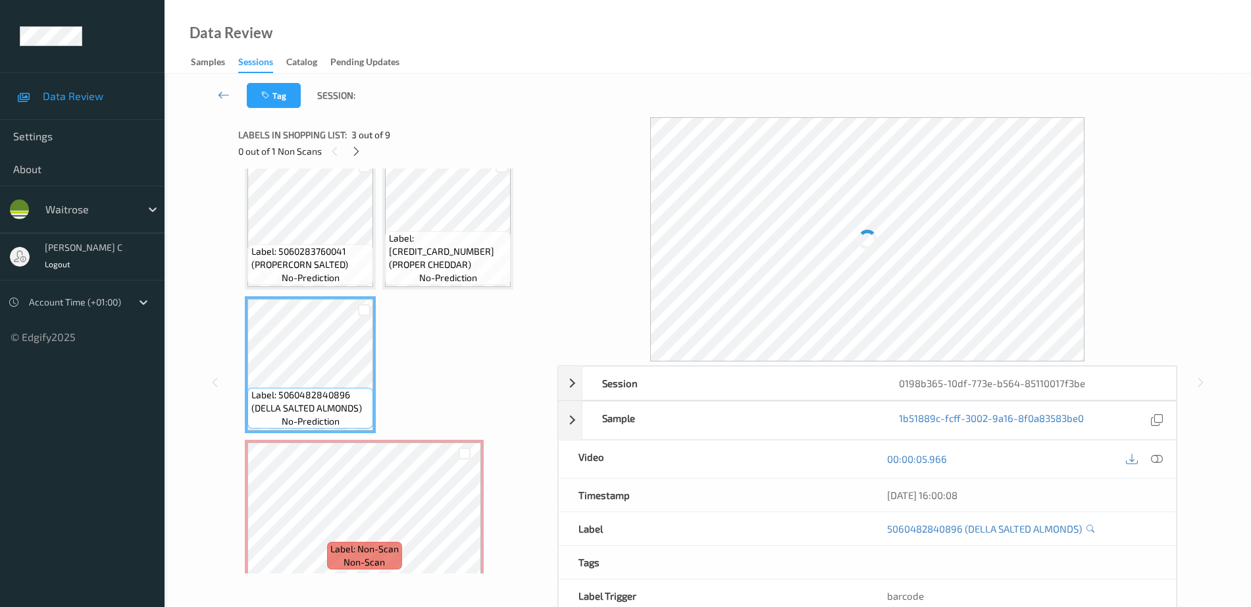
scroll to position [0, 0]
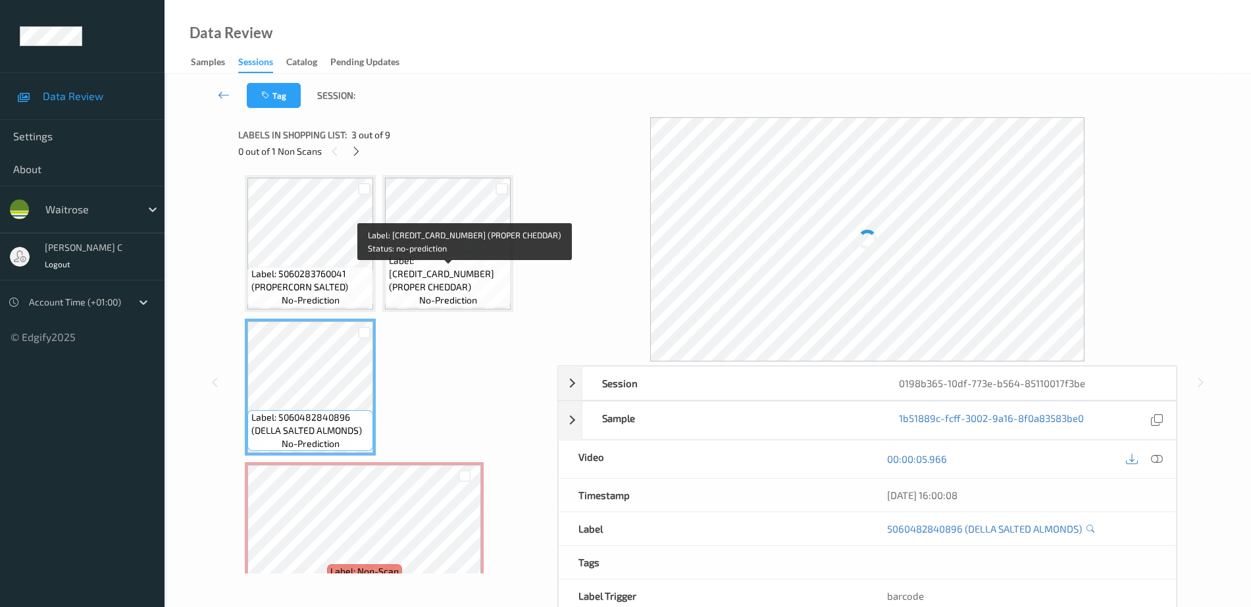
click at [451, 272] on span "Label: 5060283763554 (PROPER CHEDDAR)" at bounding box center [448, 273] width 119 height 39
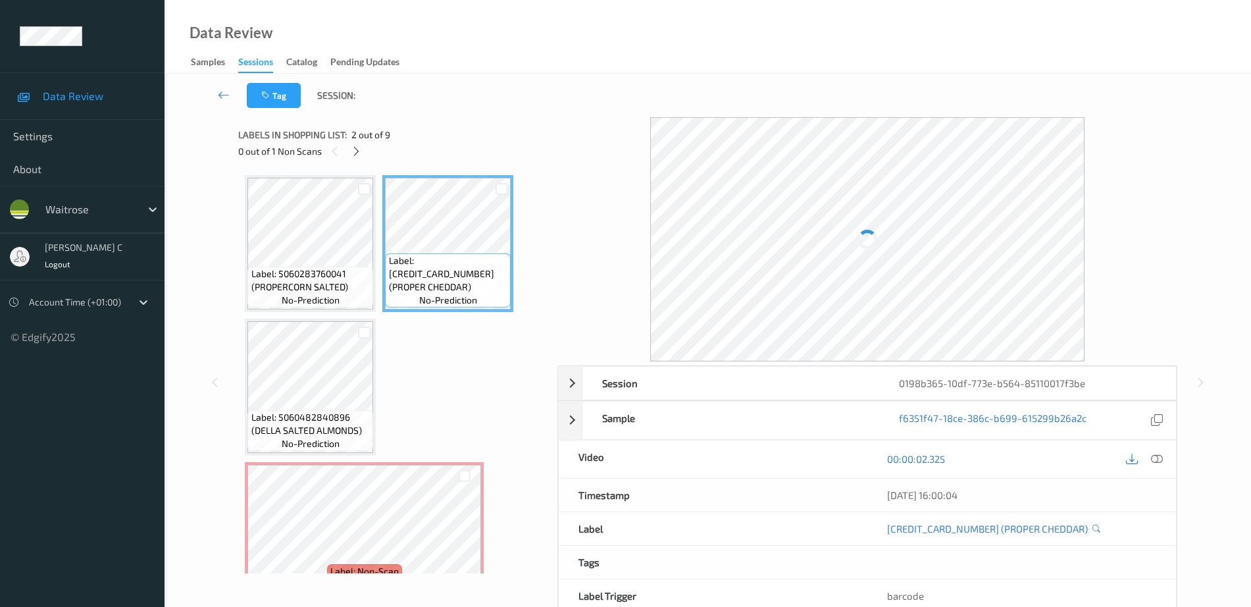
click at [1140, 457] on link at bounding box center [1132, 459] width 18 height 18
click at [1165, 459] on div at bounding box center [1157, 459] width 18 height 18
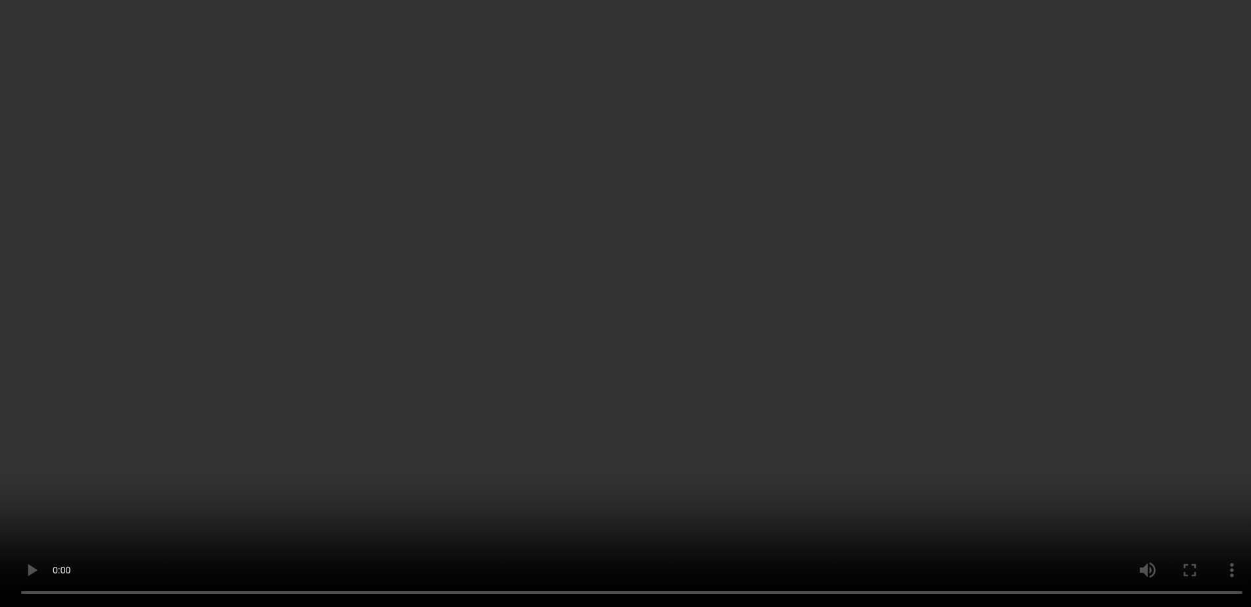
scroll to position [164, 0]
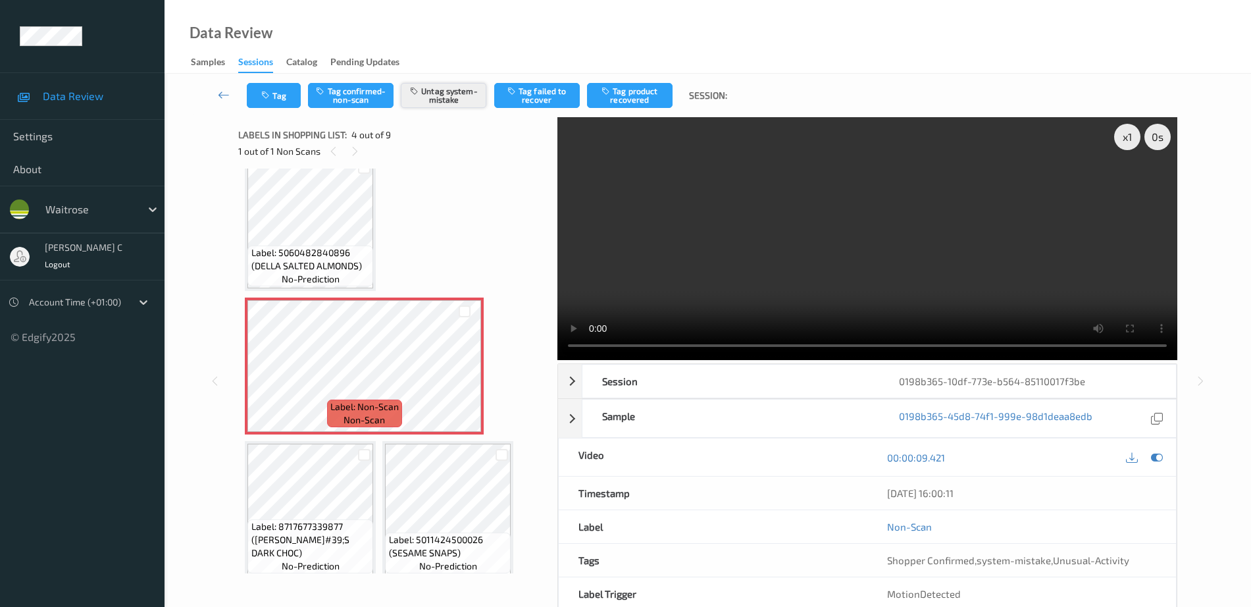
click at [466, 102] on button "Untag system-mistake" at bounding box center [444, 95] width 86 height 25
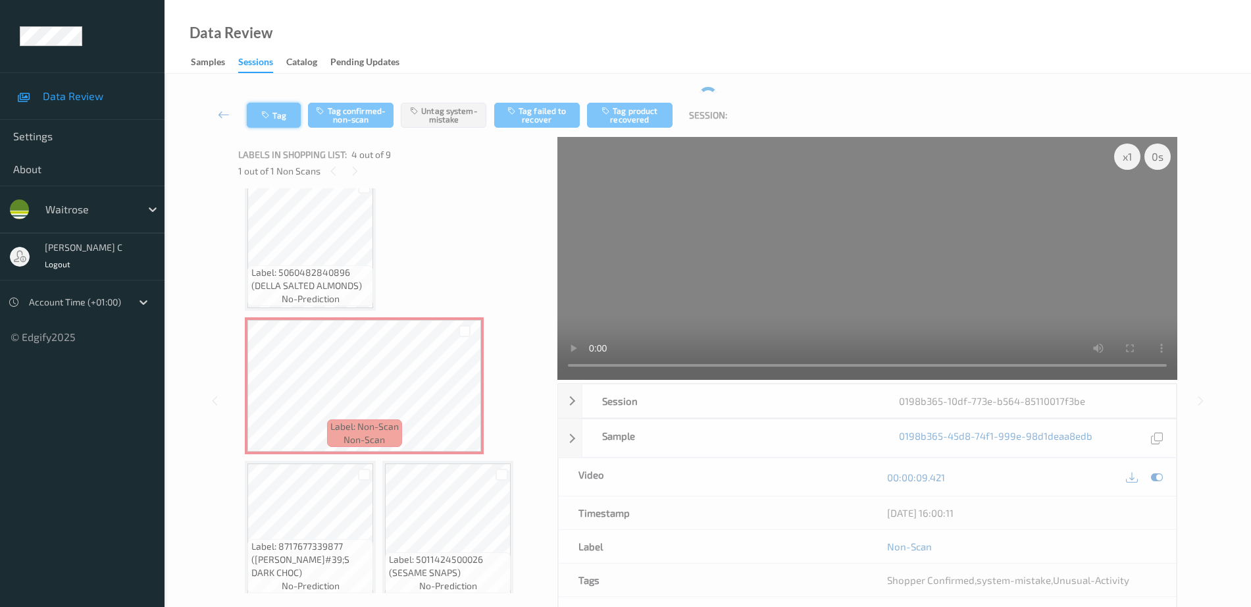
click at [280, 114] on button "Tag" at bounding box center [274, 115] width 54 height 25
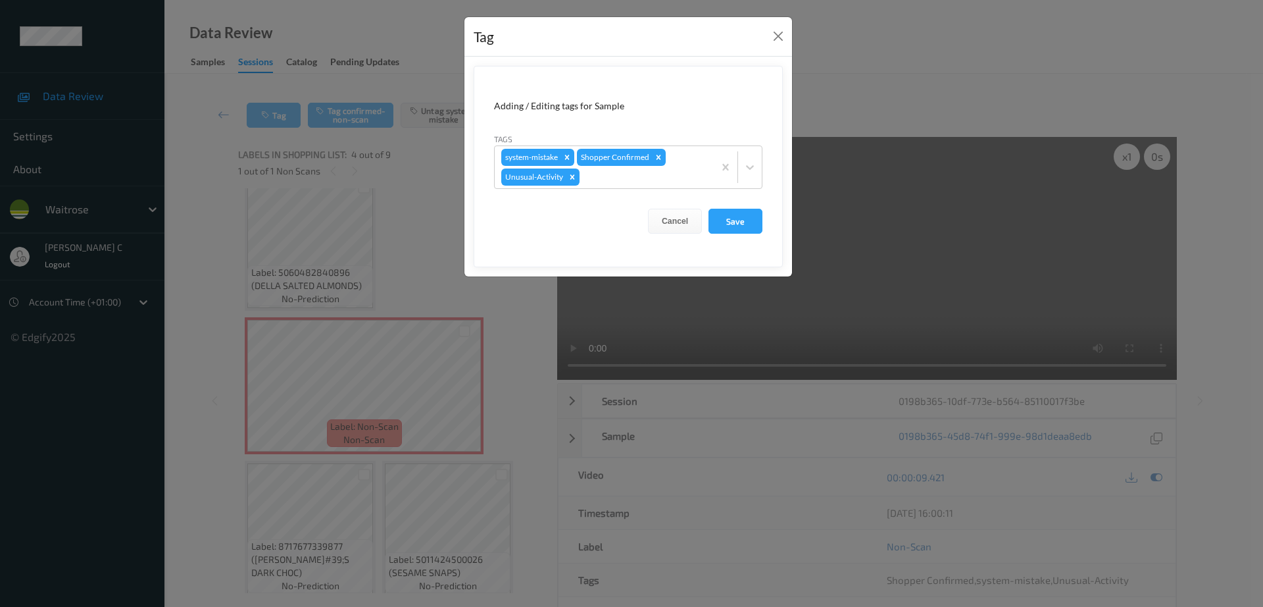
click at [569, 178] on icon "Remove Unusual-Activity" at bounding box center [572, 176] width 9 height 9
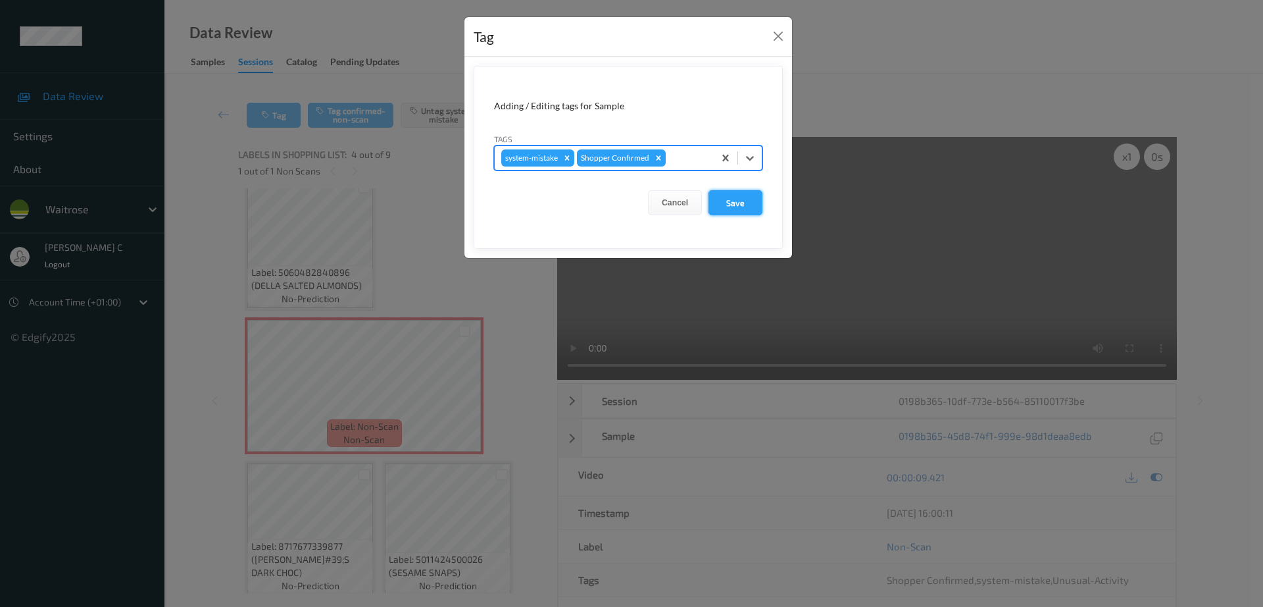
click at [727, 207] on button "Save" at bounding box center [736, 202] width 54 height 25
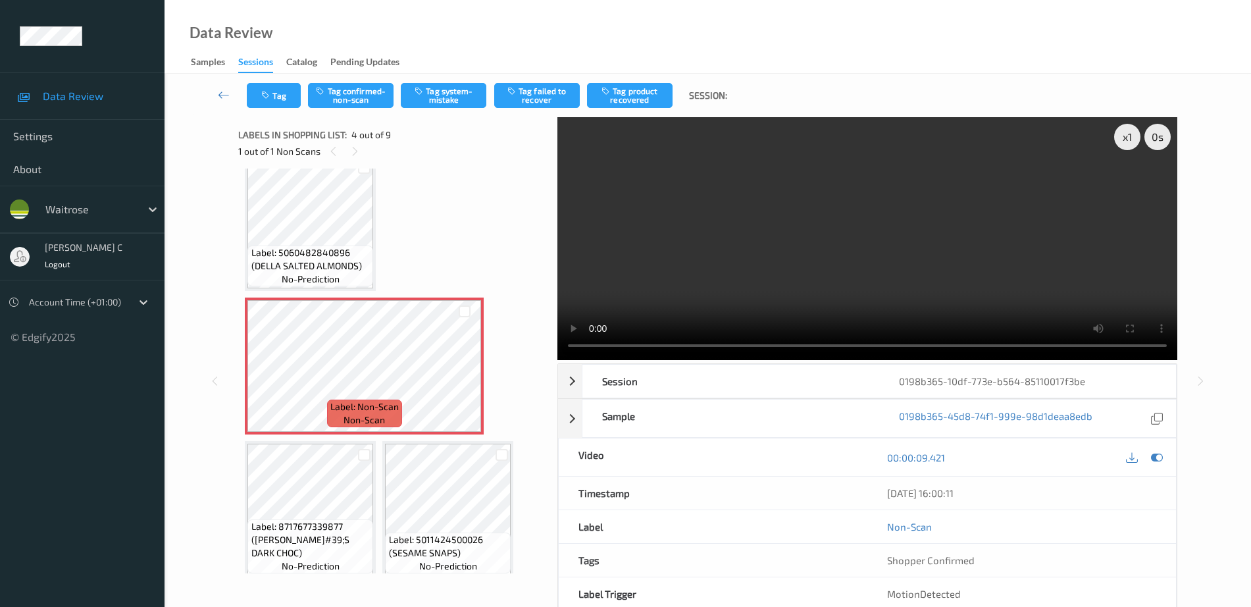
click at [315, 257] on span "Label: 5060482840896 (DELLA SALTED ALMONDS)" at bounding box center [310, 259] width 119 height 26
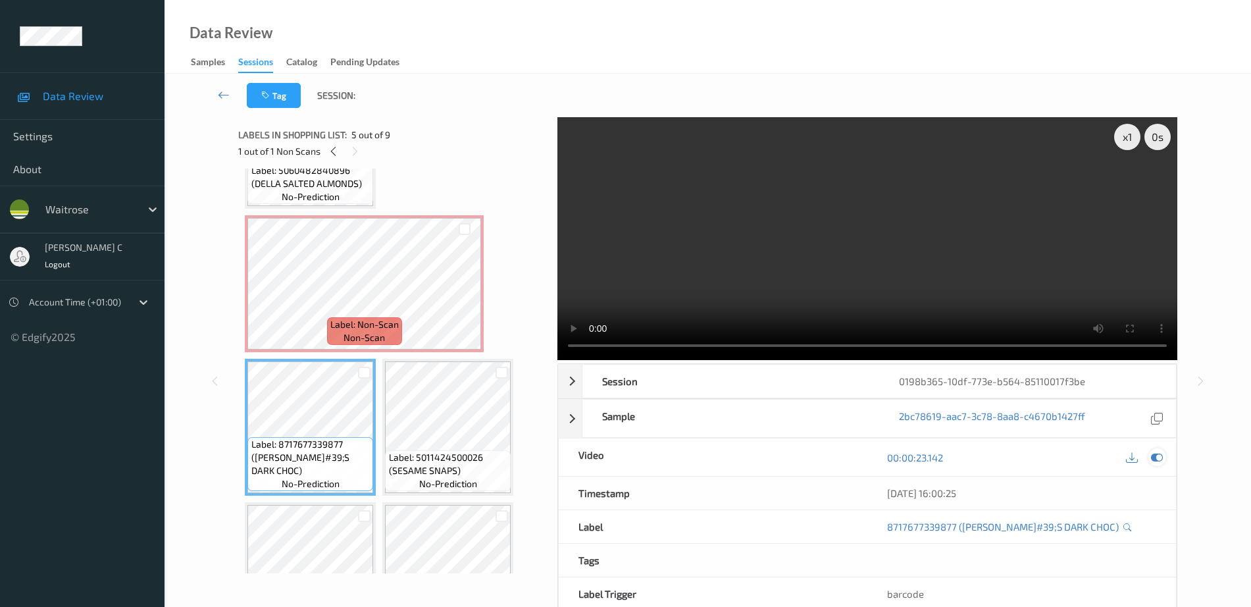
click at [1156, 458] on icon at bounding box center [1157, 457] width 12 height 12
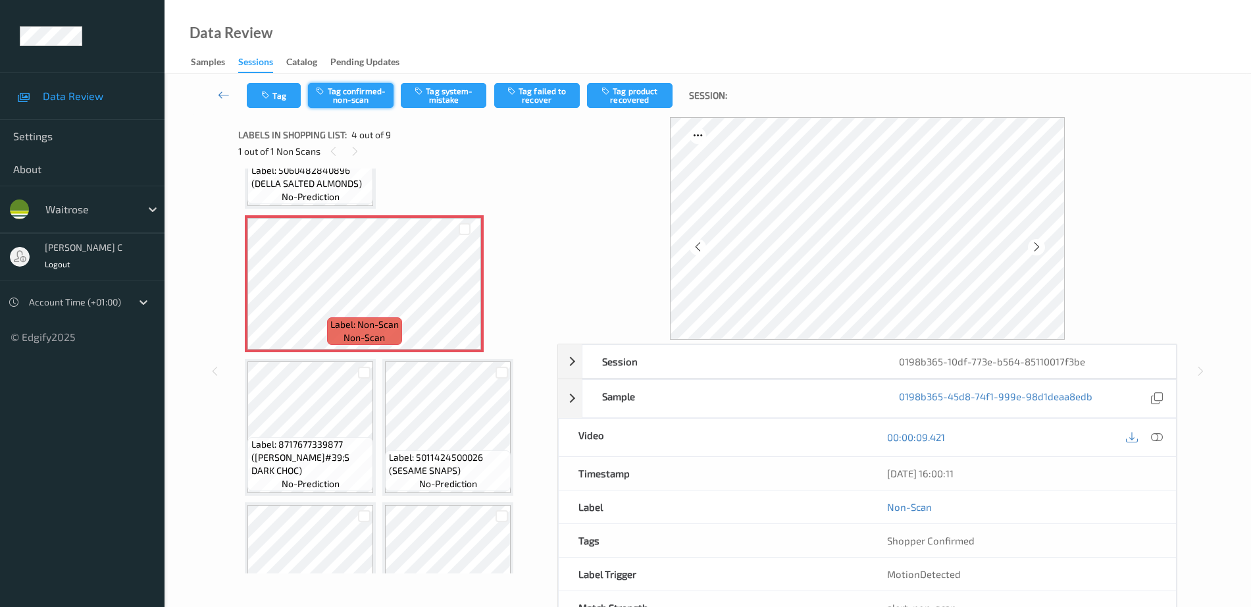
click at [340, 90] on button "Tag confirmed-non-scan" at bounding box center [351, 95] width 86 height 25
click at [597, 94] on button "Tag product recovered" at bounding box center [630, 95] width 86 height 25
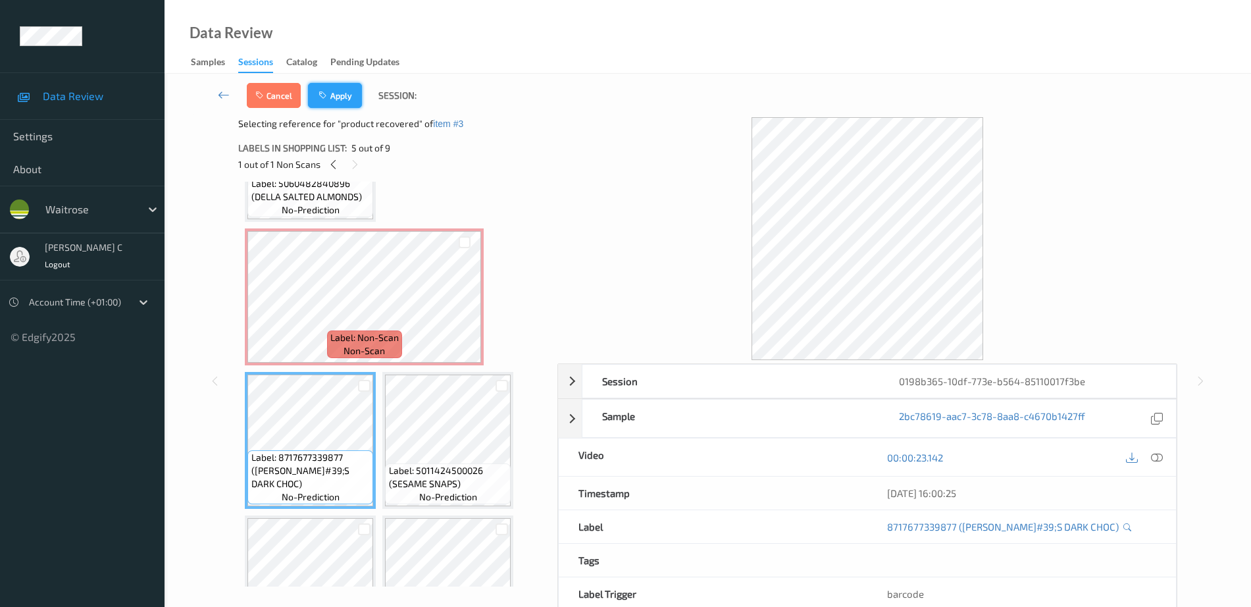
click at [332, 96] on button "Apply" at bounding box center [335, 95] width 54 height 25
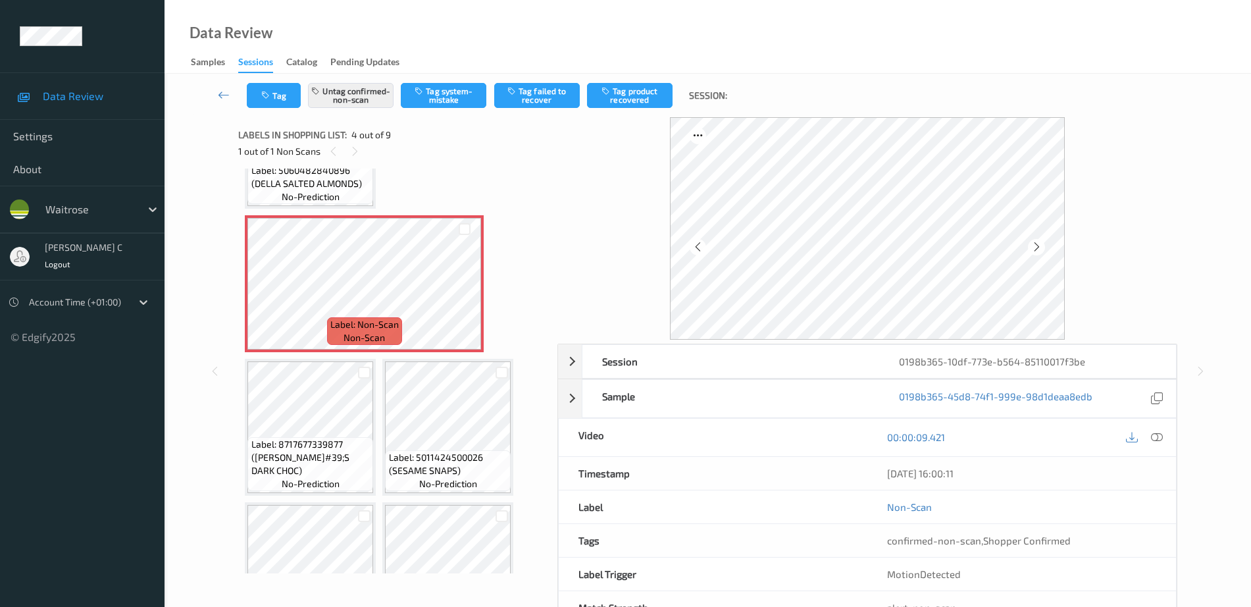
scroll to position [150, 0]
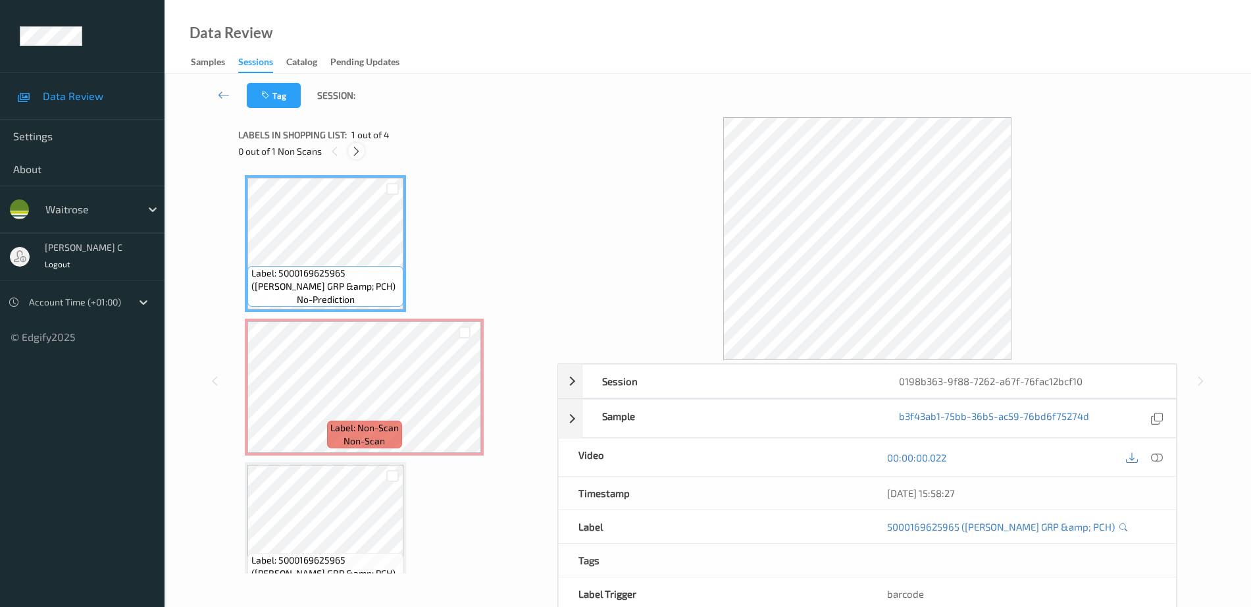
click at [360, 149] on icon at bounding box center [356, 151] width 11 height 12
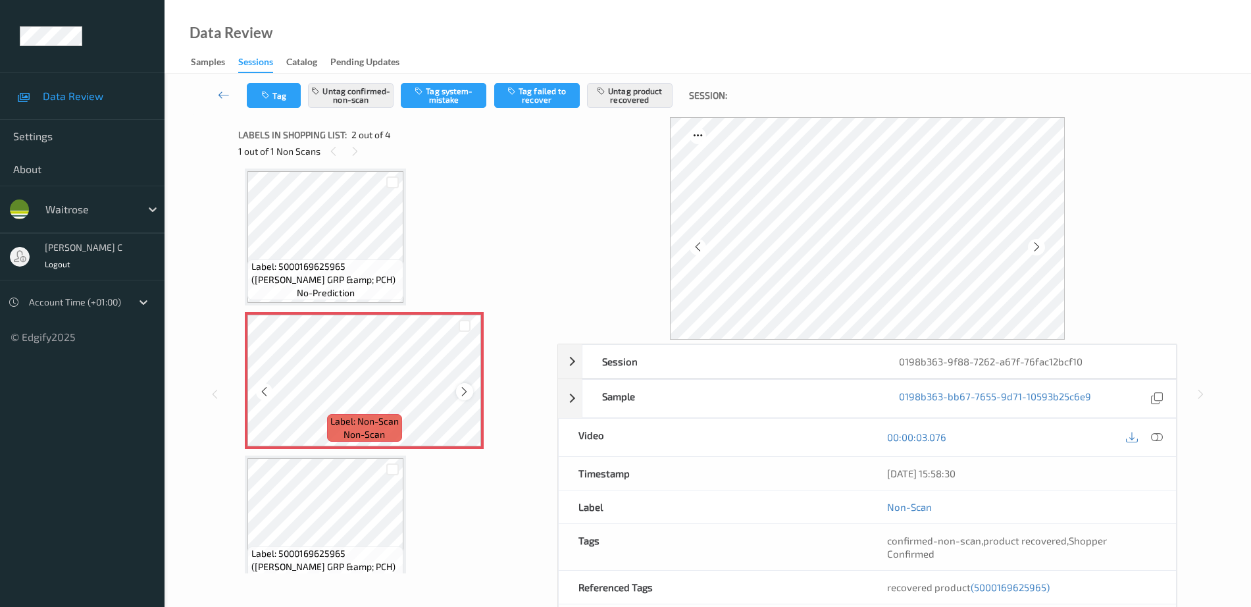
click at [459, 393] on icon at bounding box center [464, 392] width 11 height 12
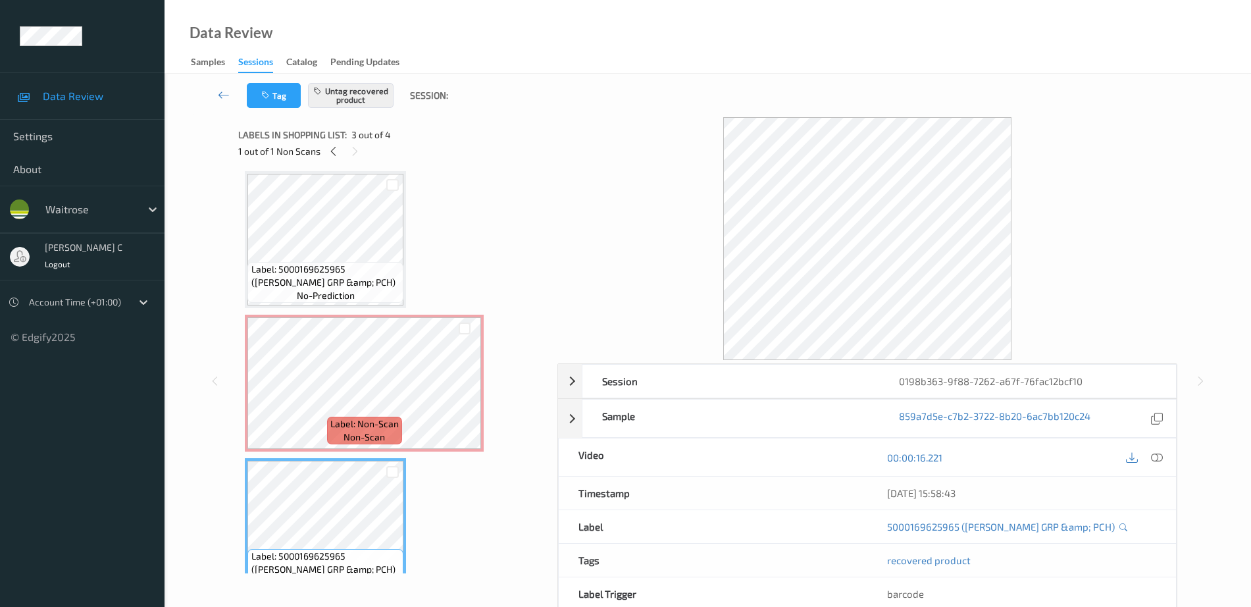
scroll to position [0, 0]
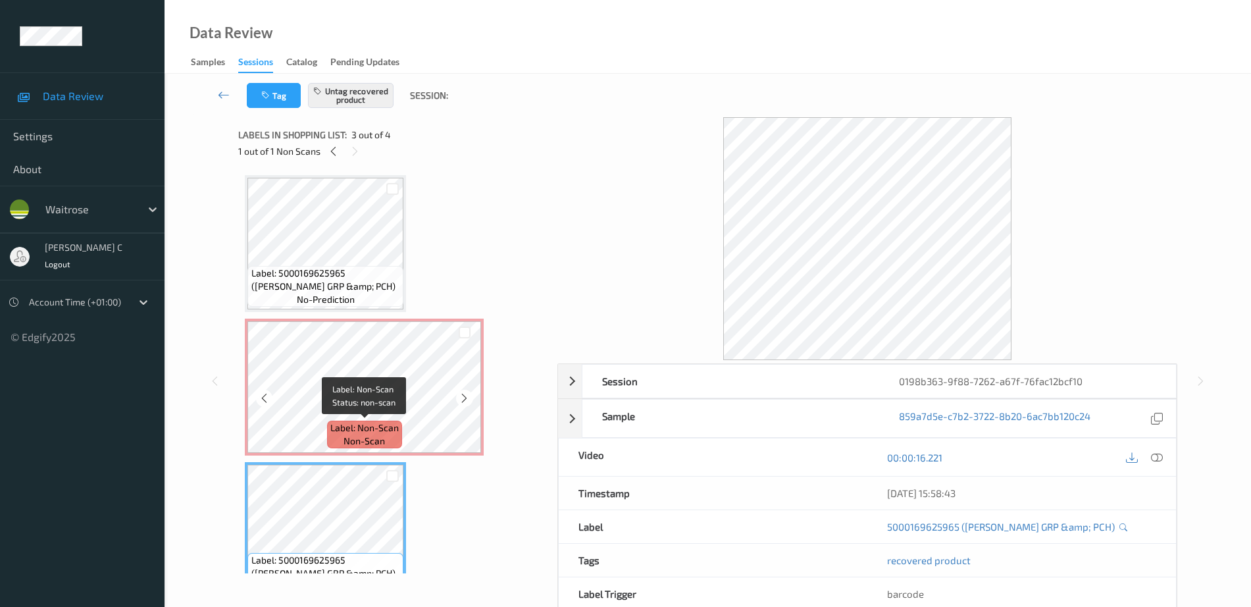
click at [350, 426] on span "Label: Non-Scan" at bounding box center [364, 427] width 68 height 13
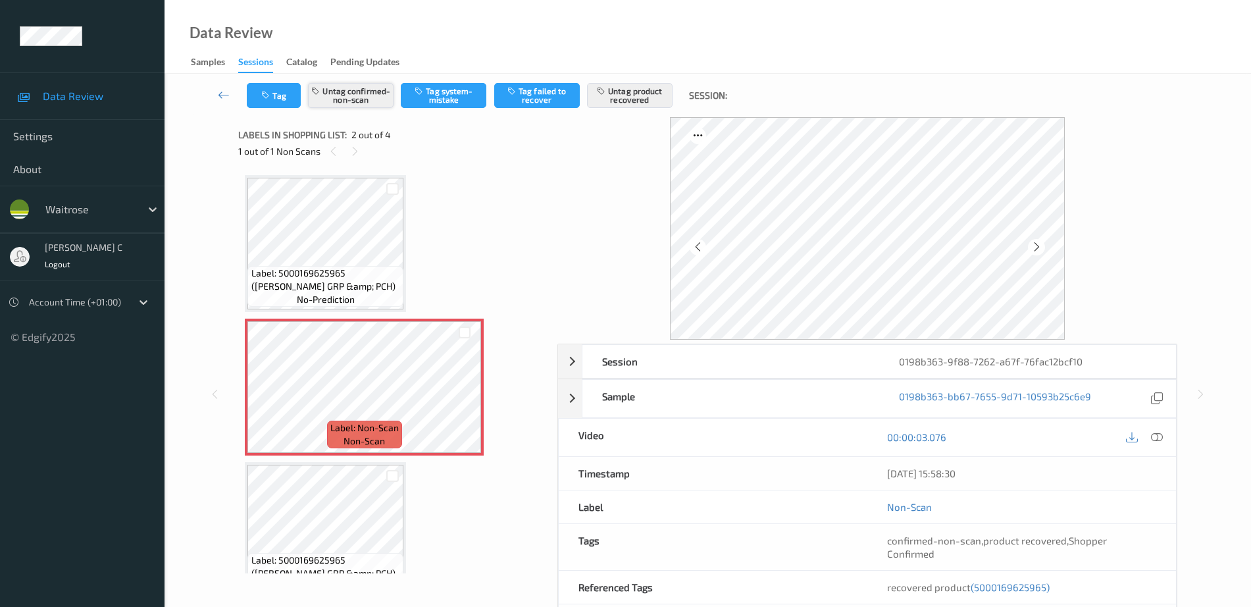
click at [359, 86] on button "Untag confirmed-non-scan" at bounding box center [351, 95] width 86 height 25
click at [357, 93] on button "Untag confirmed-non-scan" at bounding box center [351, 95] width 86 height 25
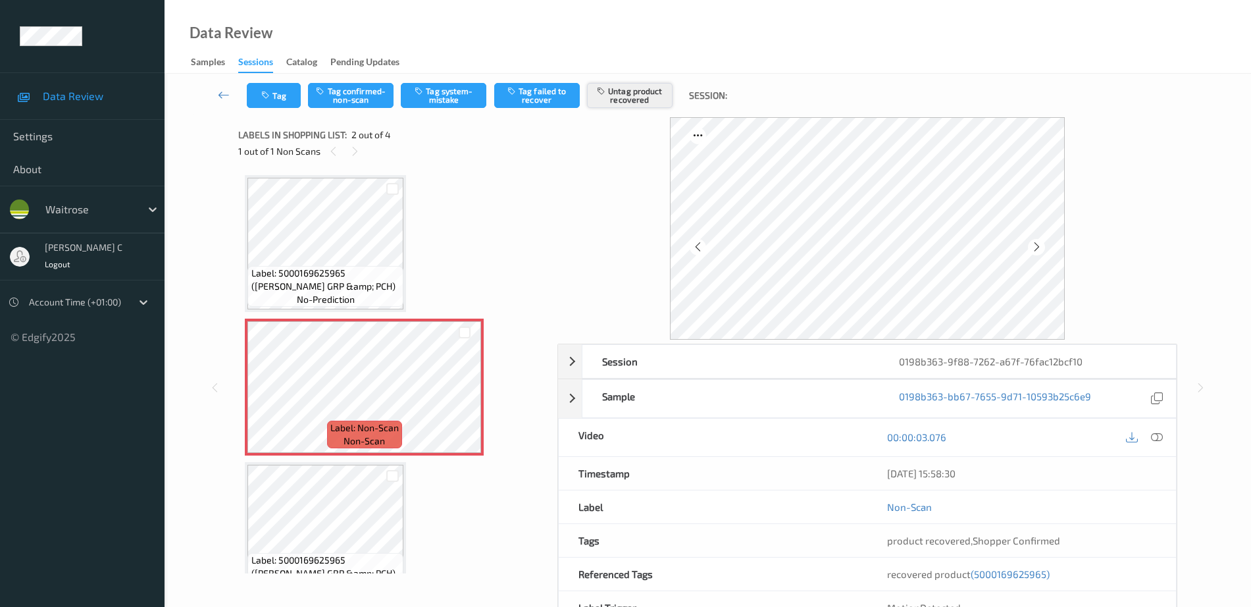
click at [647, 94] on button "Untag product recovered" at bounding box center [630, 95] width 86 height 25
click at [449, 97] on button "Tag system-mistake" at bounding box center [444, 95] width 86 height 25
click at [268, 101] on button "Tag" at bounding box center [274, 95] width 54 height 25
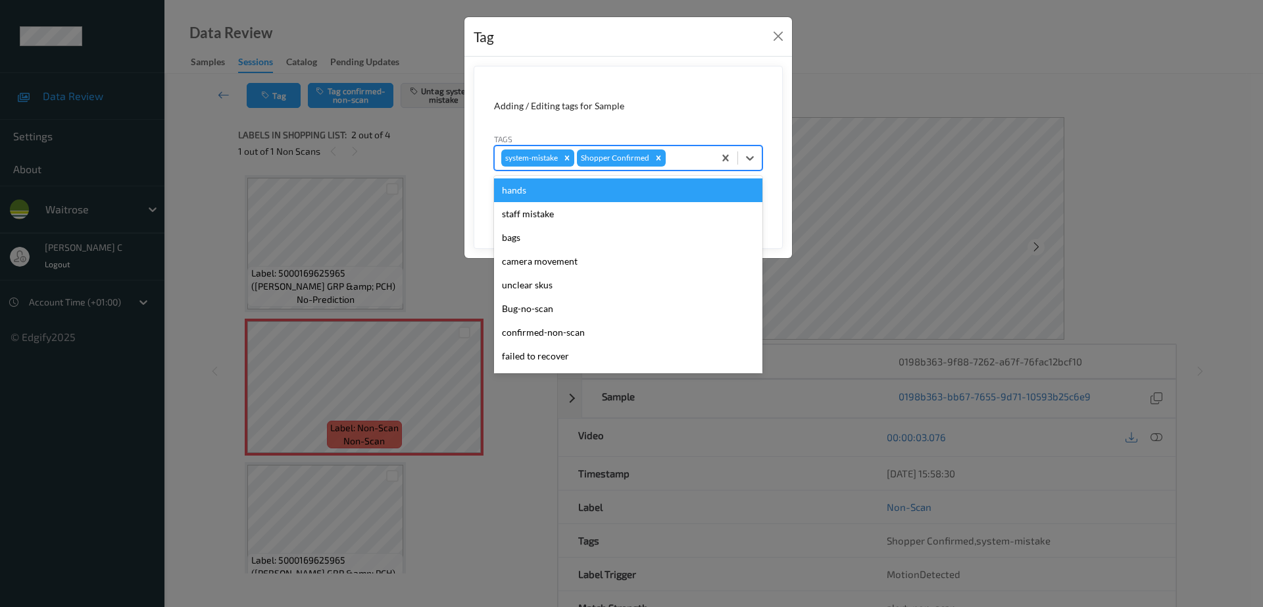
click at [687, 157] on div at bounding box center [688, 158] width 39 height 16
type input "un"
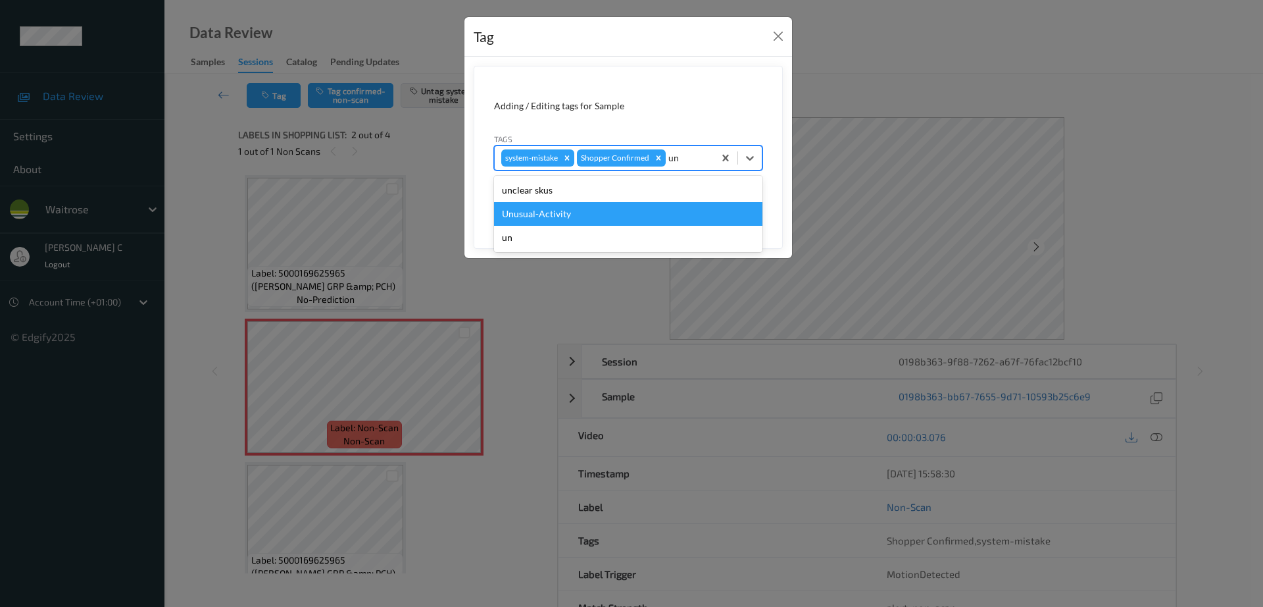
click at [593, 207] on div "Unusual-Activity" at bounding box center [628, 214] width 268 height 24
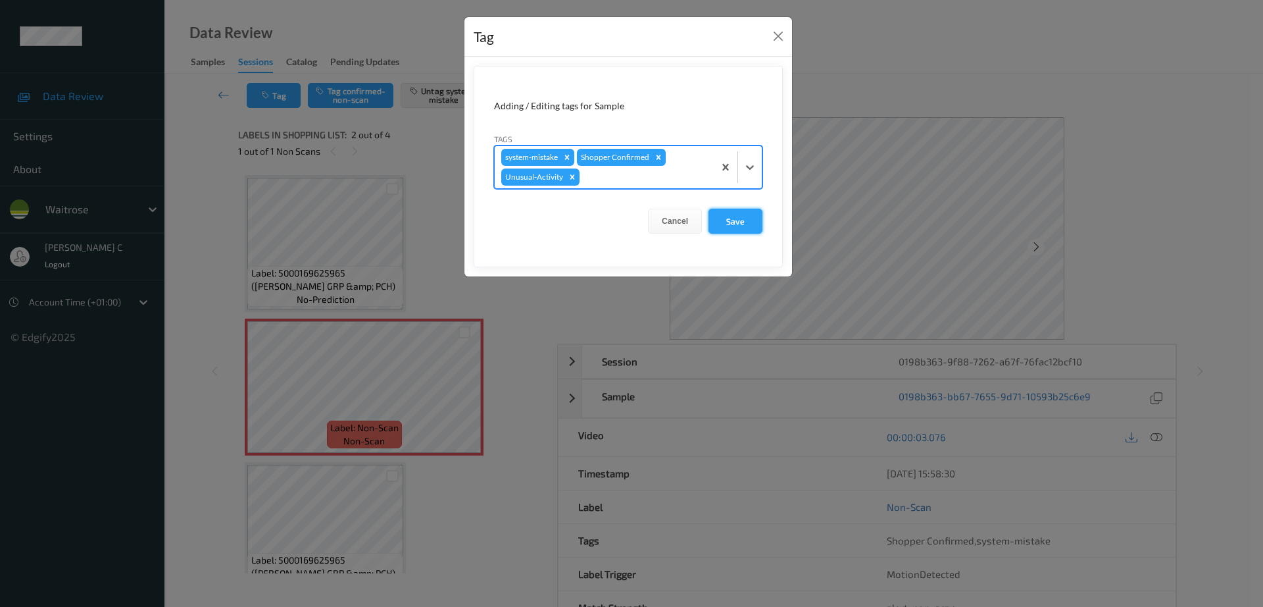
click at [736, 225] on button "Save" at bounding box center [736, 221] width 54 height 25
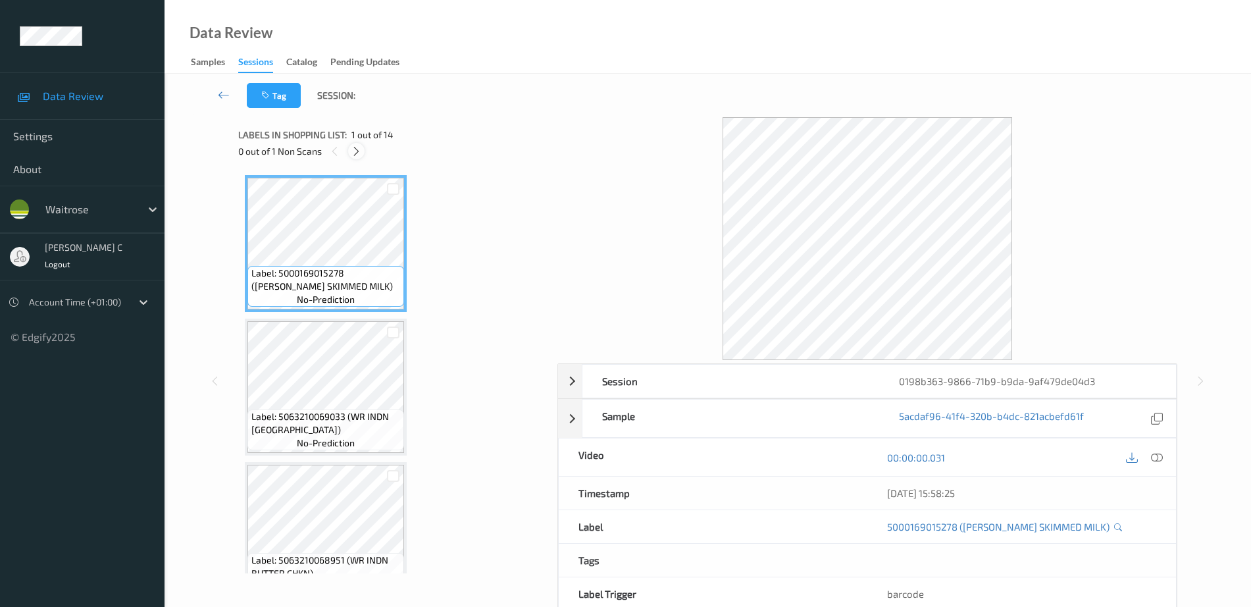
click at [354, 149] on icon at bounding box center [356, 151] width 11 height 12
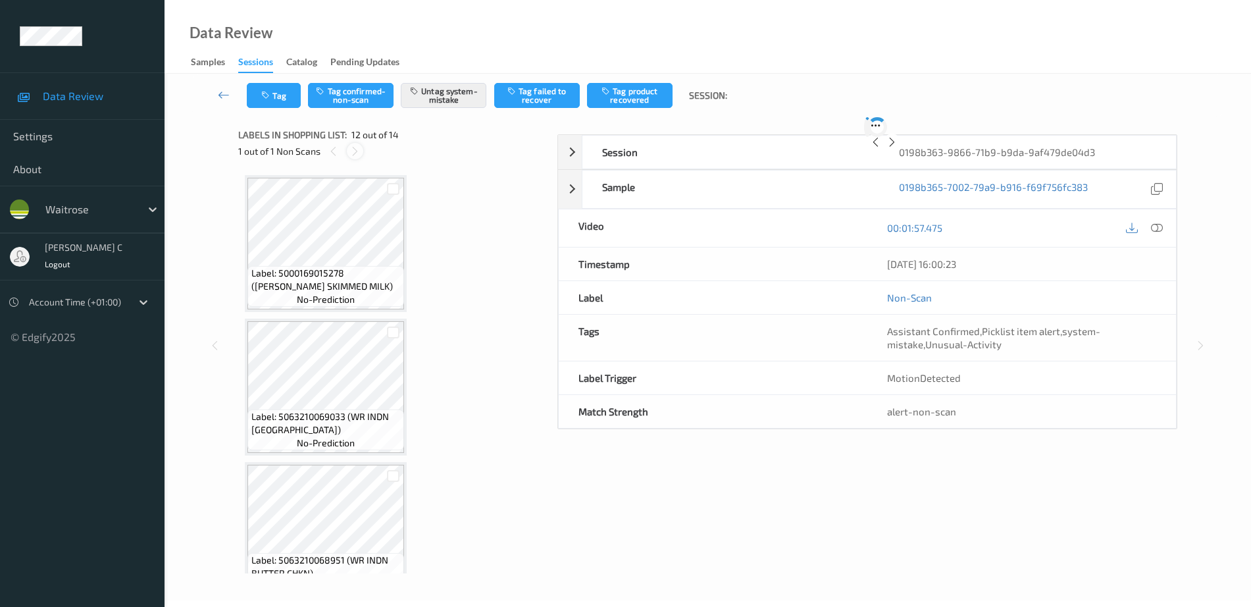
scroll to position [1441, 0]
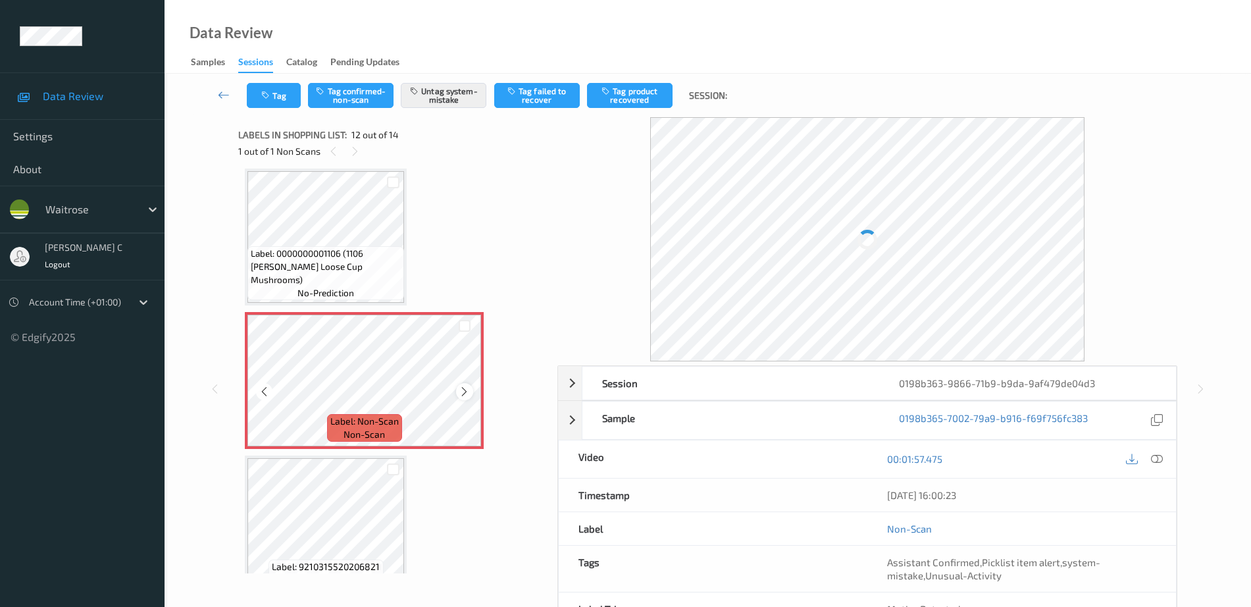
click at [461, 393] on icon at bounding box center [464, 392] width 11 height 12
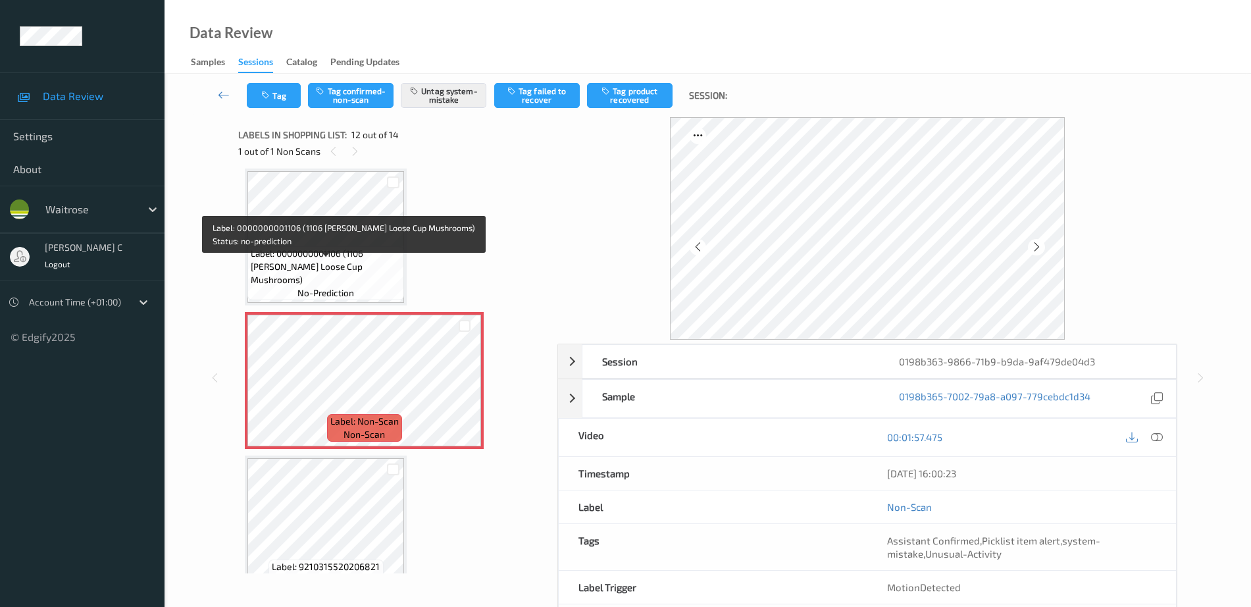
click at [349, 280] on span "Label: 0000000001106 (1106 WR Ess Loose Cup Mushrooms)" at bounding box center [326, 266] width 150 height 39
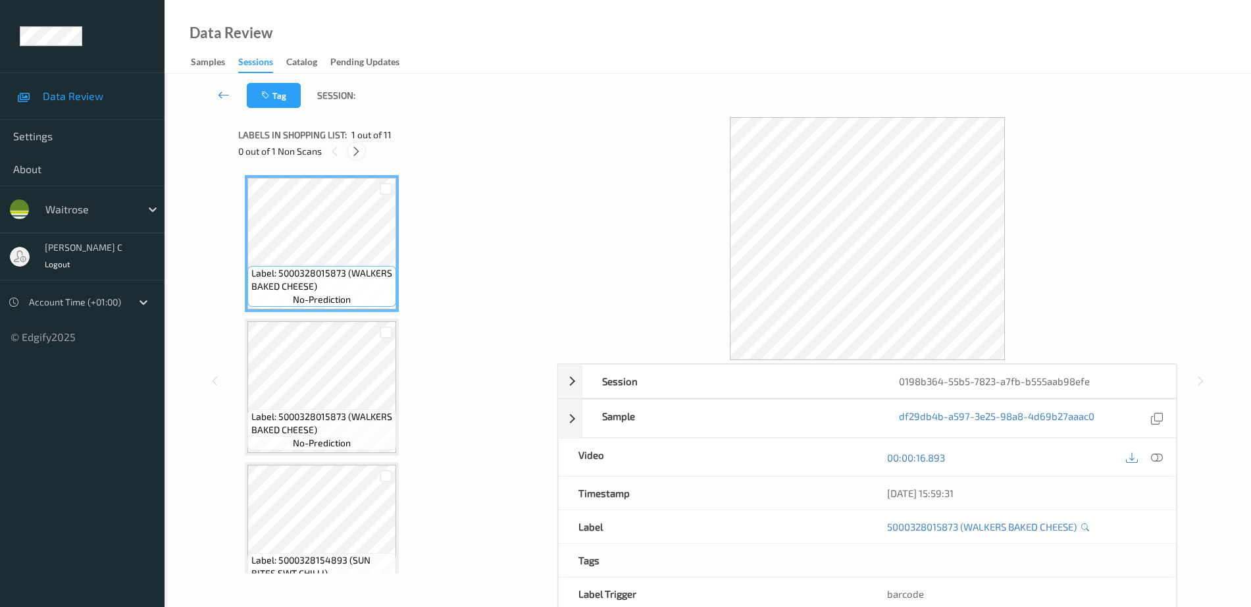
click at [359, 153] on icon at bounding box center [356, 151] width 11 height 12
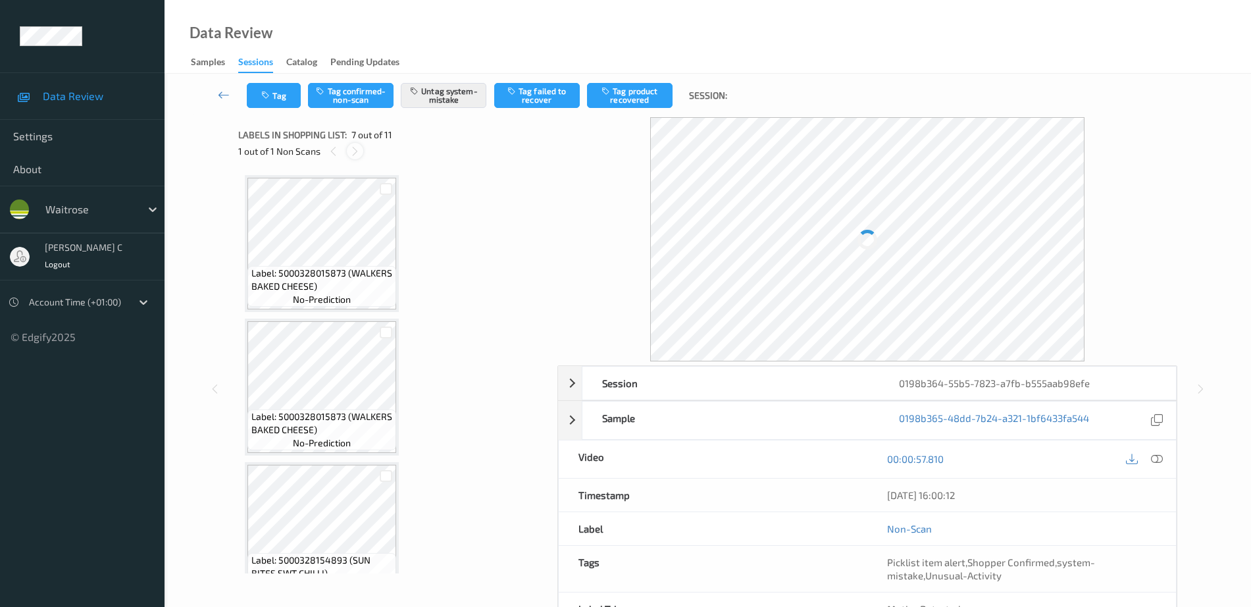
scroll to position [724, 0]
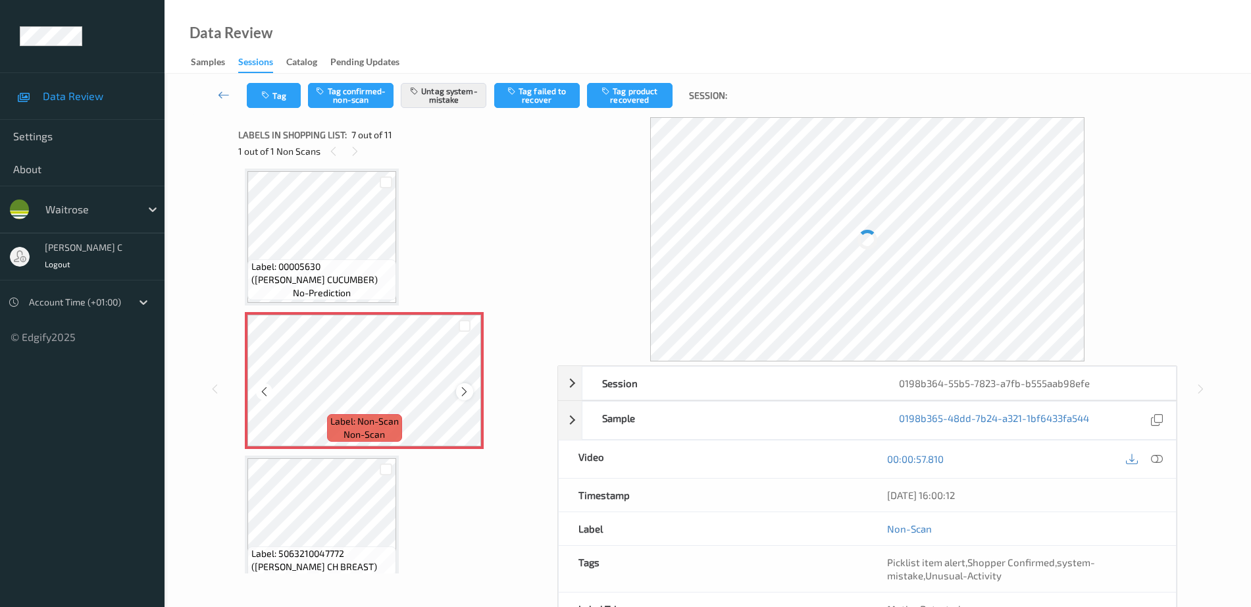
click at [468, 389] on icon at bounding box center [464, 392] width 11 height 12
click at [465, 391] on icon at bounding box center [464, 392] width 11 height 12
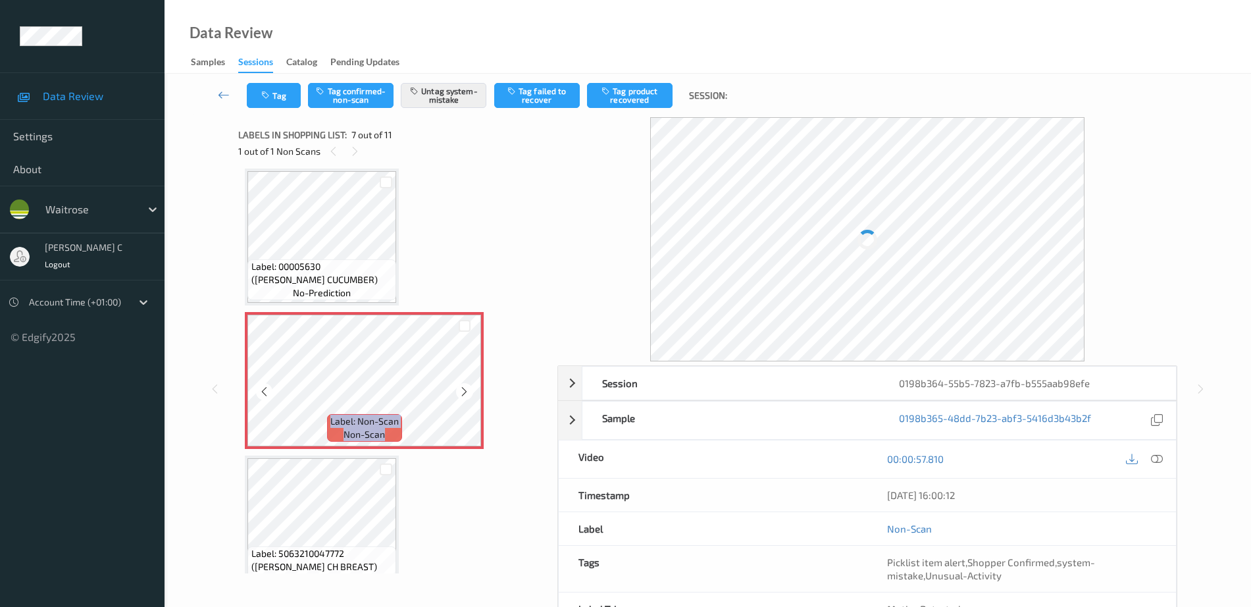
click at [465, 391] on icon at bounding box center [464, 392] width 11 height 12
click at [465, 393] on icon at bounding box center [464, 392] width 11 height 12
click at [272, 101] on button "Tag" at bounding box center [274, 95] width 54 height 25
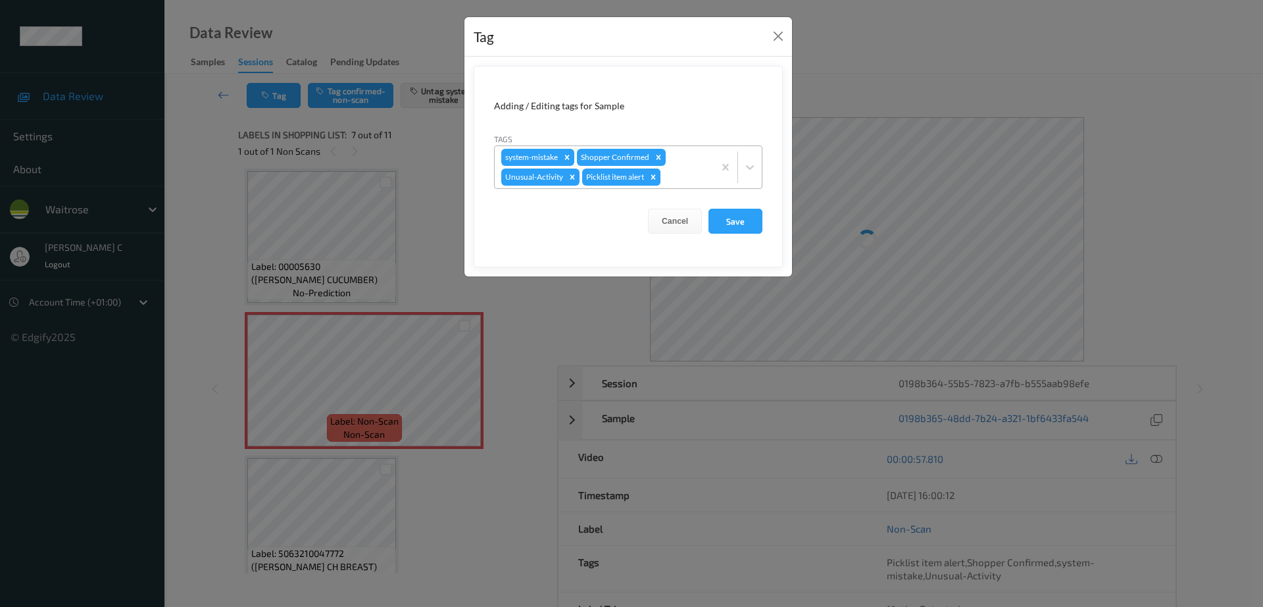
click at [655, 178] on icon "Remove Picklist item alert" at bounding box center [653, 176] width 5 height 5
click at [726, 220] on button "Save" at bounding box center [736, 221] width 54 height 25
click at [737, 224] on button "Save" at bounding box center [736, 221] width 54 height 25
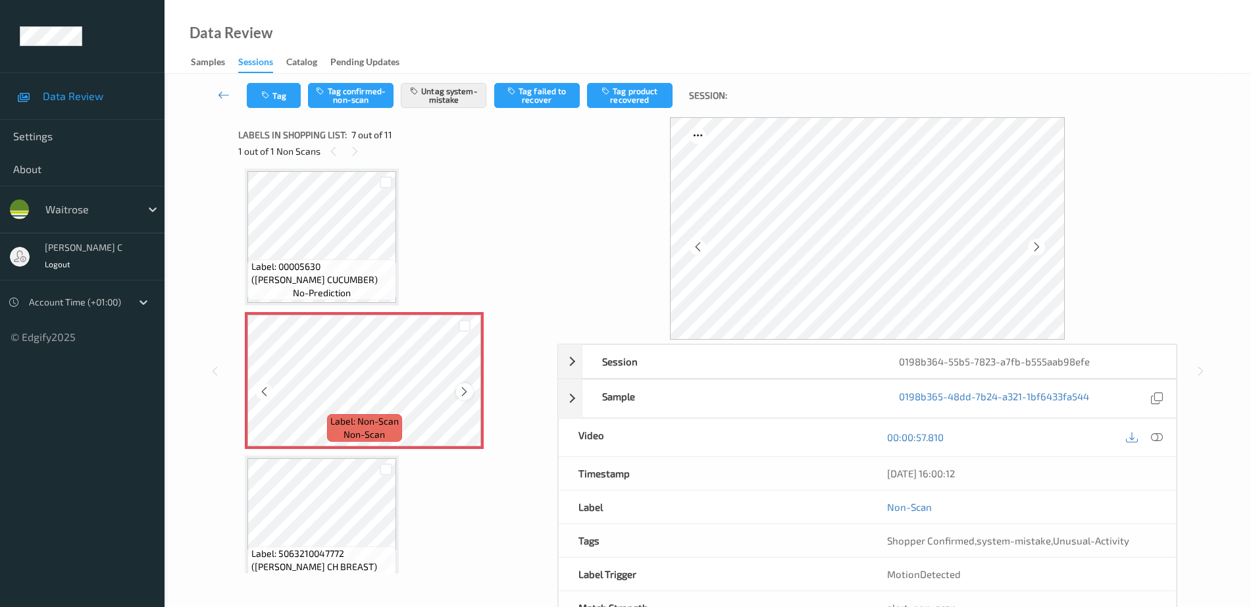
click at [463, 395] on icon at bounding box center [464, 392] width 11 height 12
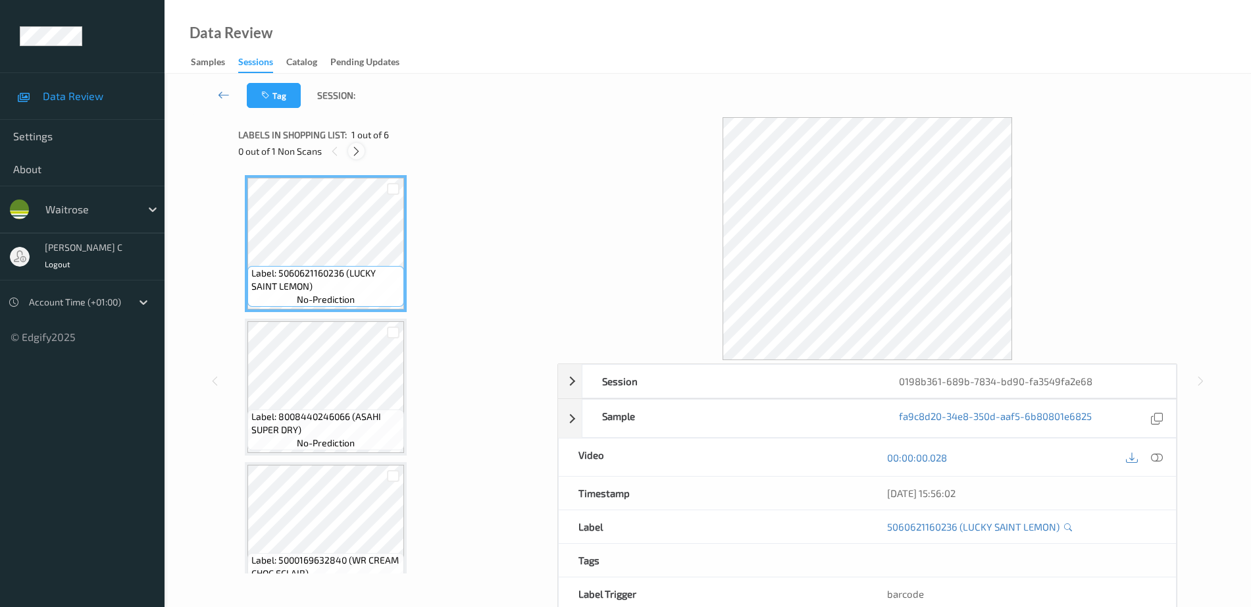
click at [357, 151] on icon at bounding box center [356, 151] width 11 height 12
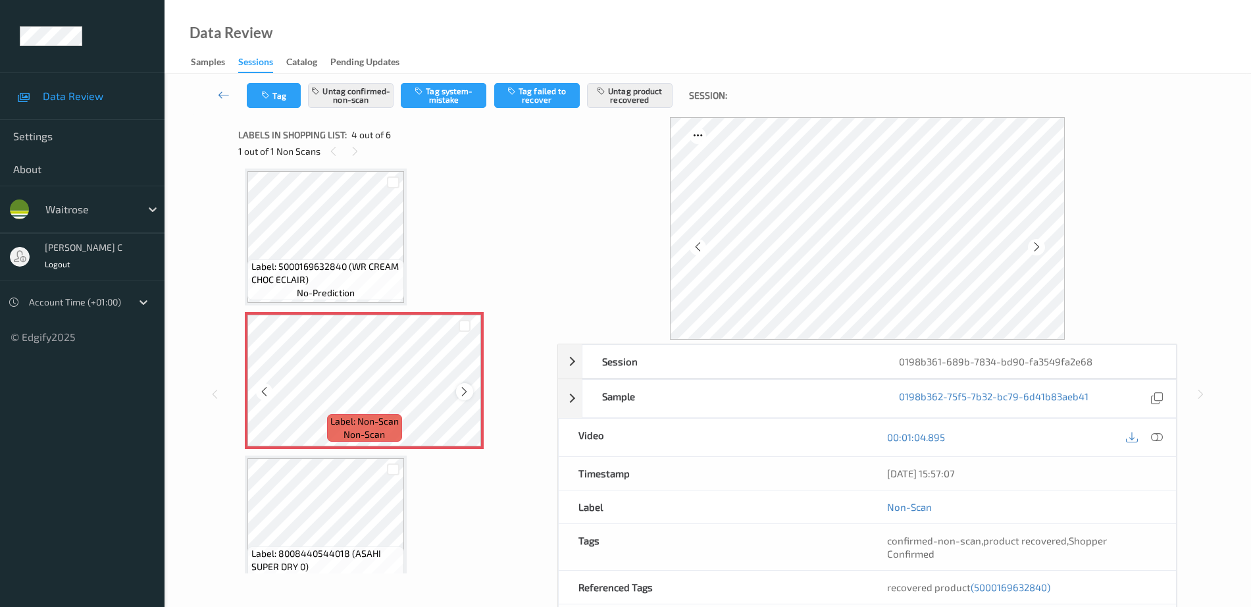
click at [464, 392] on icon at bounding box center [464, 392] width 11 height 12
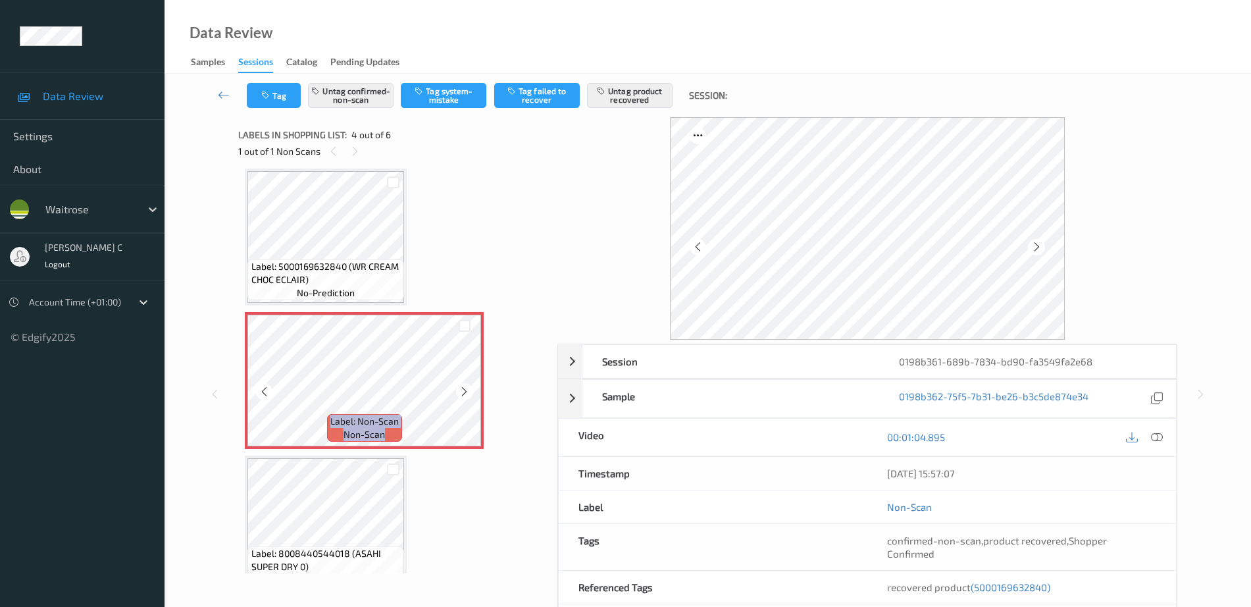
click at [464, 392] on icon at bounding box center [464, 392] width 11 height 12
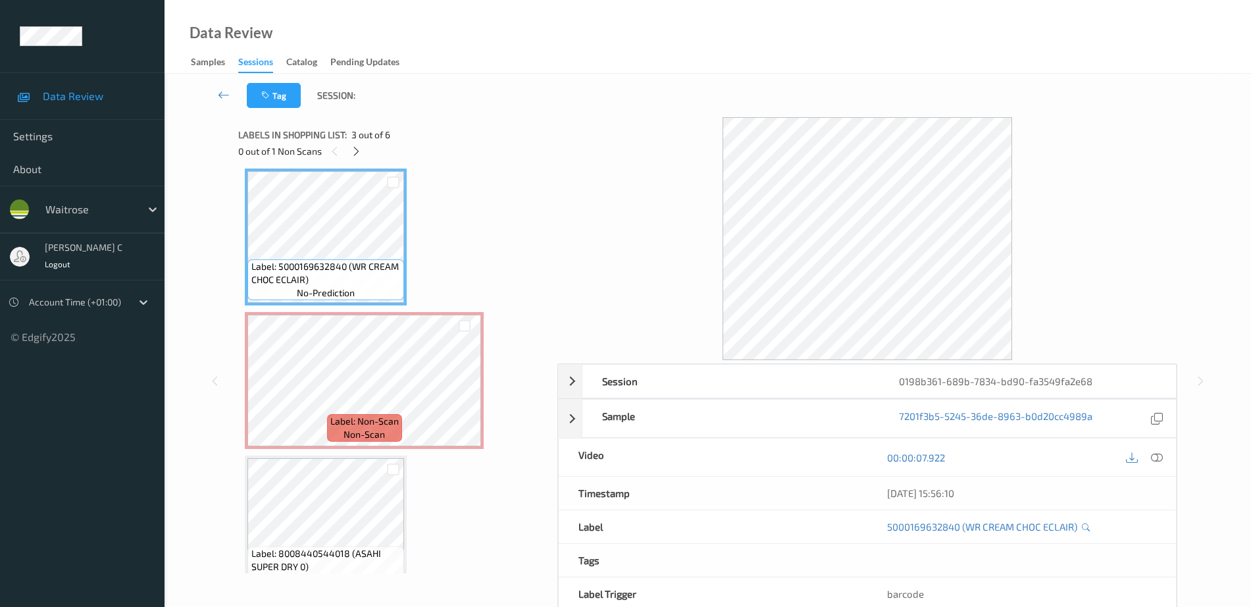
click at [344, 265] on span "Label: 5000169632840 (WR CREAM CHOC ECLAIR)" at bounding box center [326, 273] width 150 height 26
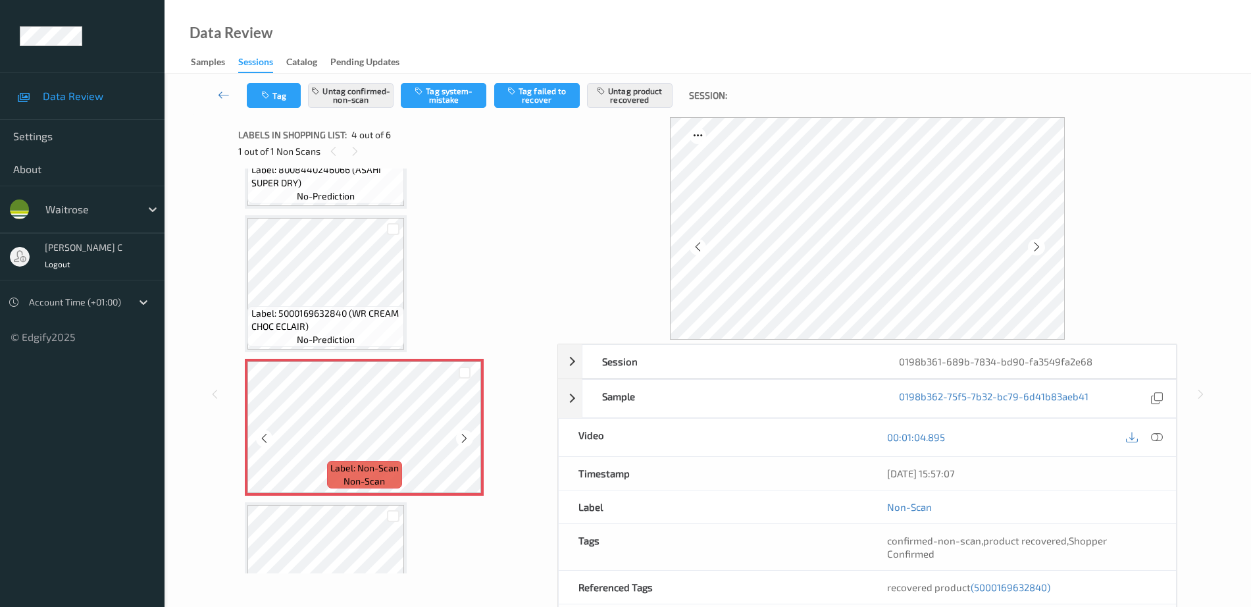
scroll to position [411, 0]
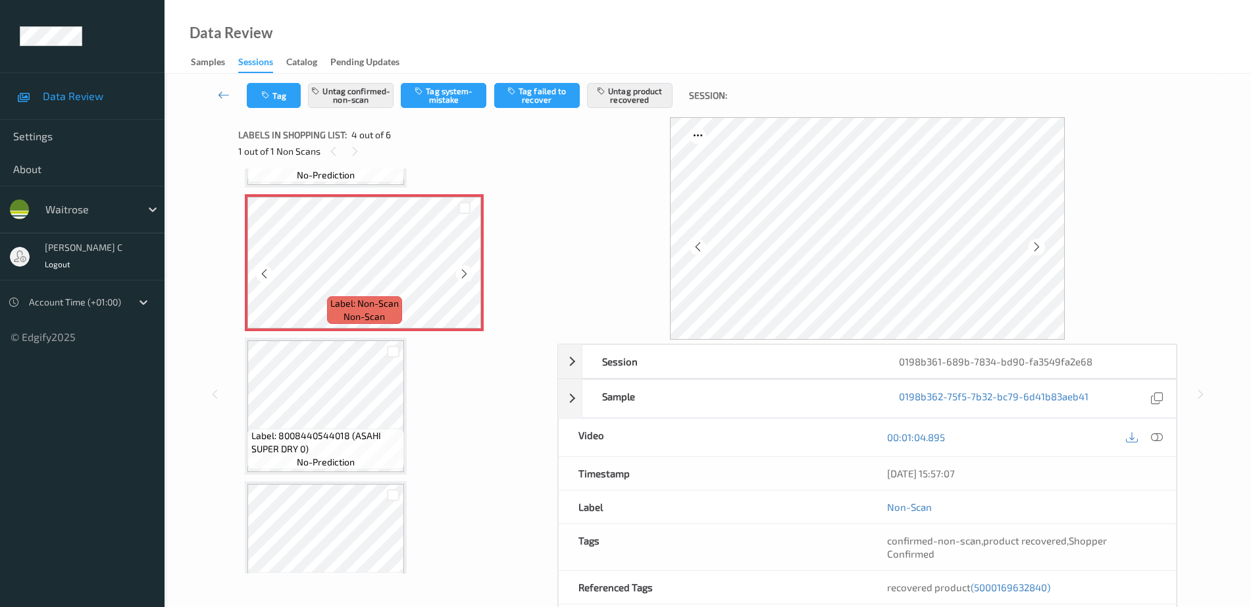
click at [345, 429] on span "Label: 8008440544018 (ASAHI SUPER DRY 0)" at bounding box center [326, 442] width 150 height 26
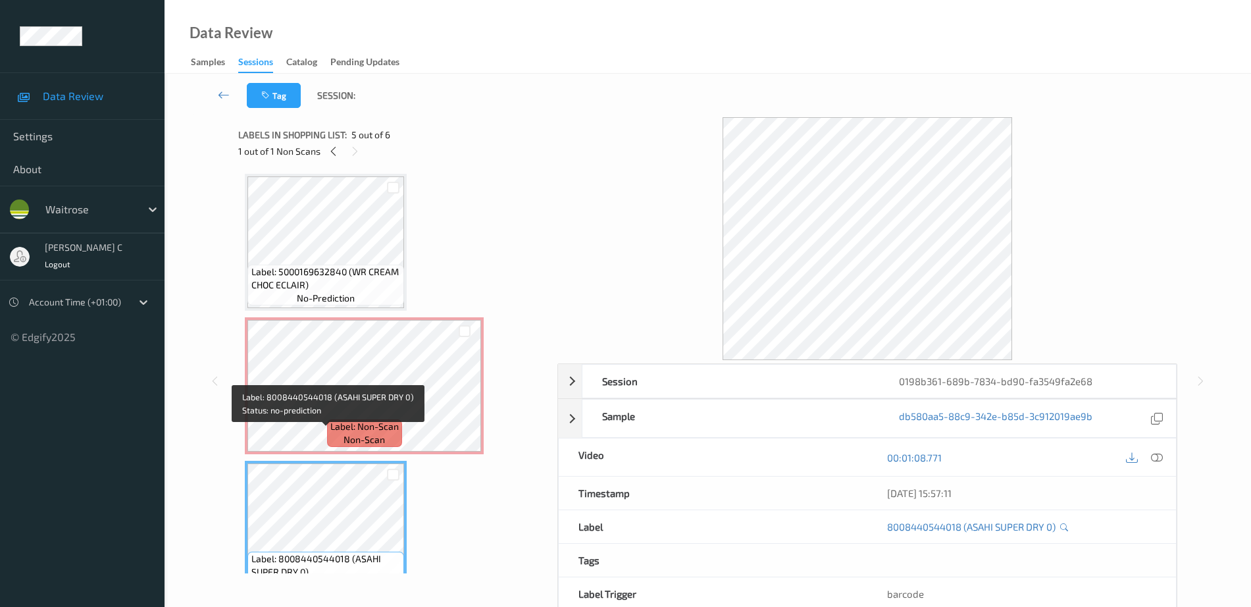
scroll to position [164, 0]
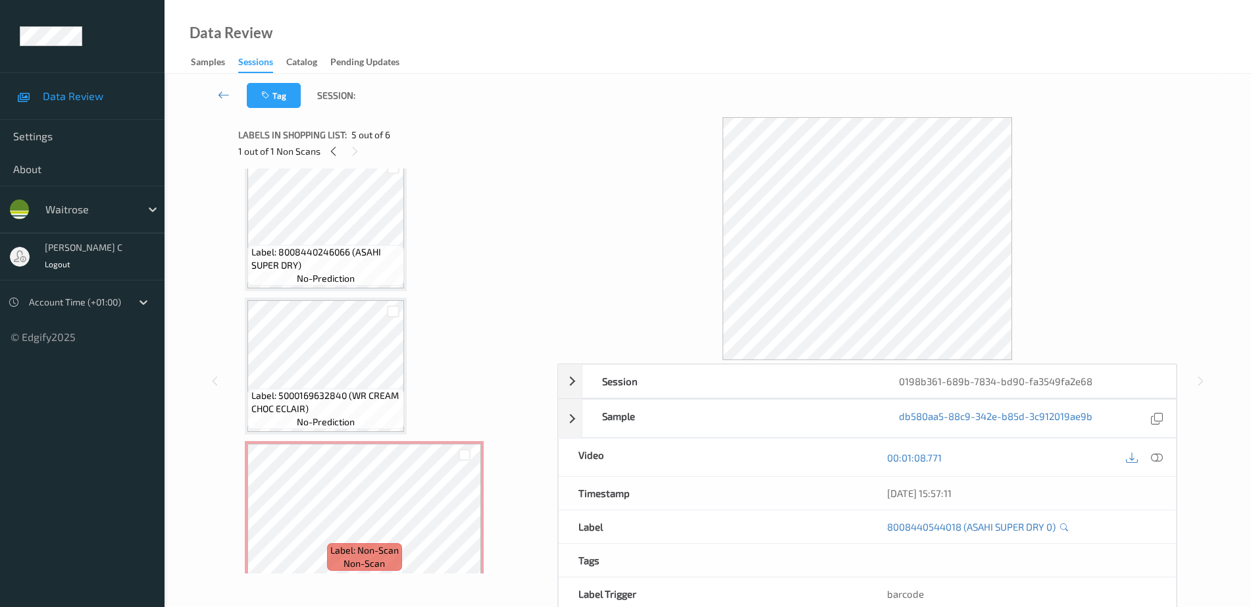
click at [307, 299] on div "Label: 5000169632840 (WR CREAM CHOC ECLAIR) no-prediction" at bounding box center [326, 365] width 162 height 137
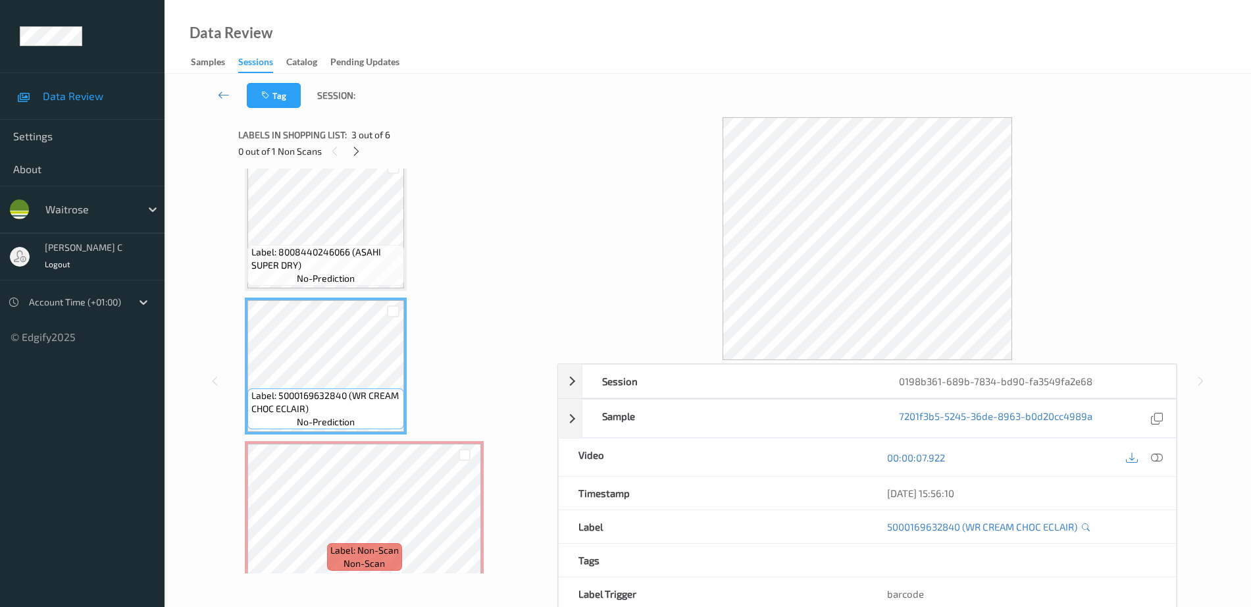
click at [307, 246] on span "Label: 8008440246066 (ASAHI SUPER DRY)" at bounding box center [326, 258] width 150 height 26
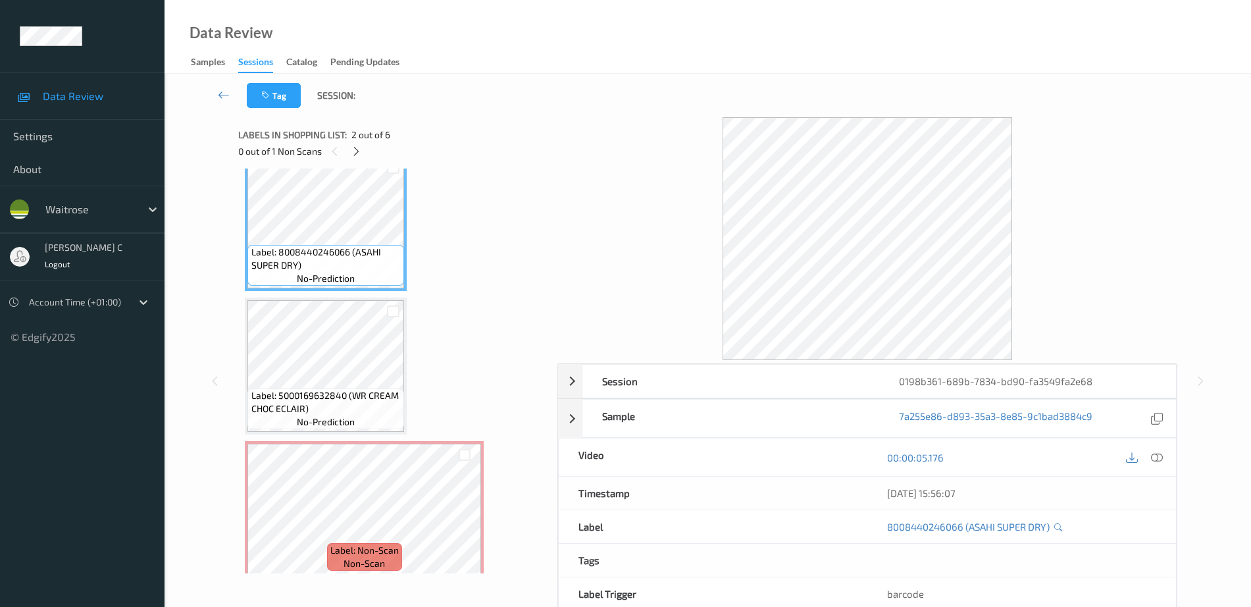
scroll to position [0, 0]
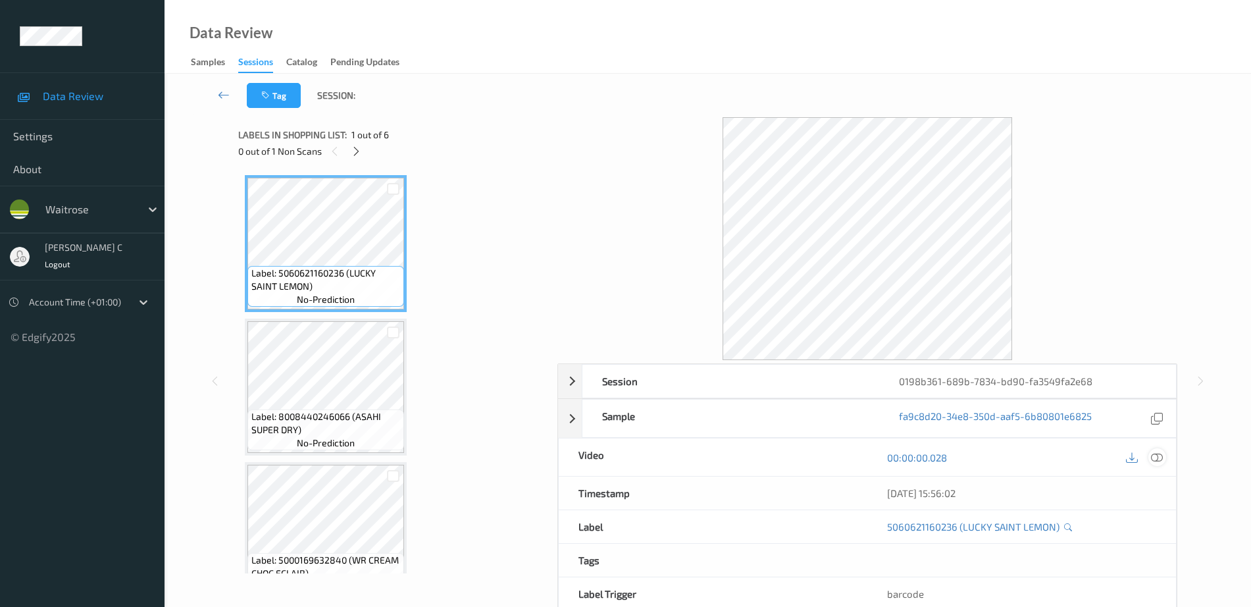
click at [1161, 450] on div at bounding box center [1157, 457] width 18 height 18
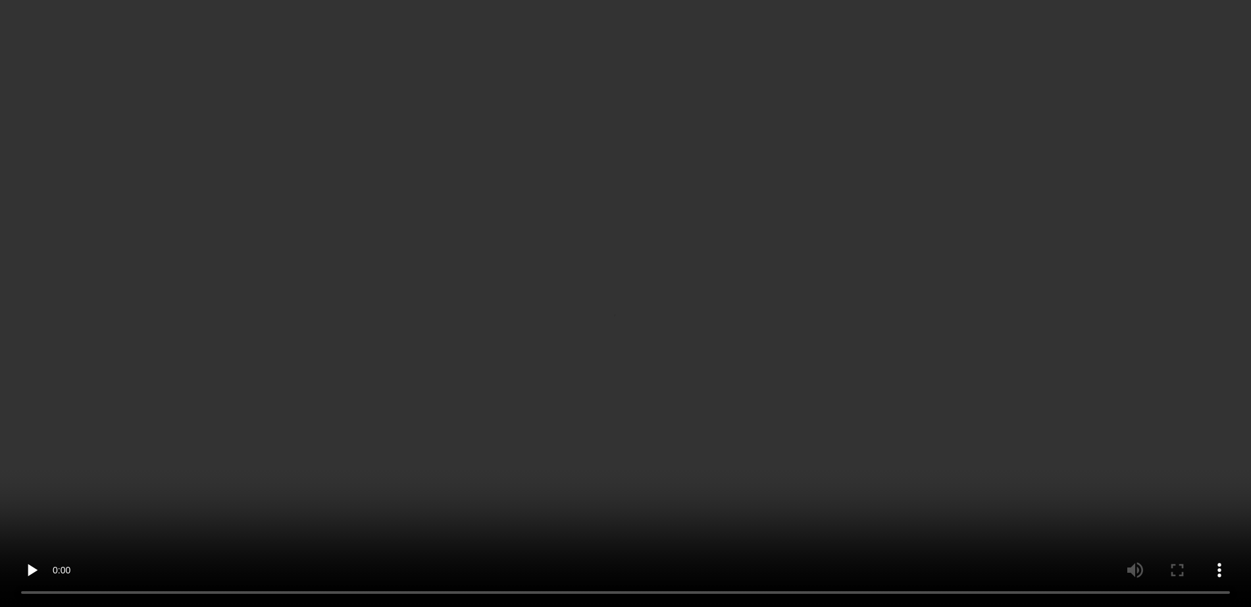
scroll to position [216, 0]
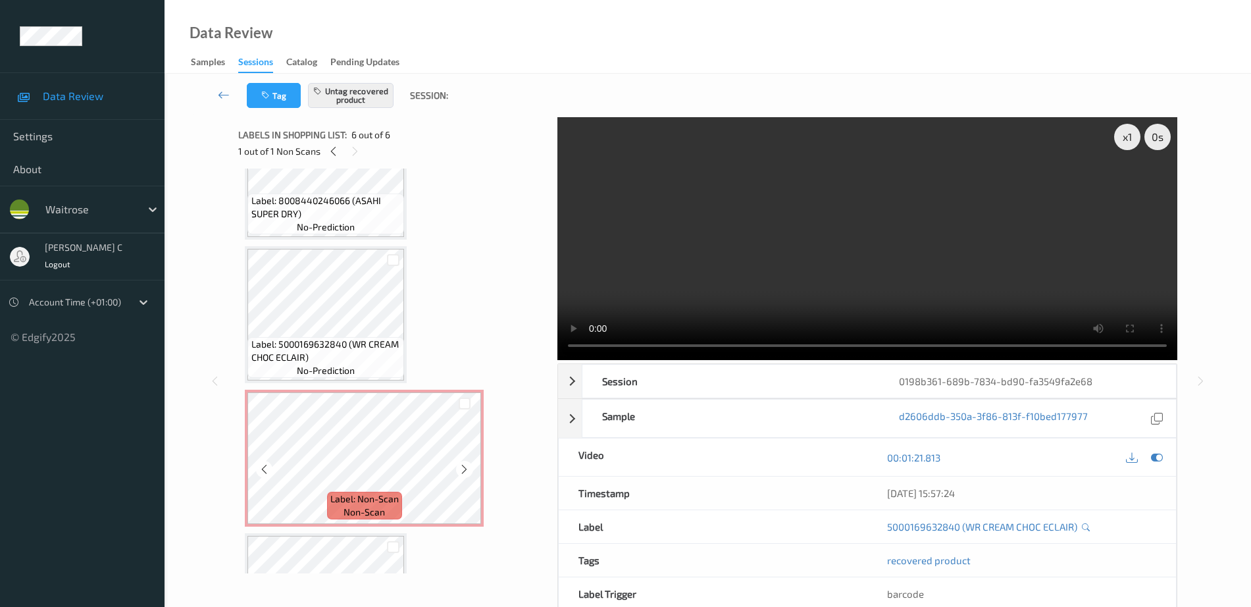
click at [343, 389] on div "Label: 5060621160236 (LUCKY SAINT LEMON) no-prediction Label: 8008440246066 (AS…" at bounding box center [393, 386] width 297 height 854
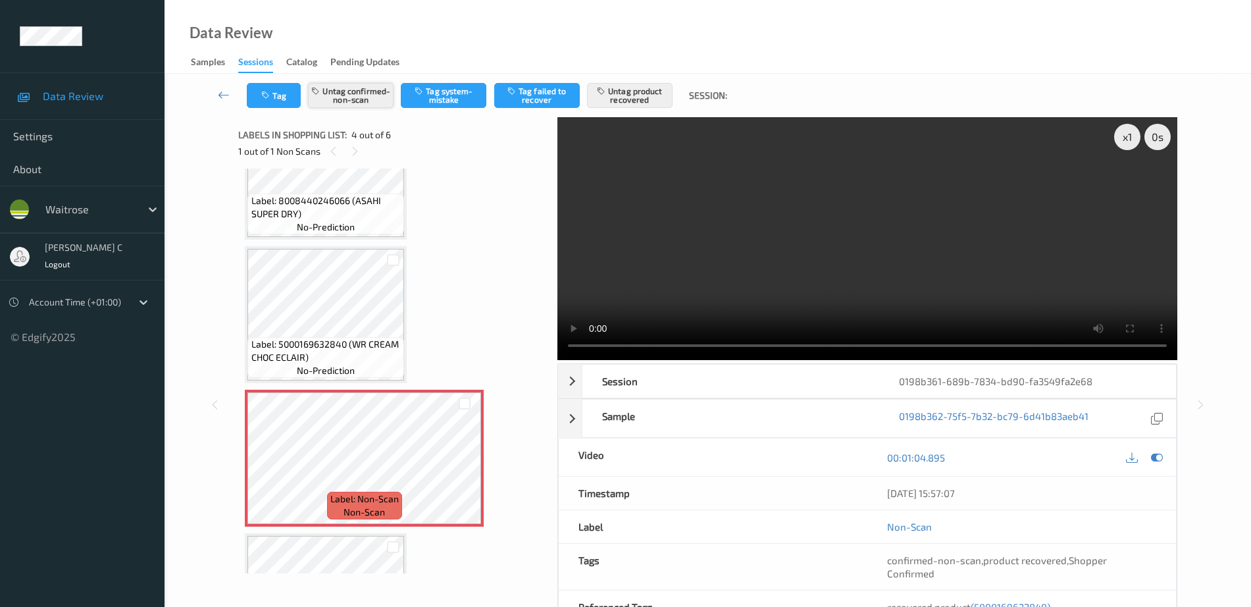
click at [380, 96] on button "Untag confirmed-non-scan" at bounding box center [351, 95] width 86 height 25
click at [642, 103] on button "Untag product recovered" at bounding box center [630, 95] width 86 height 25
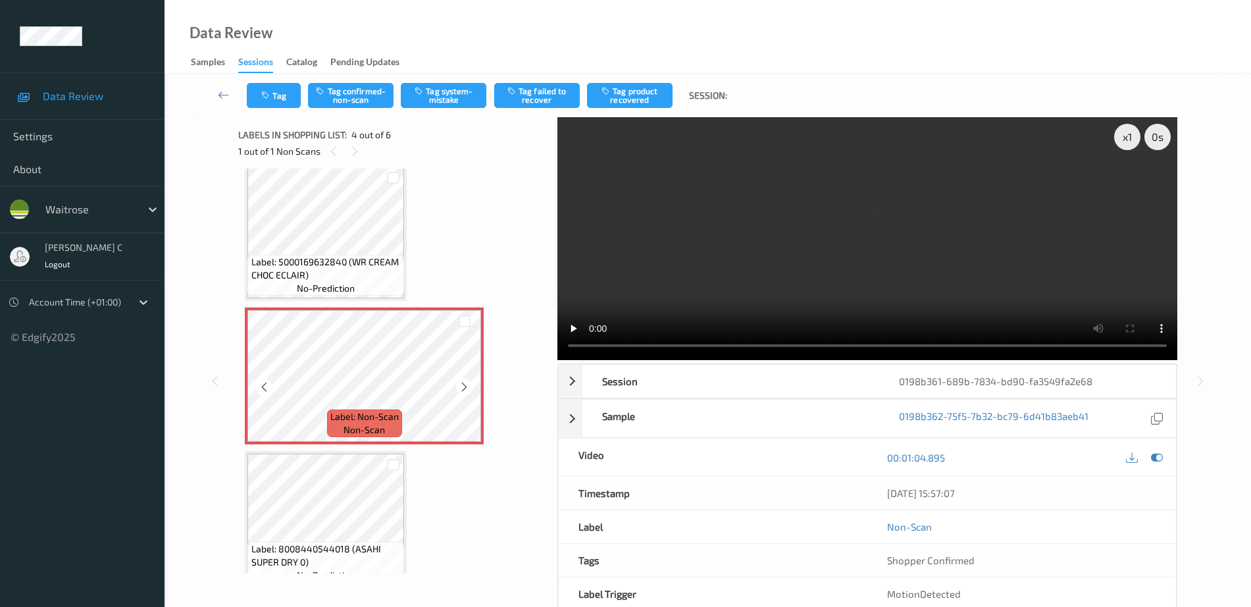
scroll to position [463, 0]
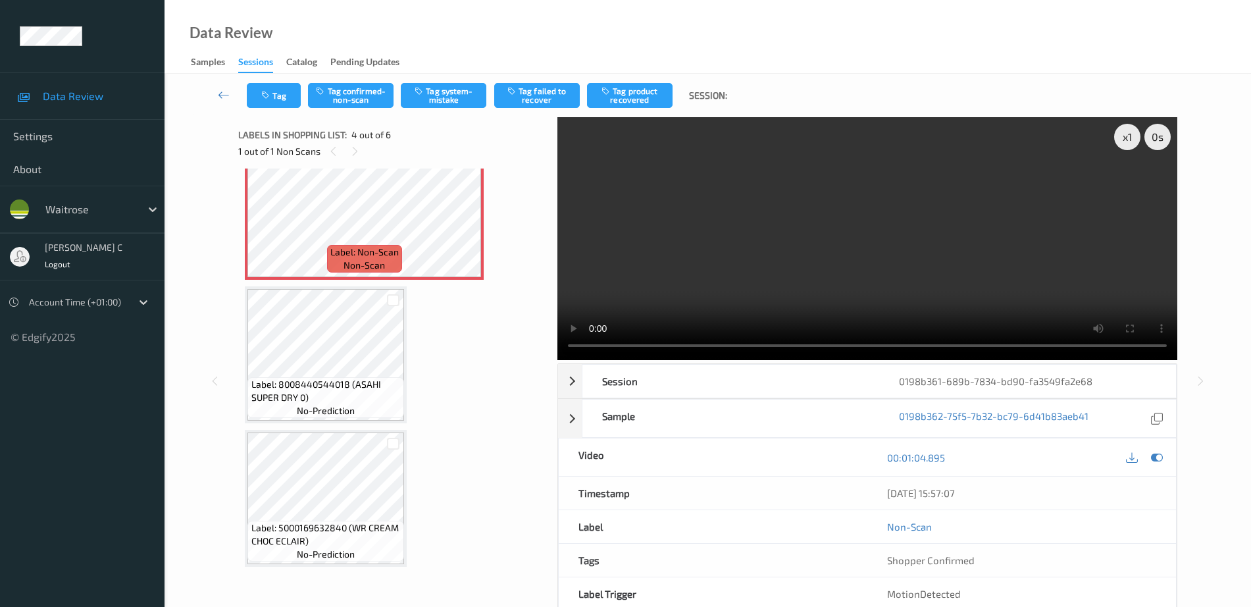
click at [313, 424] on div "Label: 5060621160236 (LUCKY SAINT LEMON) no-prediction Label: 8008440246066 (AS…" at bounding box center [393, 139] width 297 height 854
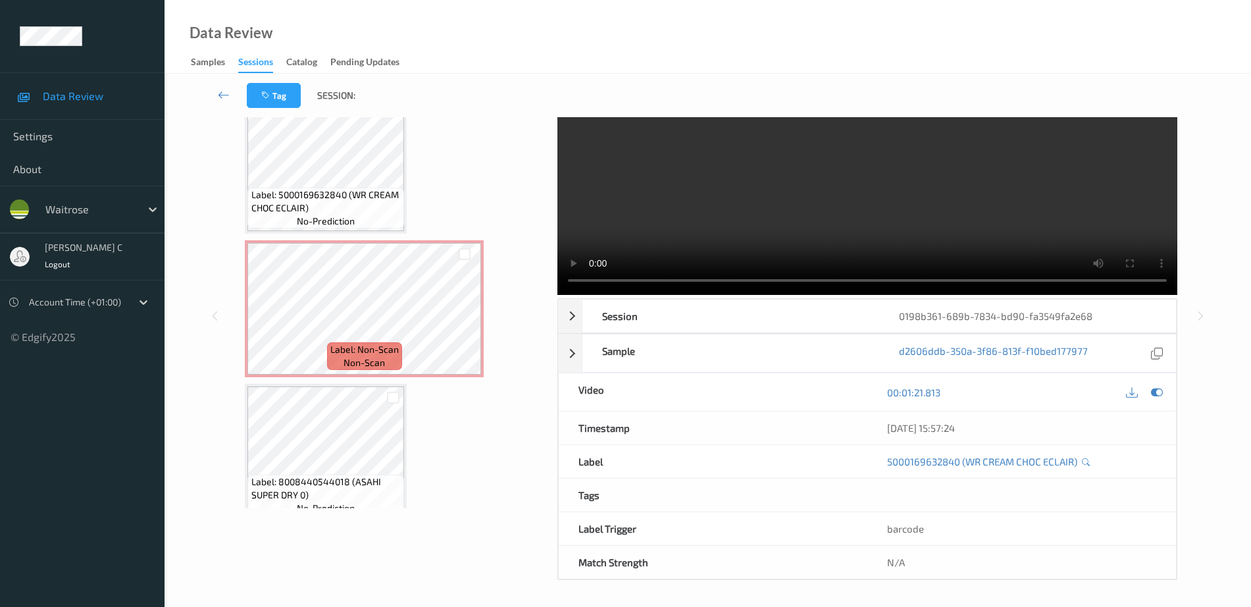
scroll to position [298, 0]
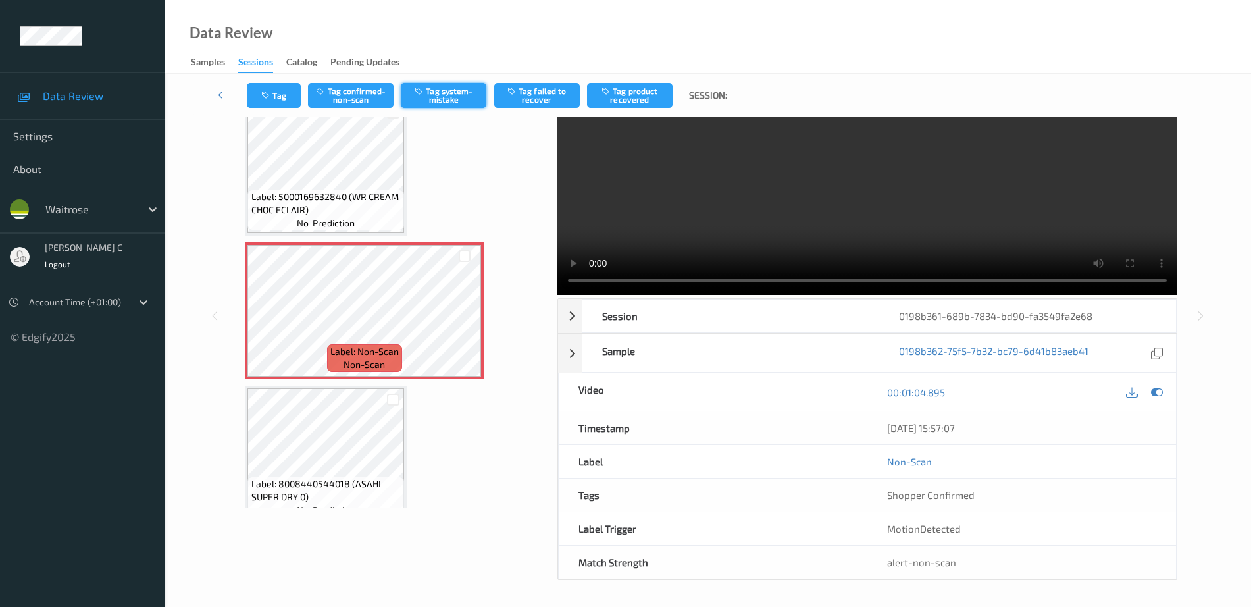
click at [449, 93] on button "Tag system-mistake" at bounding box center [444, 95] width 86 height 25
click at [277, 92] on button "Tag" at bounding box center [274, 95] width 54 height 25
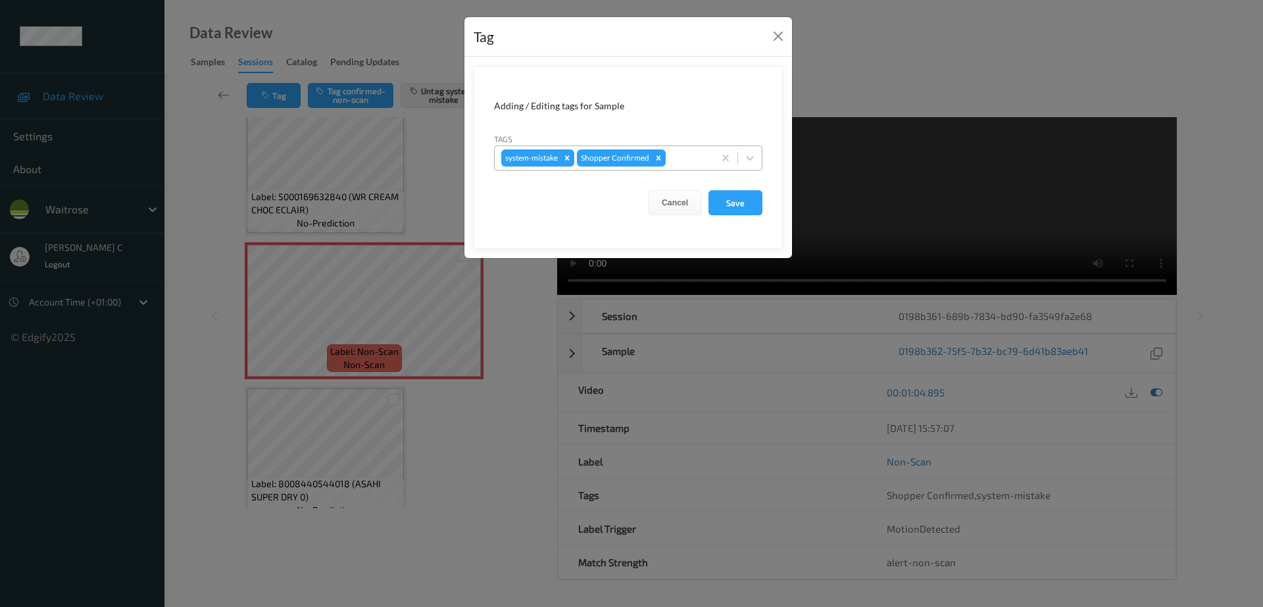
click at [682, 161] on div at bounding box center [688, 158] width 39 height 16
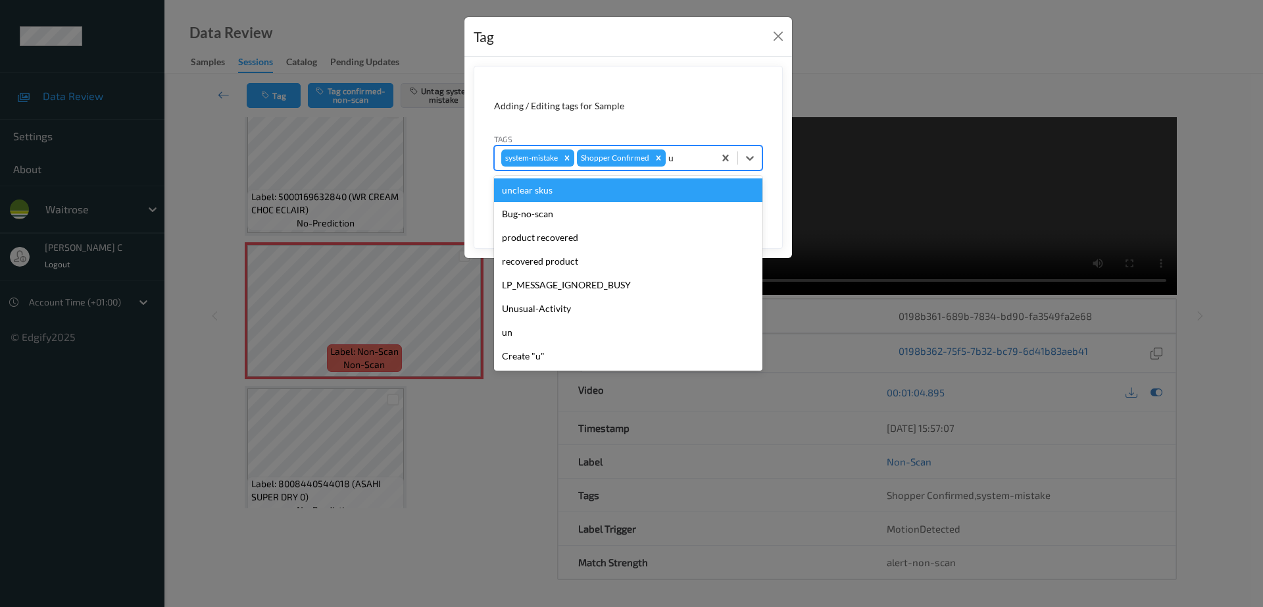
type input "un"
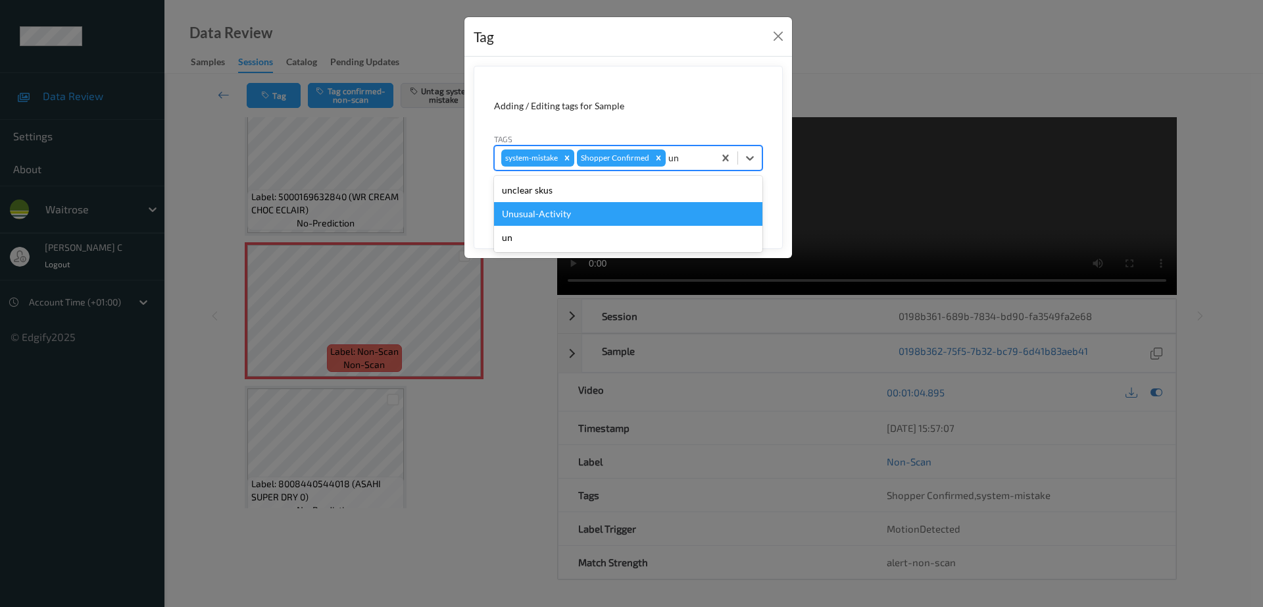
click at [599, 207] on div "Unusual-Activity" at bounding box center [628, 214] width 268 height 24
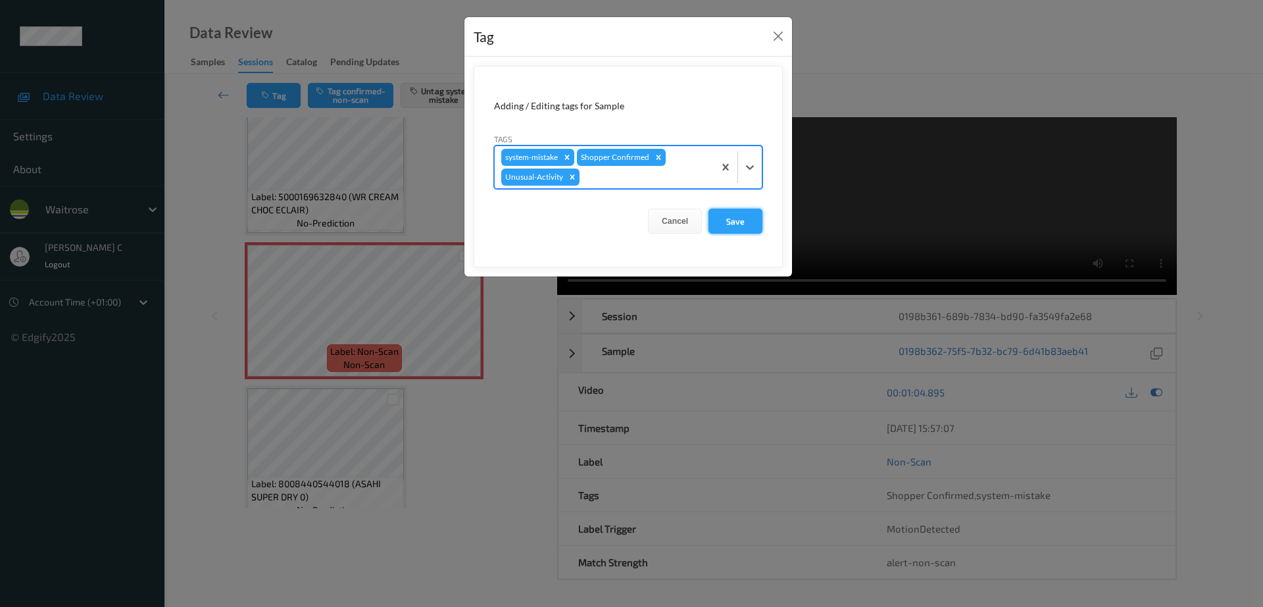
click at [732, 230] on button "Save" at bounding box center [736, 221] width 54 height 25
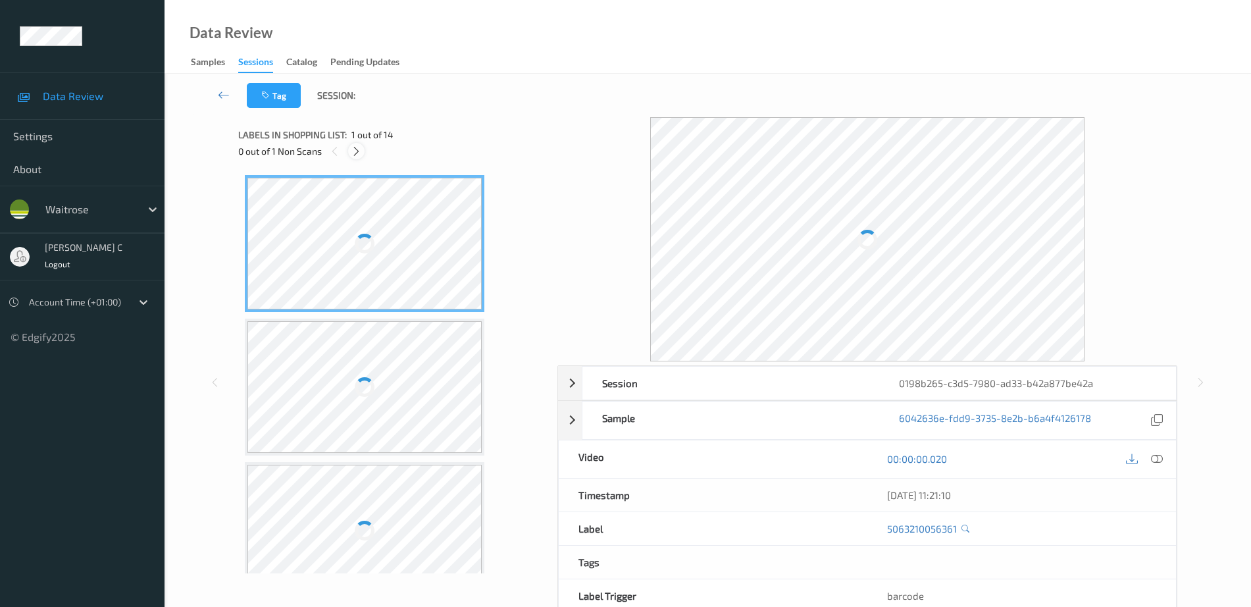
click at [358, 153] on icon at bounding box center [356, 151] width 11 height 12
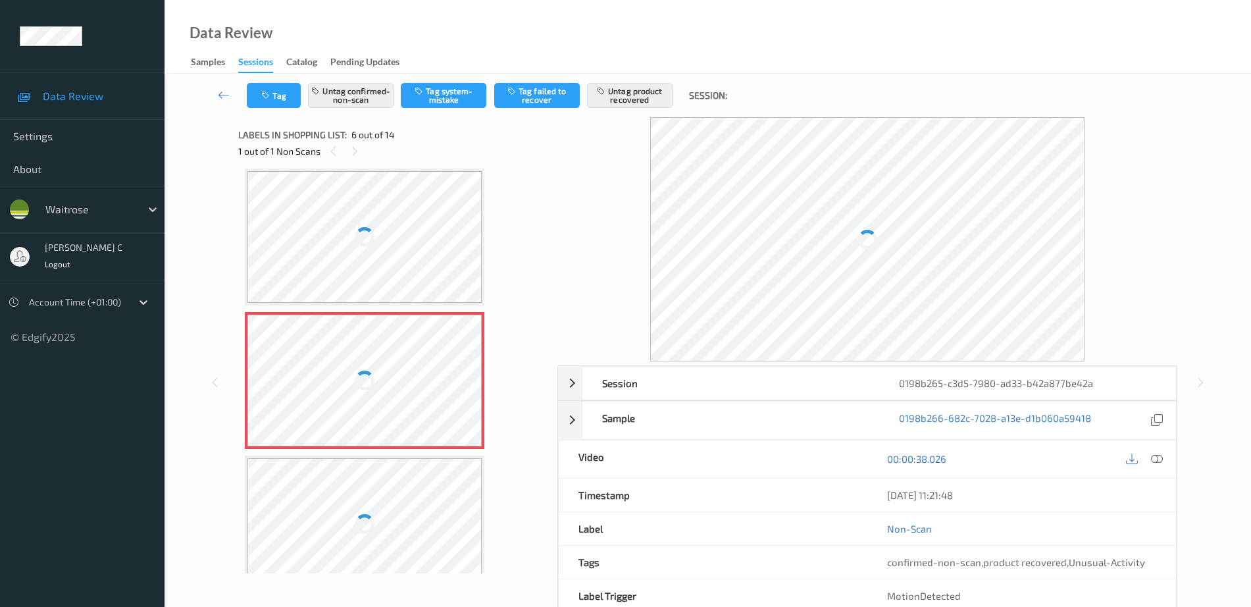
click at [398, 381] on div at bounding box center [364, 381] width 234 height 132
click at [395, 368] on div at bounding box center [364, 381] width 234 height 132
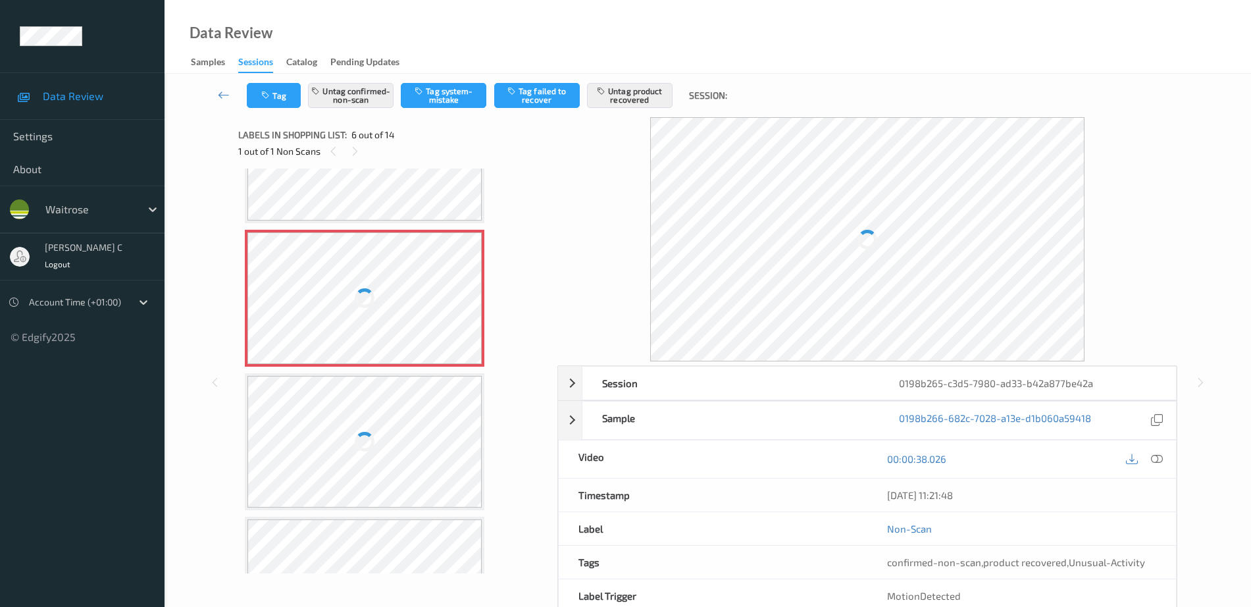
click at [393, 406] on div at bounding box center [364, 442] width 234 height 132
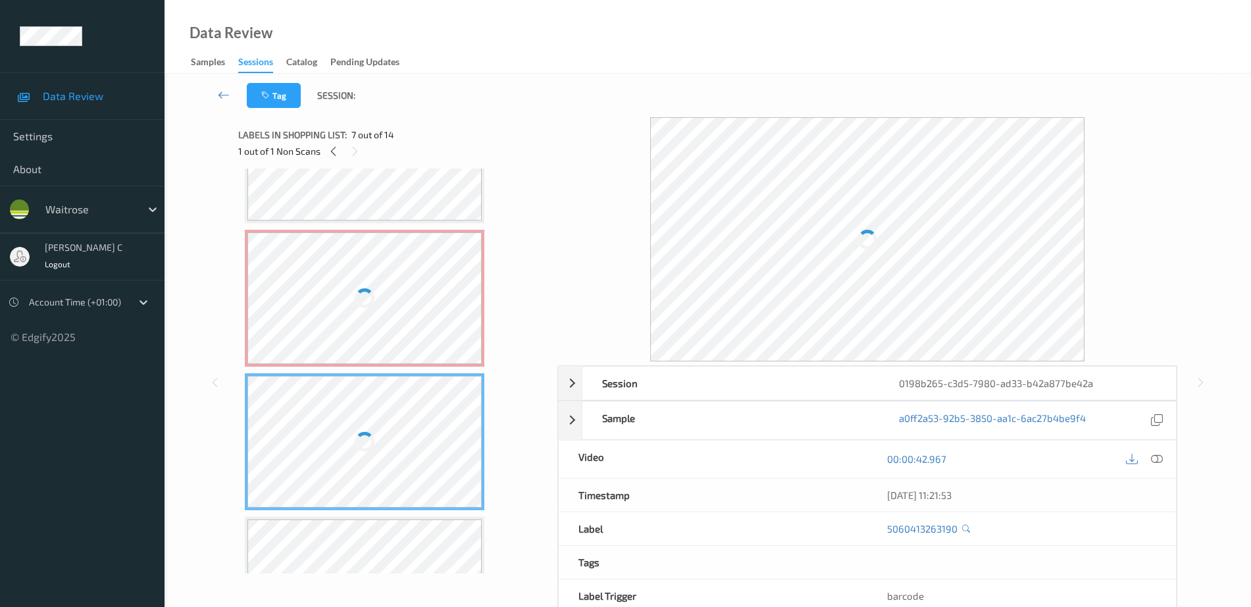
scroll to position [580, 0]
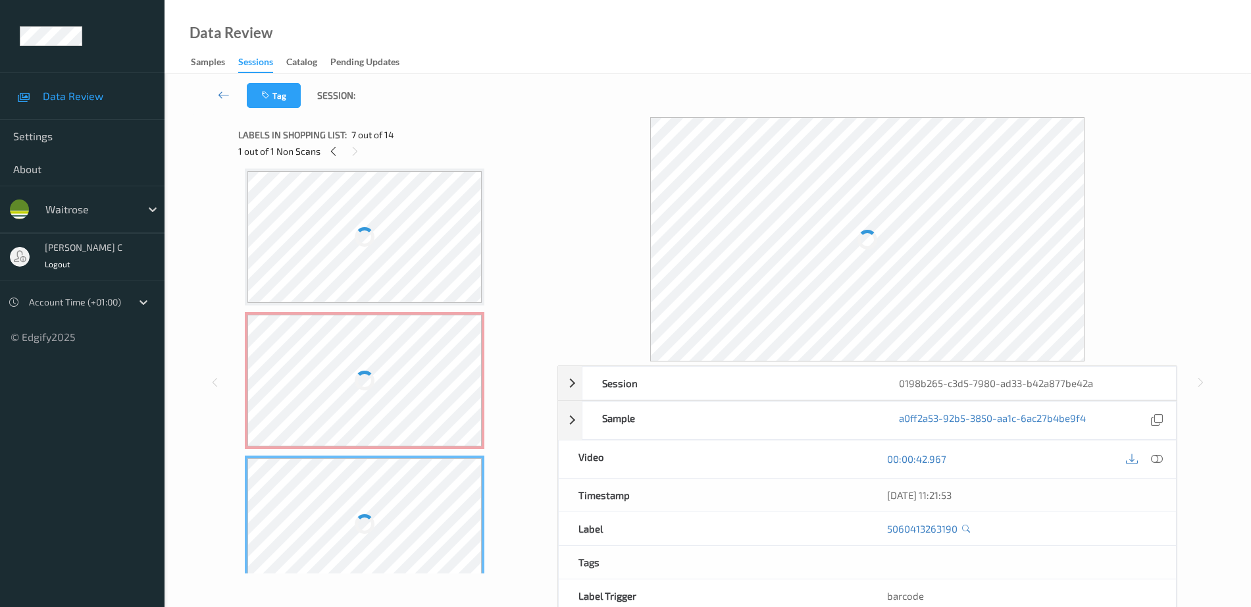
click at [390, 355] on div at bounding box center [364, 381] width 234 height 132
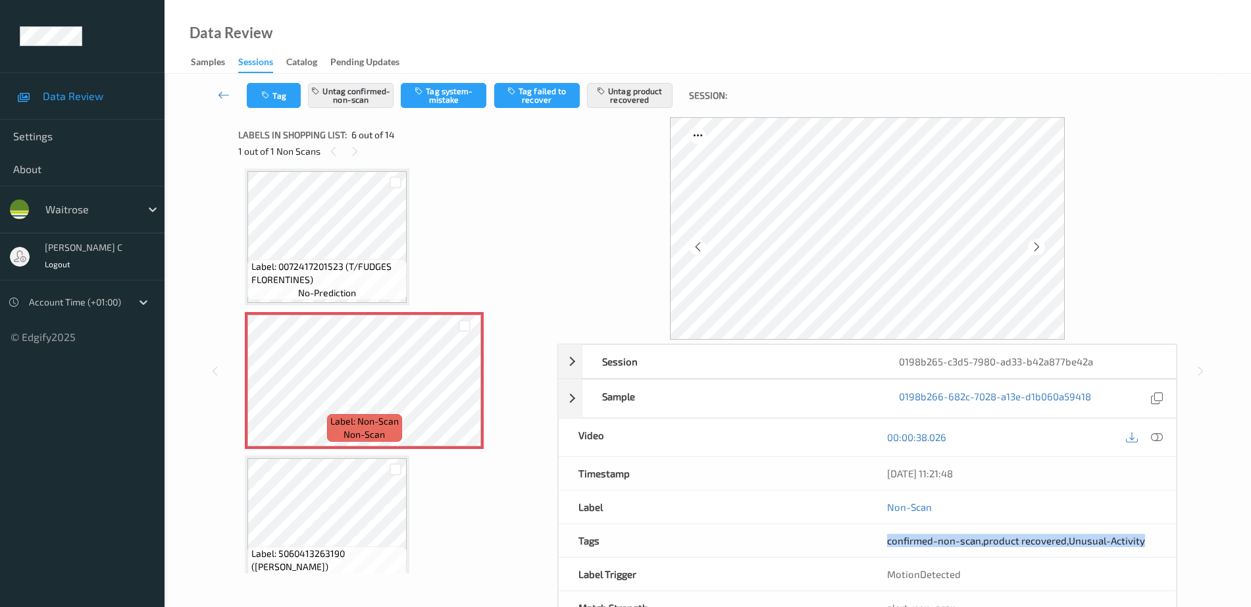
drag, startPoint x: 880, startPoint y: 543, endPoint x: 1172, endPoint y: 535, distance: 291.6
click at [1172, 535] on div "confirmed-non-scan , product recovered , Unusual-Activity" at bounding box center [1021, 540] width 309 height 33
click at [1206, 525] on div "Session 0198b265-c3d5-7980-ad33-b42a877be42a Session ID 0198b265-c3d5-7980-ad33…" at bounding box center [707, 371] width 1032 height 508
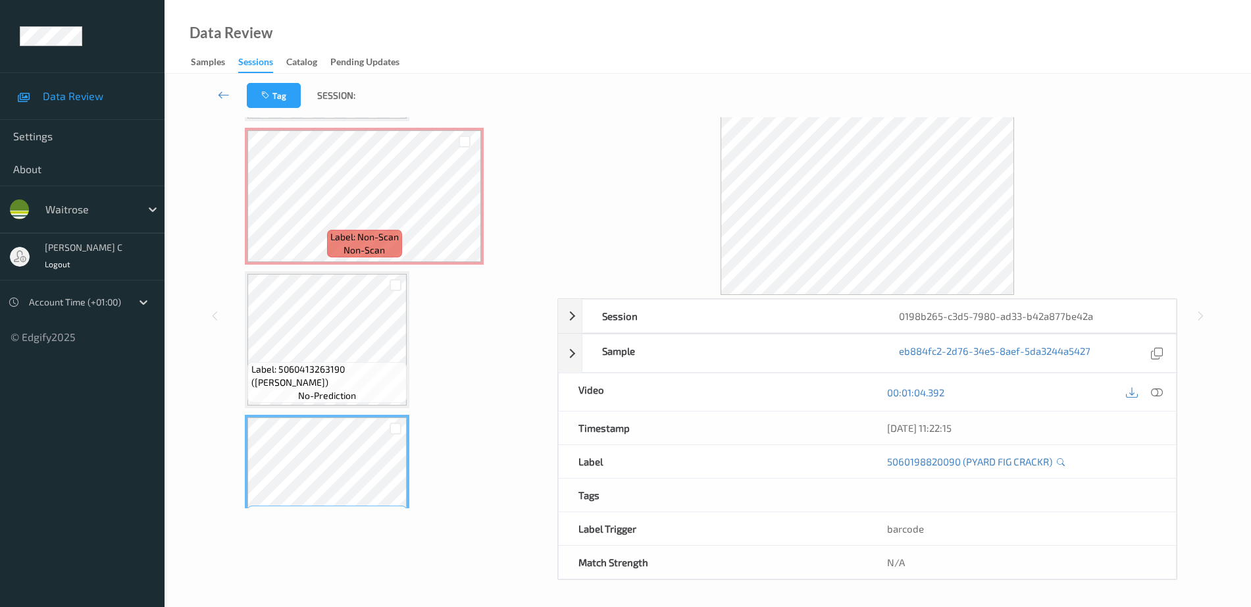
scroll to position [663, 0]
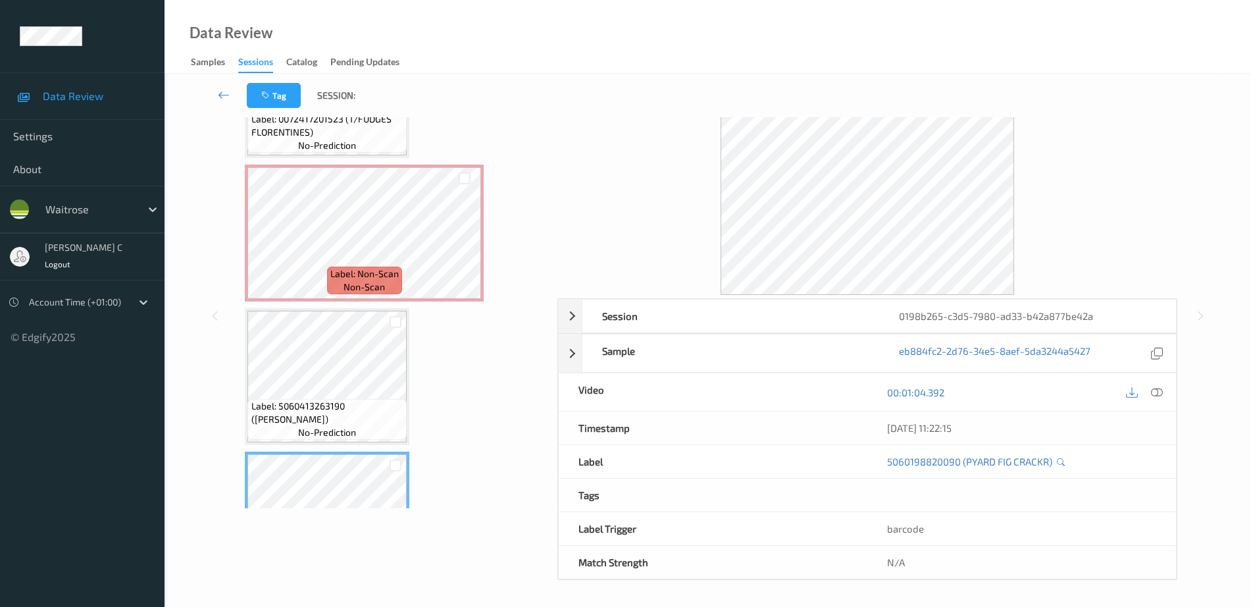
click at [339, 304] on div "Label: 5063210056361 (WR DURAFOLD BAG) no-prediction Label: 7798090164681 (DP E…" at bounding box center [393, 448] width 297 height 2002
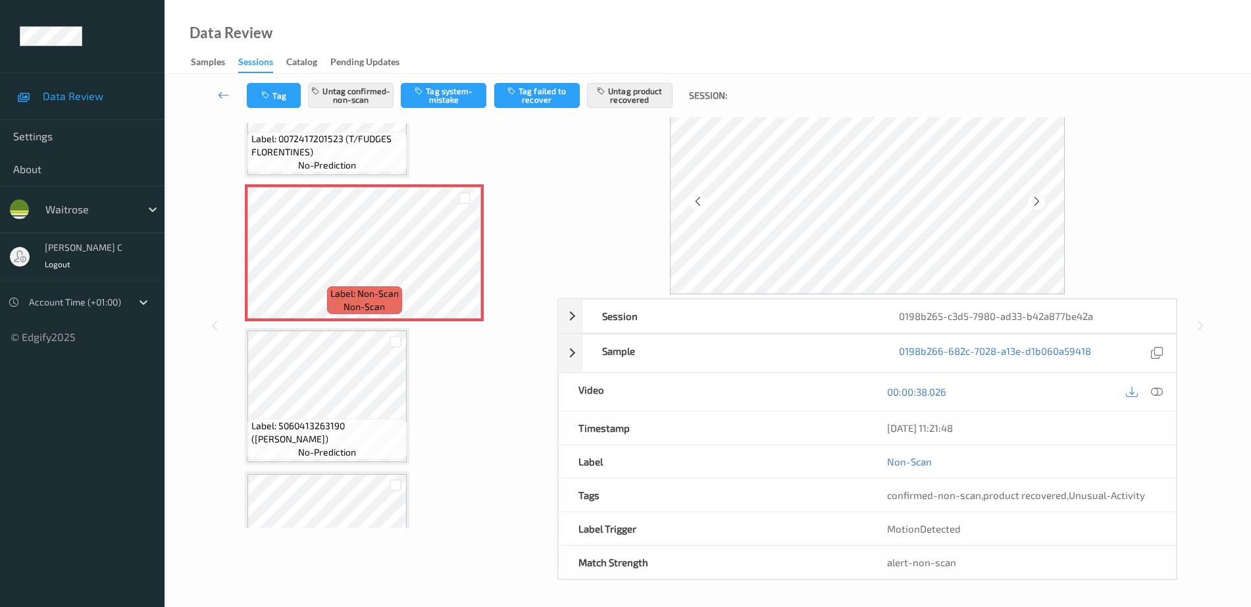
scroll to position [827, 0]
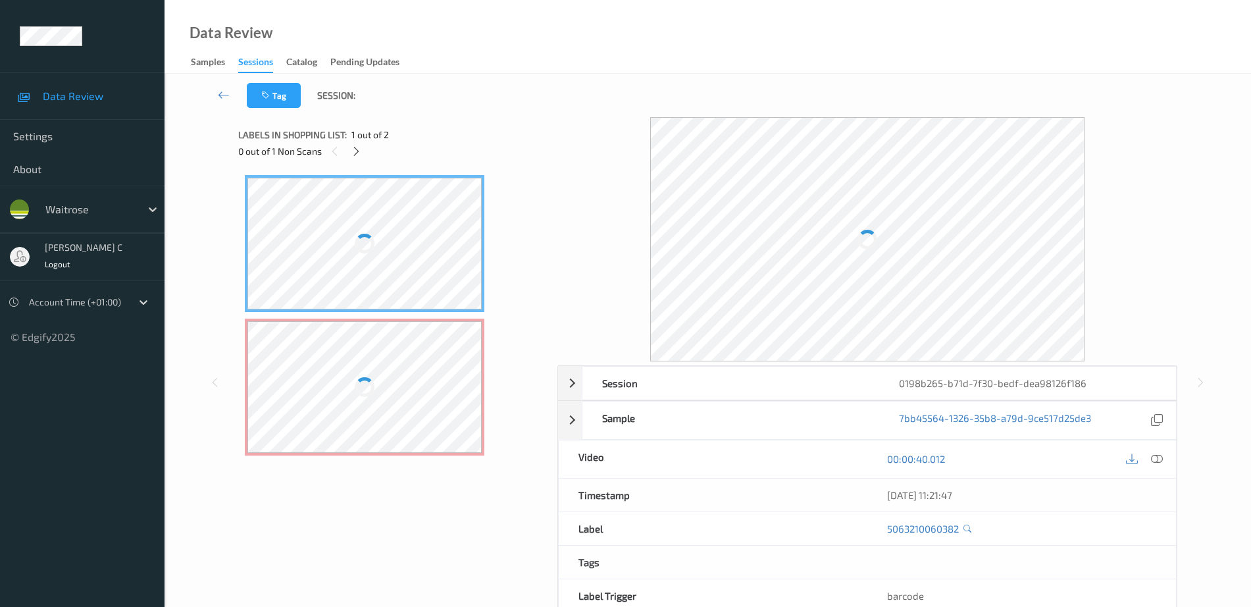
click at [343, 276] on div at bounding box center [364, 244] width 234 height 132
click at [356, 385] on div at bounding box center [365, 387] width 20 height 20
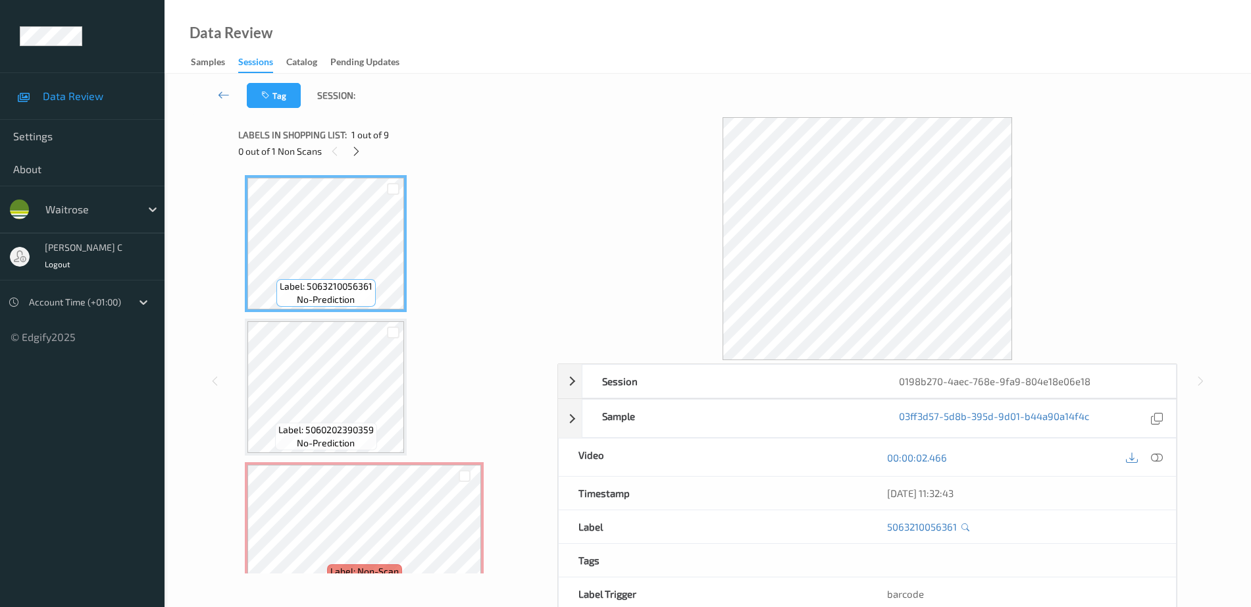
click at [346, 153] on div "0 out of 1 Non Scans" at bounding box center [393, 151] width 310 height 16
click at [366, 153] on div "0 out of 1 Non Scans" at bounding box center [393, 151] width 310 height 16
click at [357, 151] on icon at bounding box center [356, 151] width 11 height 12
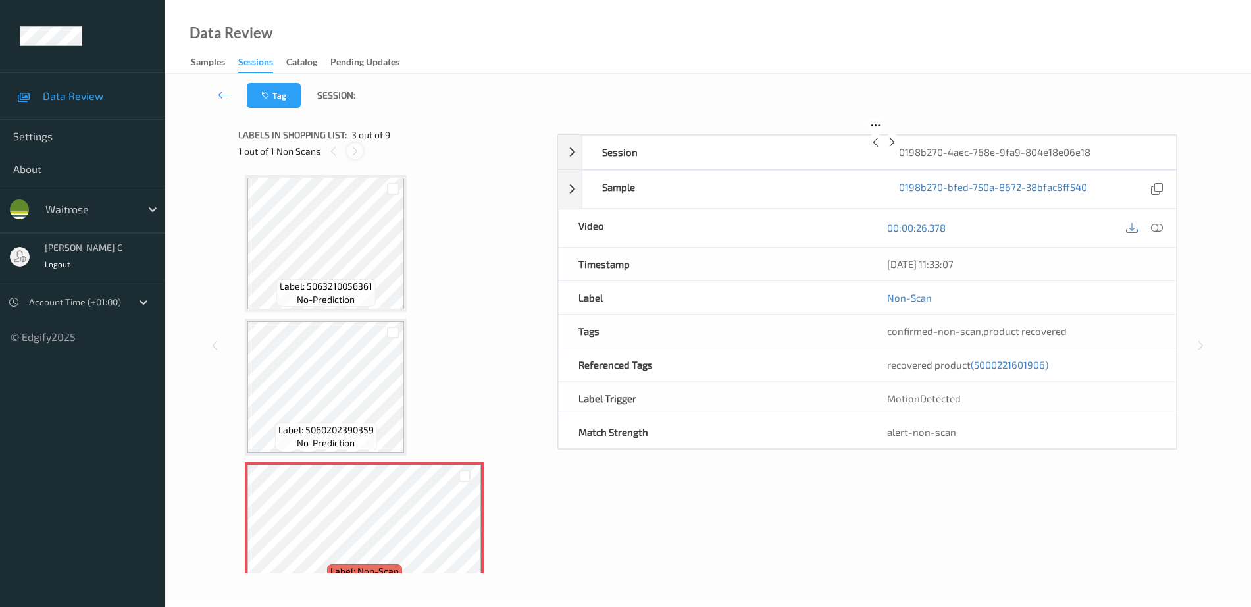
scroll to position [150, 0]
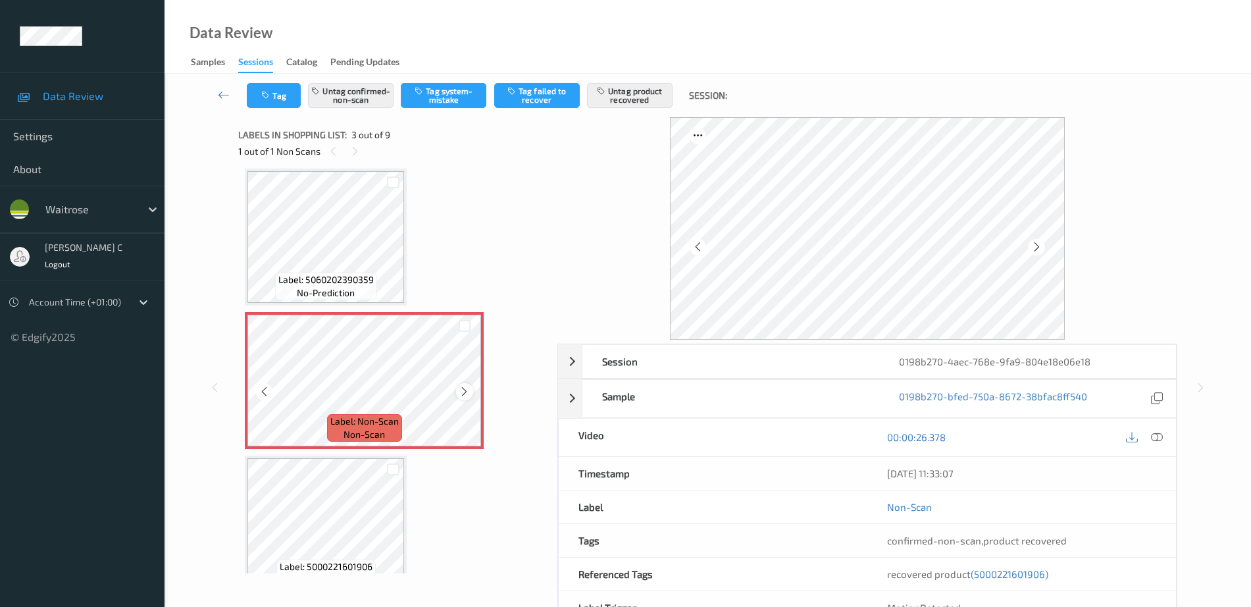
click at [467, 391] on icon at bounding box center [464, 392] width 11 height 12
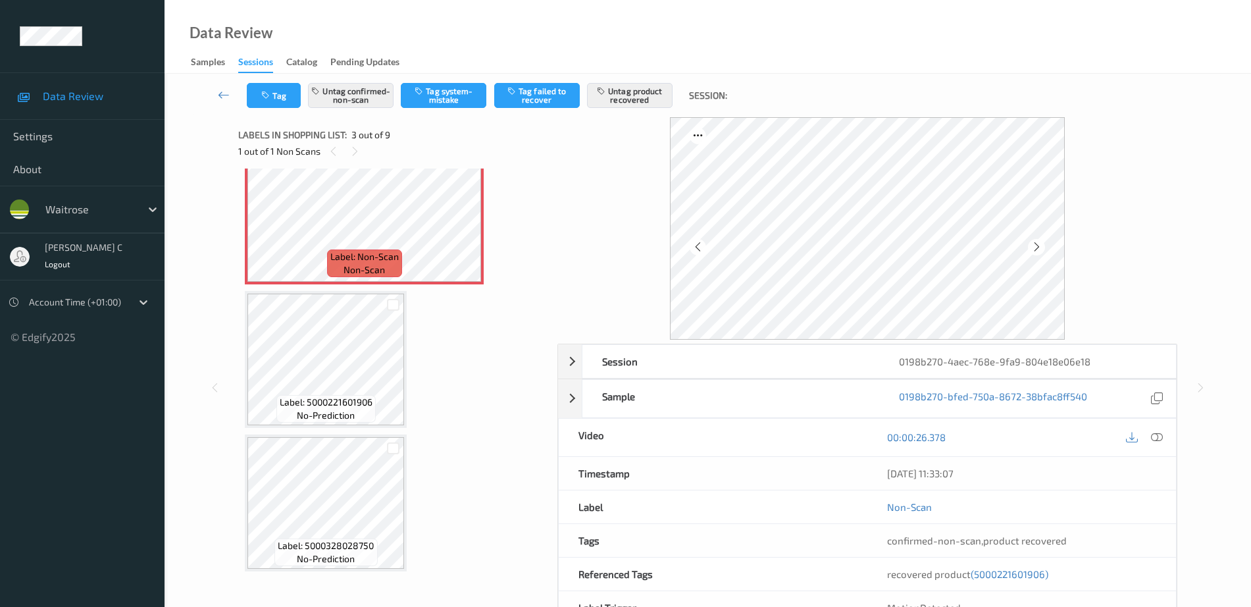
click at [365, 429] on div "Label: 5063210056361 no-prediction Label: 5060202390359 no-prediction Label: No…" at bounding box center [393, 503] width 297 height 1284
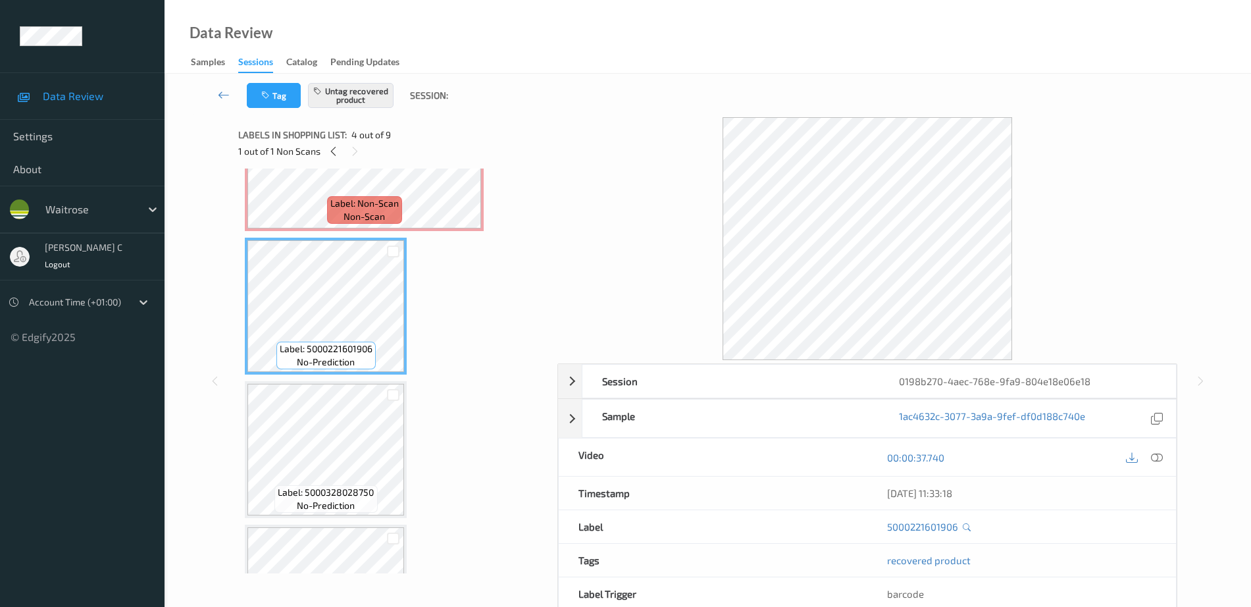
scroll to position [397, 0]
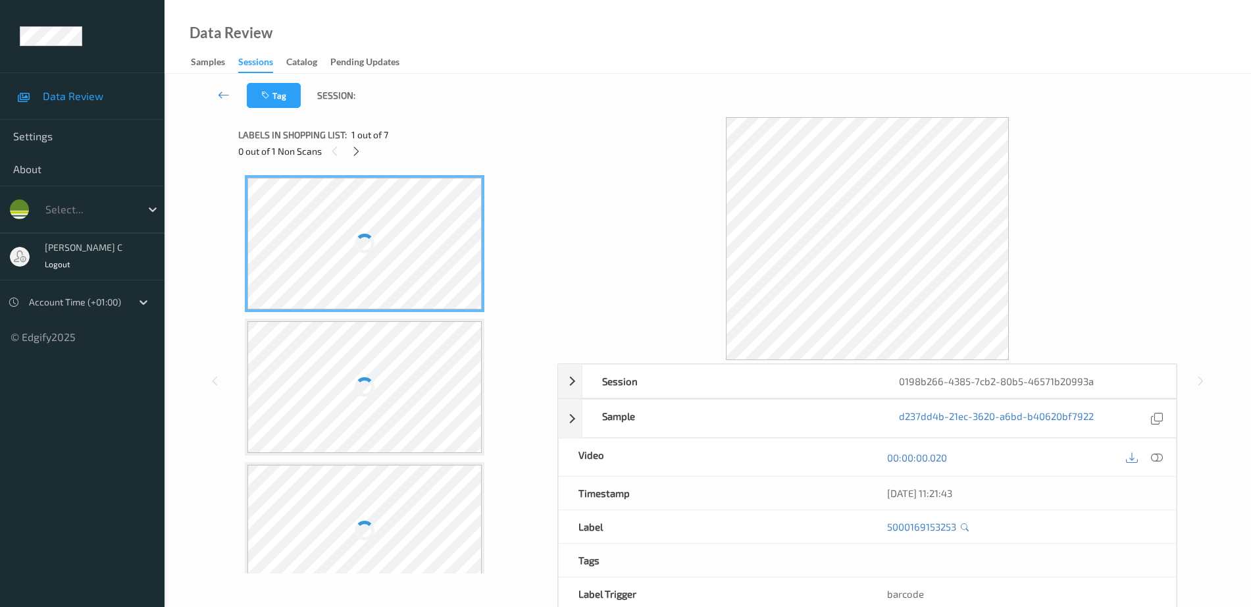
click at [352, 165] on div "Labels in shopping list: 1 out of 7 0 out of 1 Non Scans" at bounding box center [393, 142] width 310 height 51
click at [360, 151] on icon at bounding box center [356, 151] width 11 height 12
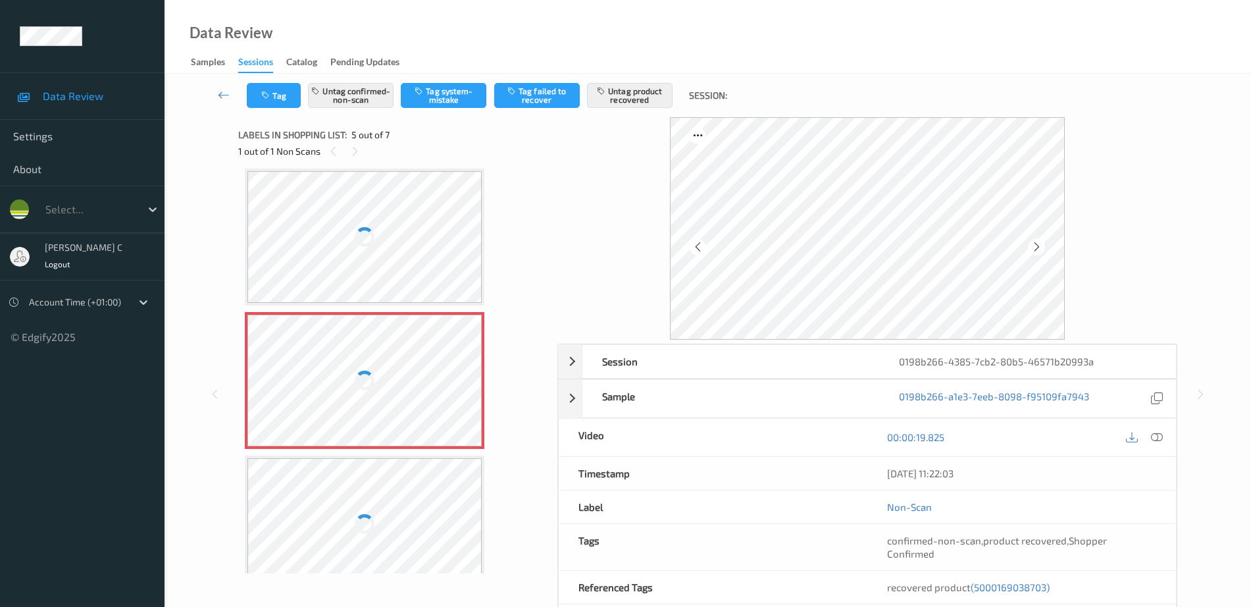
click at [403, 375] on div at bounding box center [364, 381] width 234 height 132
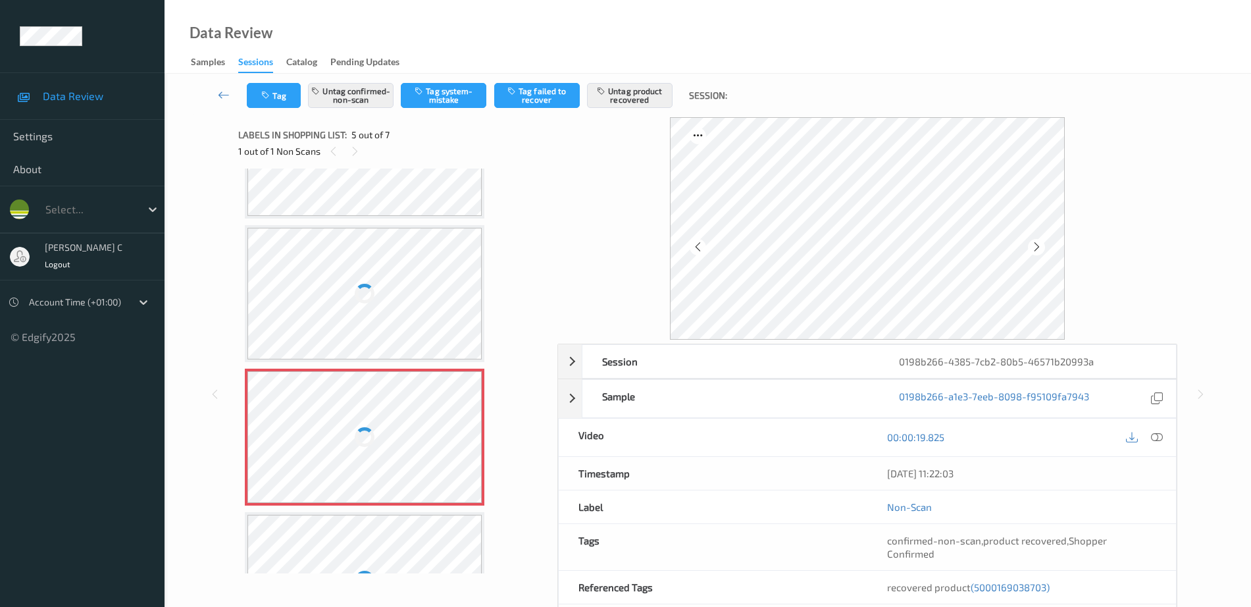
scroll to position [355, 0]
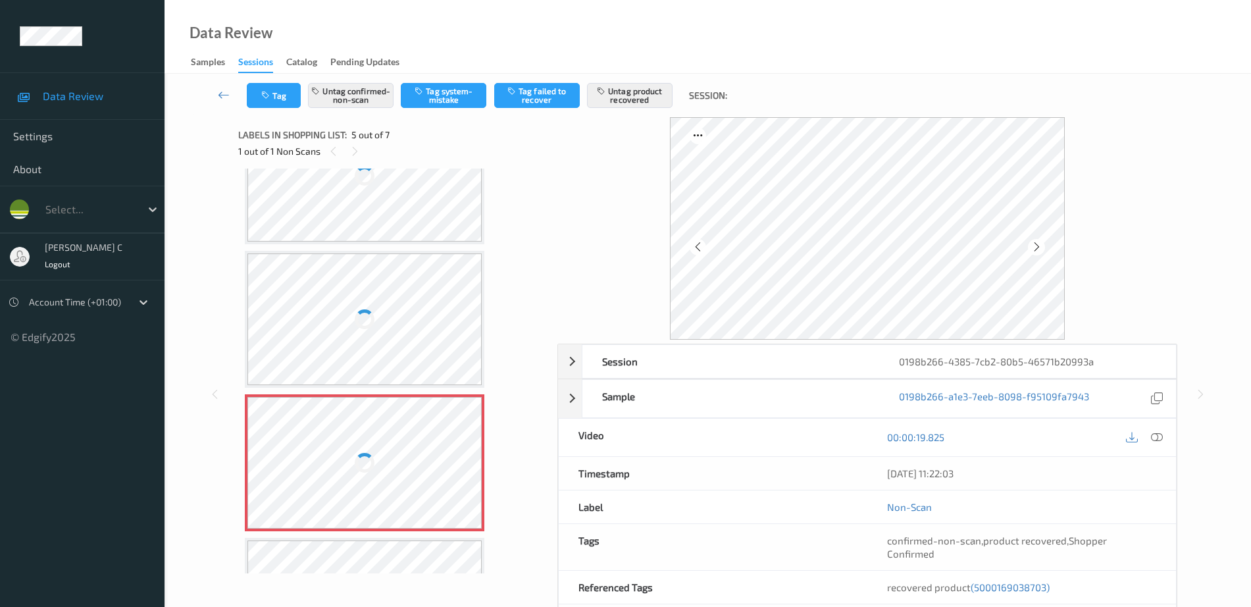
click at [400, 309] on div at bounding box center [364, 319] width 234 height 132
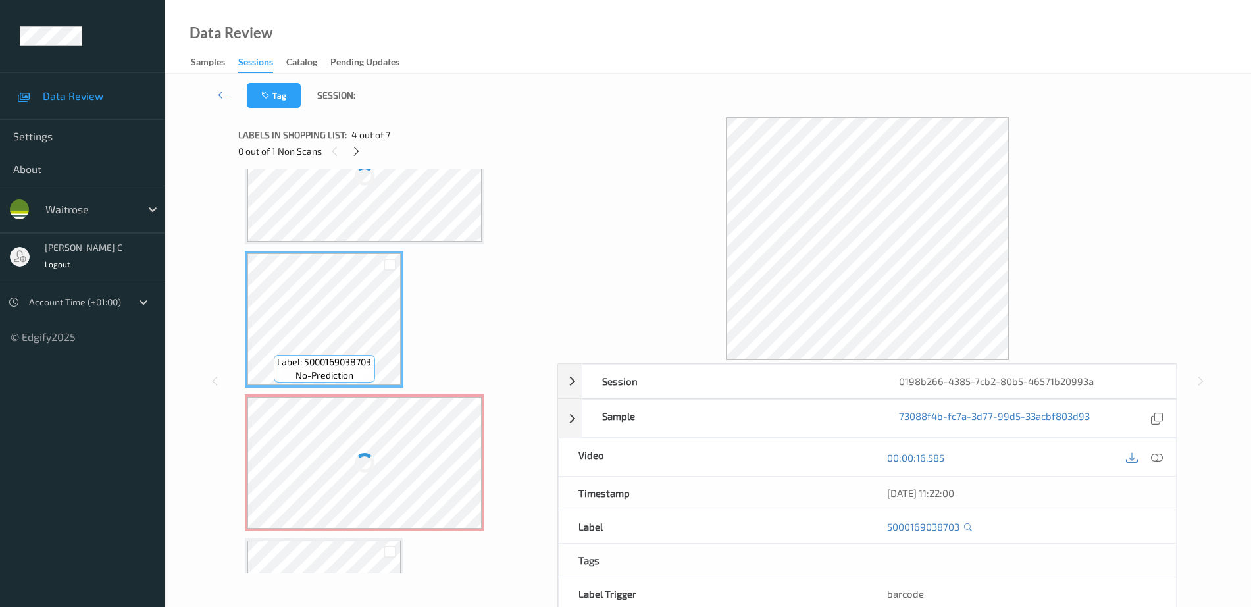
scroll to position [356, 0]
click at [410, 321] on div "Label: 5000169153253 no-prediction Label: 5000169559116 no-prediction Label: 50…" at bounding box center [393, 317] width 297 height 997
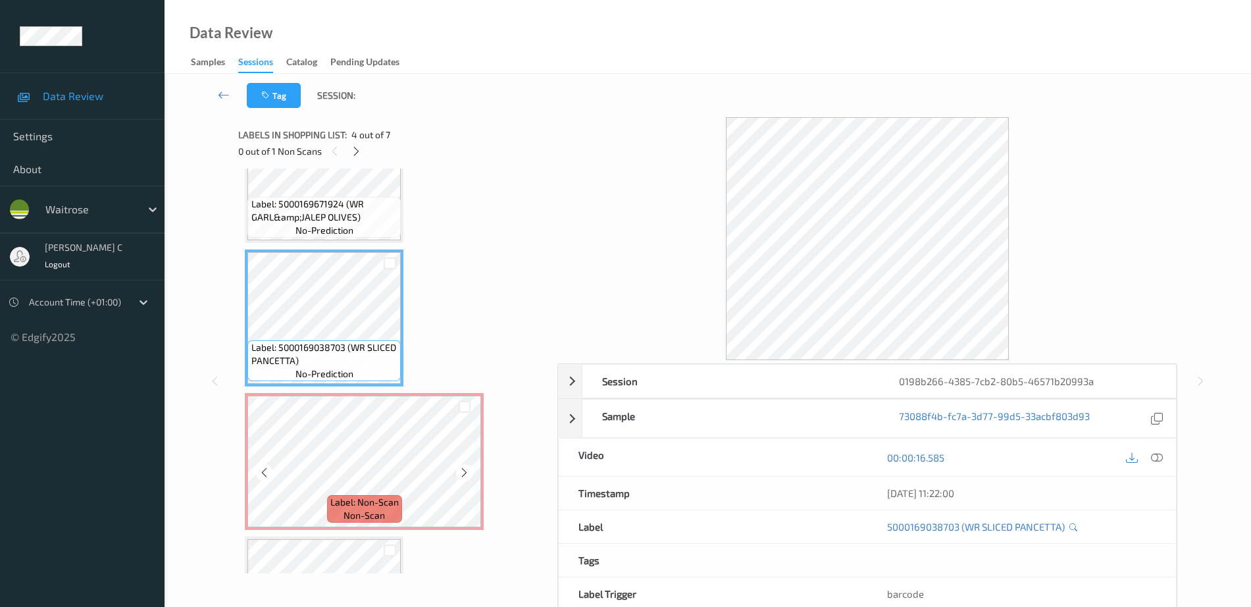
scroll to position [507, 0]
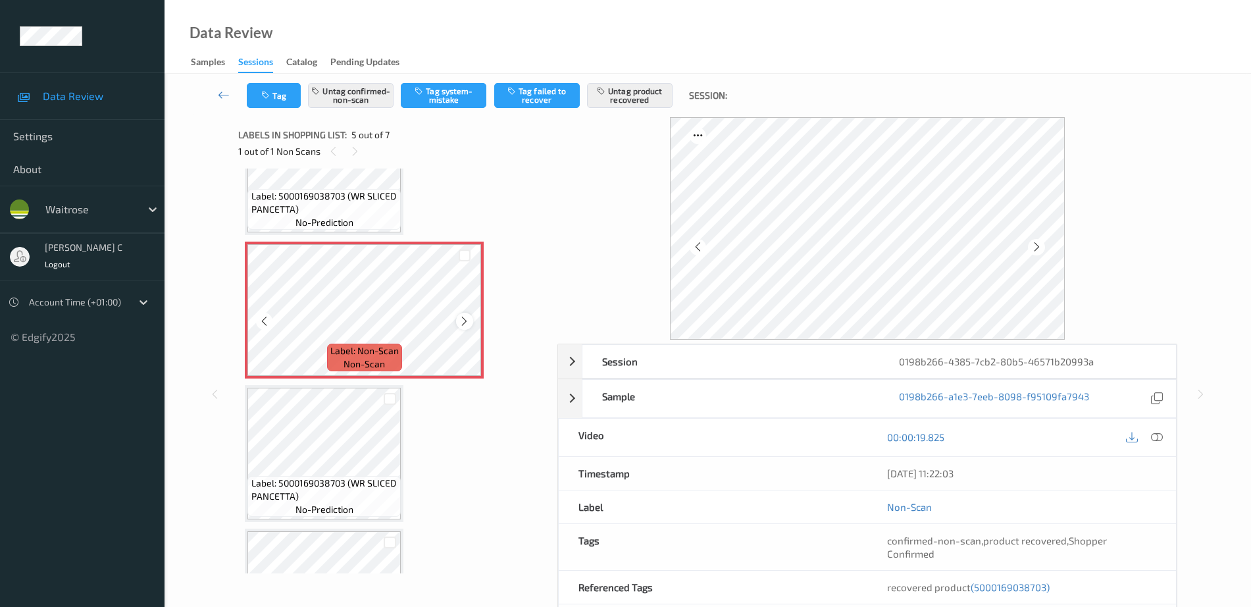
click at [468, 322] on icon at bounding box center [464, 321] width 11 height 12
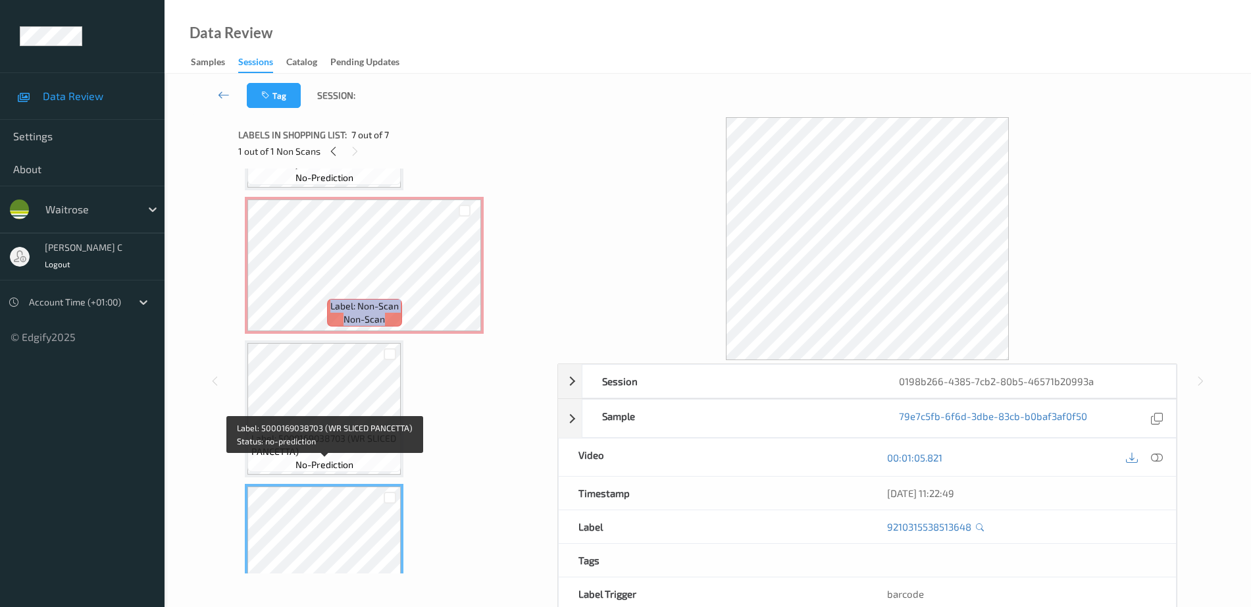
scroll to position [524, 0]
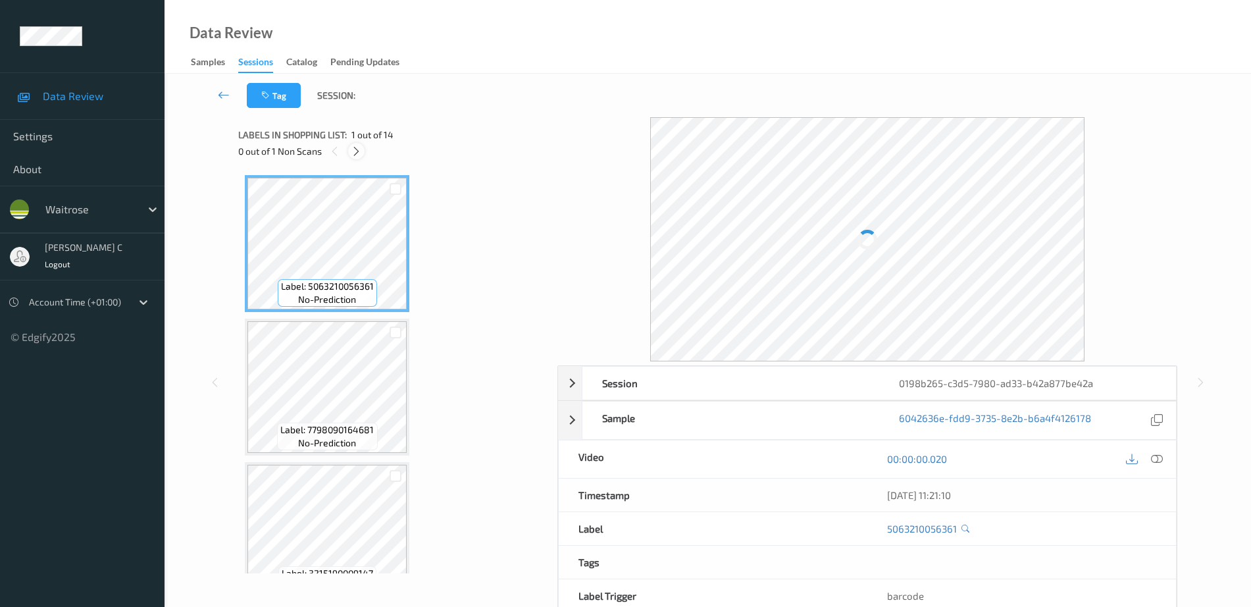
click at [359, 144] on div at bounding box center [356, 151] width 16 height 16
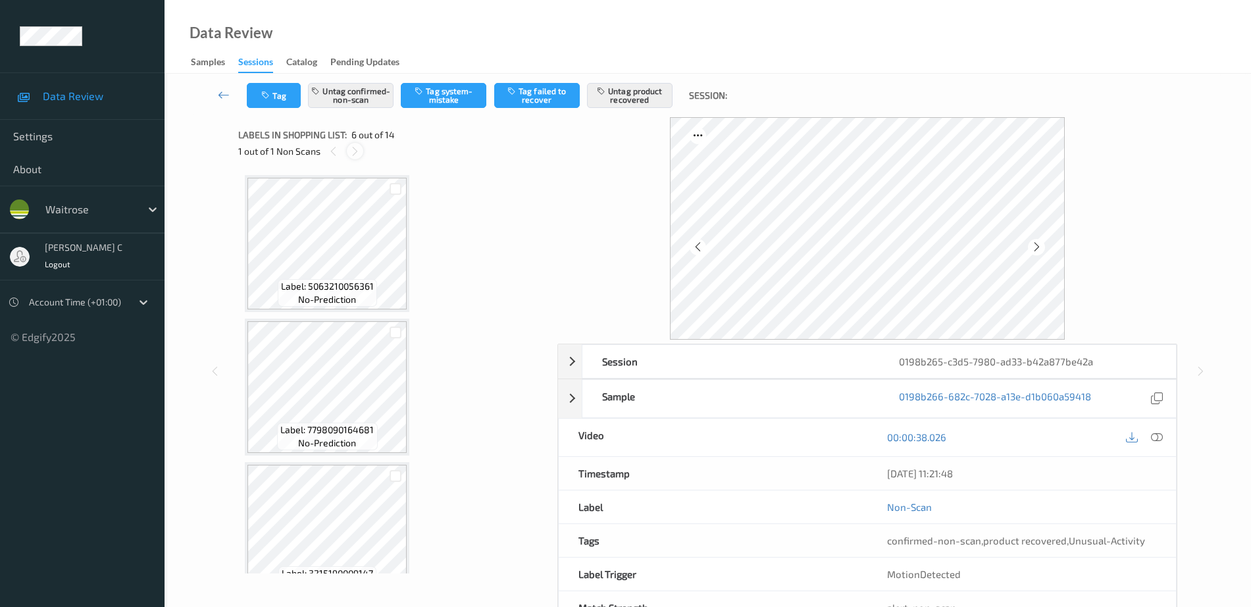
scroll to position [580, 0]
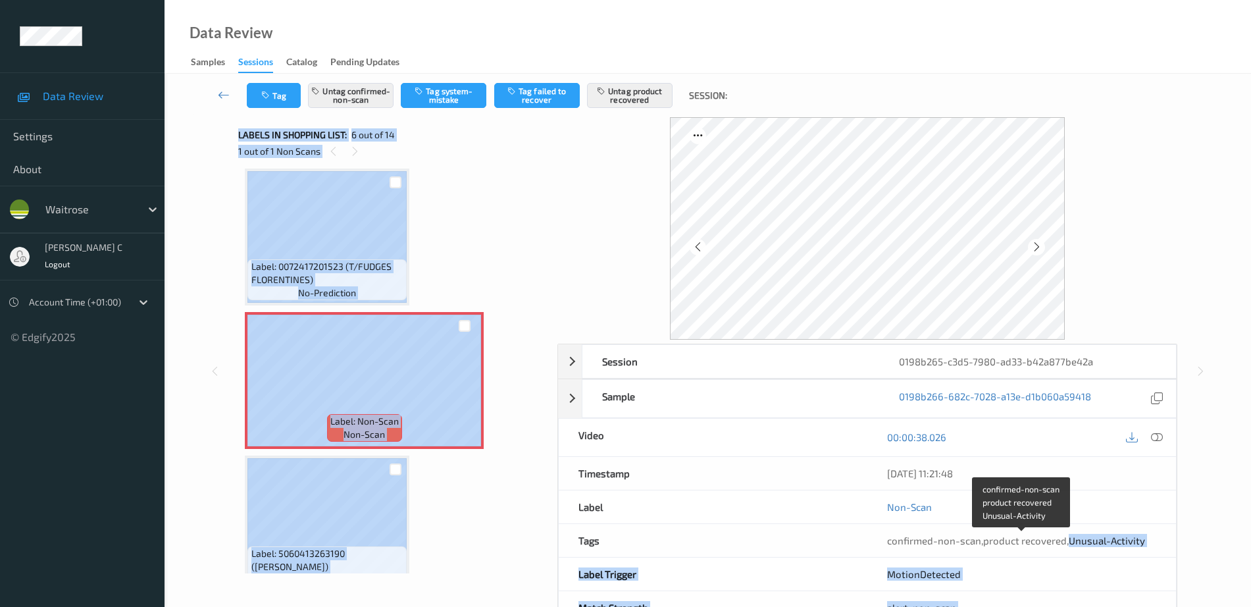
drag, startPoint x: 1068, startPoint y: 541, endPoint x: 1209, endPoint y: 536, distance: 141.5
click at [1209, 536] on div "Session 0198b265-c3d5-7980-ad33-b42a877be42a Session ID 0198b265-c3d5-7980-ad33…" at bounding box center [707, 371] width 1032 height 508
click at [1155, 276] on div at bounding box center [867, 228] width 620 height 222
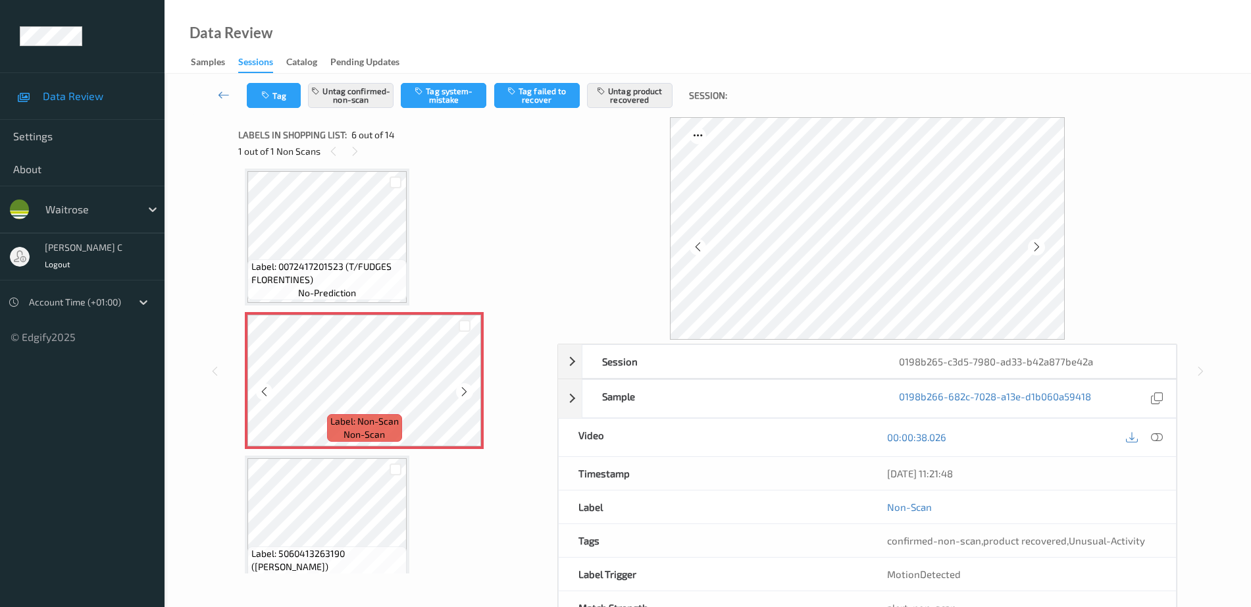
scroll to position [745, 0]
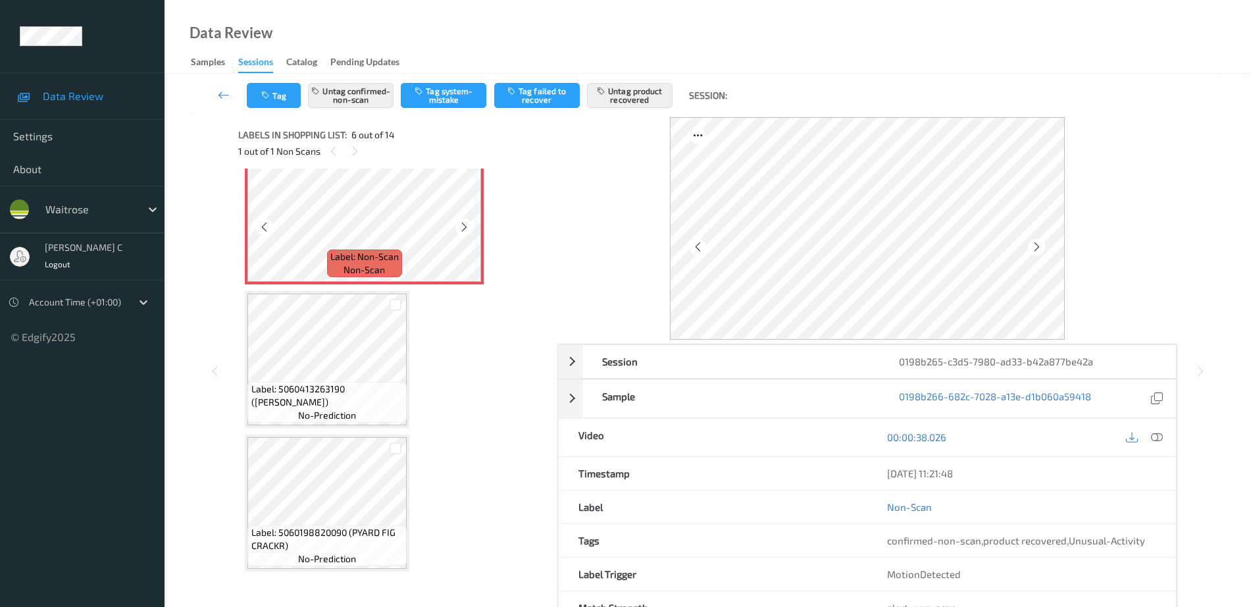
click at [364, 385] on span "Label: 5060413263190 (MONTY B TRUFFLES)" at bounding box center [327, 395] width 153 height 26
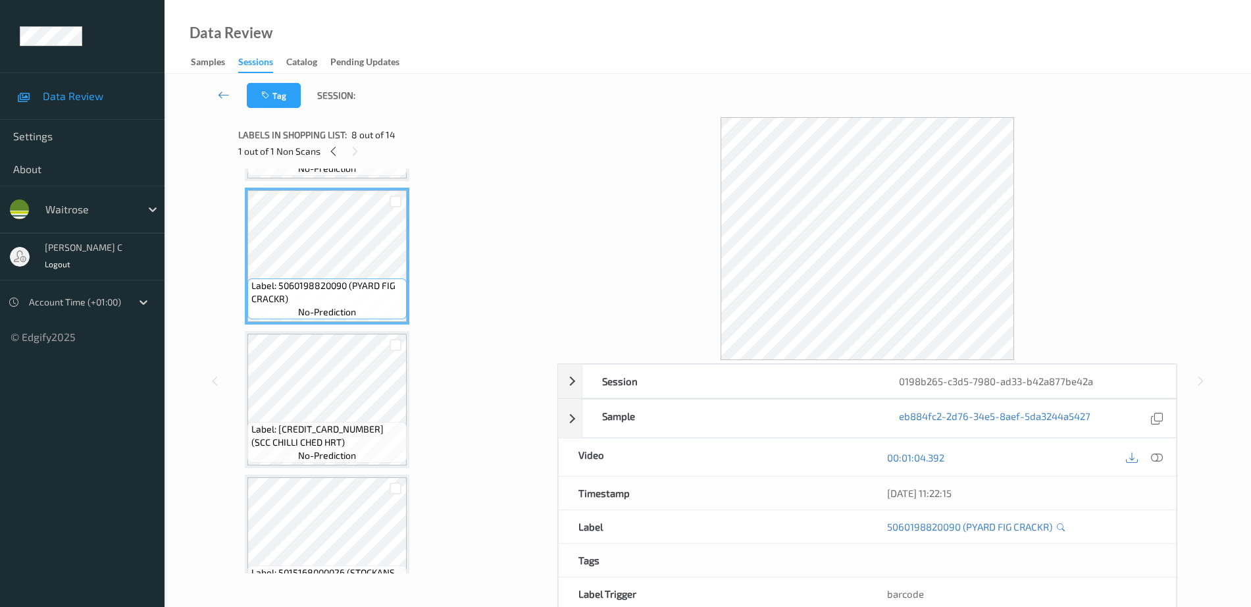
click at [355, 442] on span "Label: 5060153381123 (SCC CHILLI CHED HRT)" at bounding box center [327, 435] width 153 height 26
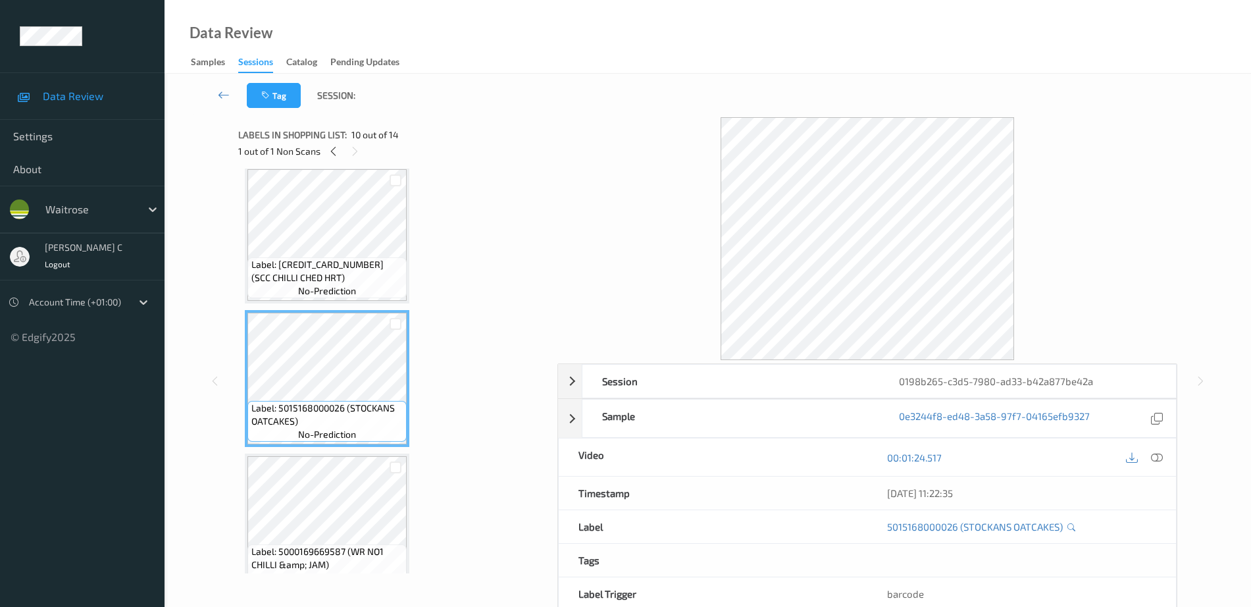
scroll to position [1238, 0]
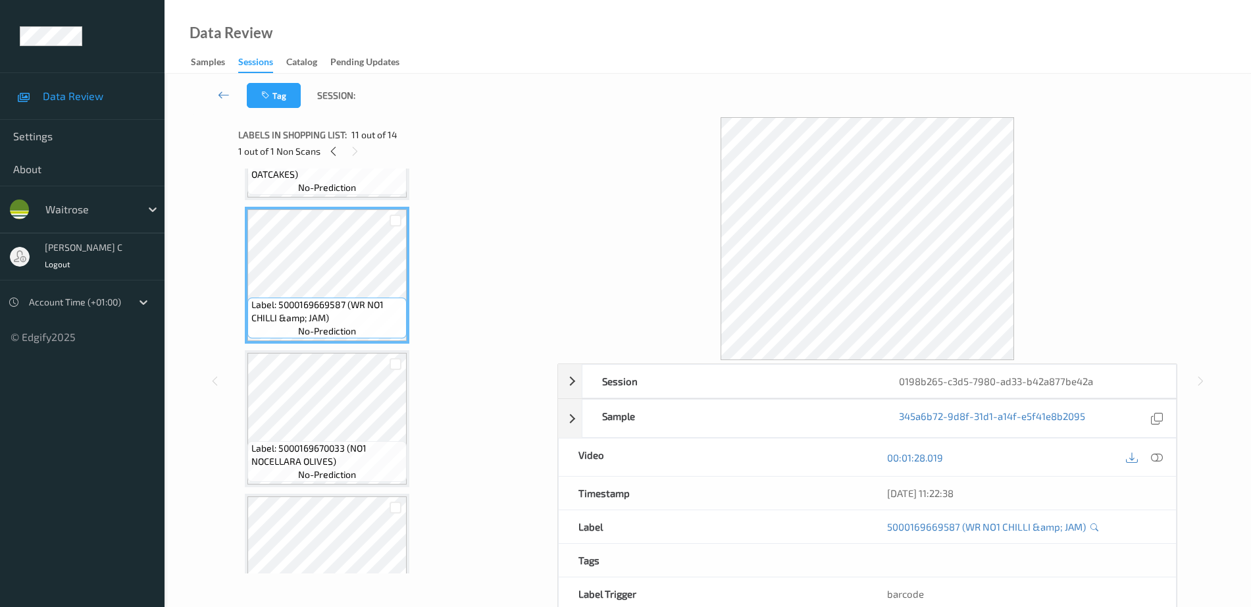
click at [353, 449] on span "Label: 5000169670033 (NO1 NOCELLARA OLIVES)" at bounding box center [327, 455] width 153 height 26
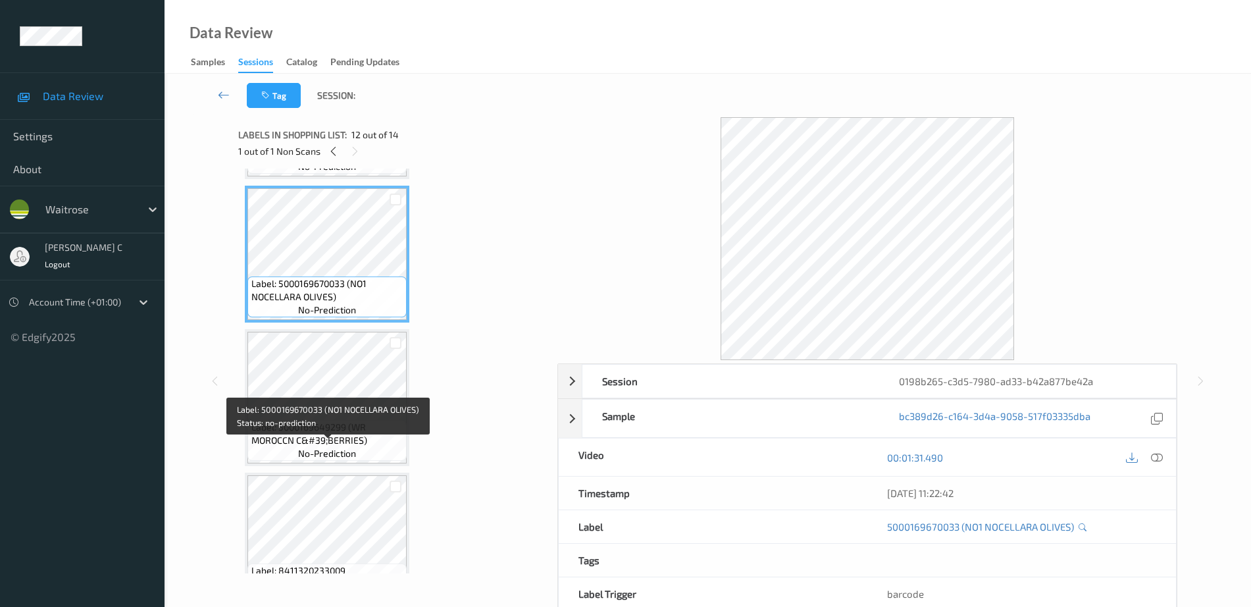
click at [353, 449] on span "no-prediction" at bounding box center [327, 453] width 58 height 13
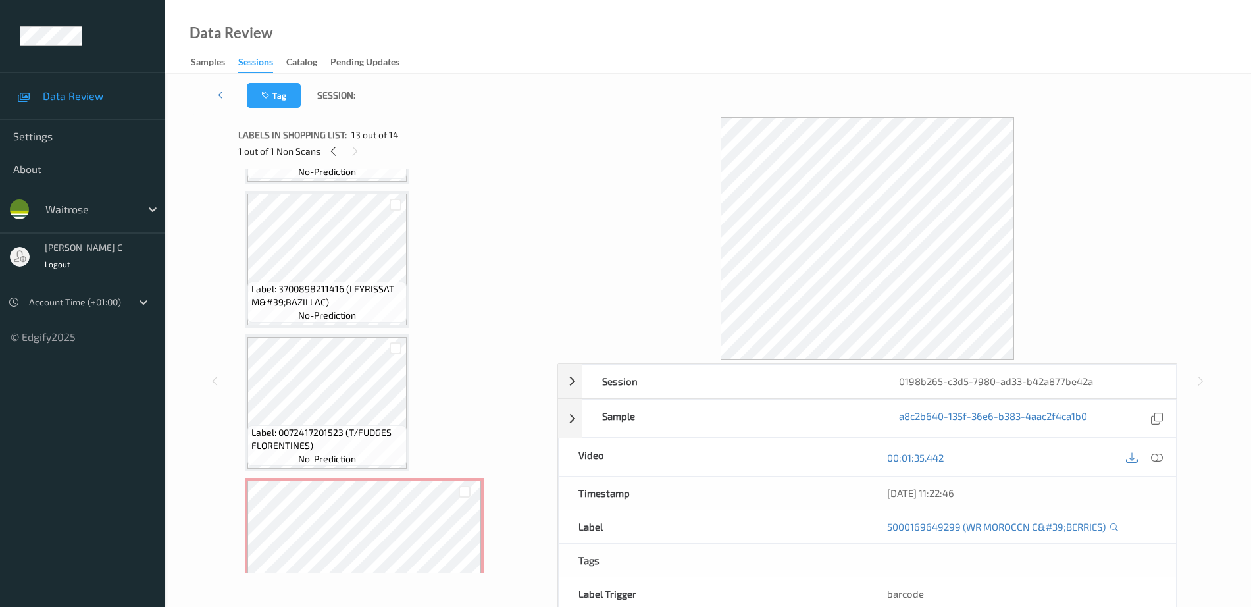
scroll to position [498, 0]
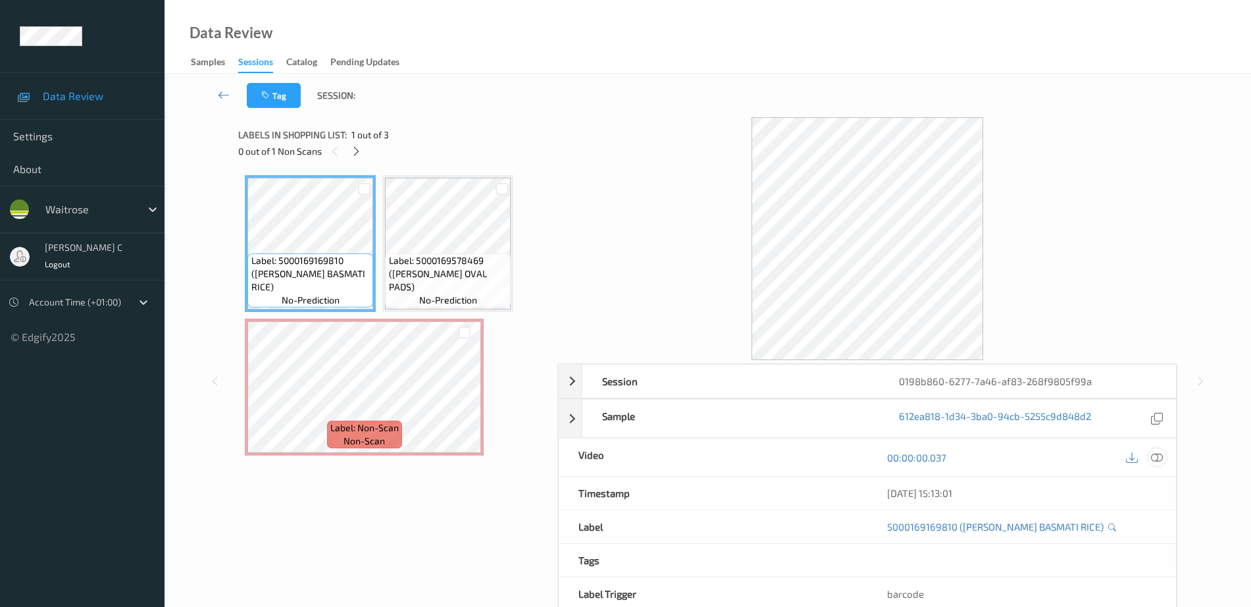
click at [1161, 454] on icon at bounding box center [1157, 457] width 12 height 12
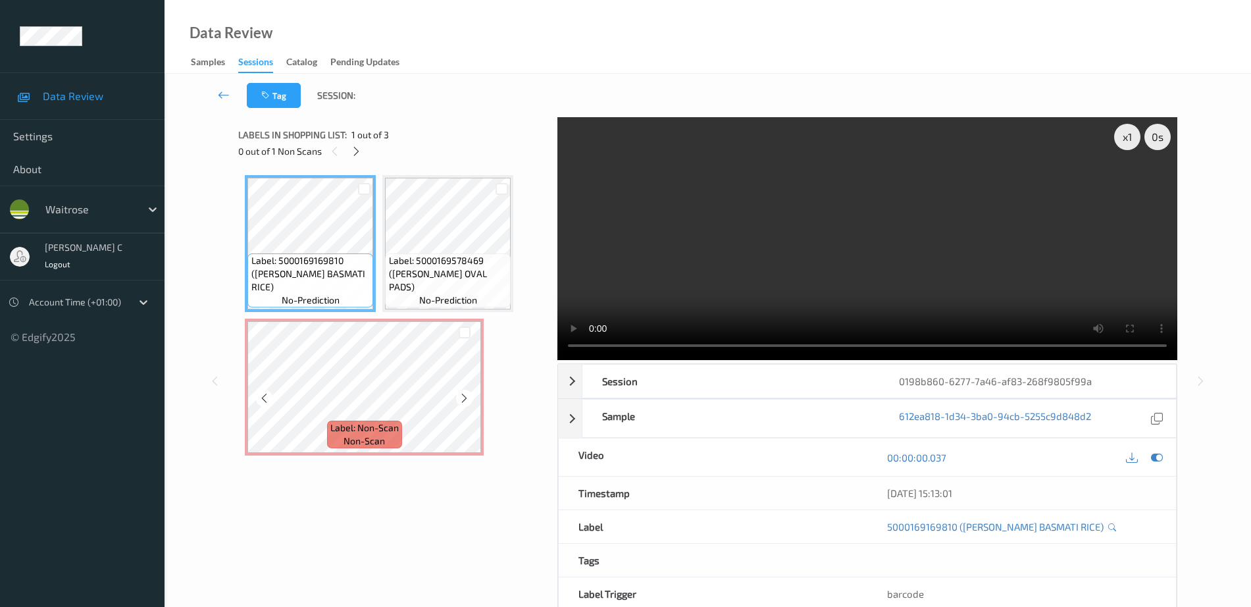
click at [355, 436] on span "non-scan" at bounding box center [363, 440] width 41 height 13
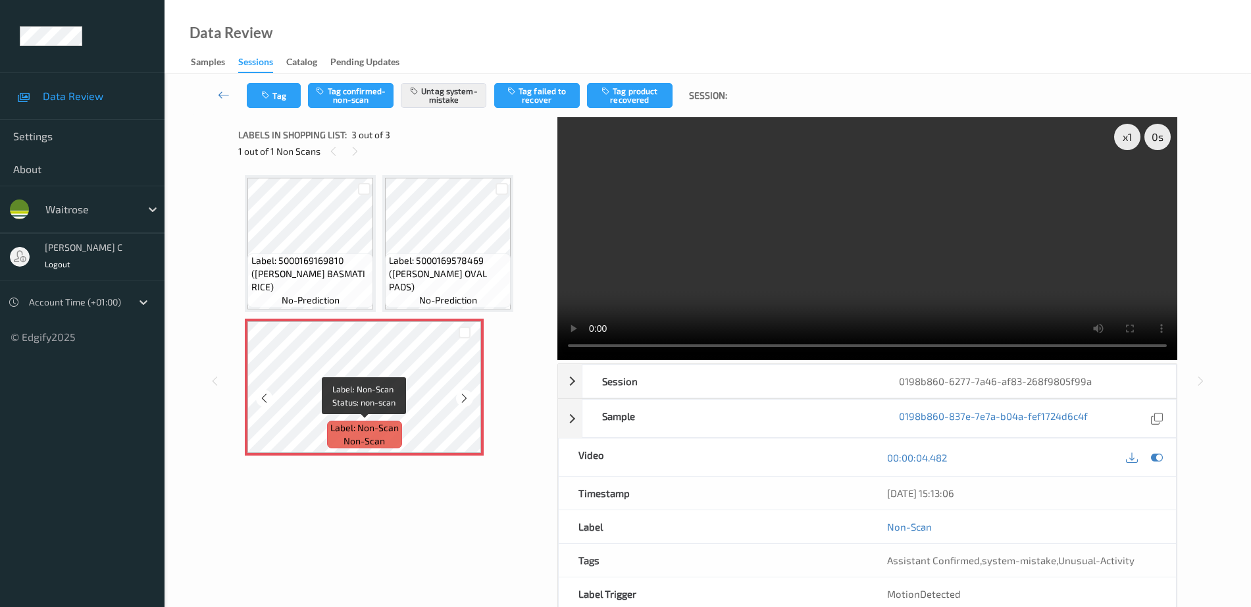
click at [381, 428] on span "Label: Non-Scan" at bounding box center [364, 427] width 68 height 13
